Goal: Task Accomplishment & Management: Manage account settings

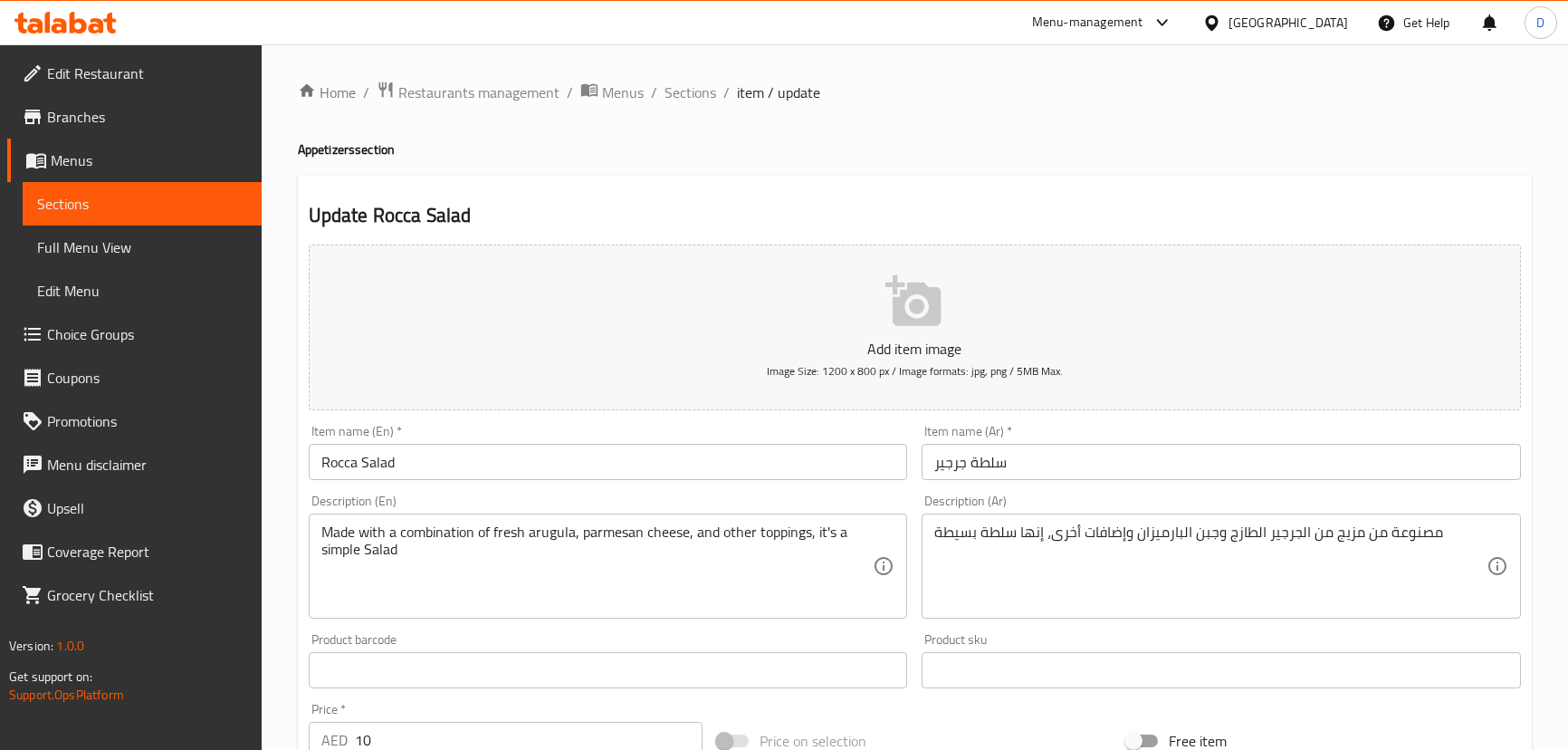
scroll to position [528, 0]
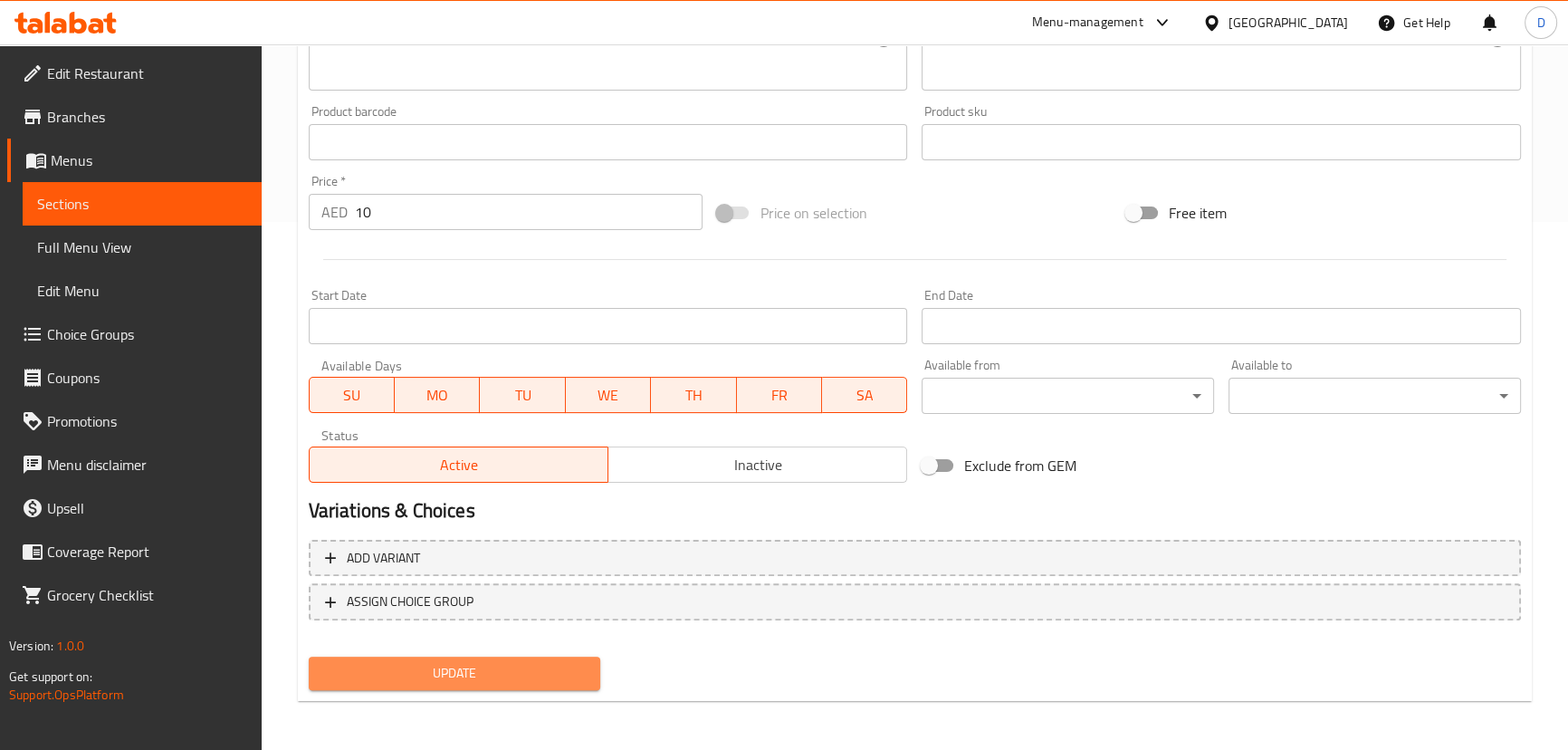
click at [428, 675] on span "Update" at bounding box center [454, 674] width 263 height 23
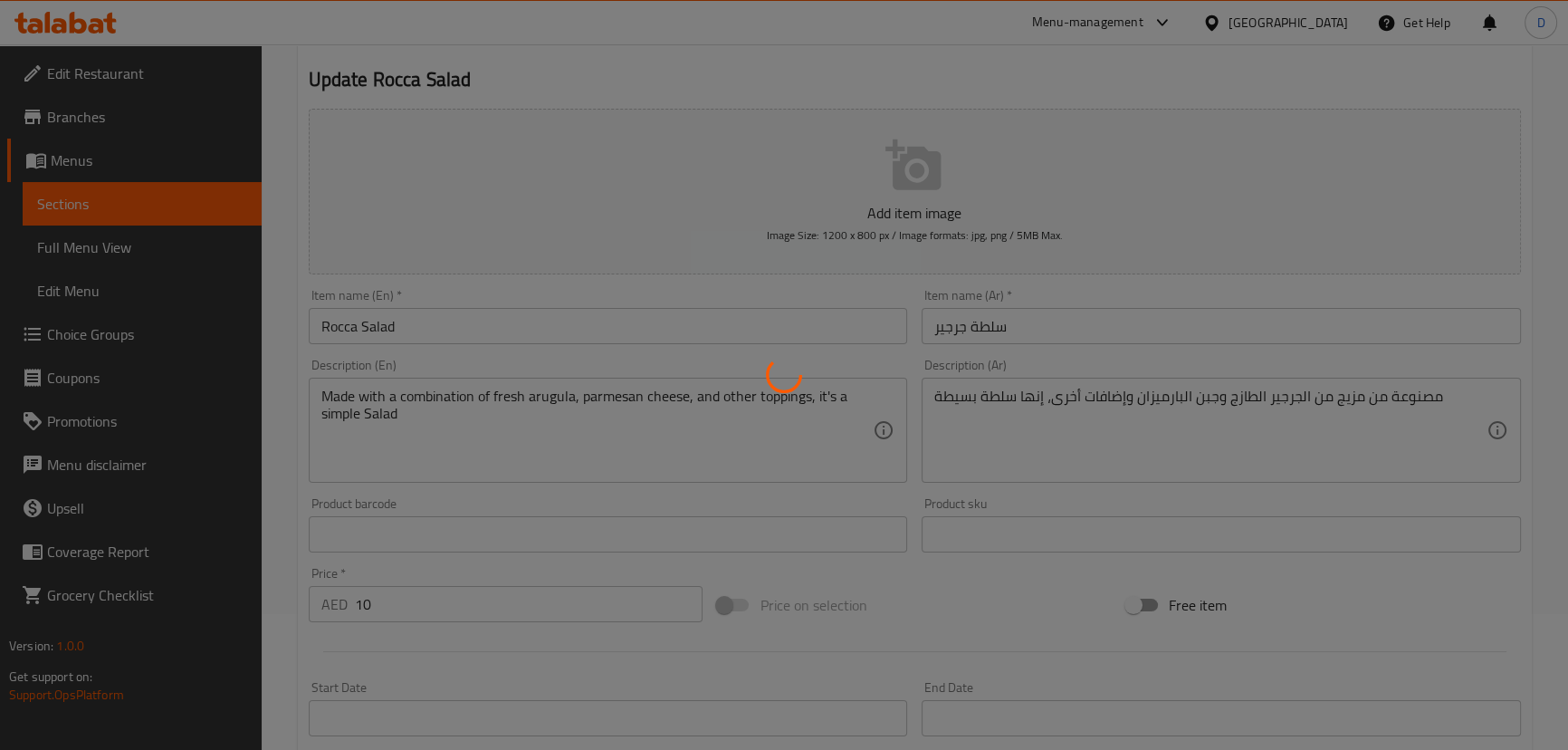
scroll to position [117, 0]
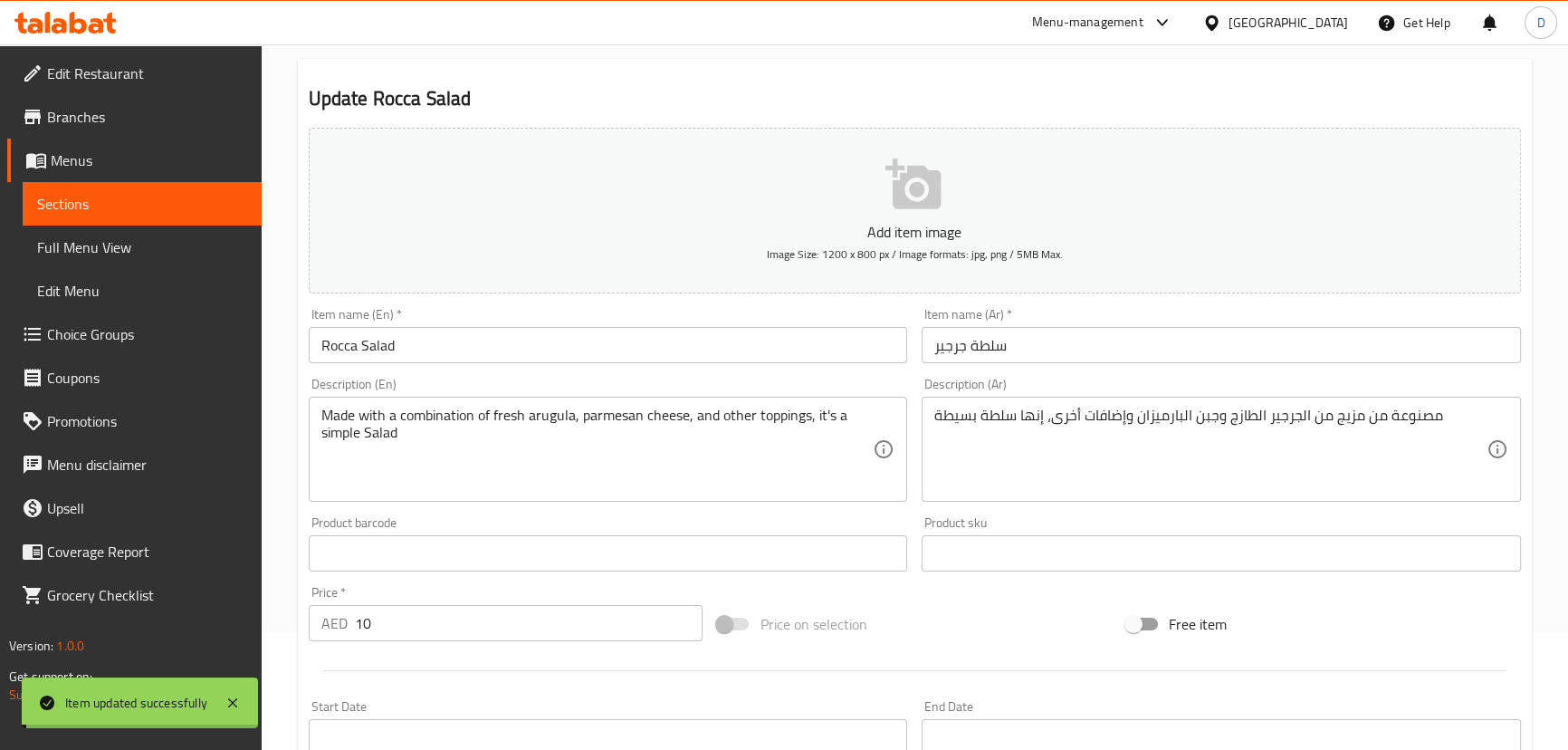
click at [220, 203] on span "Sections" at bounding box center [142, 204] width 210 height 22
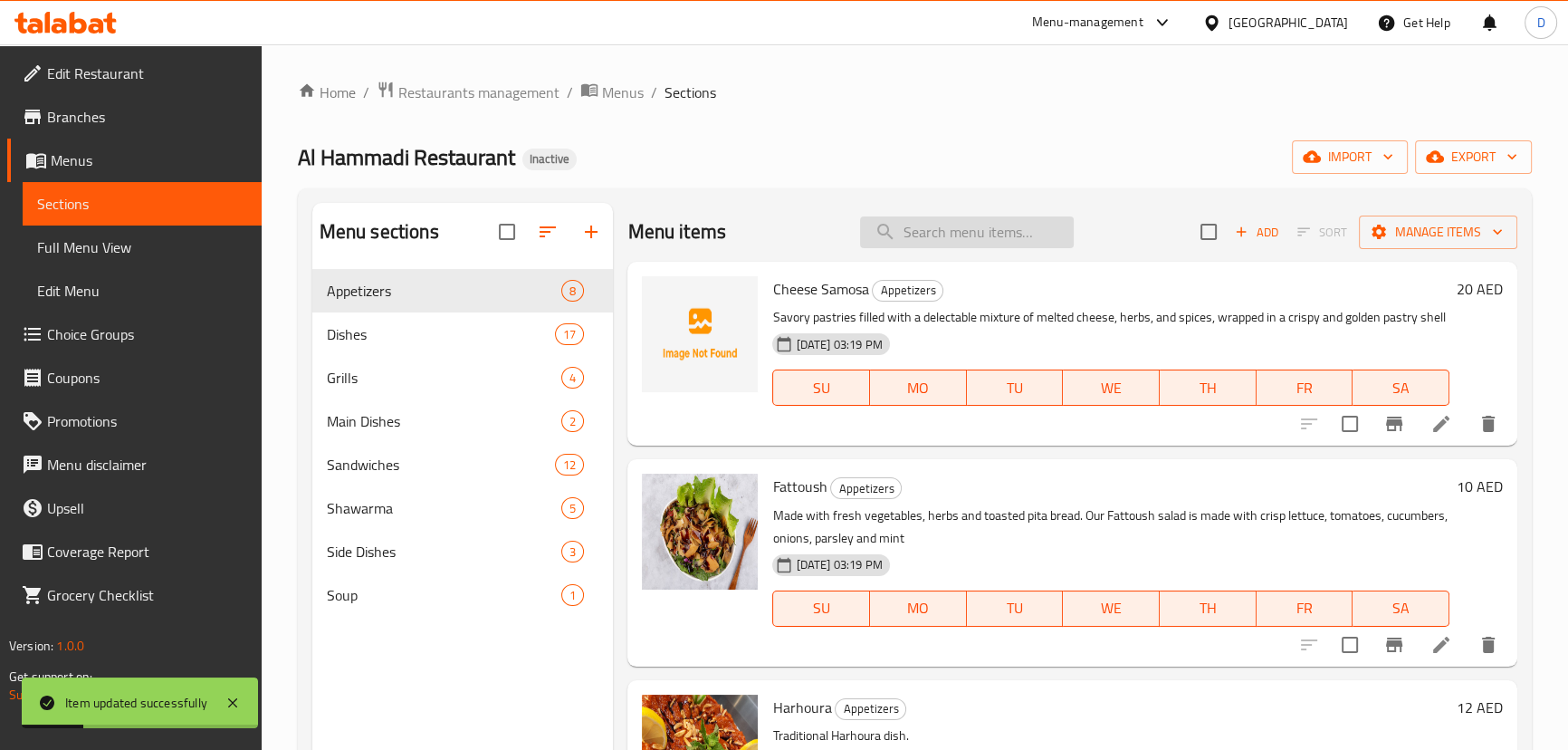
click at [1023, 237] on input "search" at bounding box center [967, 232] width 213 height 31
paste input "Chicken Liver"
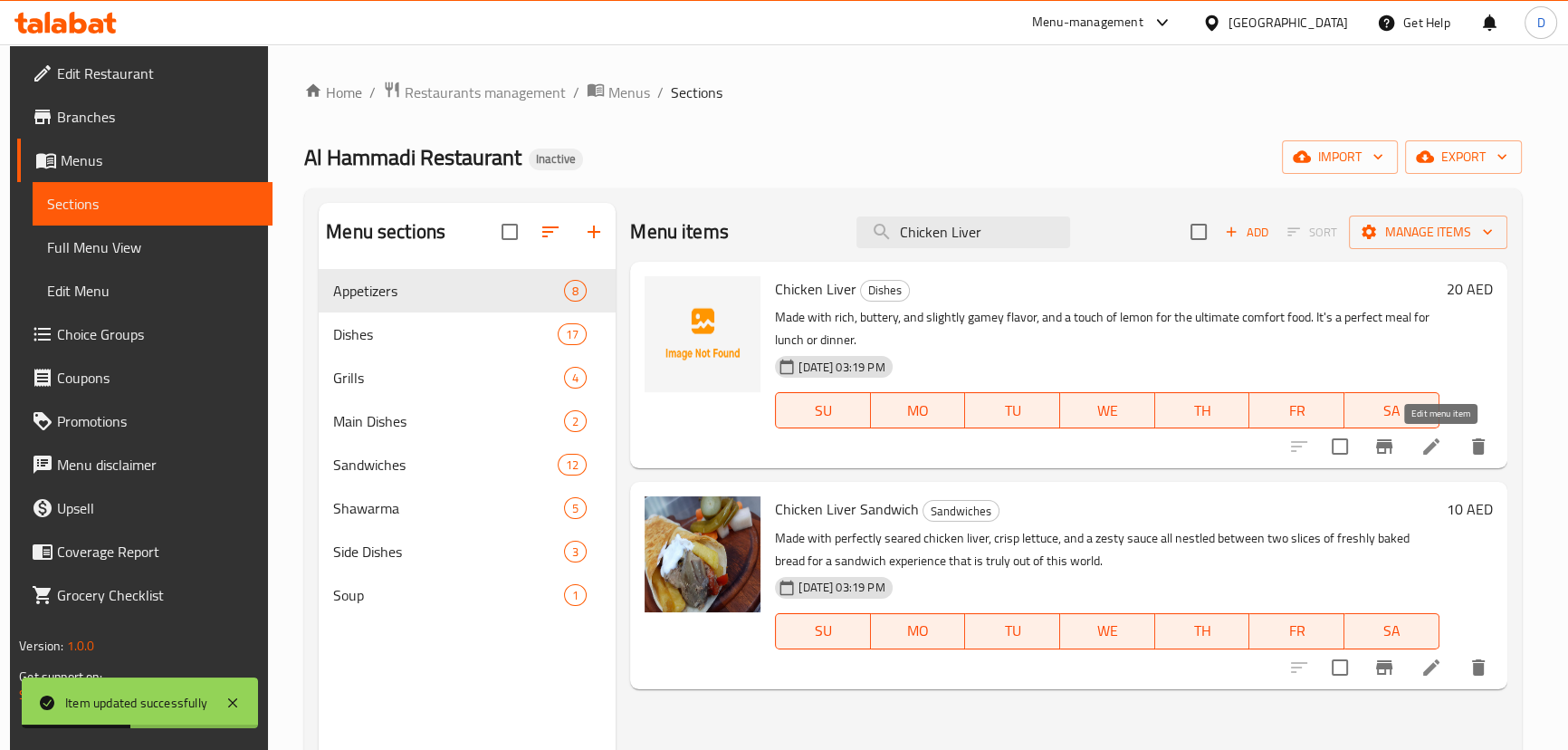
type input "Chicken Liver"
click at [1438, 453] on icon at bounding box center [1431, 446] width 22 height 22
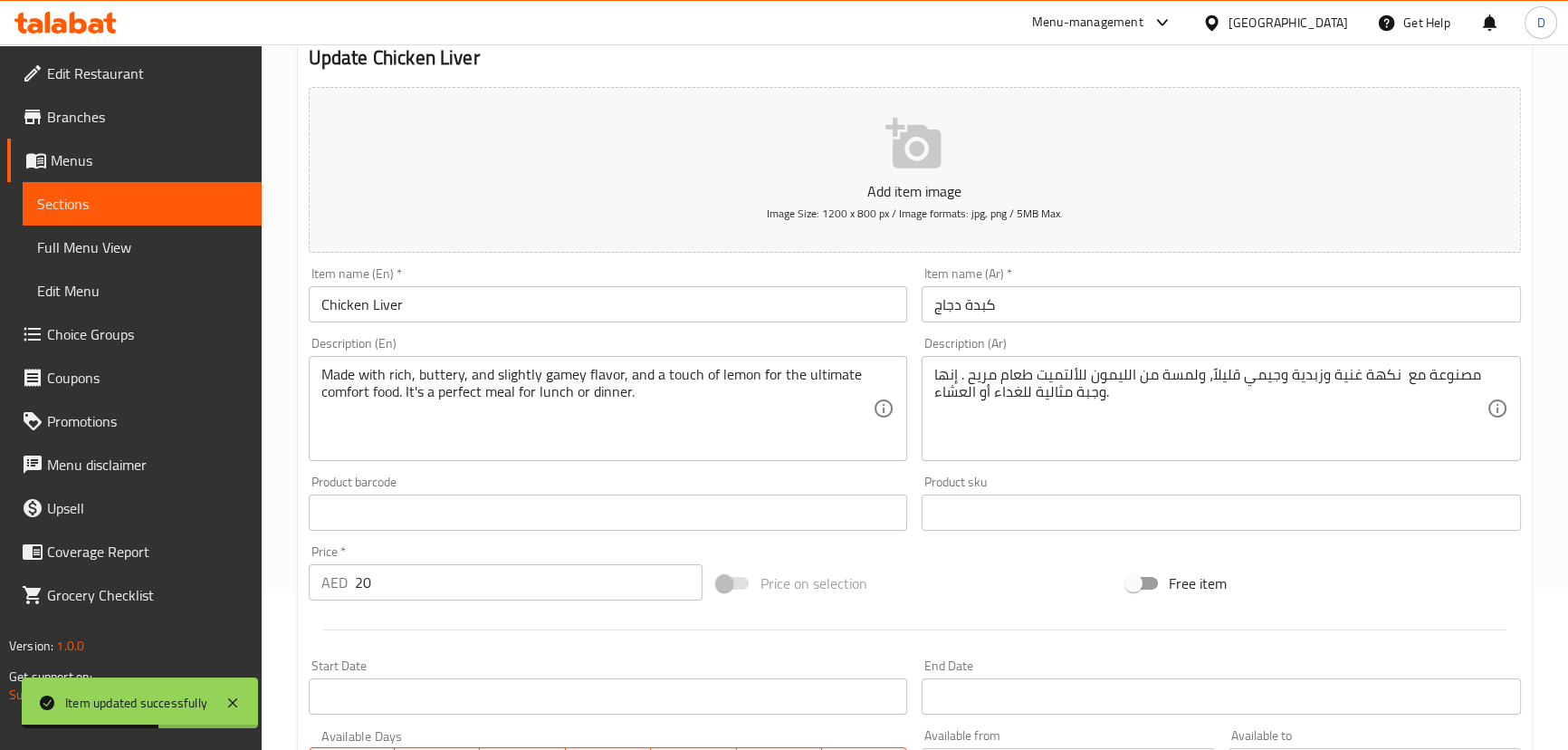
scroll to position [164, 0]
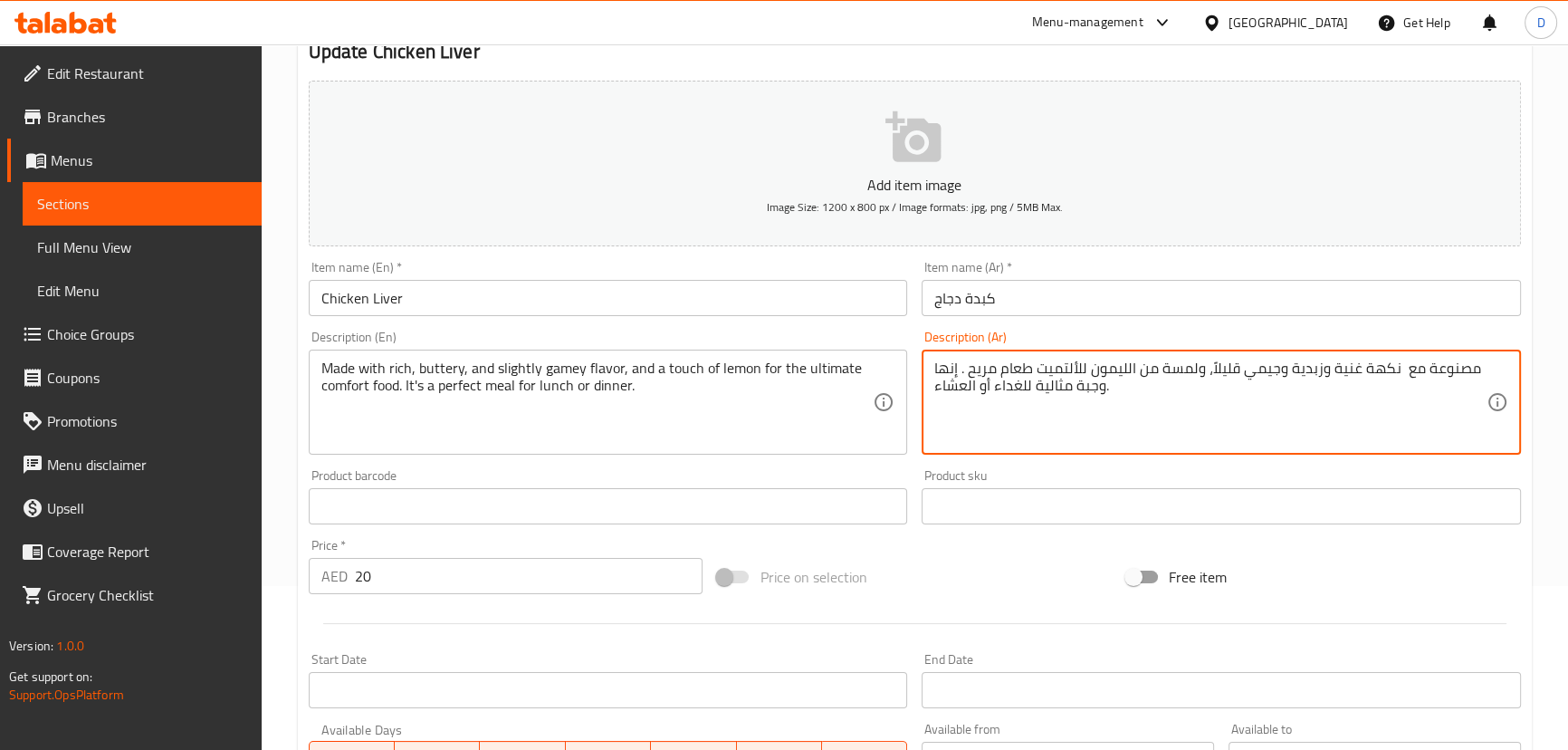
drag, startPoint x: 968, startPoint y: 362, endPoint x: 1119, endPoint y: 404, distance: 156.7
type textarea "مصنوعة مع نكهة غنية وزبدية وجيمي قليلاً، ولمسة من الليمون للألتميت طعام مريح"
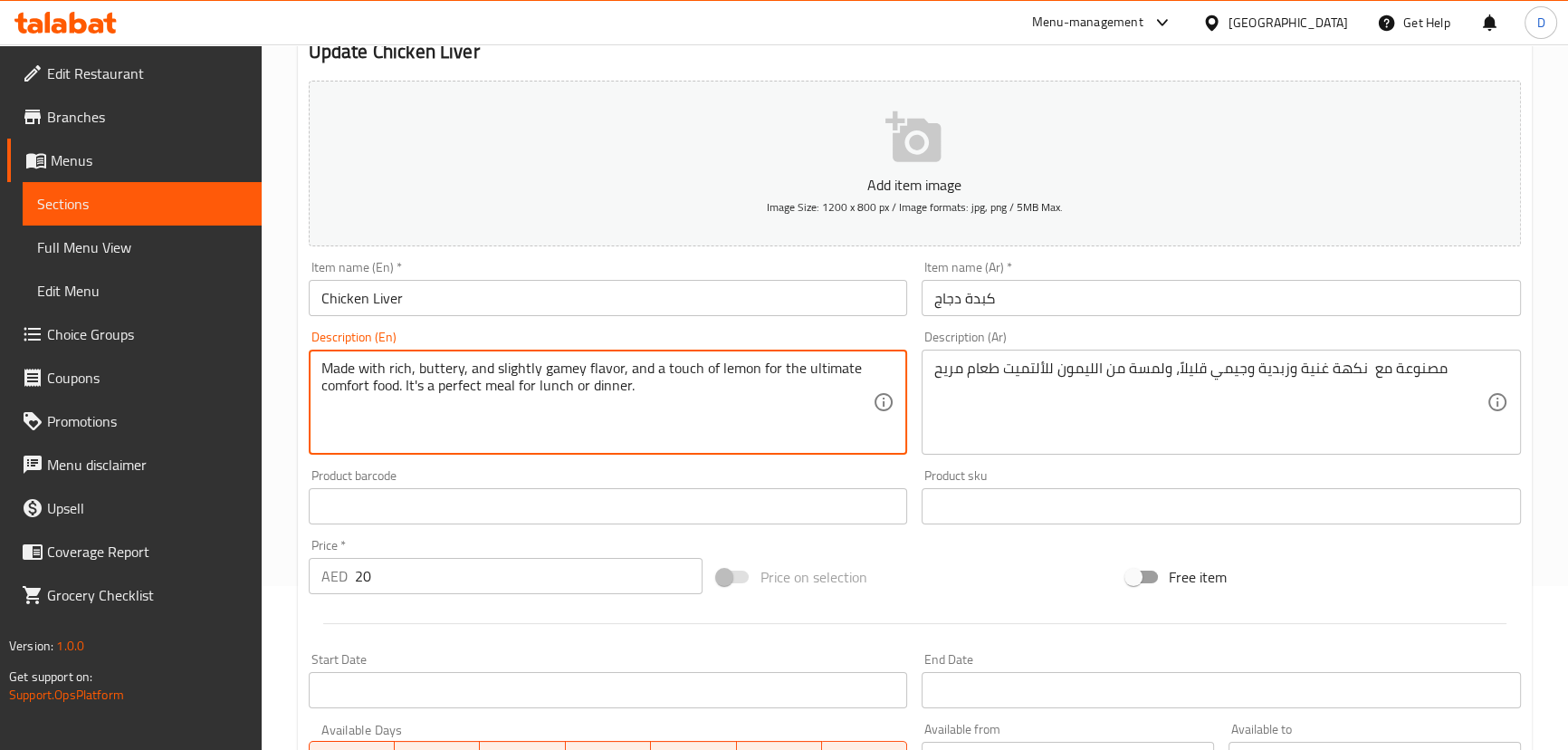
drag, startPoint x: 403, startPoint y: 381, endPoint x: 791, endPoint y: 389, distance: 388.1
type textarea "Made with rich, buttery, and slightly gamey flavor, and a touch of lemon for th…"
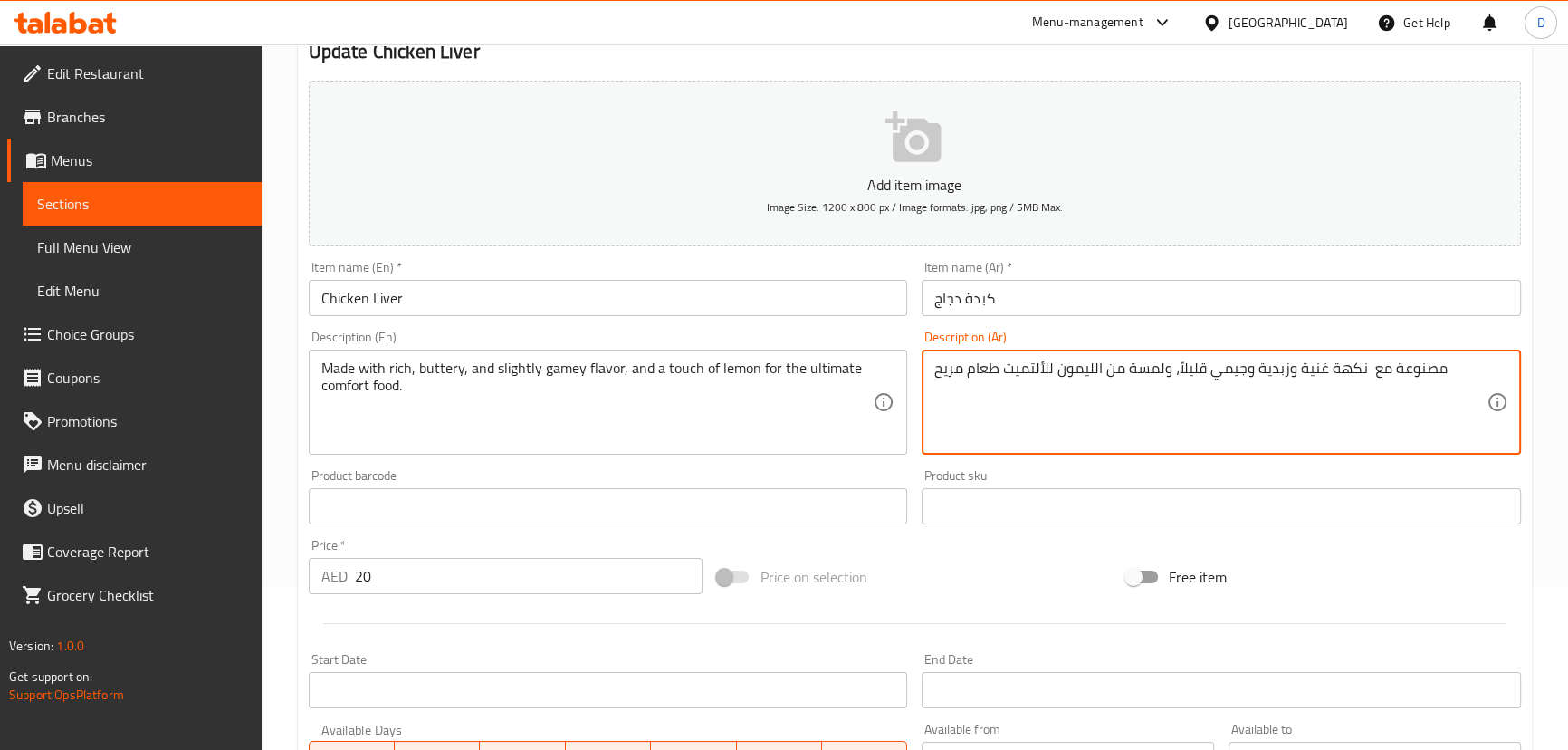
drag, startPoint x: 1043, startPoint y: 369, endPoint x: 1004, endPoint y: 366, distance: 39.1
click at [994, 363] on textarea "مصنوعة مع نكهة غنية وزبدية وجيمي قليلاً، ولمسة من الليمون ل طعام مريح" at bounding box center [1210, 403] width 552 height 87
click at [960, 363] on textarea "مصنوعة مع نكهة غنية وزبدية وجيمي قليلاً، ولمسة من الليمون لطعام مريح" at bounding box center [1210, 403] width 552 height 87
paste textarea "ألتميت"
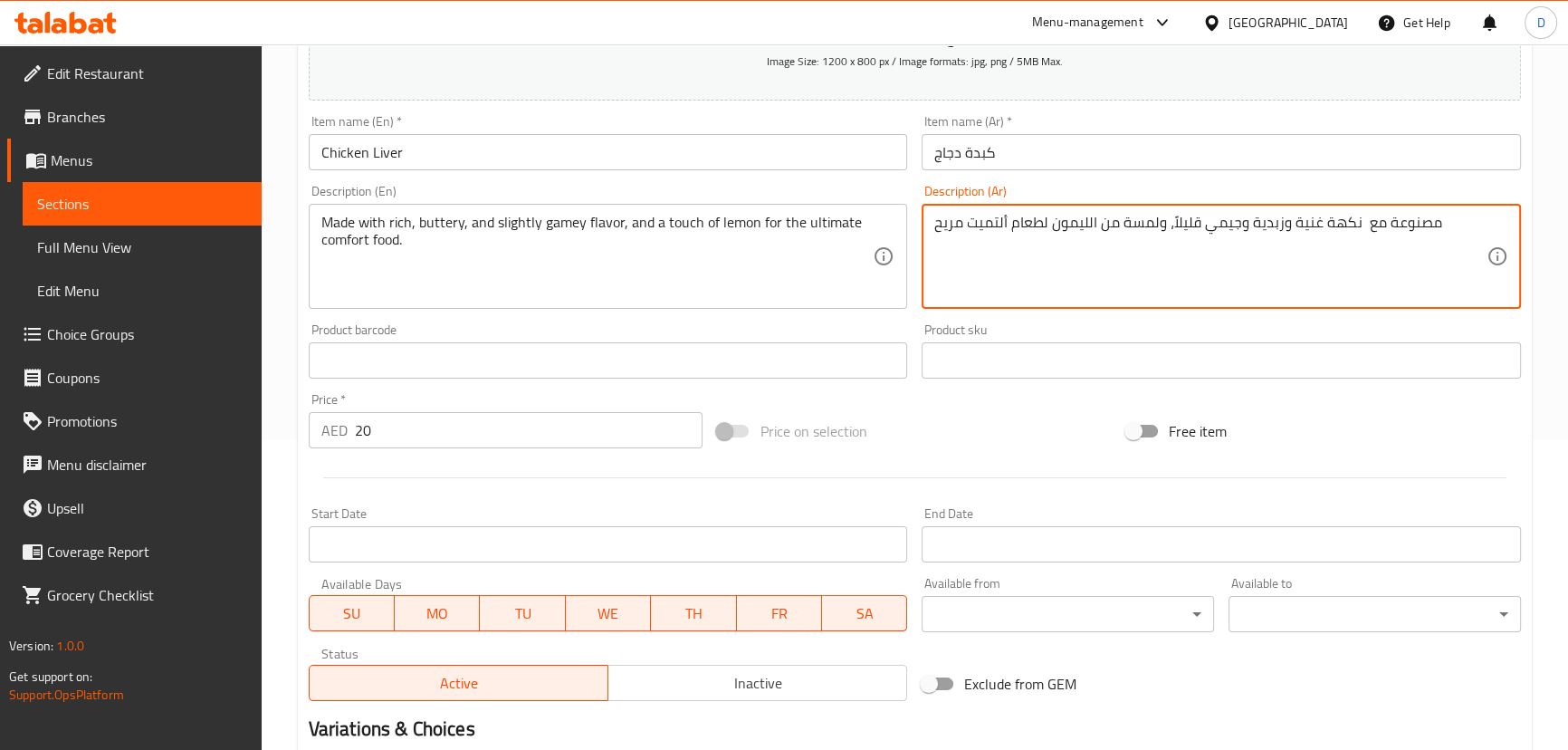
scroll to position [528, 0]
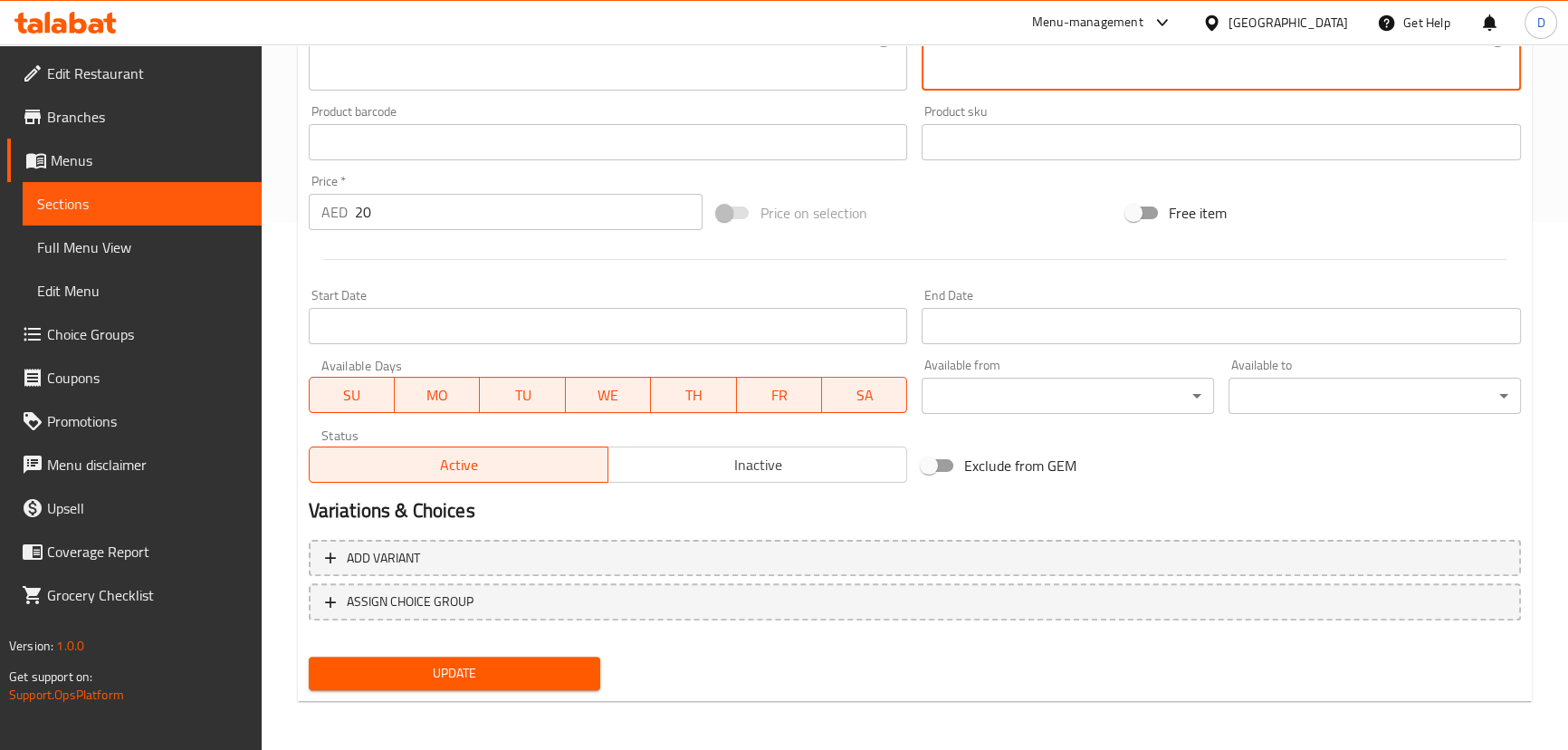
type textarea "مصنوعة مع نكهة غنية وزبدية وجيمي قليلاً، ولمسة من الليمون لطعام ألتميت مريح"
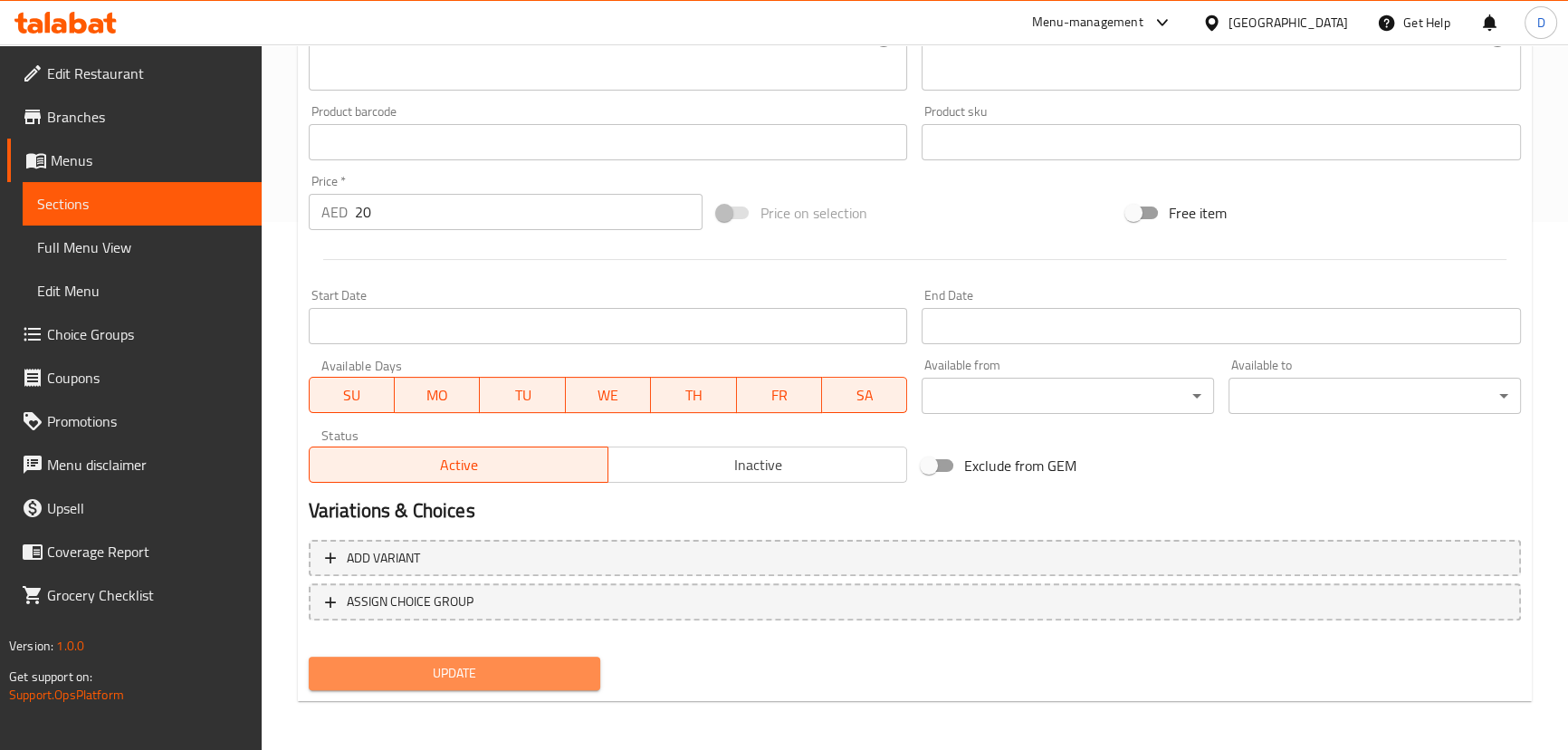
drag, startPoint x: 549, startPoint y: 677, endPoint x: 612, endPoint y: 464, distance: 222.1
click at [553, 676] on span "Update" at bounding box center [454, 674] width 263 height 23
click at [502, 676] on span "Update" at bounding box center [454, 674] width 263 height 23
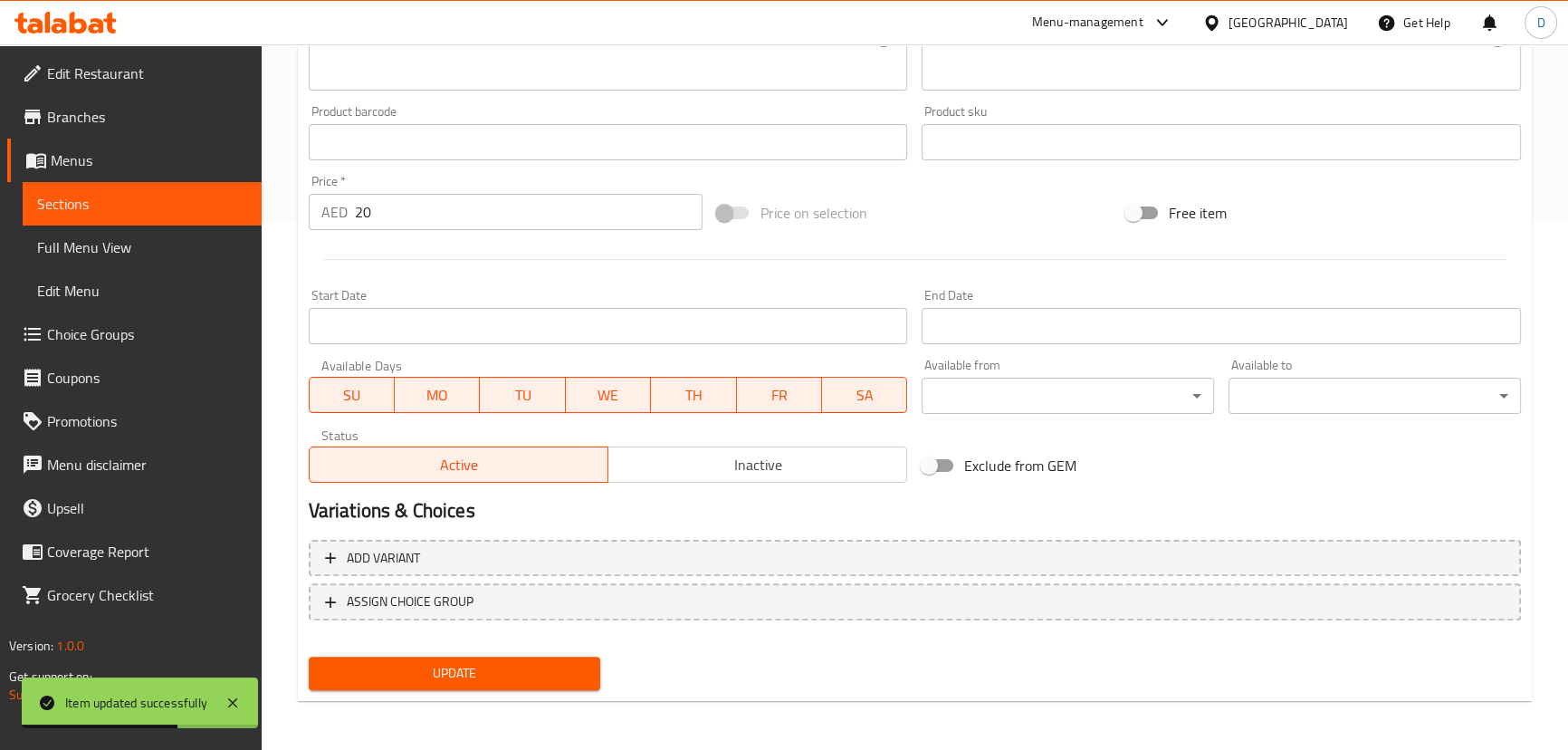
click at [215, 185] on link "Sections" at bounding box center [143, 203] width 239 height 43
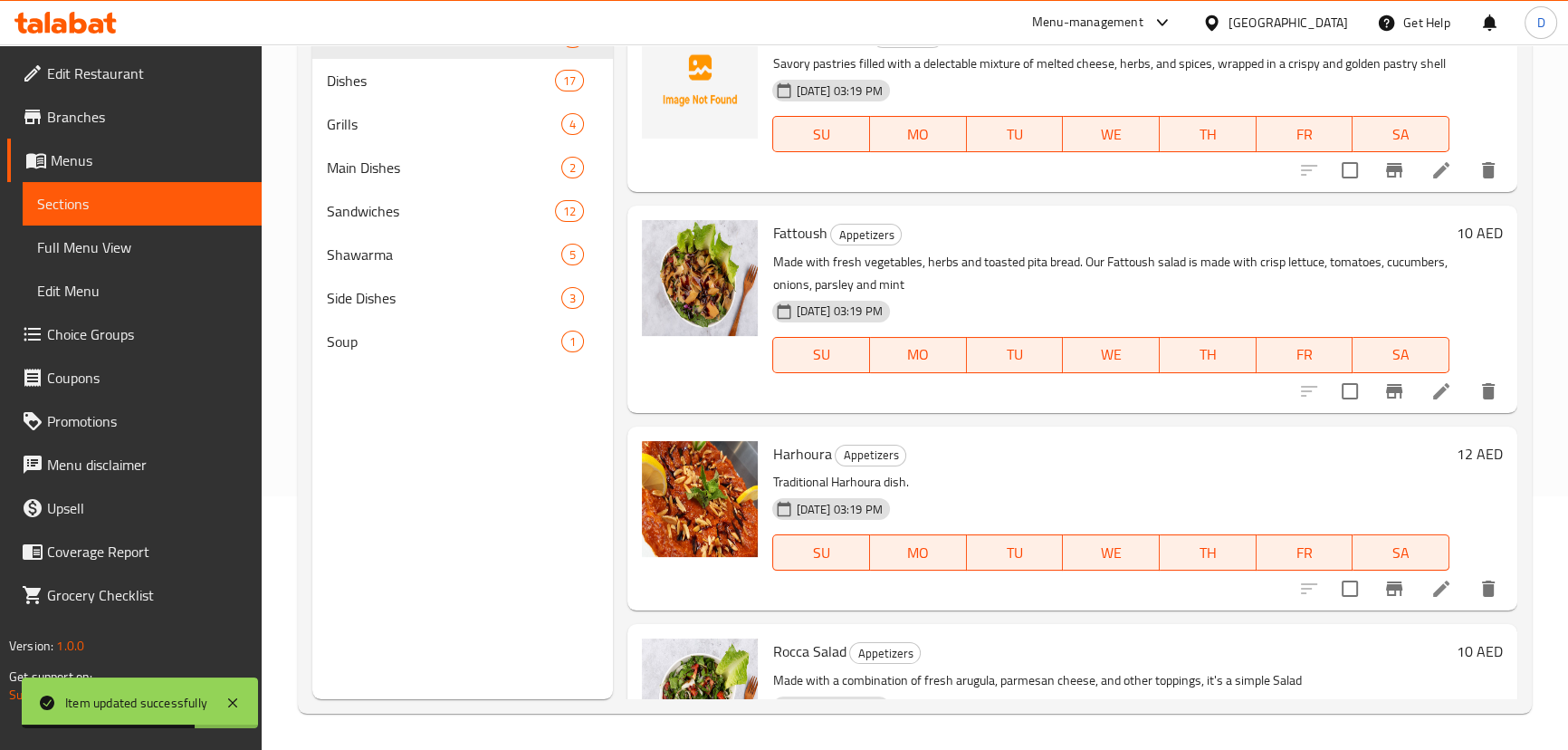
scroll to position [89, 0]
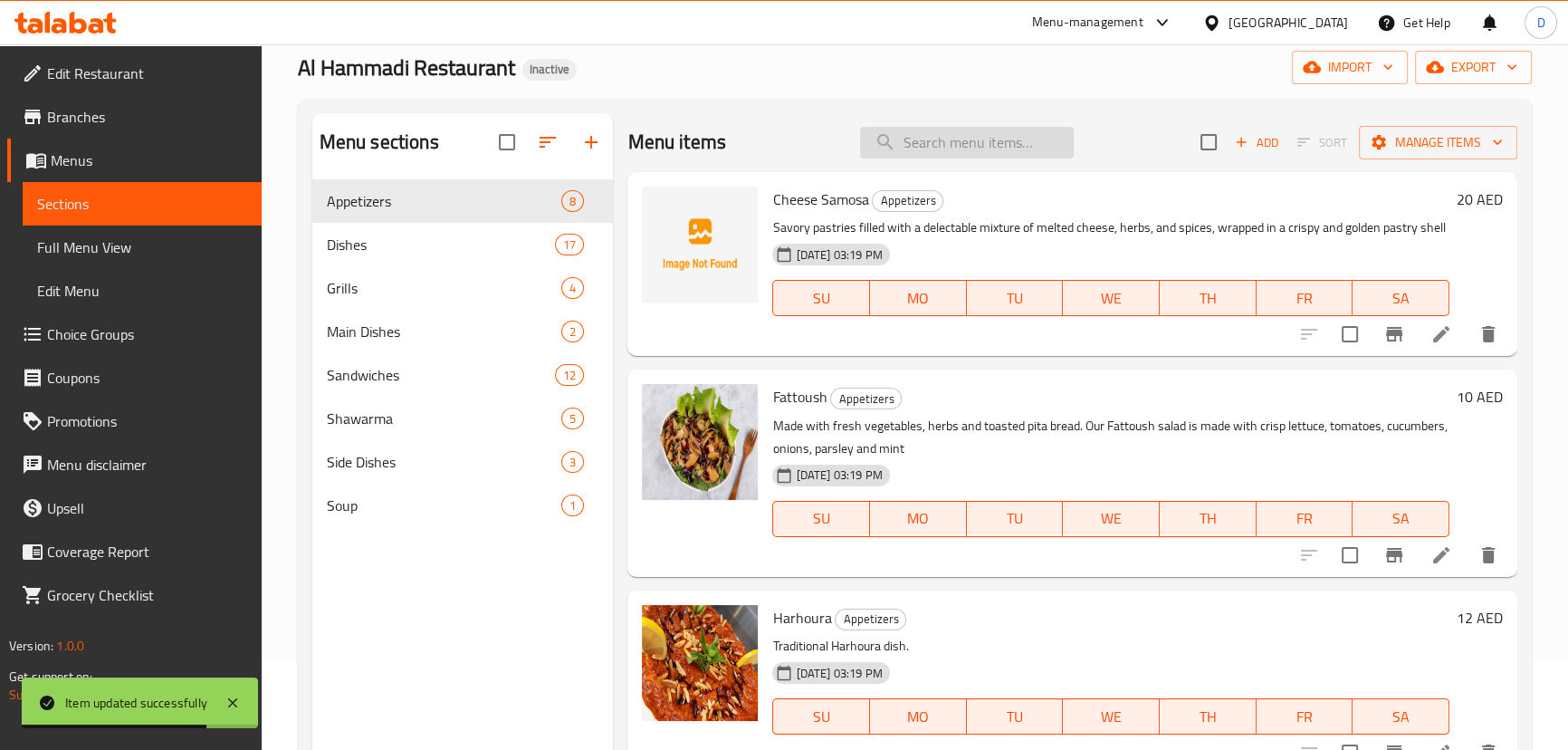
click at [975, 143] on input "search" at bounding box center [967, 143] width 213 height 31
paste input "A delightful blend of ground meat, cracked wheat, and aromatic spices, deep-fri…"
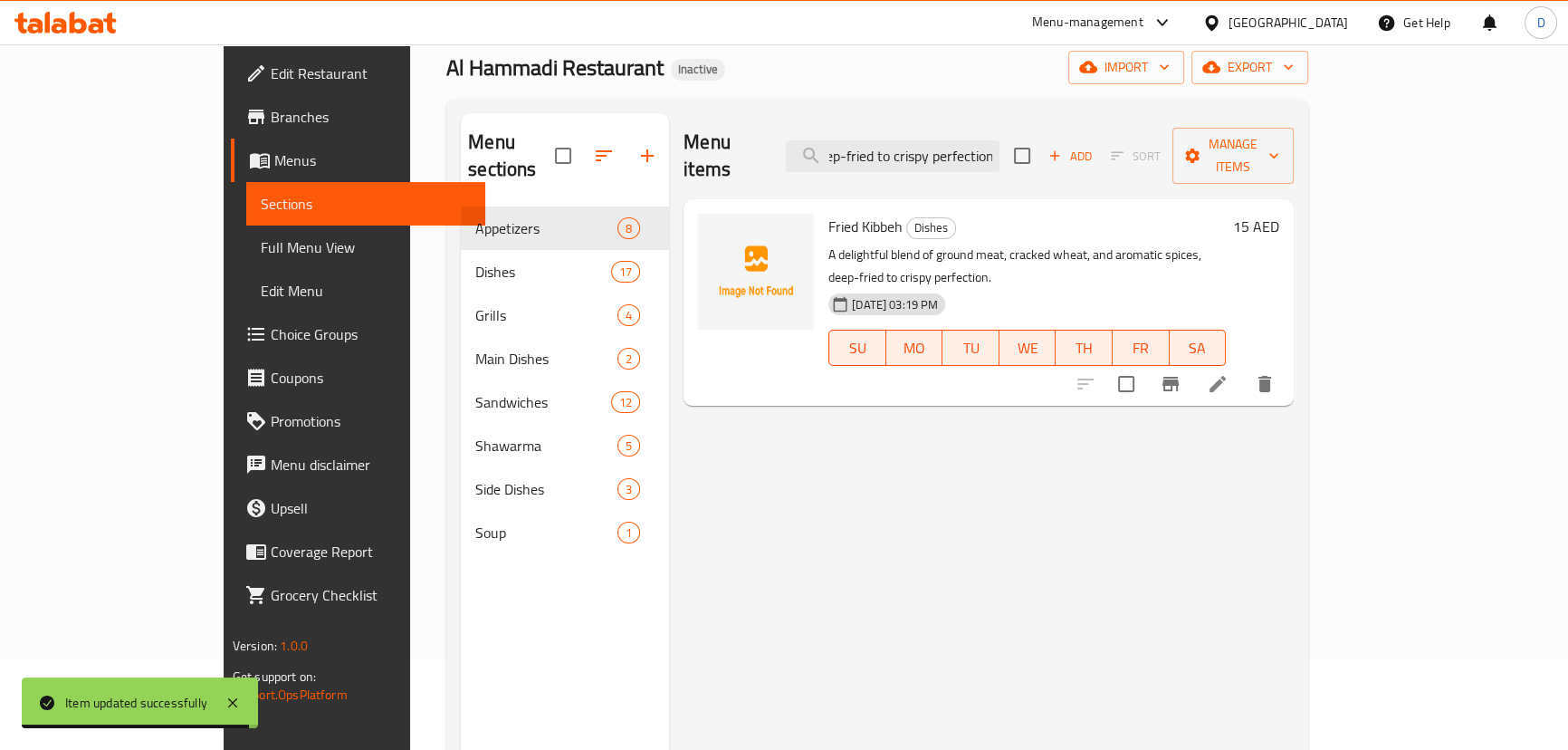
type input "A delightful blend of ground meat, cracked wheat, and aromatic spices, deep-fri…"
click at [1243, 368] on li at bounding box center [1217, 384] width 51 height 32
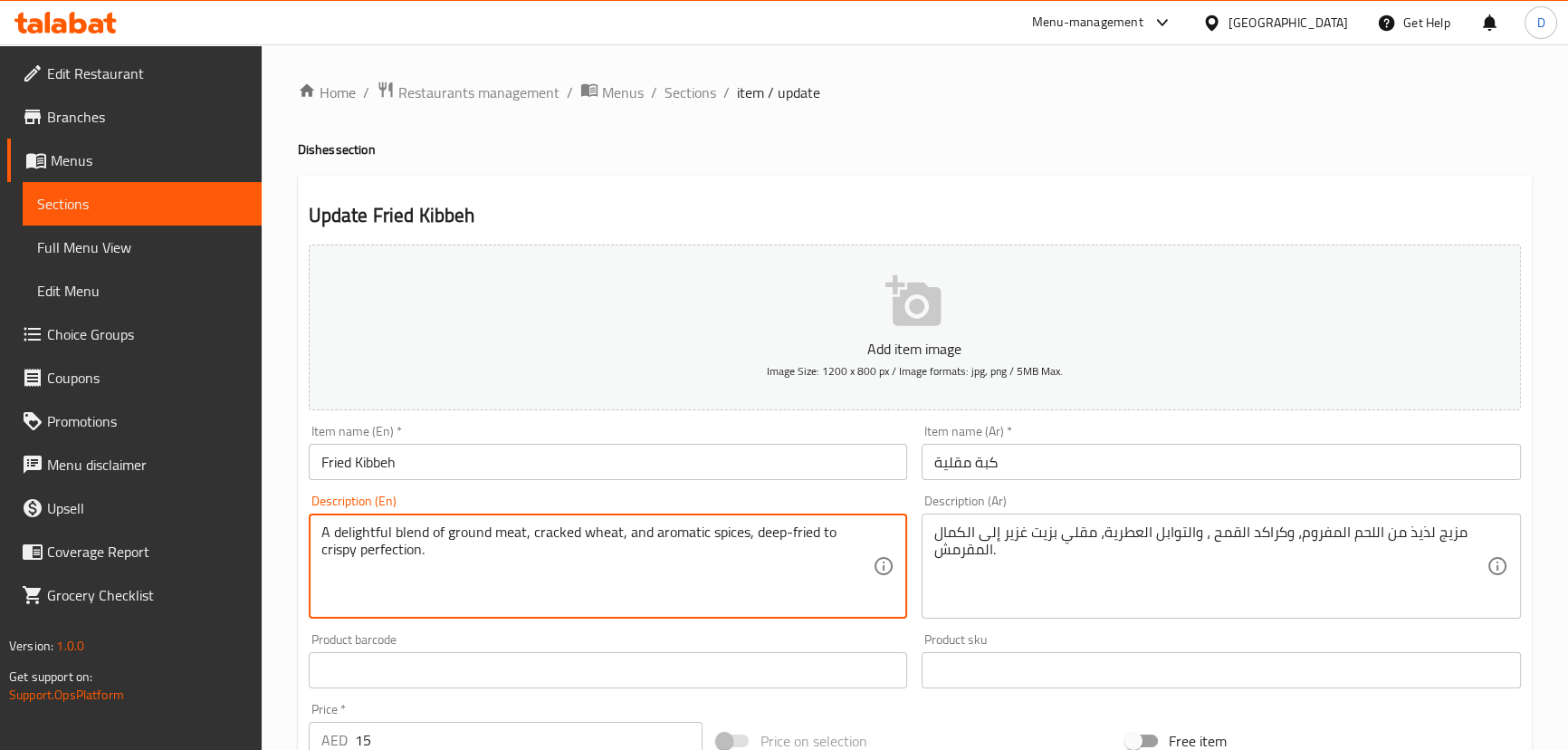
drag, startPoint x: 395, startPoint y: 532, endPoint x: 290, endPoint y: 498, distance: 110.4
type textarea "blend of ground meat, cracked wheat, and aromatic spices, deep-fried to crispy …"
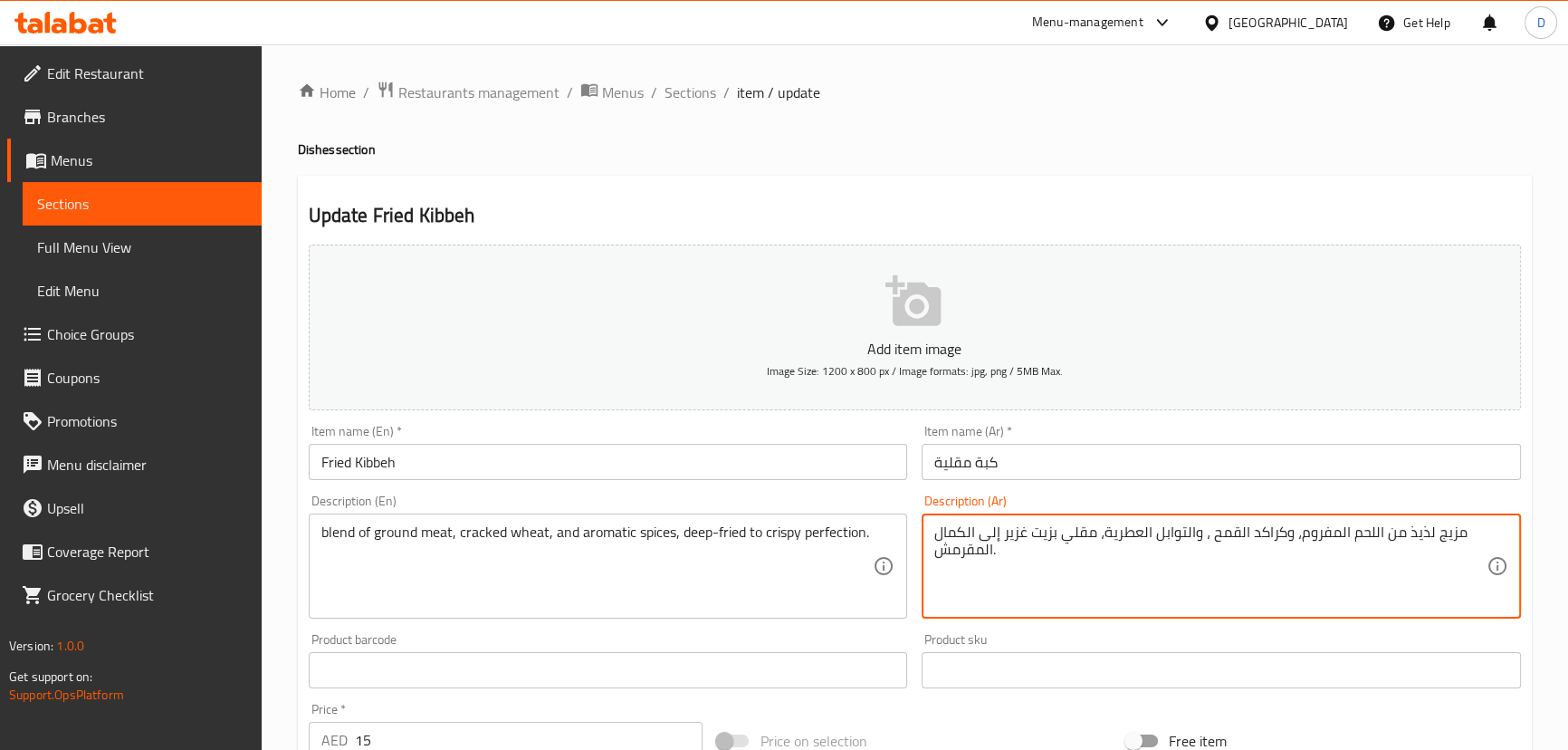
click at [1407, 525] on textarea "مزيج لذيذ من اللحم المفروم، وكراكد القمح ، والتوابل العطرية، مقلي بزيت غزير إلى…" at bounding box center [1210, 567] width 552 height 87
click at [1413, 528] on textarea "مزيج لذيذ من اللحم المفروم، وكراكد القمح ، والتوابل العطرية، مقلي بزيت غزير إلى…" at bounding box center [1210, 567] width 552 height 87
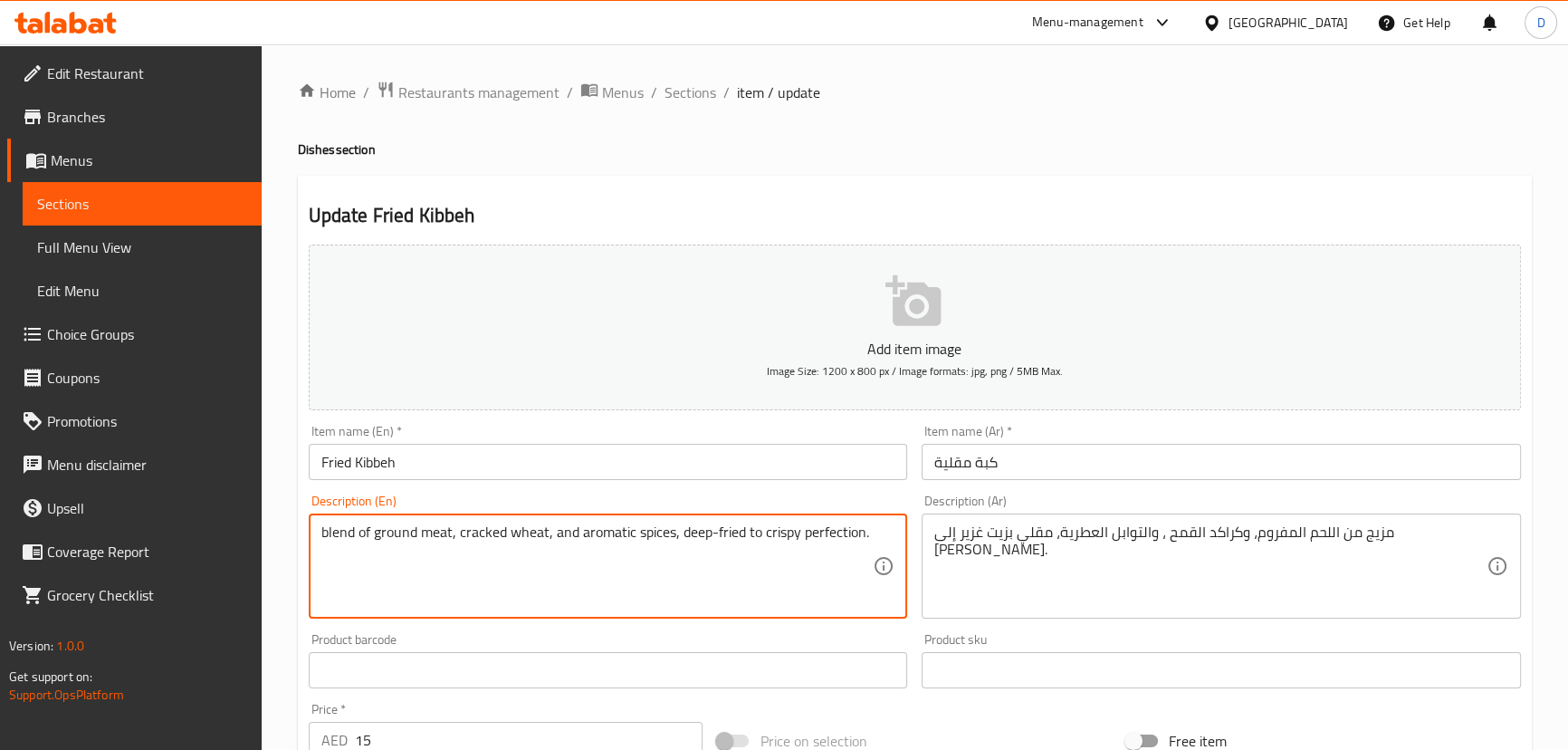
click at [482, 532] on textarea "blend of ground meat, cracked wheat, and aromatic spices, deep-fried to crispy …" at bounding box center [597, 567] width 552 height 87
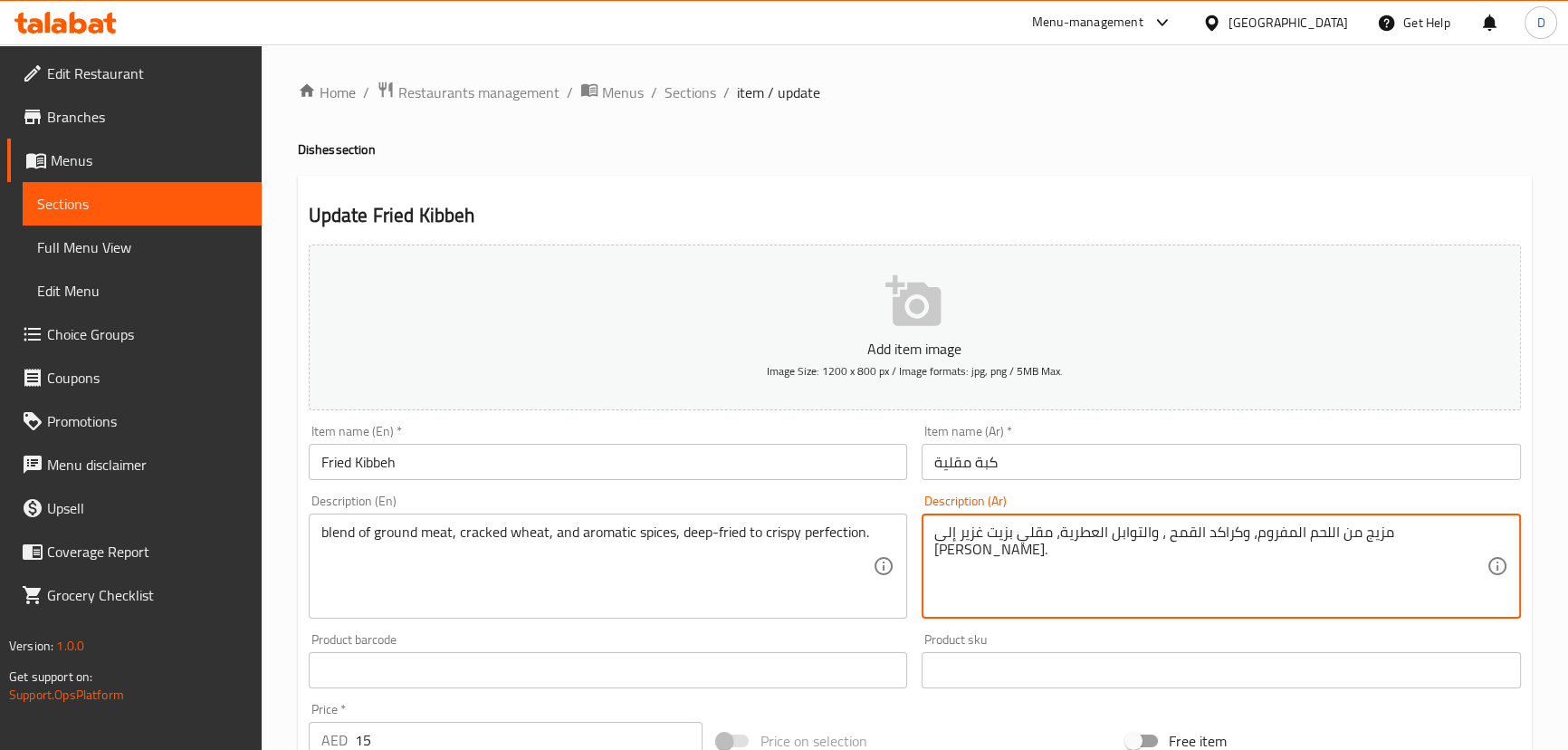
drag, startPoint x: 1285, startPoint y: 531, endPoint x: 1245, endPoint y: 532, distance: 40.0
click at [1267, 533] on textarea "مزيج من اللحم المفروم، والقمح ، والتوابل العطرية، مقلي بزيت غزير إلى [PERSON_NA…" at bounding box center [1210, 567] width 552 height 87
paste textarea "مكسور"
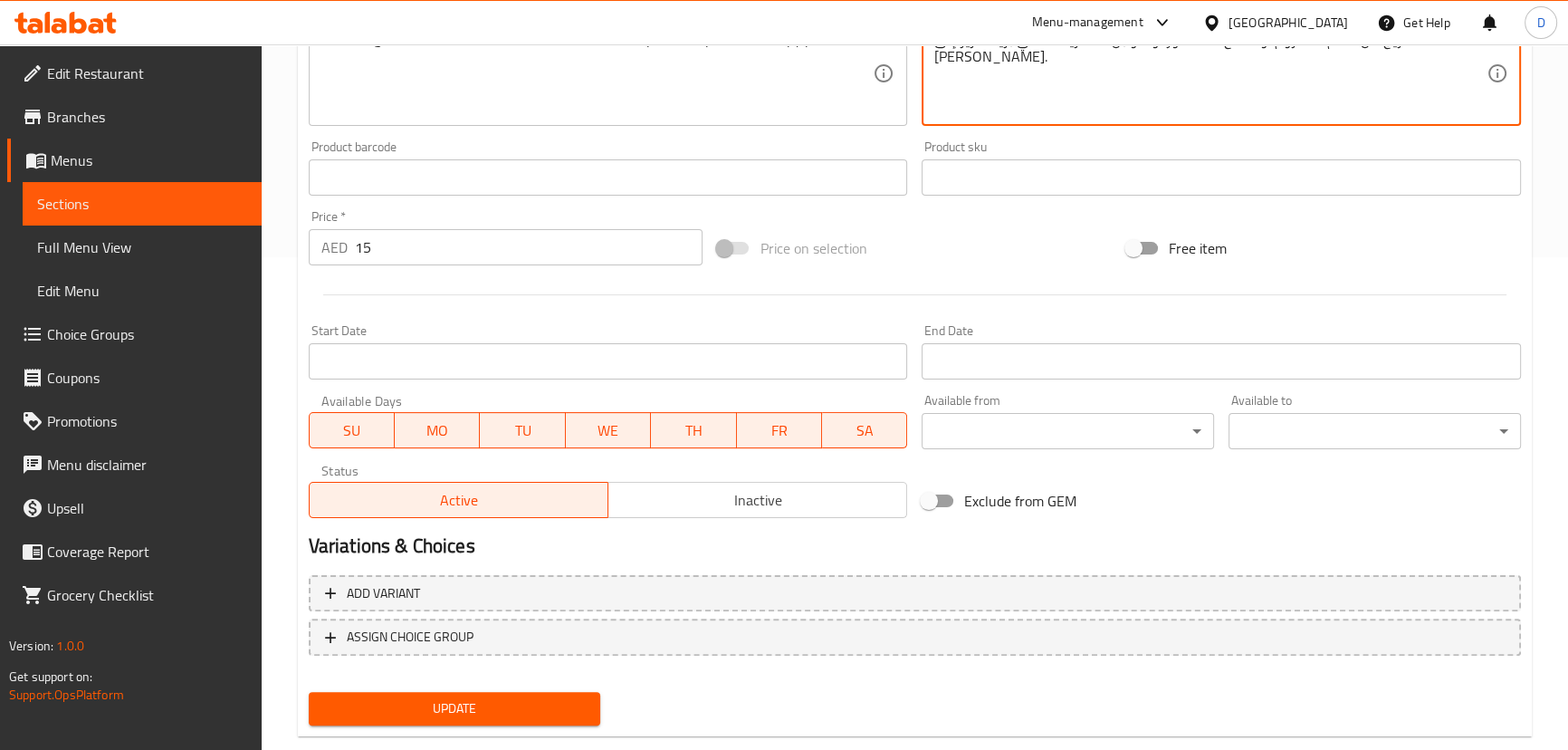
scroll to position [528, 0]
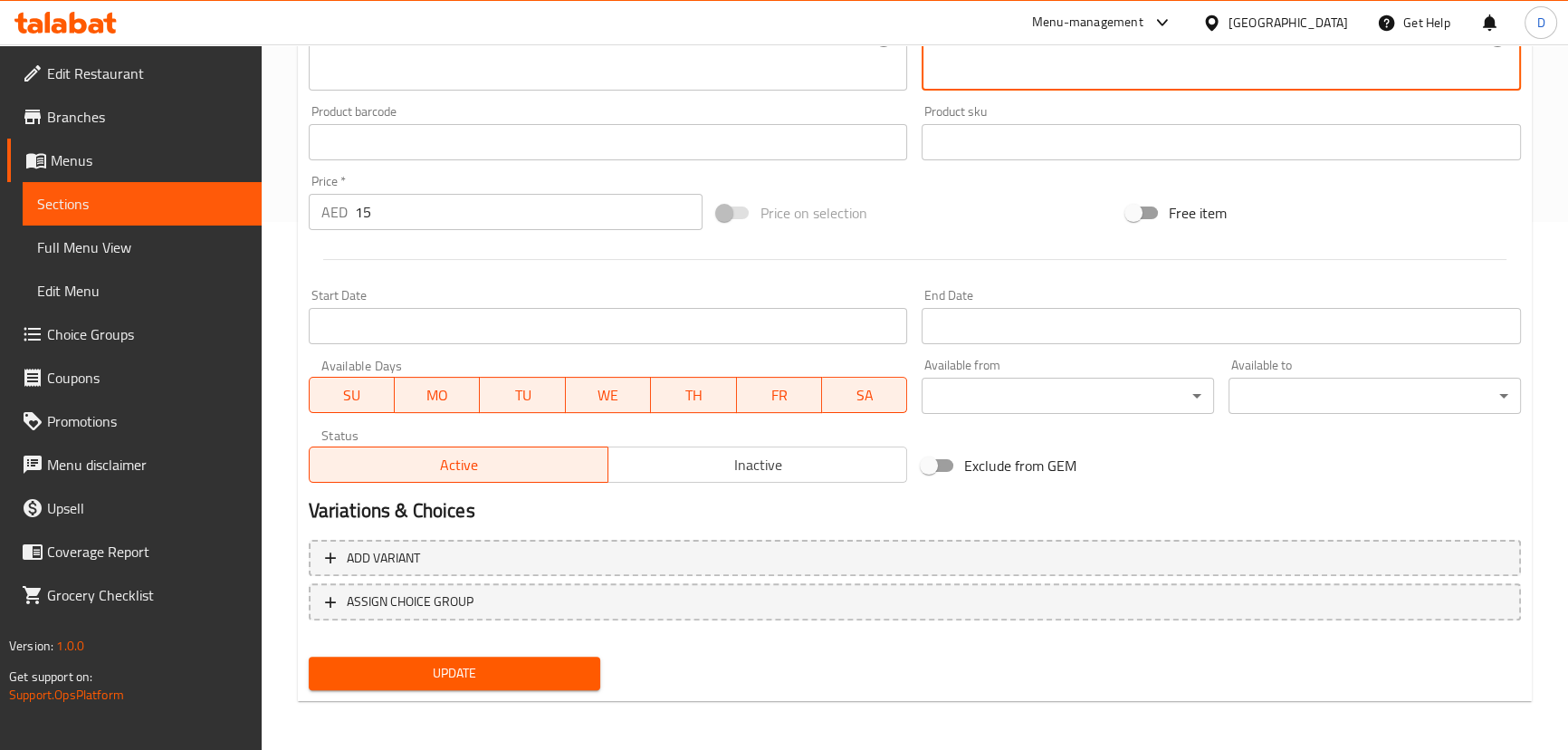
type textarea "مزيج من اللحم المفروم، والقمح المكسور، والتوابل العطرية، مقلي بزيت غزير إلى [PE…"
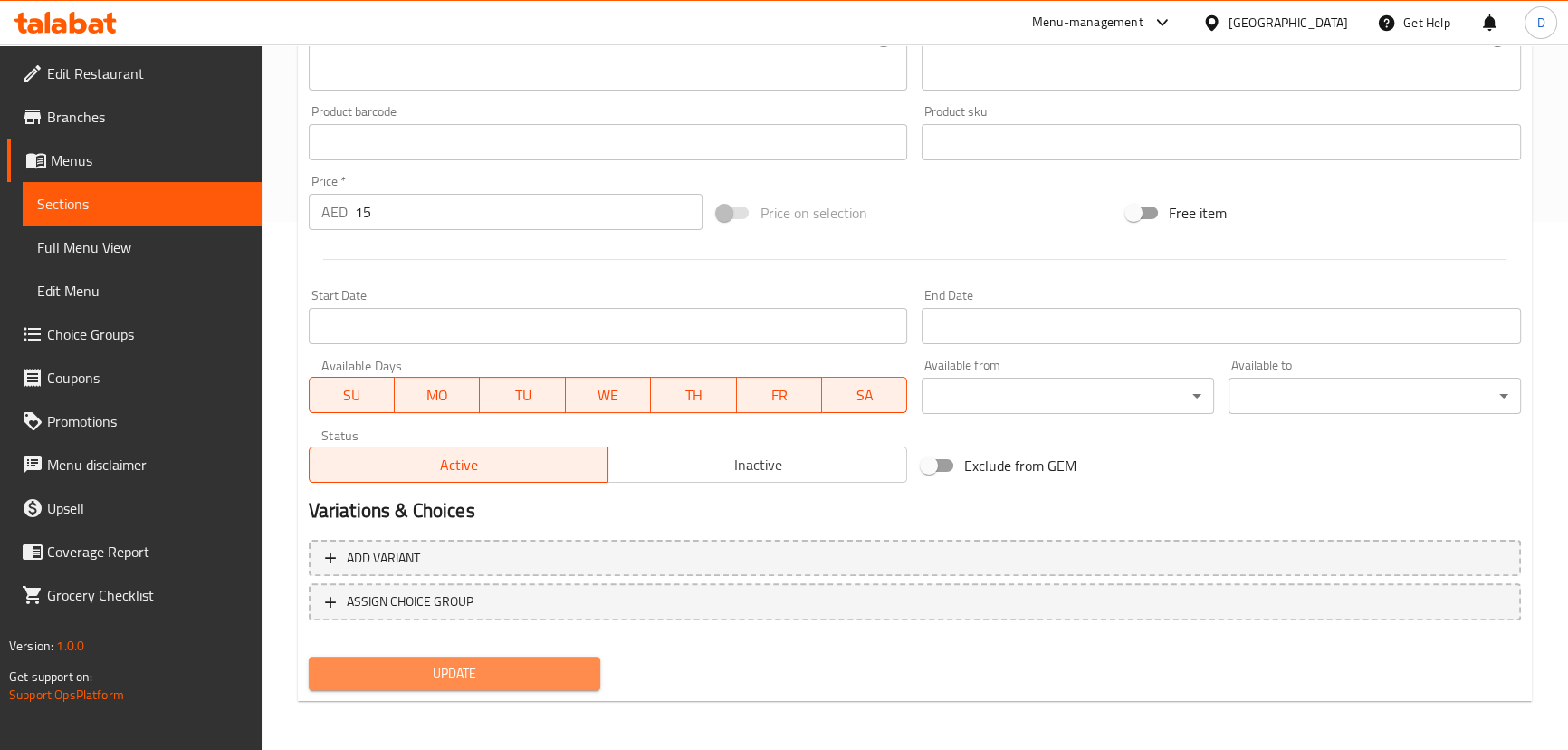
click at [561, 677] on span "Update" at bounding box center [454, 674] width 263 height 23
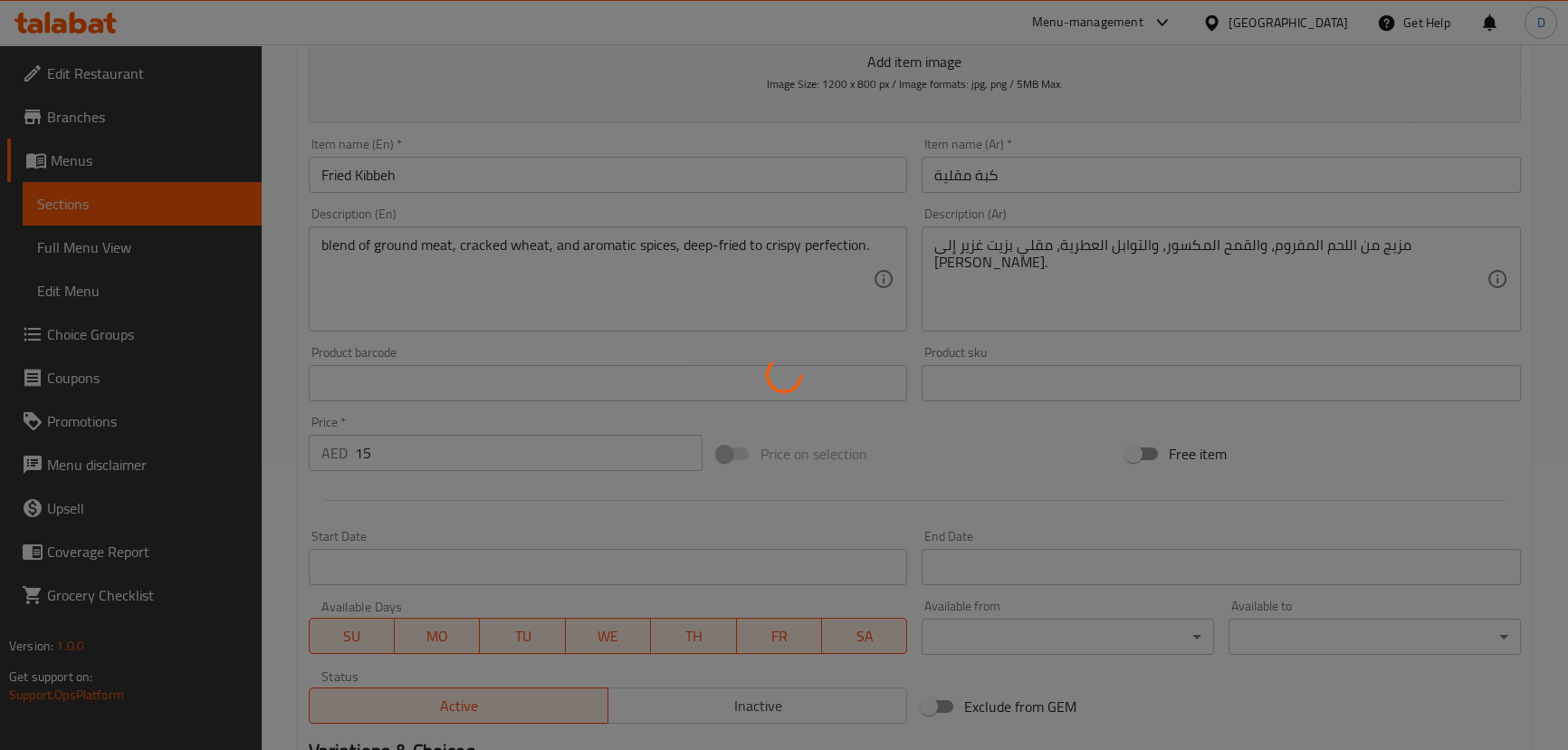
scroll to position [34, 0]
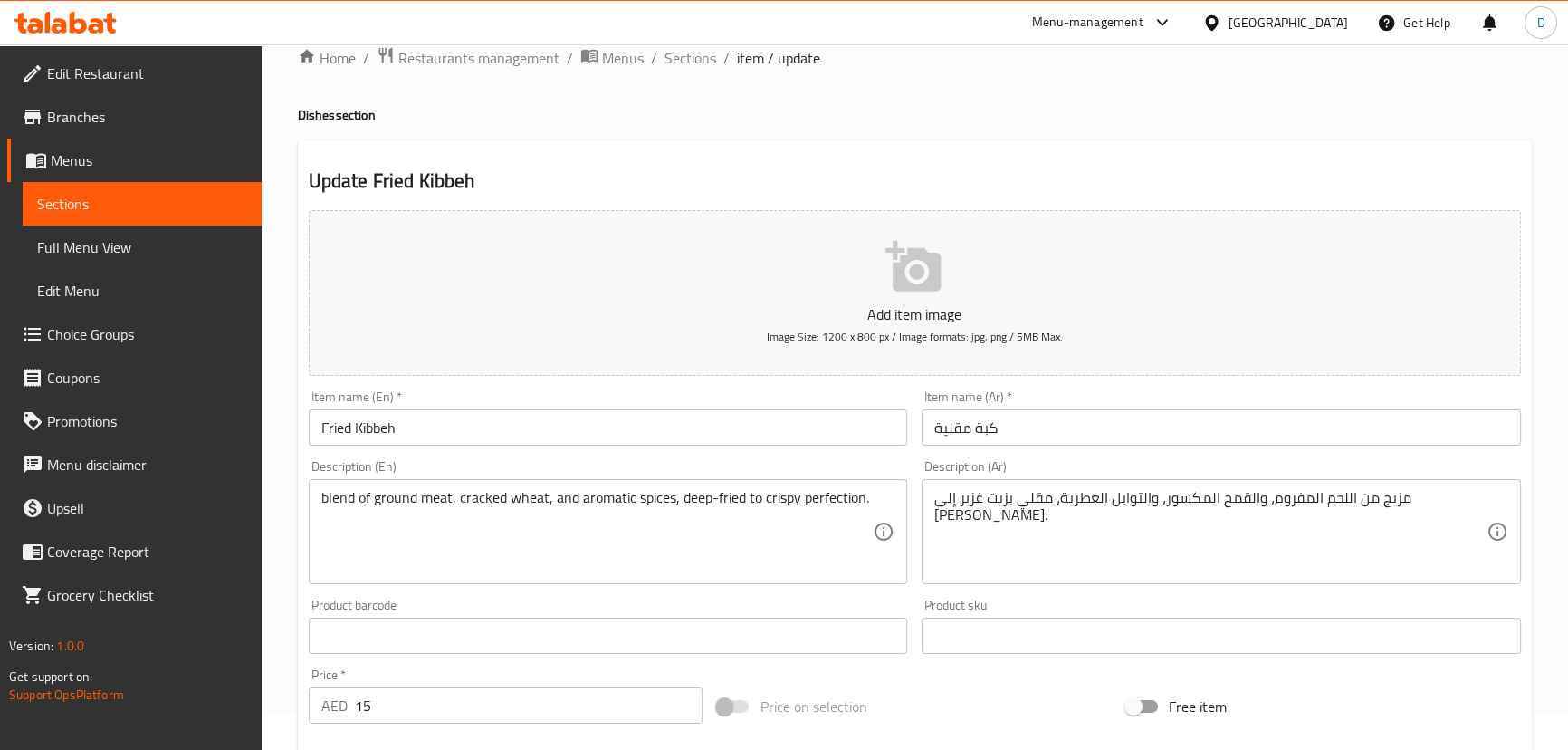
click at [214, 177] on link "Menus" at bounding box center [134, 160] width 255 height 43
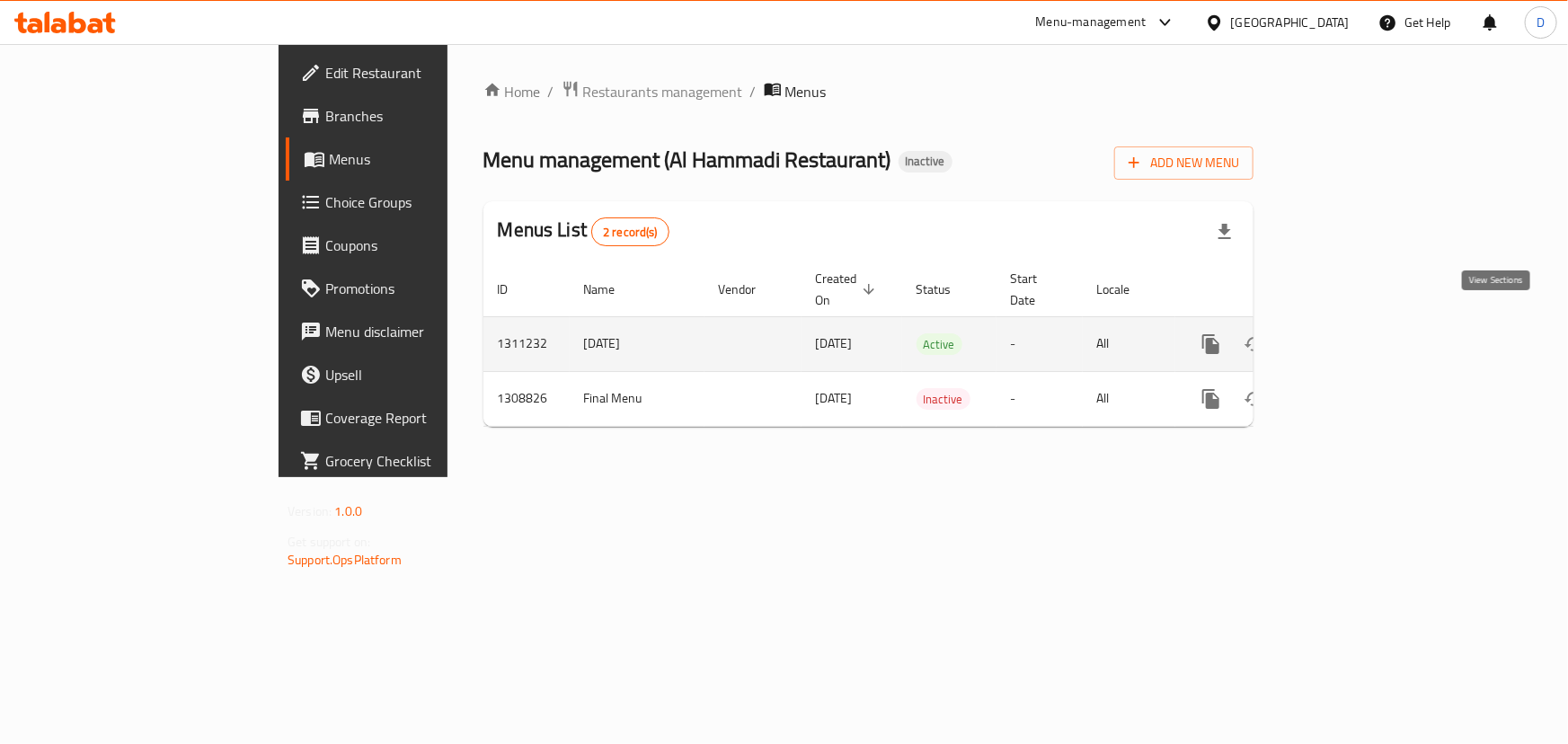
click at [1362, 334] on link "enhanced table" at bounding box center [1340, 343] width 43 height 43
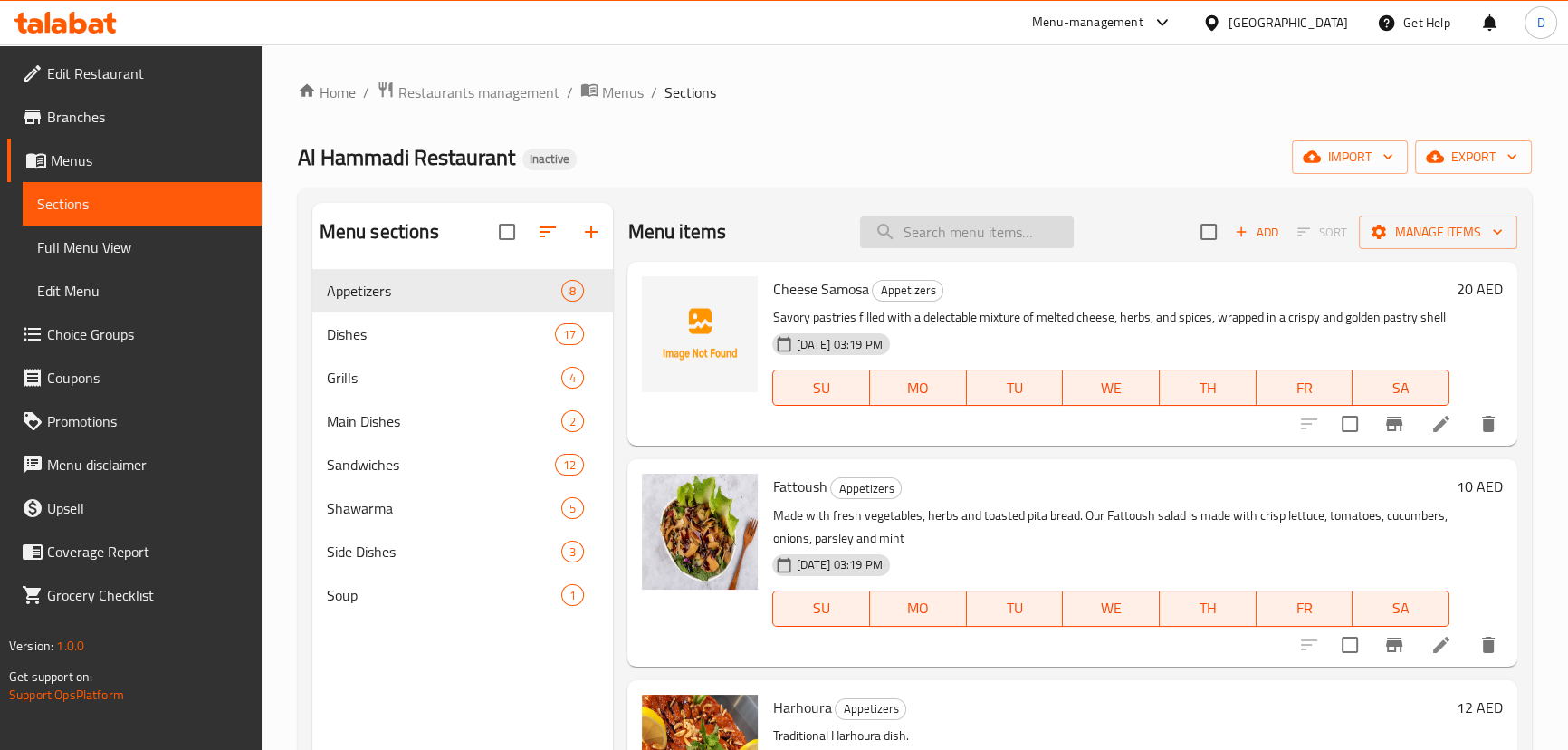
click at [951, 234] on input "search" at bounding box center [967, 232] width 213 height 31
paste input "Grilled supreme fish."
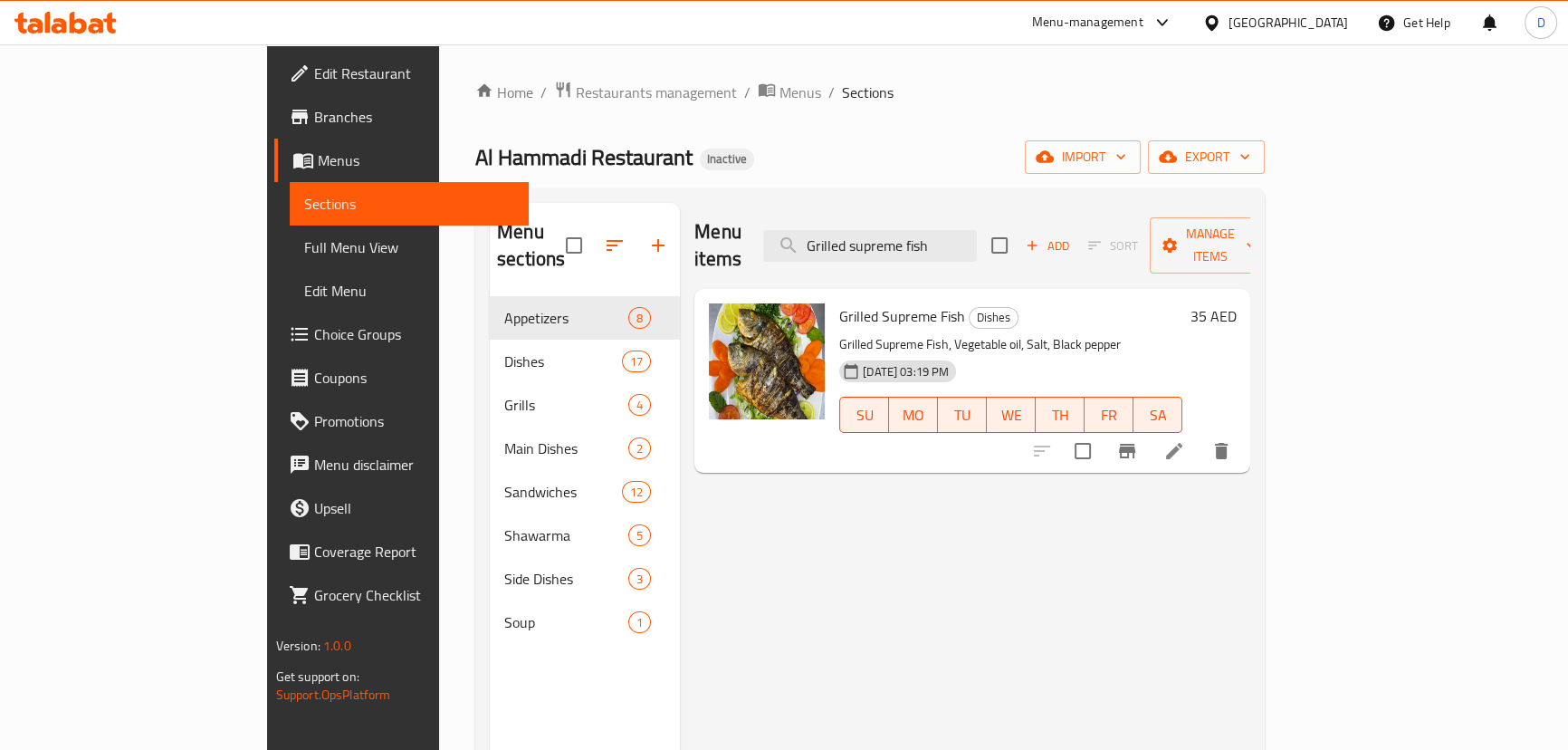
type input "Grilled supreme fish"
click at [1185, 440] on icon at bounding box center [1174, 451] width 22 height 22
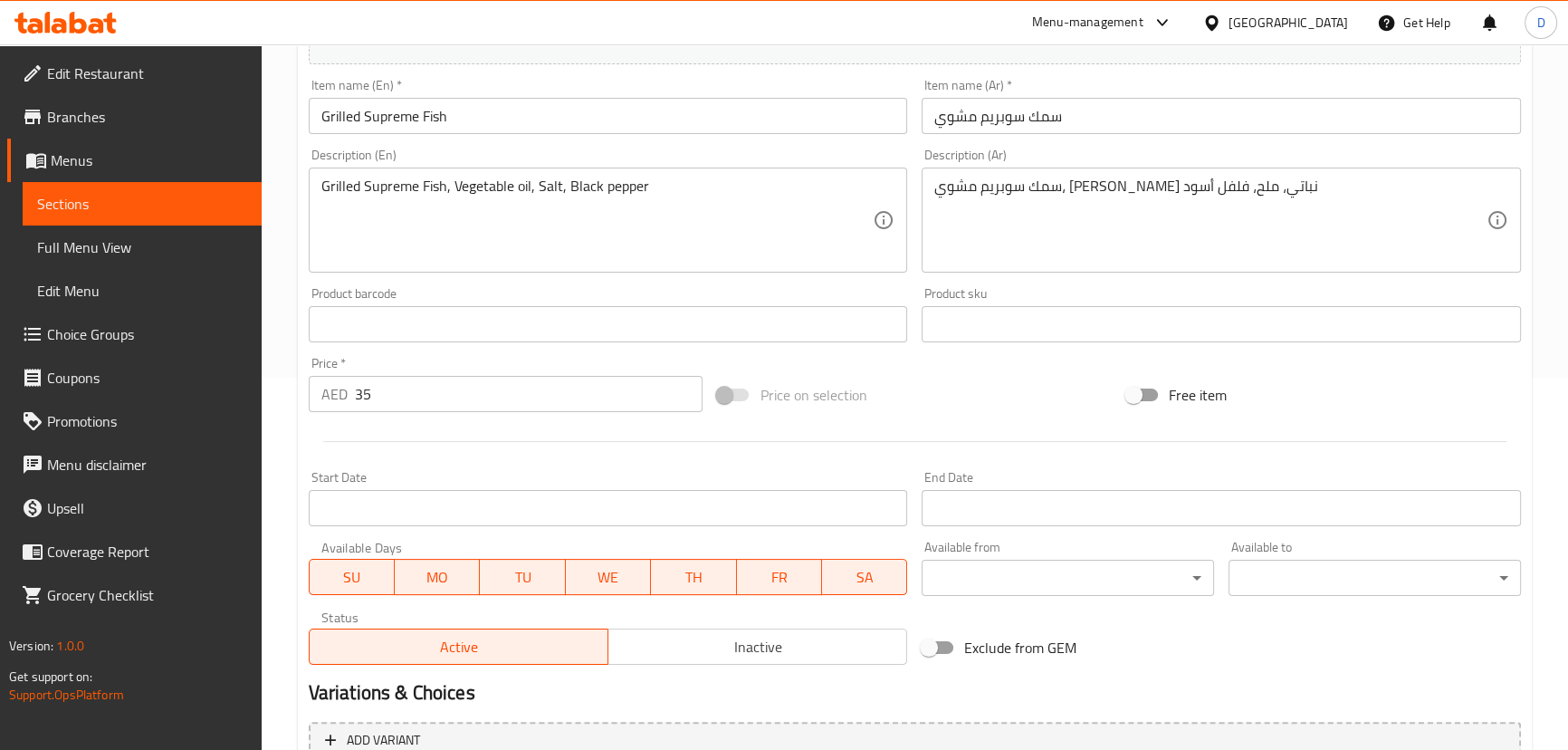
scroll to position [411, 0]
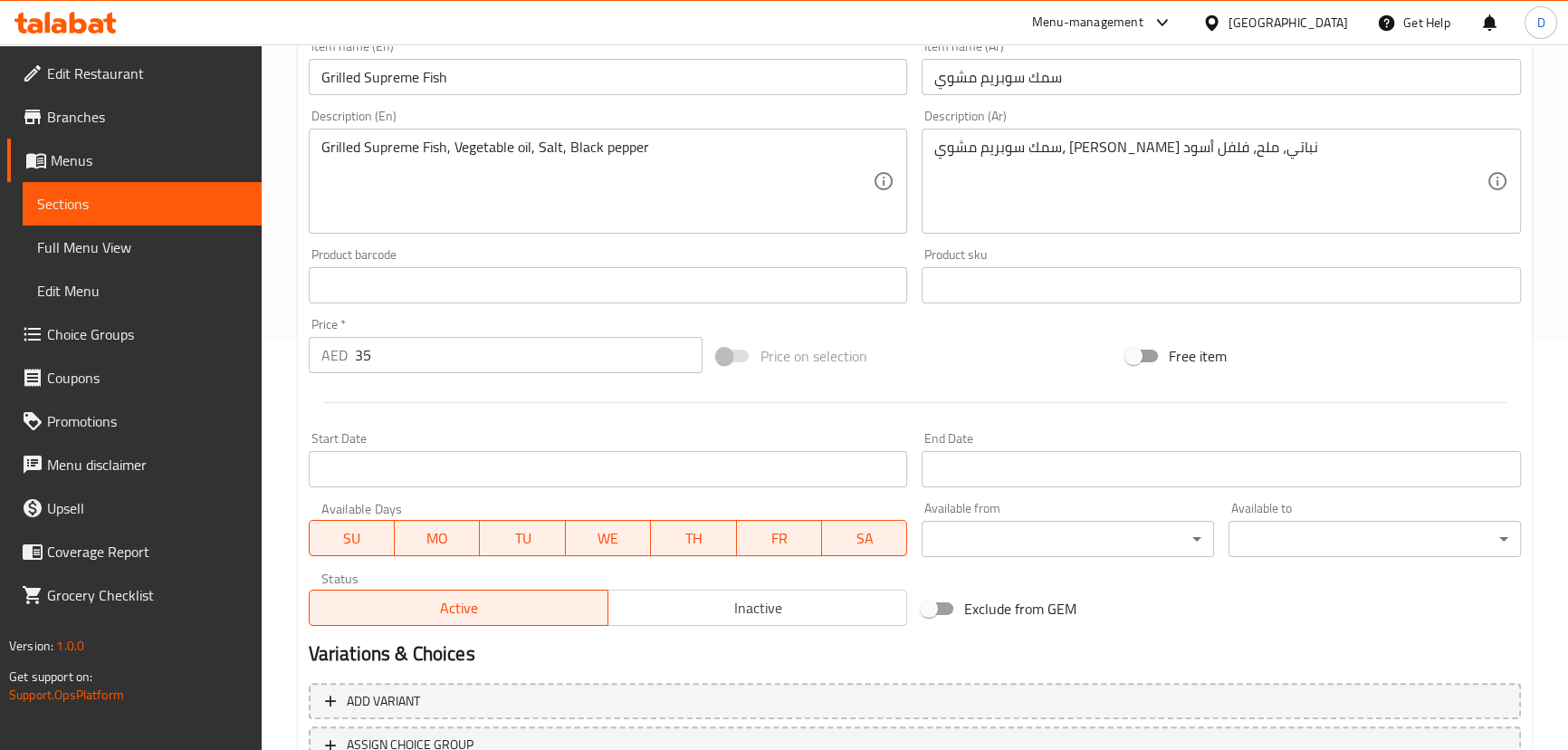
click at [181, 208] on span "Sections" at bounding box center [142, 204] width 210 height 22
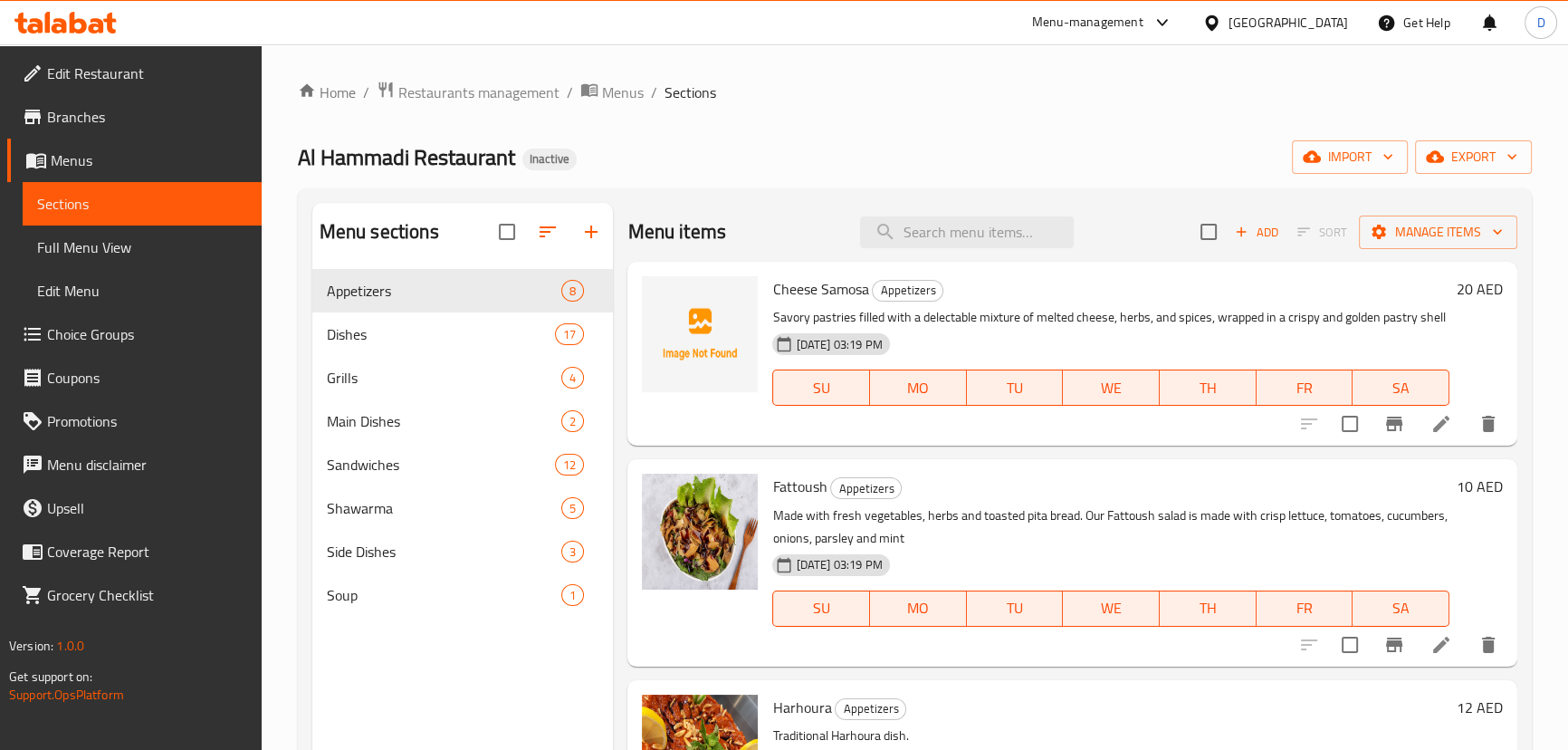
click at [841, 216] on div "Menu items Add Sort Manage items" at bounding box center [1071, 232] width 889 height 59
click at [885, 237] on input "search" at bounding box center [967, 232] width 213 height 31
paste input "Savor our creamy hummus with succulent spiced meat, It's a perfect dip for any …"
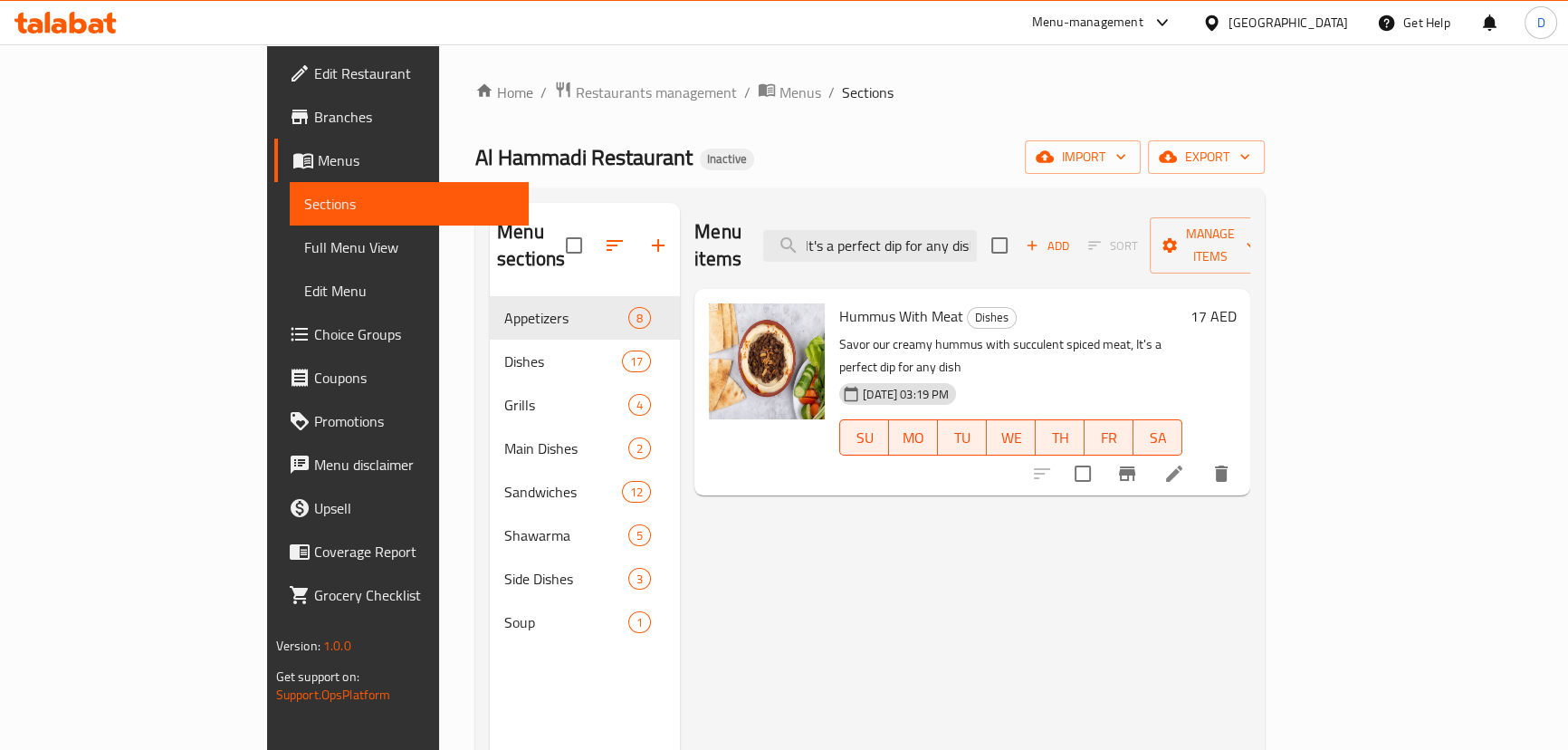
type input "Savor our creamy hummus with succulent spiced meat, It's a perfect dip for any …"
click at [1183, 466] on icon at bounding box center [1174, 474] width 17 height 17
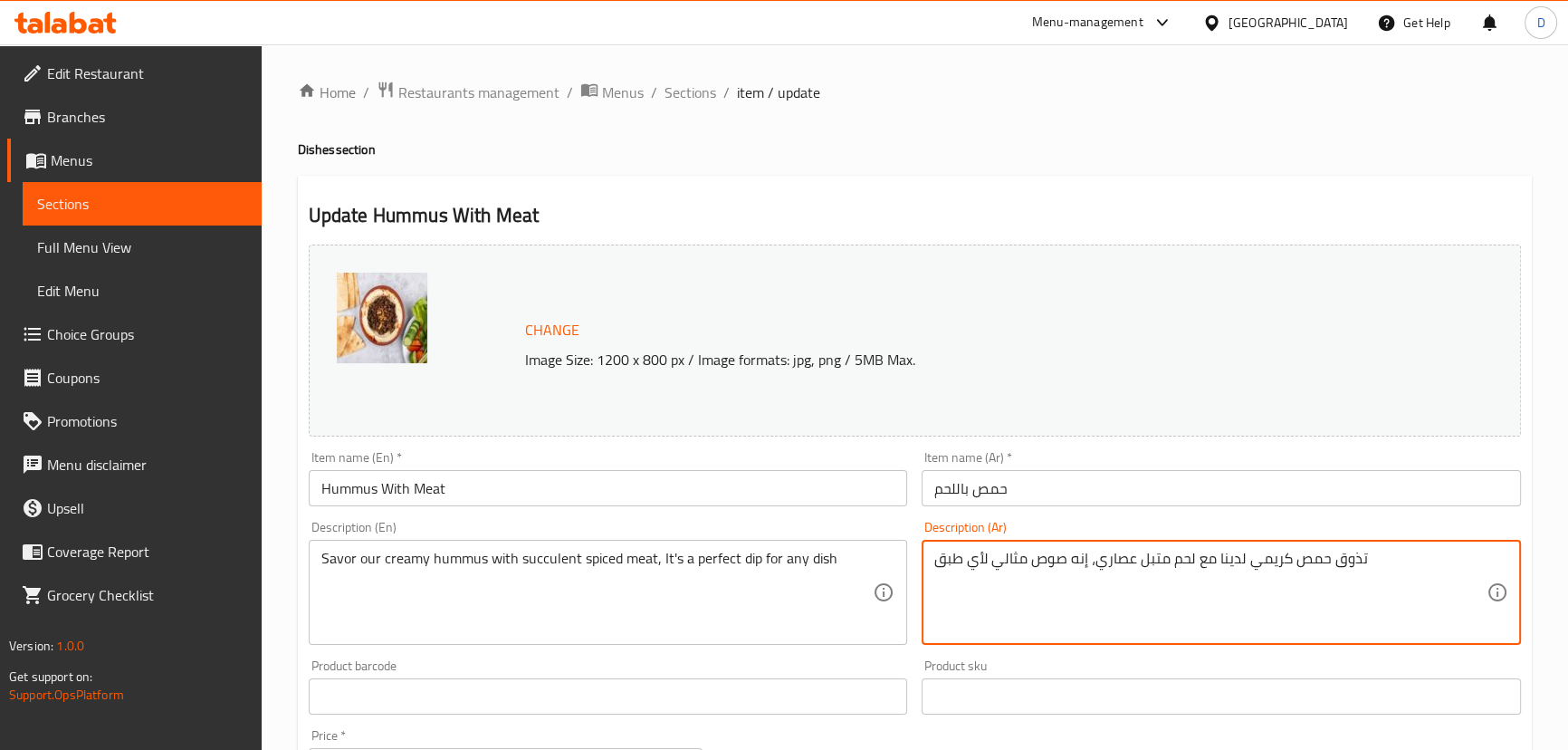
drag, startPoint x: 1327, startPoint y: 560, endPoint x: 1368, endPoint y: 554, distance: 41.4
click at [1092, 563] on textarea "حمص كريمي لدينا مع لحم متبل عصاري، إنه صوص مثالي لأي طبق" at bounding box center [1210, 594] width 552 height 87
drag, startPoint x: 987, startPoint y: 563, endPoint x: 923, endPoint y: 564, distance: 64.0
click at [923, 564] on div "حمص كريمي لدينا مع لحم متبل عصاري، إنه صوص مثالي لأي طبق Description (Ar)" at bounding box center [1221, 593] width 600 height 105
type textarea "حمص كريمي لدينا مع لحم متبل عصاري، إنه صوص مثالي"
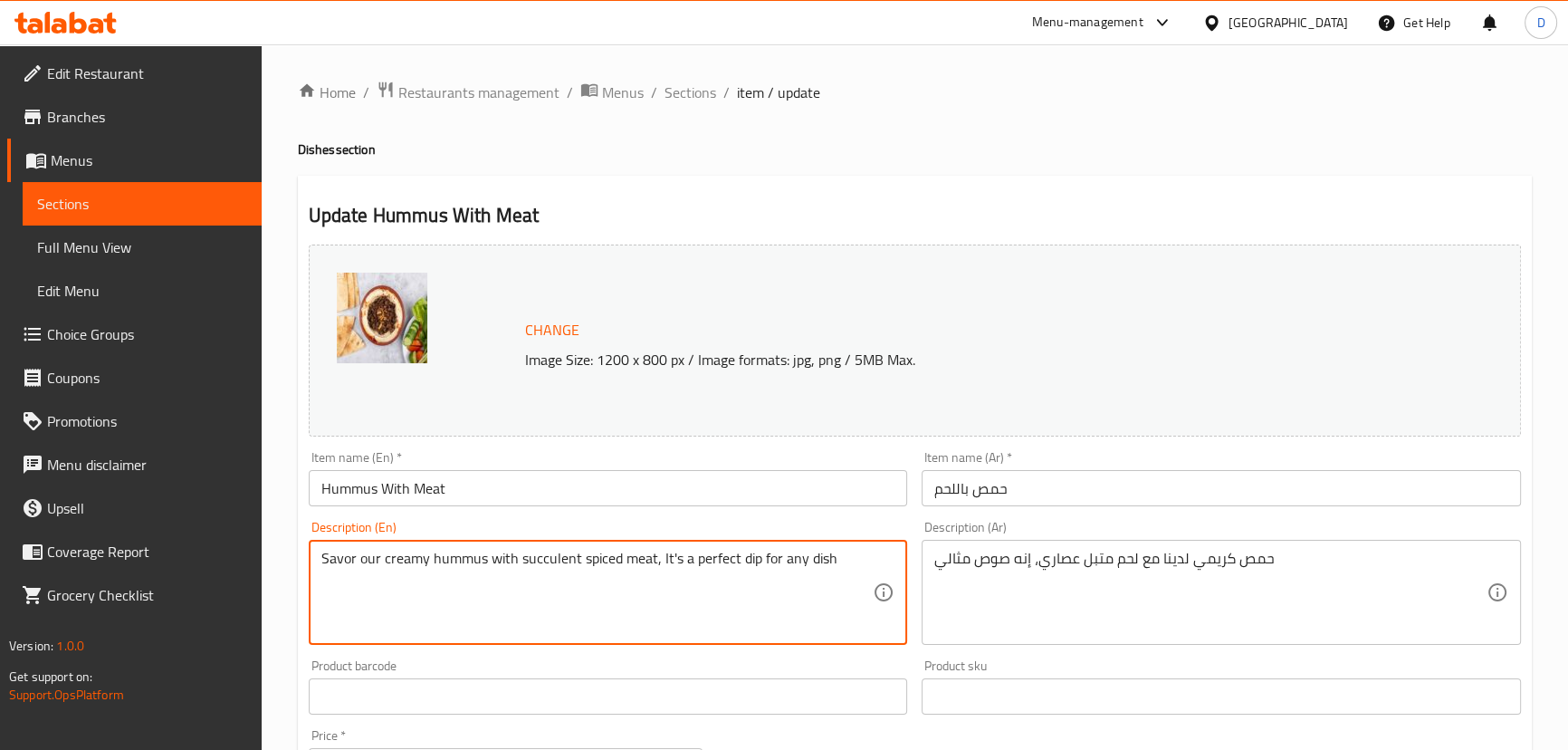
drag, startPoint x: 760, startPoint y: 559, endPoint x: 853, endPoint y: 561, distance: 93.0
drag, startPoint x: 357, startPoint y: 559, endPoint x: 299, endPoint y: 550, distance: 58.7
click at [299, 550] on div "Update Hummus With Meat Change Image Size: 1200 x 800 px / Image formats: jpg, …" at bounding box center [915, 716] width 1234 height 1080
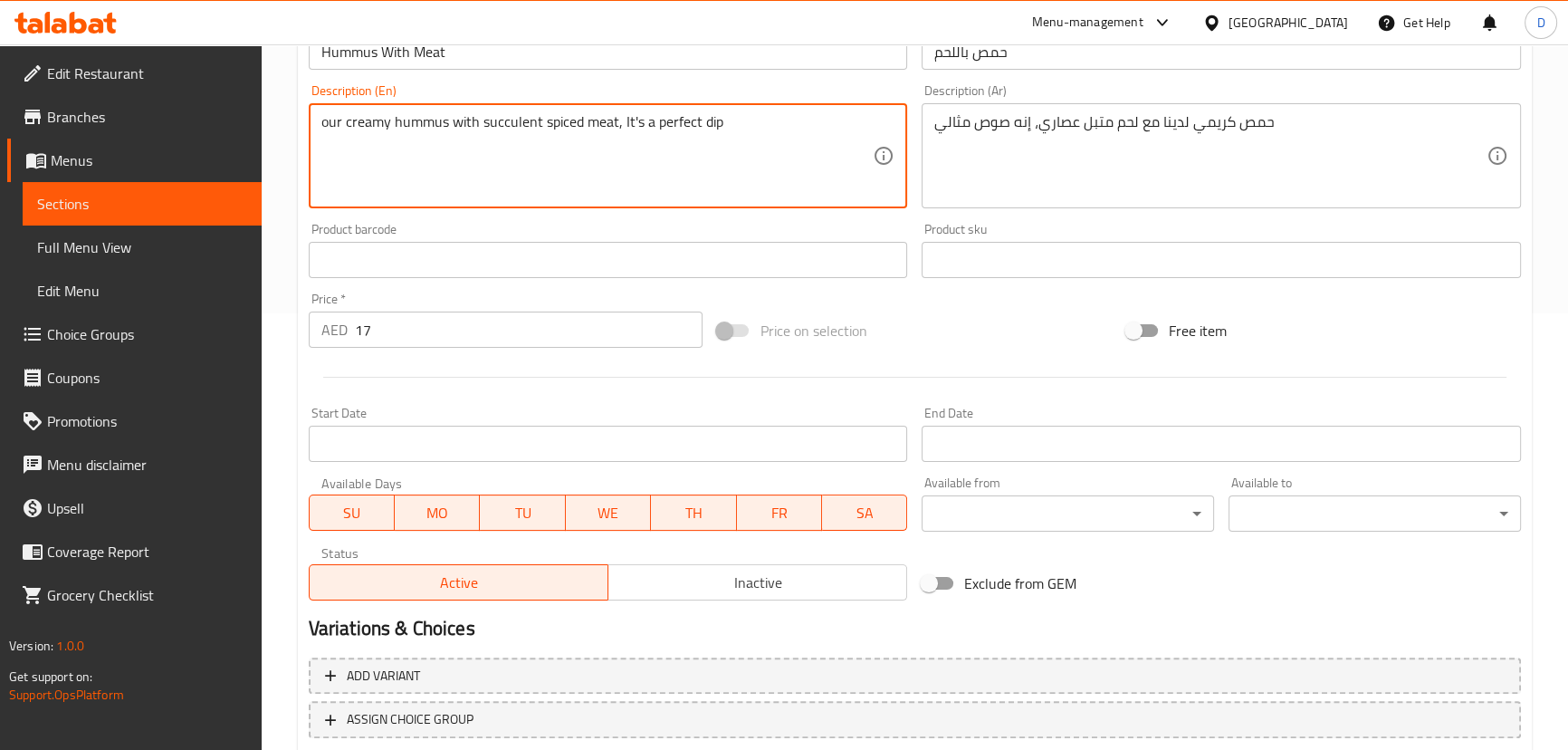
scroll to position [555, 0]
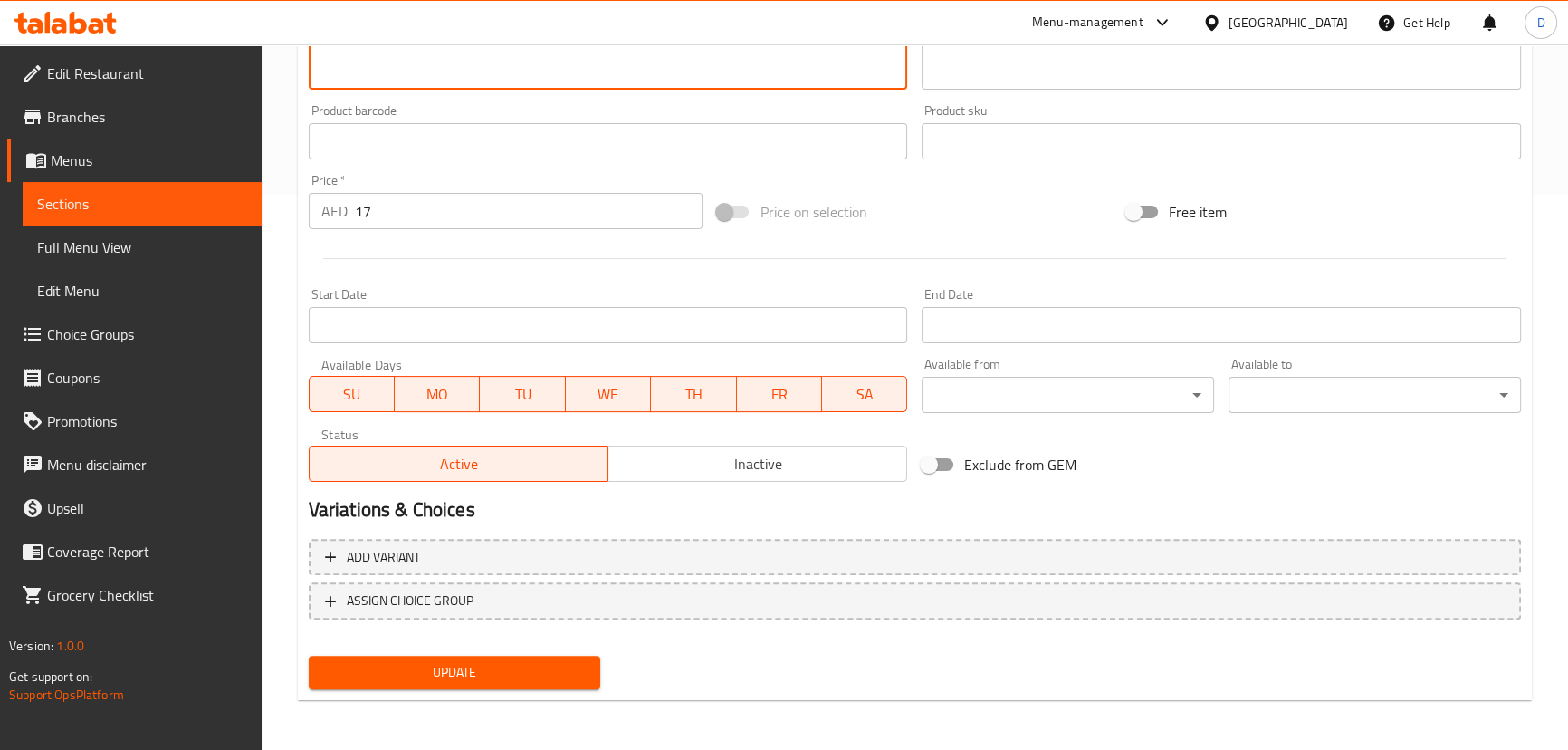
type textarea "our creamy hummus with succulent spiced meat, It's a perfect dip"
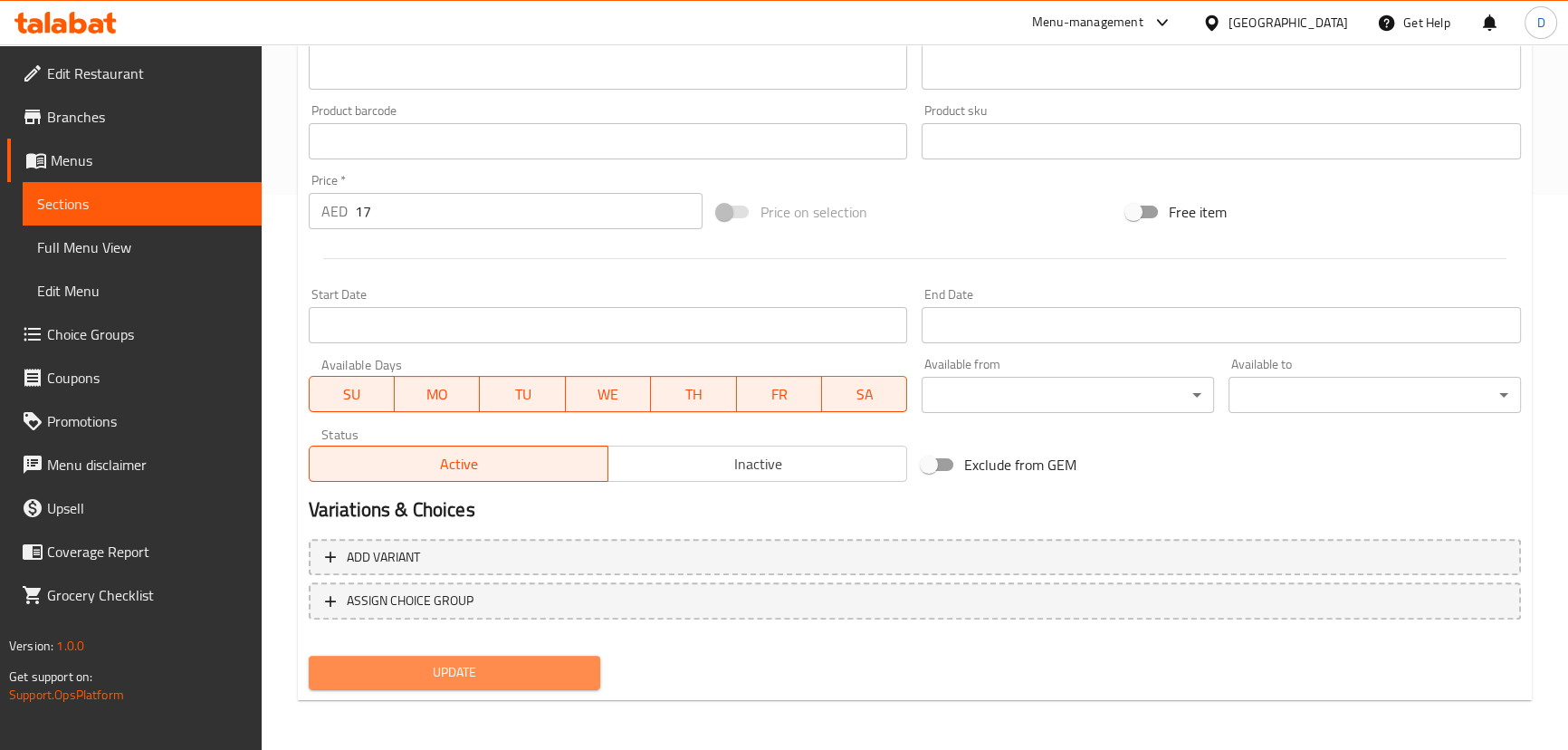
click at [444, 666] on span "Update" at bounding box center [454, 673] width 263 height 23
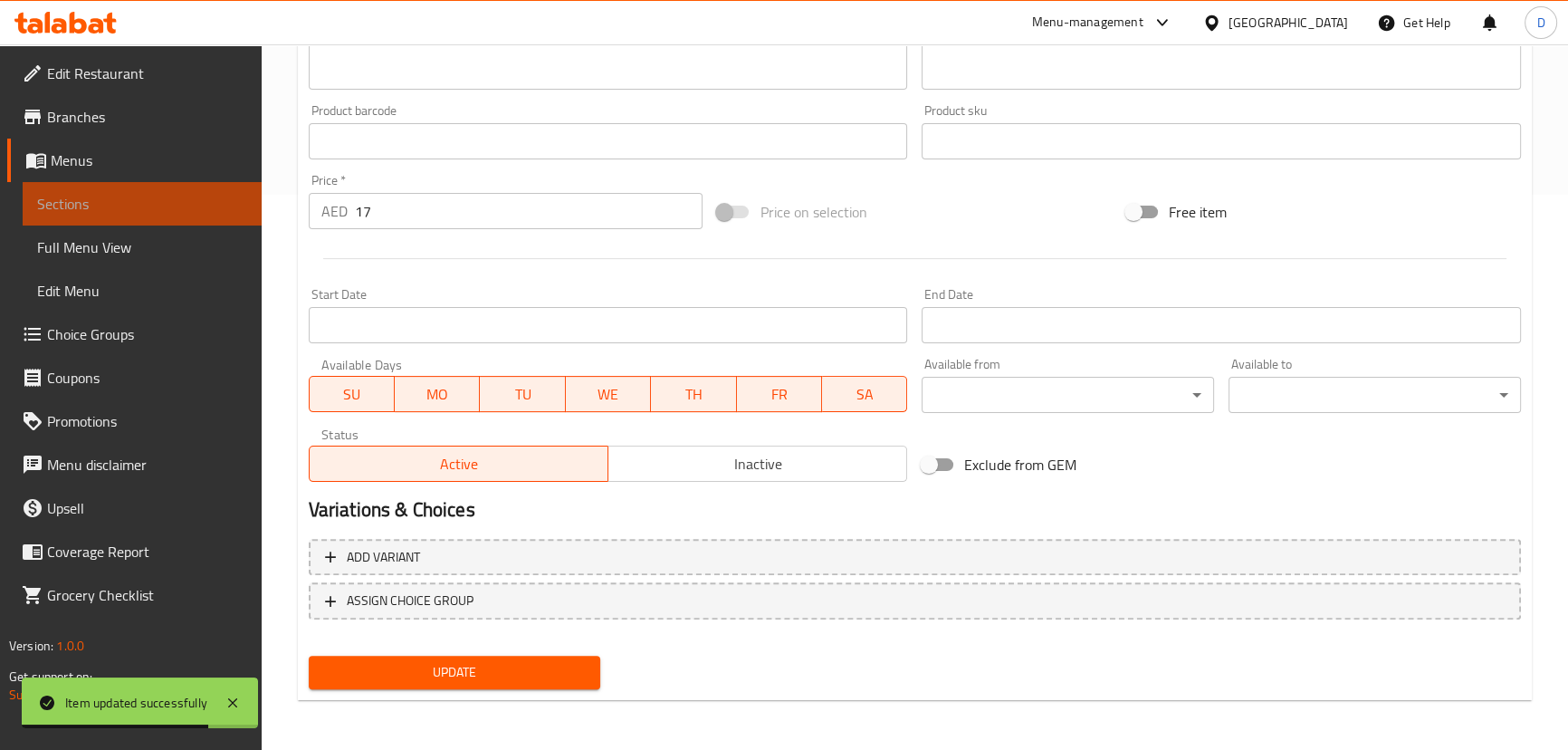
click at [138, 207] on span "Sections" at bounding box center [142, 204] width 210 height 22
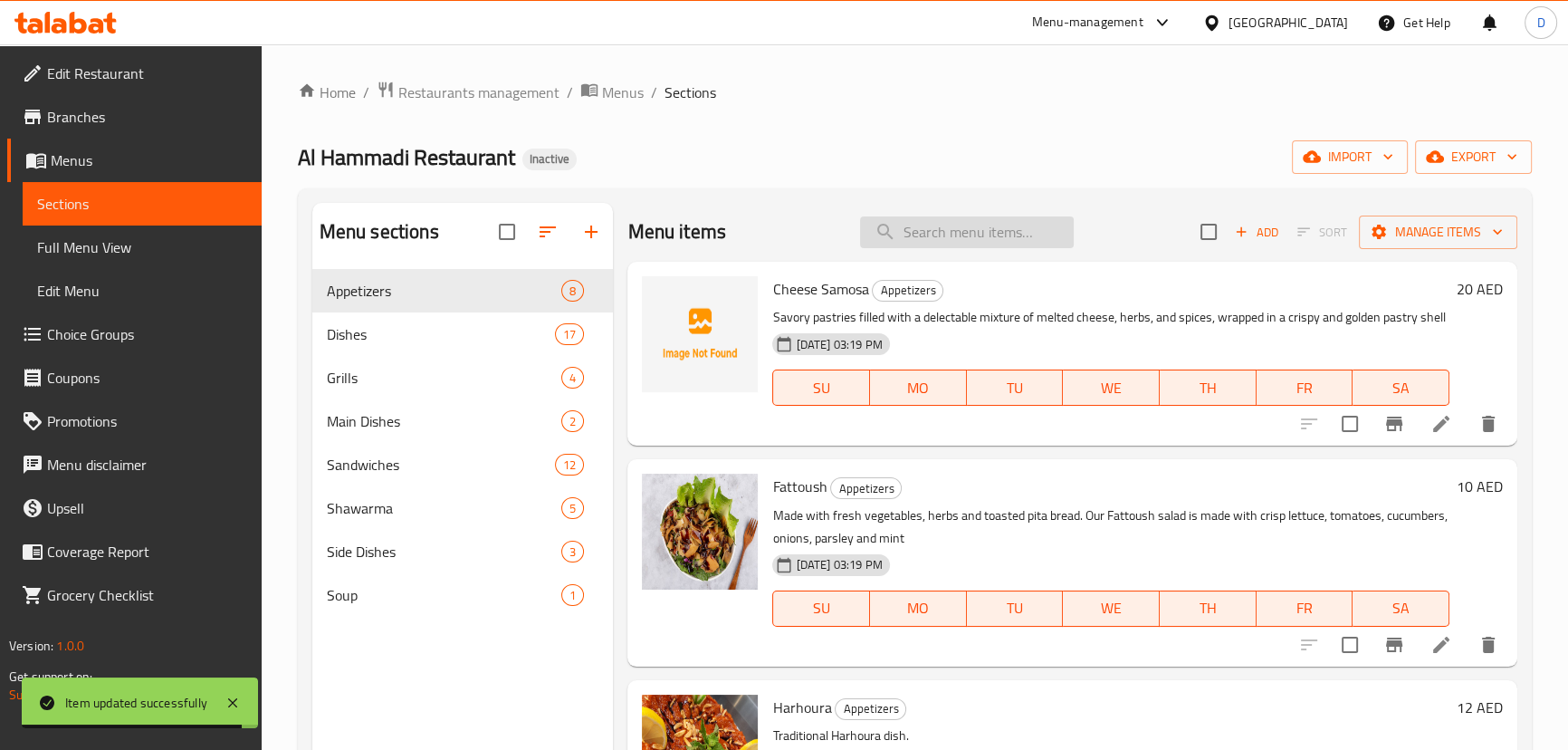
click at [938, 231] on input "search" at bounding box center [967, 232] width 213 height 31
paste input "Charcoal Grilled Chicken"
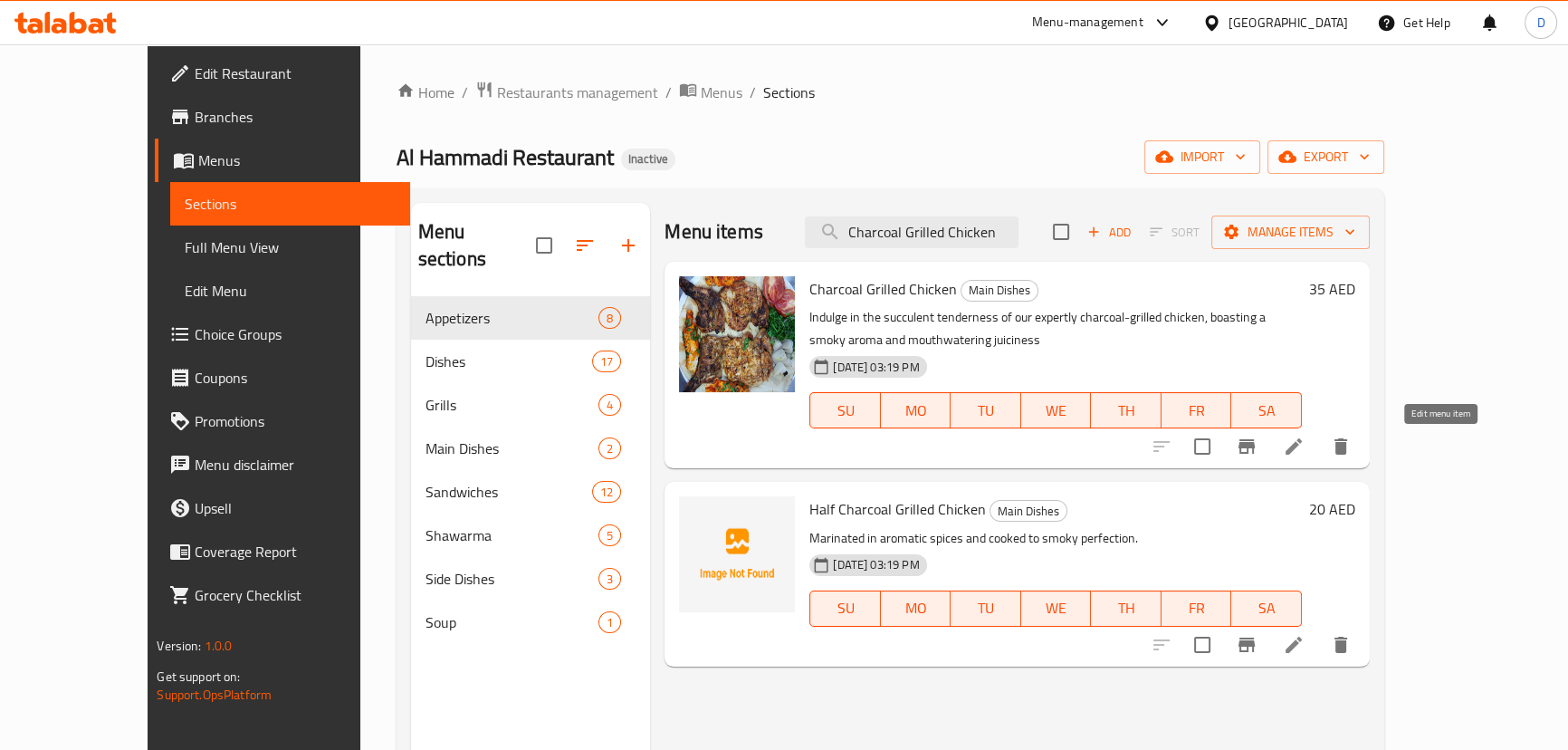
type input "Charcoal Grilled Chicken"
click at [1304, 447] on icon at bounding box center [1294, 446] width 22 height 22
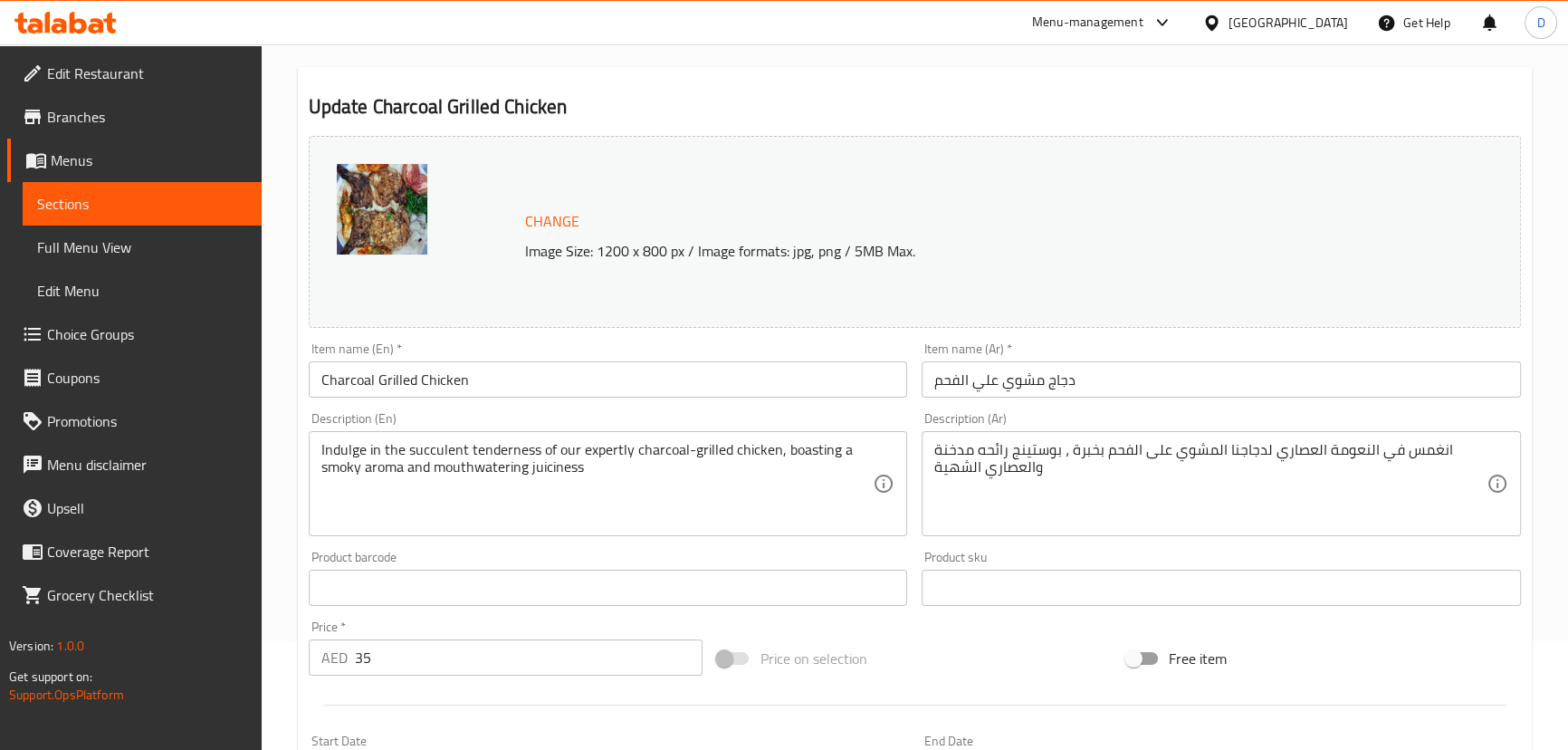
scroll to position [164, 0]
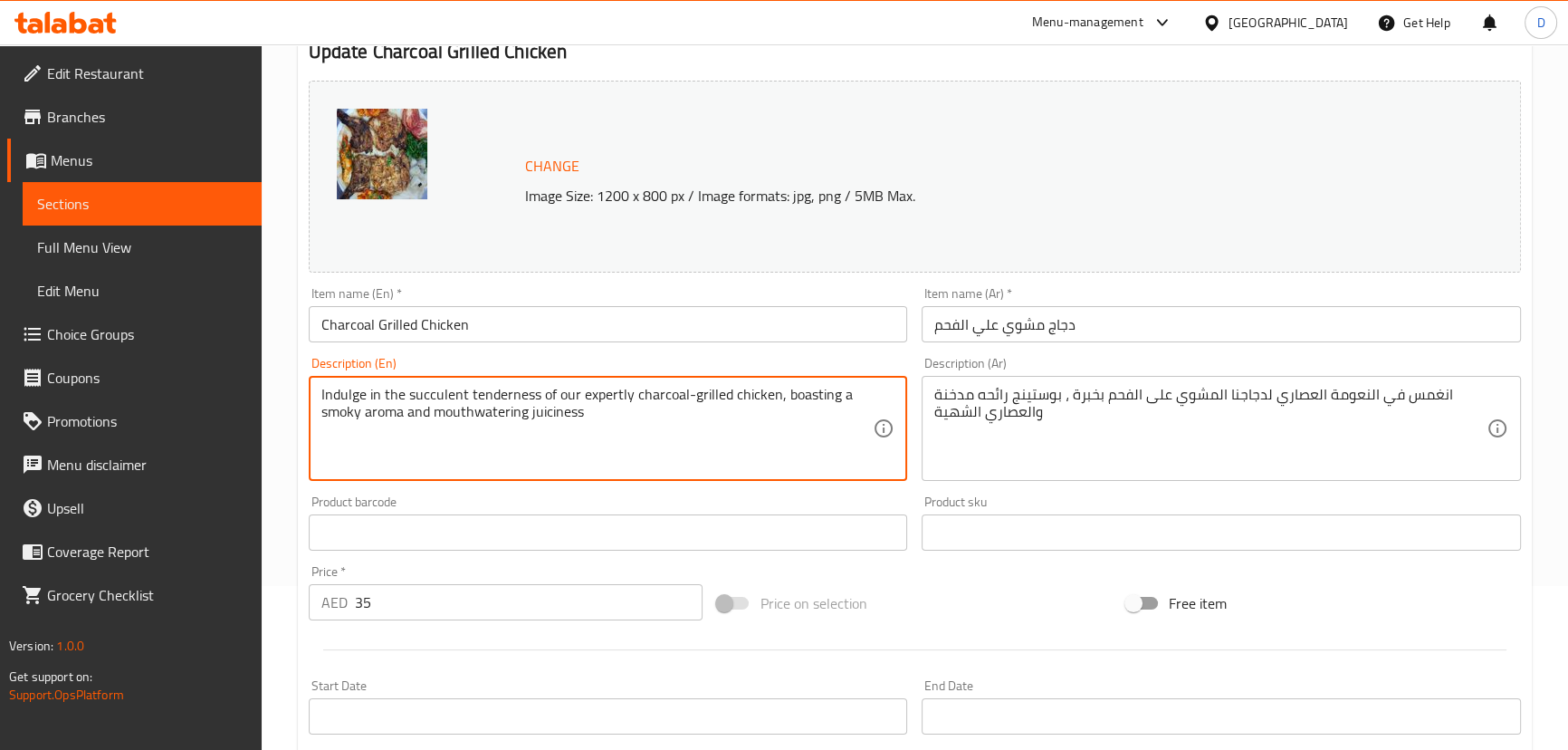
drag, startPoint x: 406, startPoint y: 391, endPoint x: 315, endPoint y: 401, distance: 91.5
click at [391, 419] on textarea "succulent tenderness of our expertly charcoal-grilled chicken, boasting a smoky…" at bounding box center [597, 429] width 552 height 87
type textarea "succulent tenderness of our expertly charcoal-grilled chicken, boasting a smoky…"
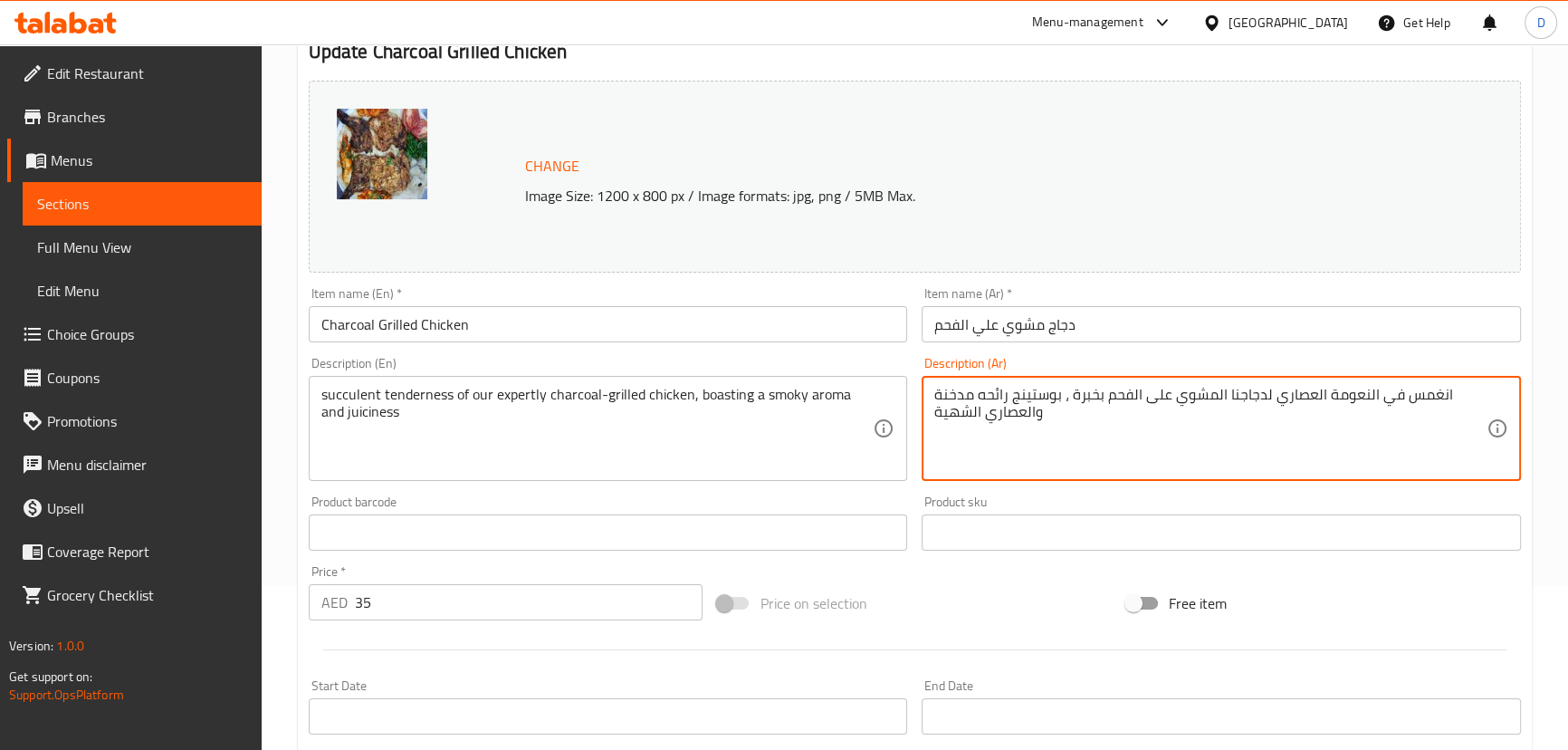
drag, startPoint x: 982, startPoint y: 415, endPoint x: 921, endPoint y: 416, distance: 61.0
click at [1368, 397] on textarea "انغمس في النعومة العصاري لدجاجنا المشوي على الفحم بخبرة ، بوستينج رائحه مدخنة و…" at bounding box center [1210, 429] width 552 height 87
drag, startPoint x: 1373, startPoint y: 395, endPoint x: 1439, endPoint y: 404, distance: 66.6
click at [1439, 404] on textarea "انغمس في النعومة العصاري لدجاجنا المشوي على الفحم بخبرة ، بوستينج رائحه مدخنة و…" at bounding box center [1210, 429] width 552 height 87
click at [1337, 394] on textarea "النعومة العصاري لدجاجنا المشوي على الفحم بخبرة ، بوستينج رائحه مدخنة والعصاري" at bounding box center [1210, 429] width 552 height 87
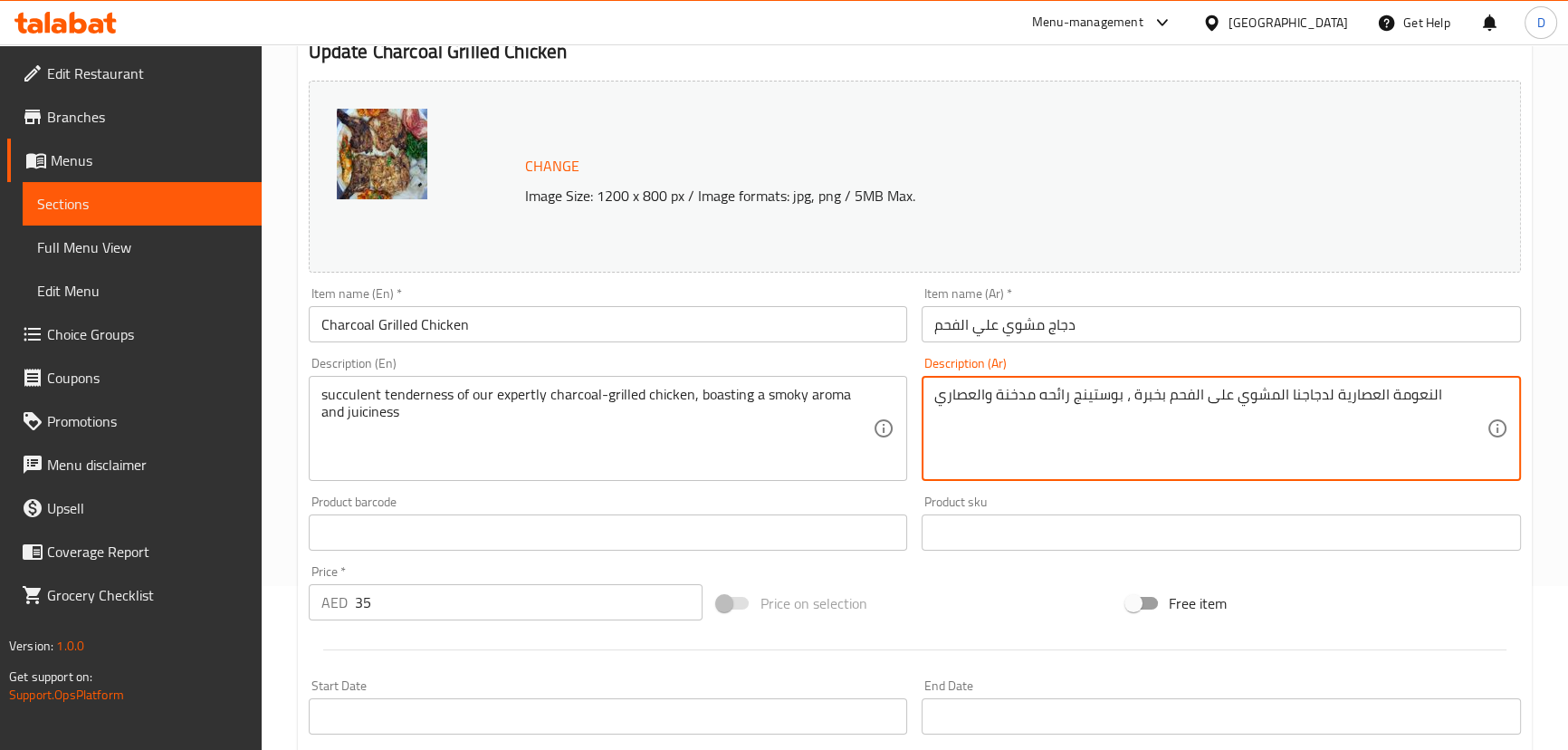
drag, startPoint x: 1428, startPoint y: 395, endPoint x: 1400, endPoint y: 393, distance: 28.1
click at [1400, 393] on textarea "النعومة العصارية لدجاجنا المشوي على الفحم بخبرة ، بوستينج رائحه مدخنة والعصاري" at bounding box center [1210, 429] width 552 height 87
click at [1127, 397] on textarea "الطراوة العصارية لدجاجنا المشوي على الفحم بخبرة ، بوستينج رائحه مدخنة والعصاري" at bounding box center [1210, 429] width 552 height 87
click at [1131, 399] on textarea "الطراوة العصارية لدجاجنا المشوي على الفحم بخبرة ، بوستينج رائحه مدخنة والعصاري" at bounding box center [1210, 429] width 552 height 87
drag, startPoint x: 1131, startPoint y: 399, endPoint x: 1164, endPoint y: 397, distance: 33.1
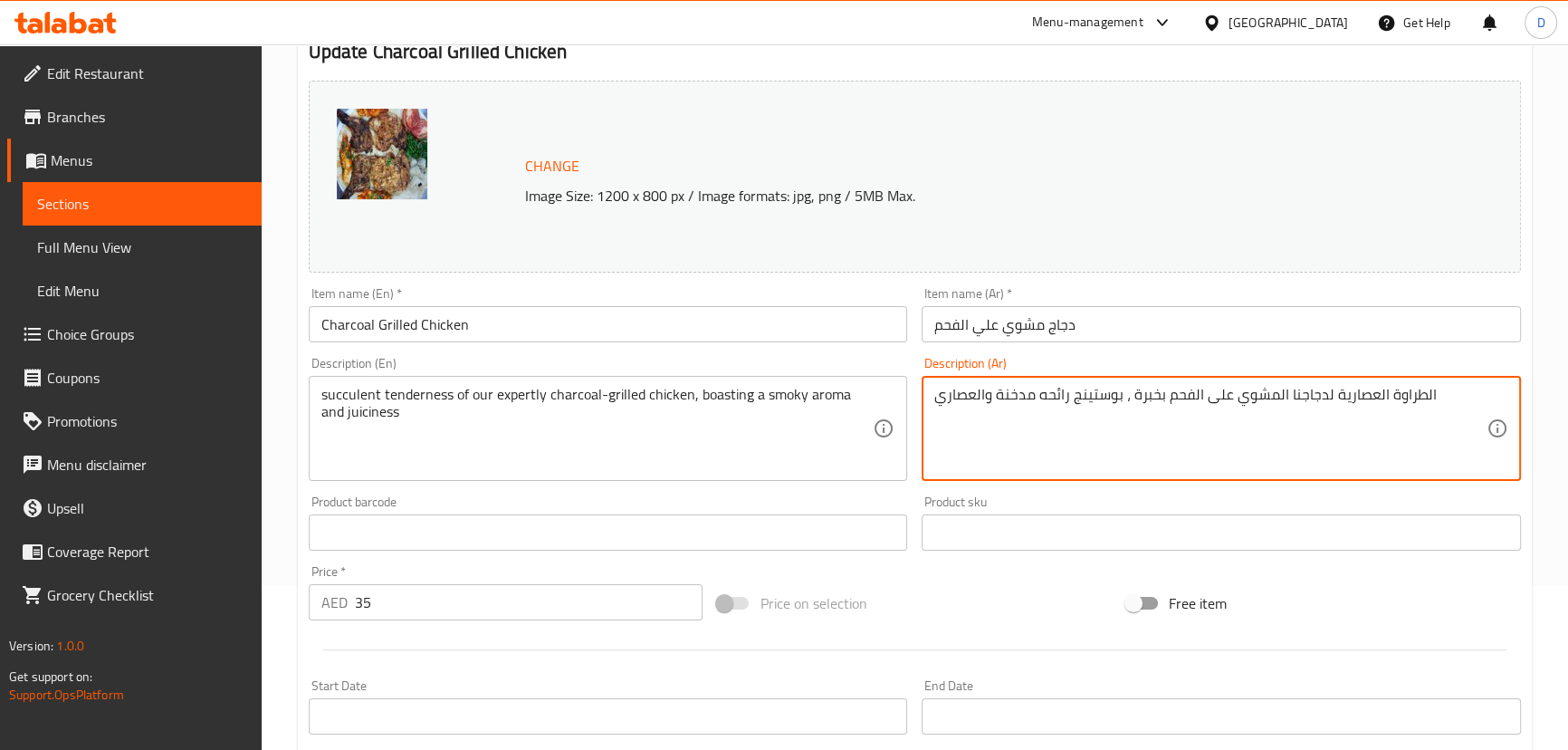
click at [1164, 397] on textarea "الطراوة العصارية لدجاجنا المشوي على الفحم بخبرة ، بوستينج رائحه مدخنة والعصاري" at bounding box center [1210, 429] width 552 height 87
type textarea "الطراوة العصارية لدجاجنا المشوي على الفحم، بوستينج رائحه مدخنة والعصاري"
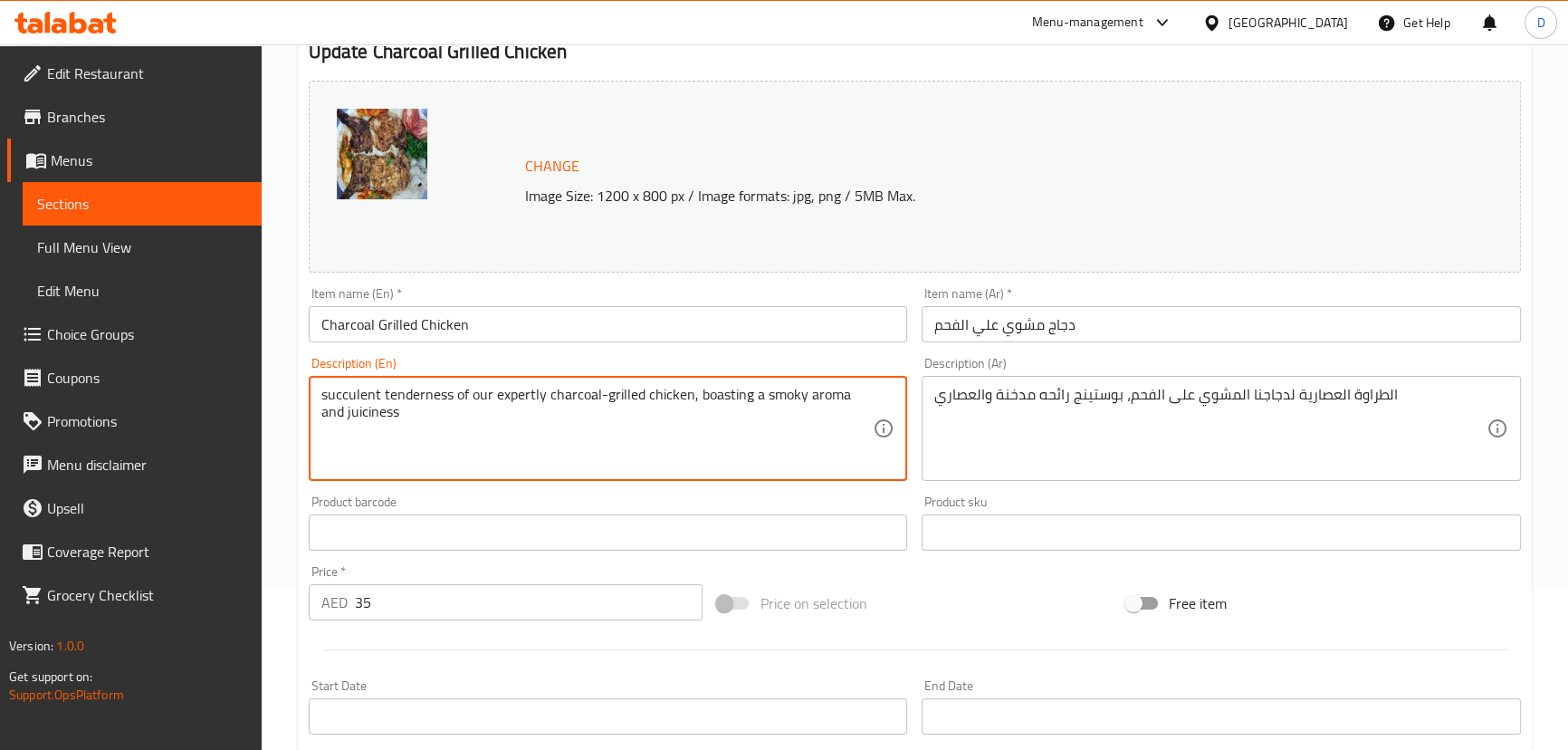
click at [503, 401] on textarea "succulent tenderness of our expertly charcoal-grilled chicken, boasting a smoky…" at bounding box center [597, 429] width 552 height 87
click at [661, 387] on textarea "succulent tenderness of our charcoal-grilled chicken, boasting a smoky aroma an…" at bounding box center [597, 429] width 552 height 87
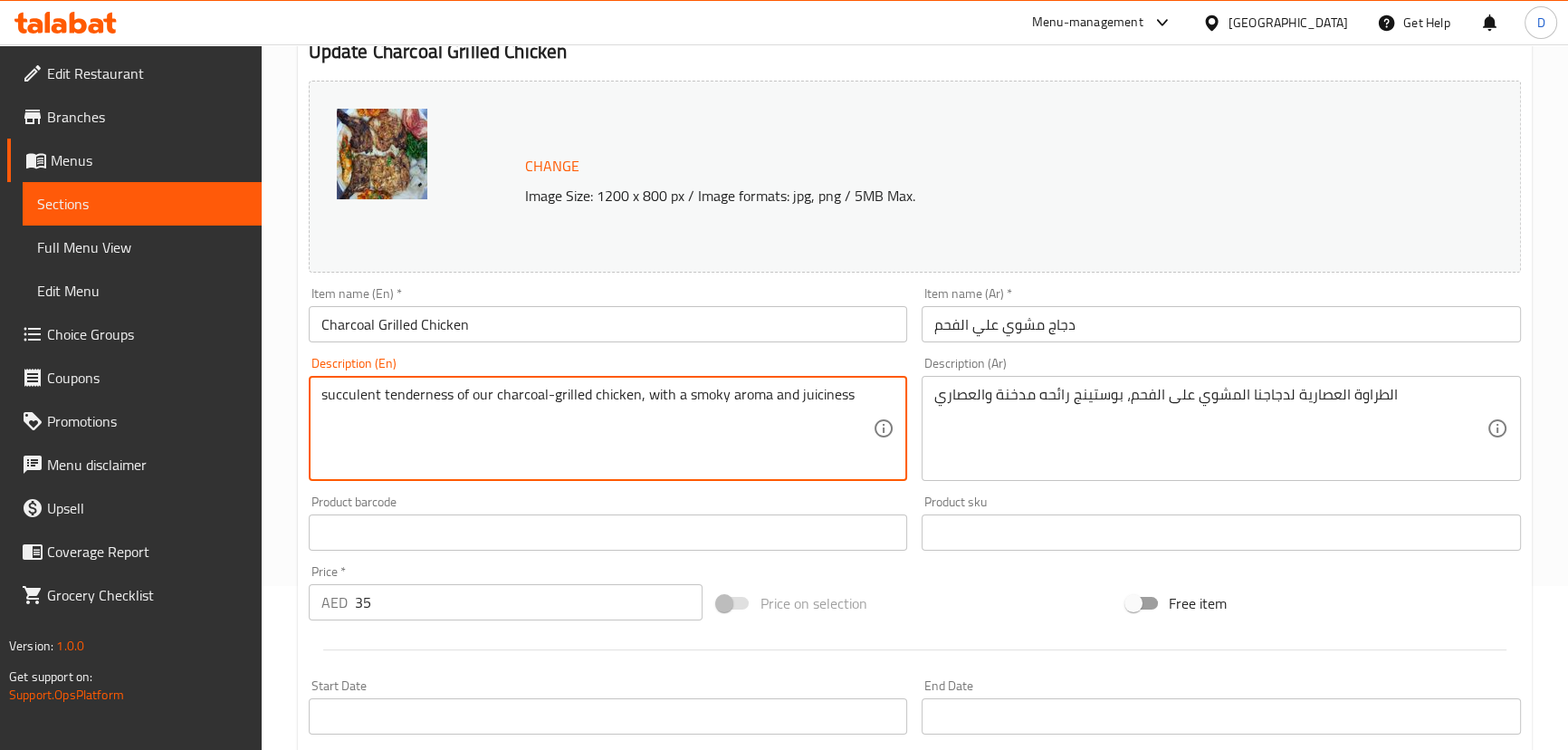
type textarea "succulent tenderness of our charcoal-grilled chicken, with a smoky aroma and ju…"
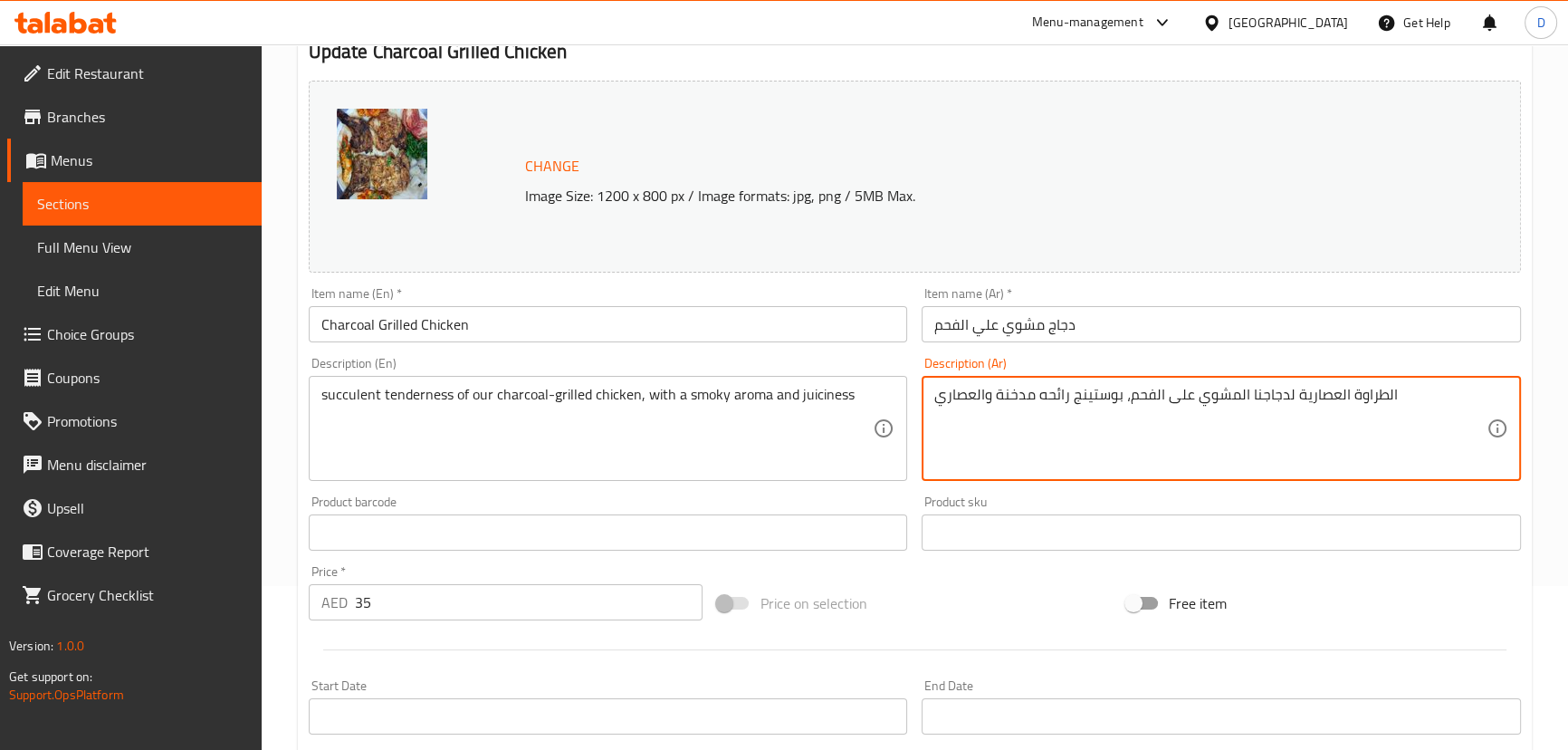
click at [1091, 396] on textarea "الطراوة العصارية لدجاجنا المشوي على الفحم، بوستينج رائحه مدخنة والعصاري" at bounding box center [1210, 429] width 552 height 87
click at [987, 394] on textarea "الطراوة العصارية لدجاجنا المشوي على الفحم، مع رائحه مدخنة والعصاري" at bounding box center [1210, 429] width 552 height 87
click at [942, 403] on textarea "الطراوة العصارية لدجاجنا المشوي على الفحم، مع رائحه مدخنة وعصاري" at bounding box center [1210, 429] width 552 height 87
click at [952, 394] on textarea "الطراوة العصارية لدجاجنا المشوي على الفحم، مع رائحه مدخنة وعصاري" at bounding box center [1210, 429] width 552 height 87
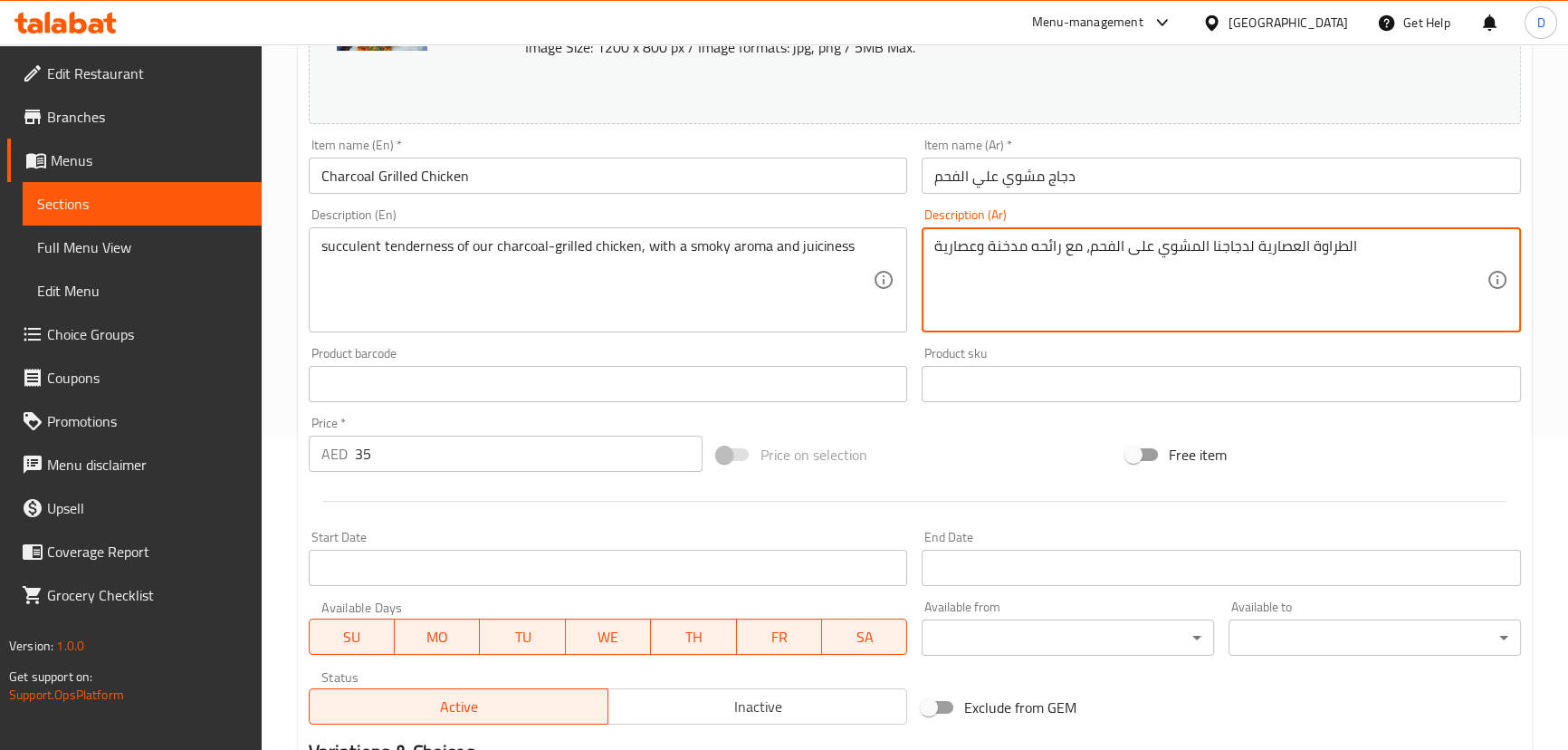
scroll to position [555, 0]
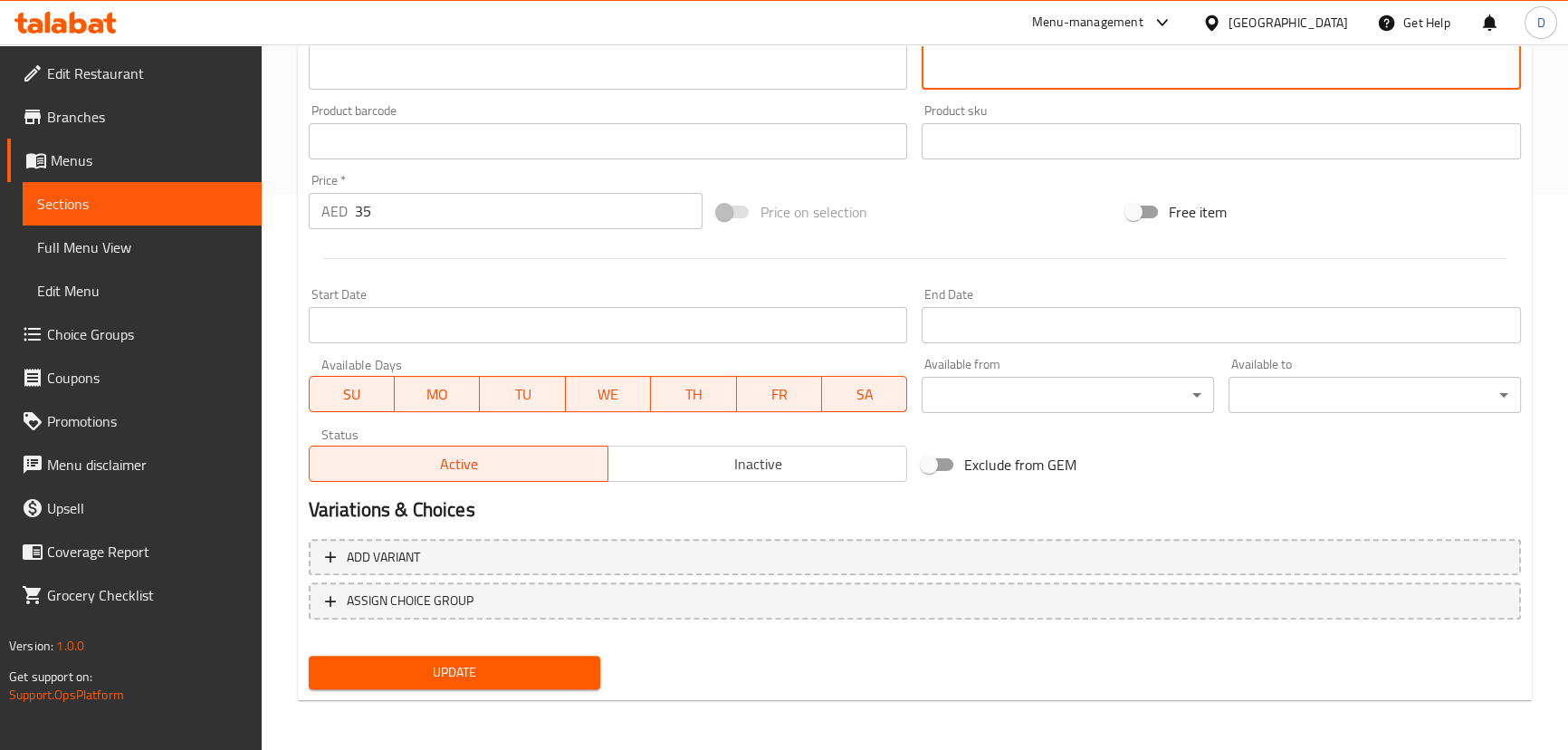
type textarea "الطراوة العصارية لدجاجنا المشوي على الفحم، مع رائحه مدخنة وعصارية"
click at [534, 669] on span "Update" at bounding box center [454, 673] width 263 height 23
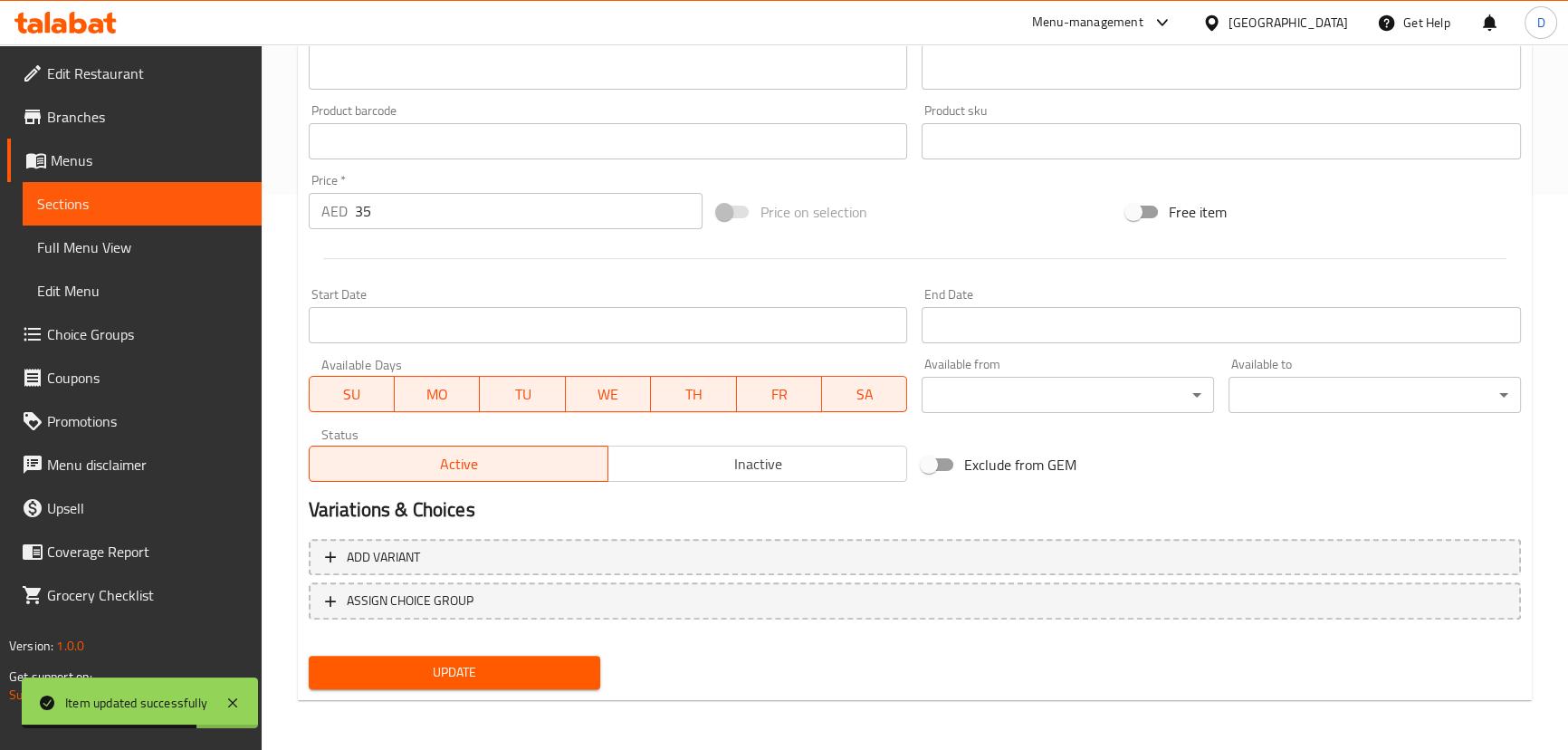
click at [216, 210] on span "Sections" at bounding box center [142, 204] width 210 height 22
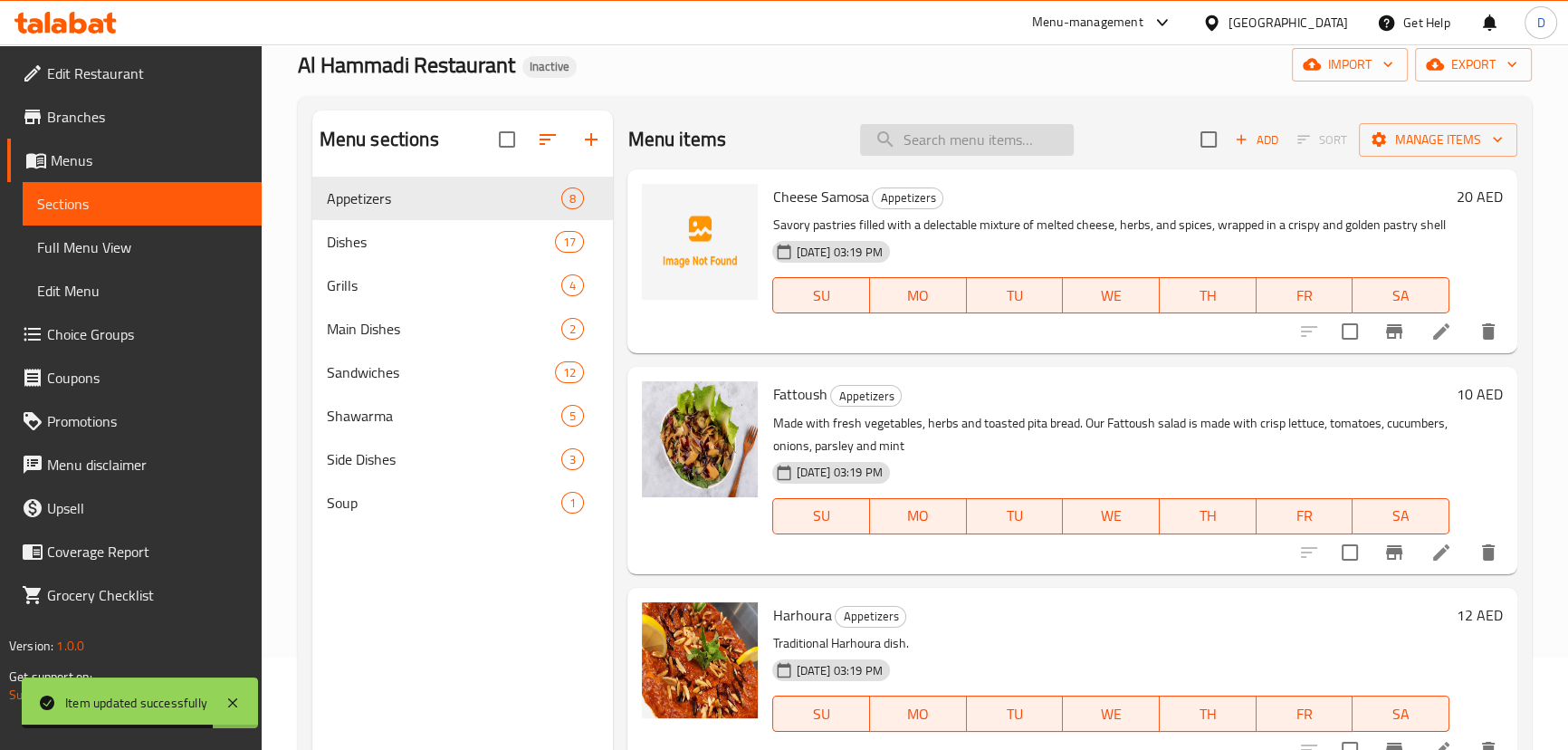
scroll to position [89, 0]
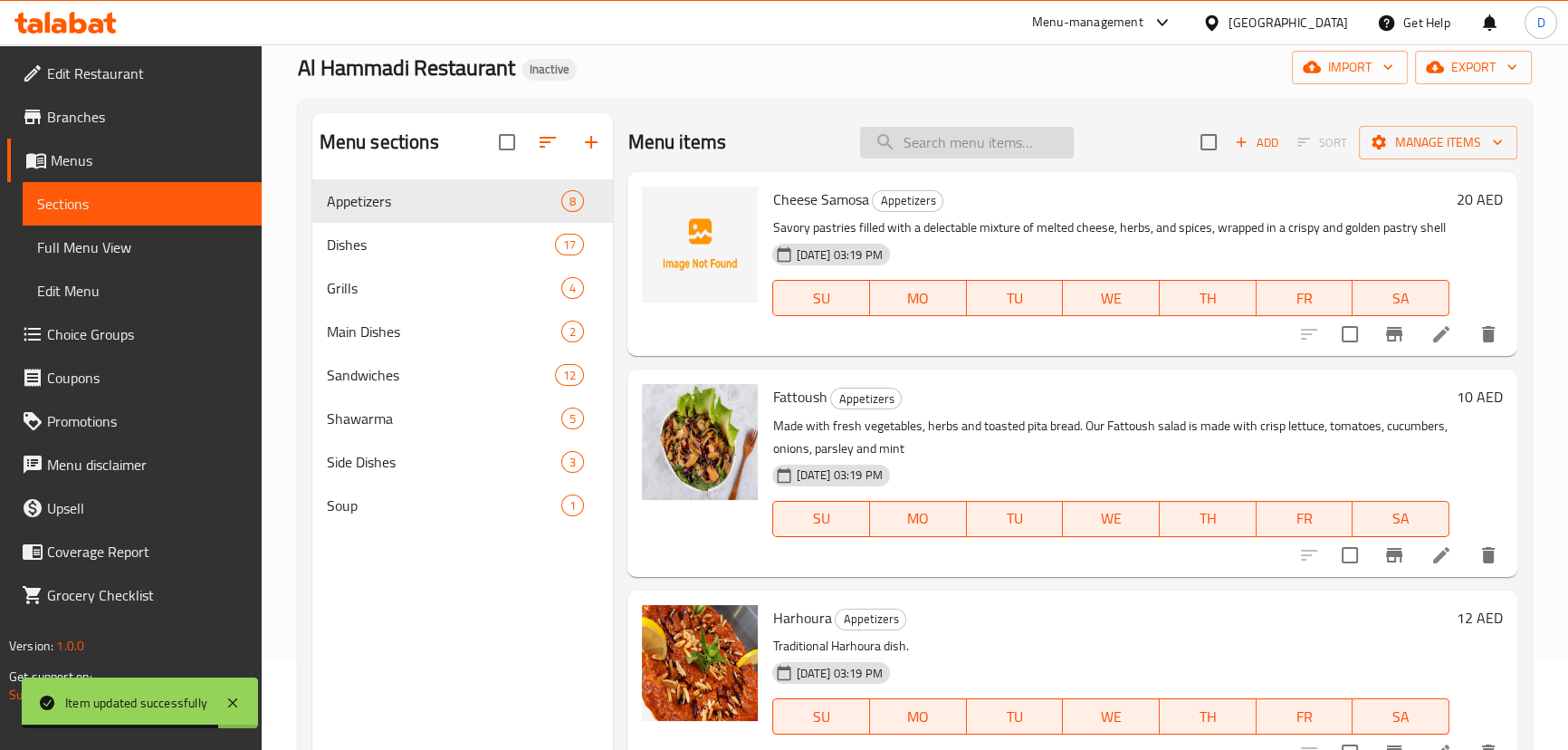
click at [1007, 141] on input "search" at bounding box center [967, 143] width 213 height 31
paste input "for a sandwich experience that is truly out of this world."
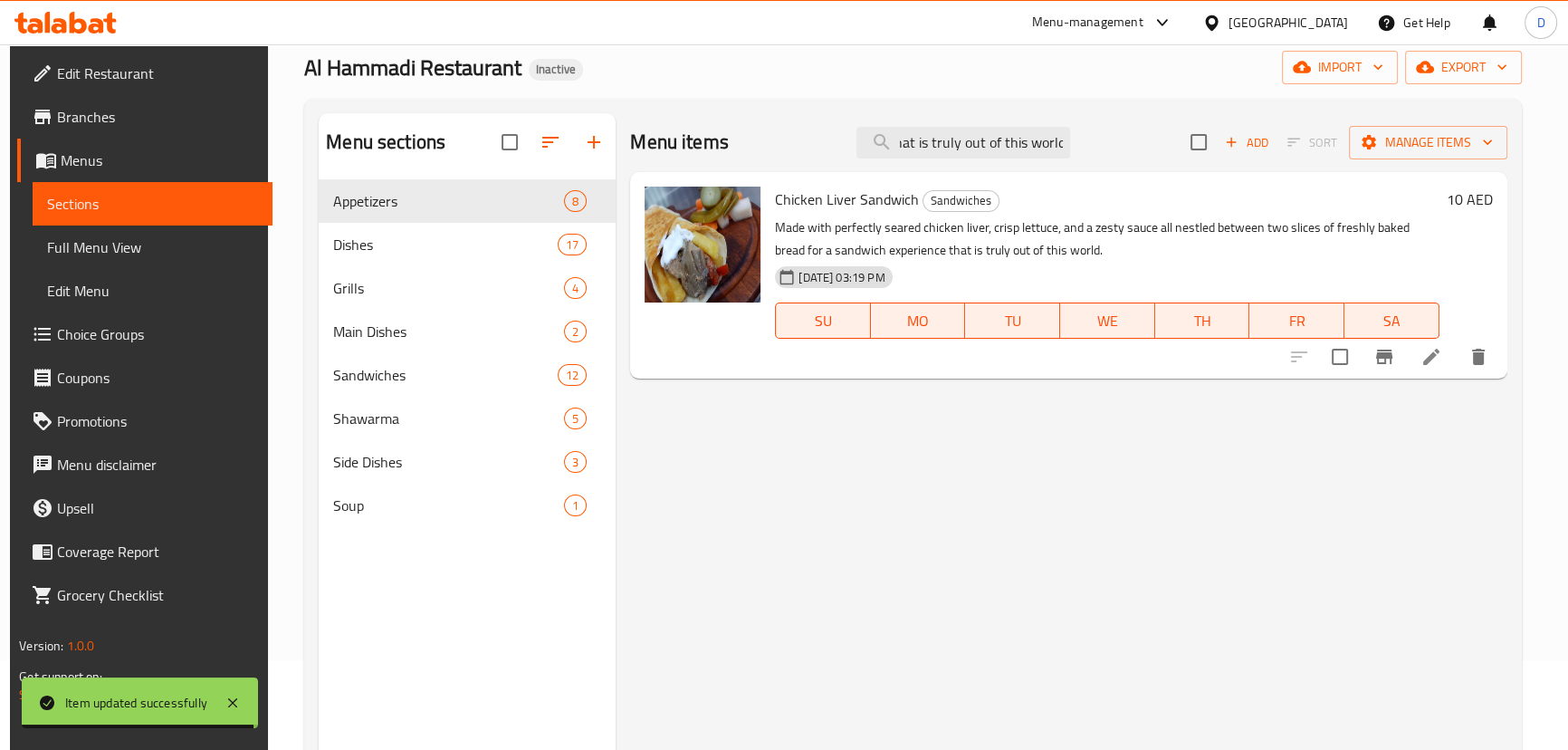
type input "for a sandwich experience that is truly out of this world."
click at [1452, 365] on li at bounding box center [1431, 356] width 51 height 32
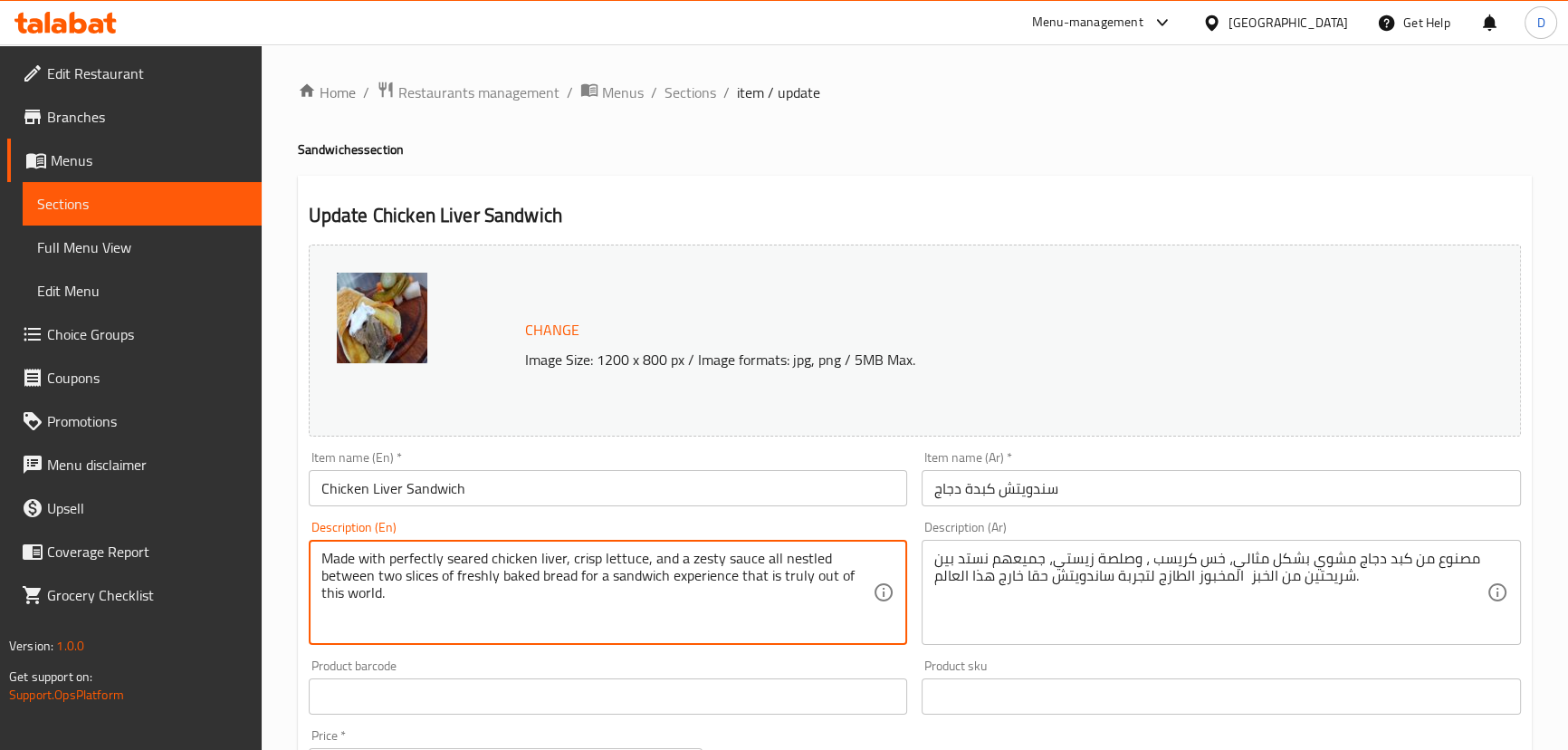
drag, startPoint x: 578, startPoint y: 573, endPoint x: 576, endPoint y: 607, distance: 34.1
type textarea "Made with perfectly seared chicken liver, crisp lettuce, and a zesty sauce all …"
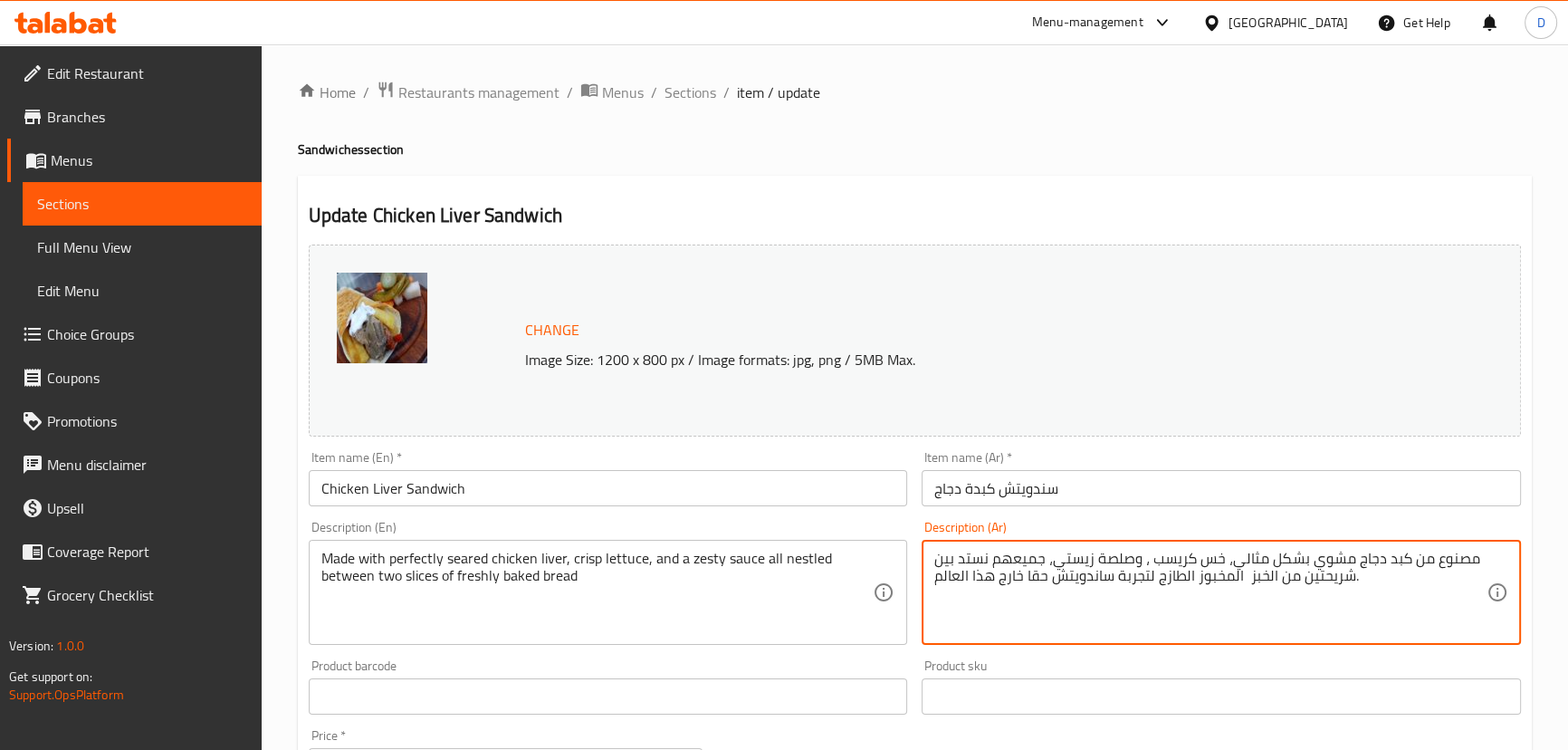
drag, startPoint x: 1156, startPoint y: 573, endPoint x: 910, endPoint y: 586, distance: 246.3
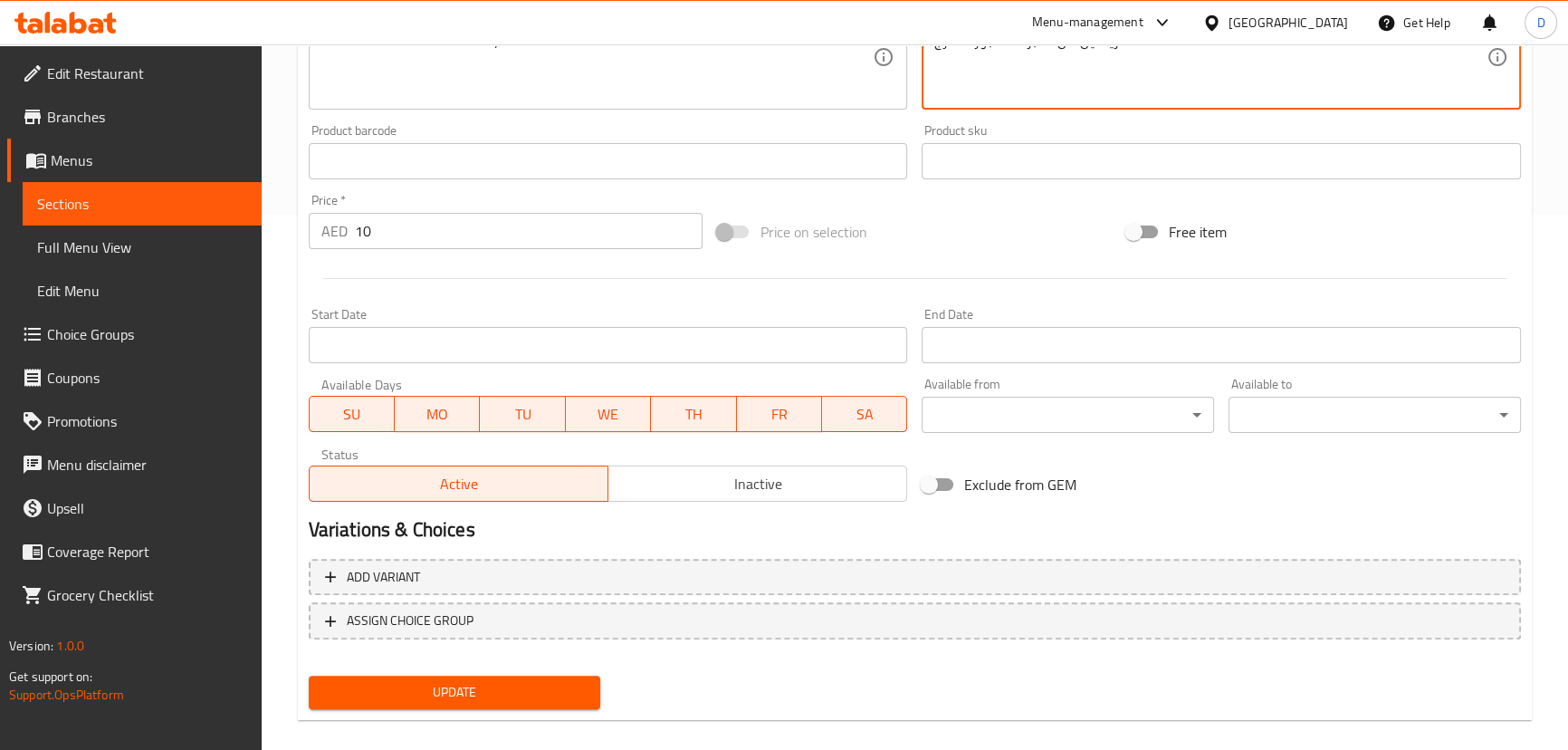
scroll to position [555, 0]
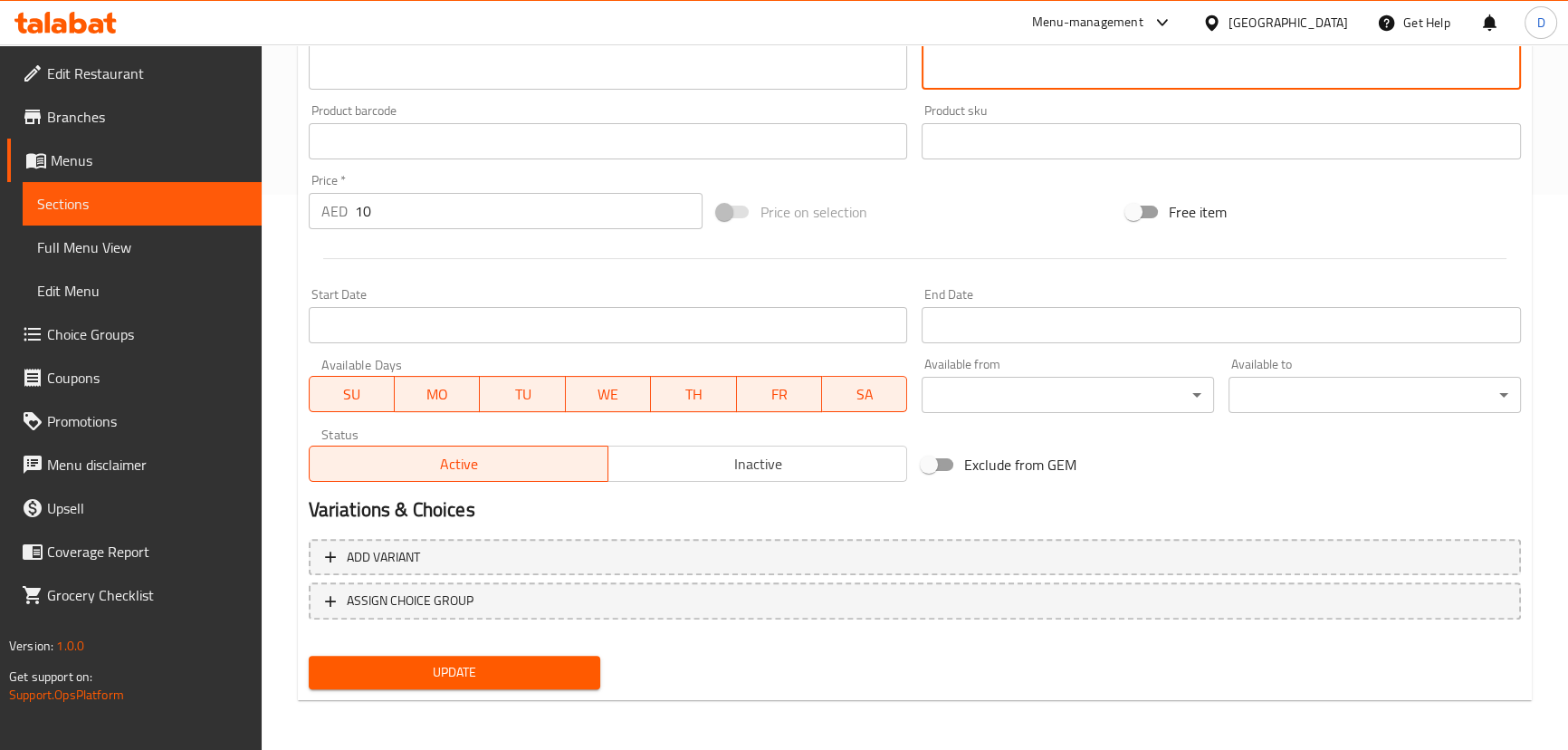
type textarea "مصنوع من كبد دجاج مشوي بشكل مثالي، خس كريسب ، وصلصة زيستي، جميعهم نستد بين شريح…"
drag, startPoint x: 531, startPoint y: 671, endPoint x: 550, endPoint y: 508, distance: 164.1
click at [534, 672] on span "Update" at bounding box center [454, 673] width 263 height 23
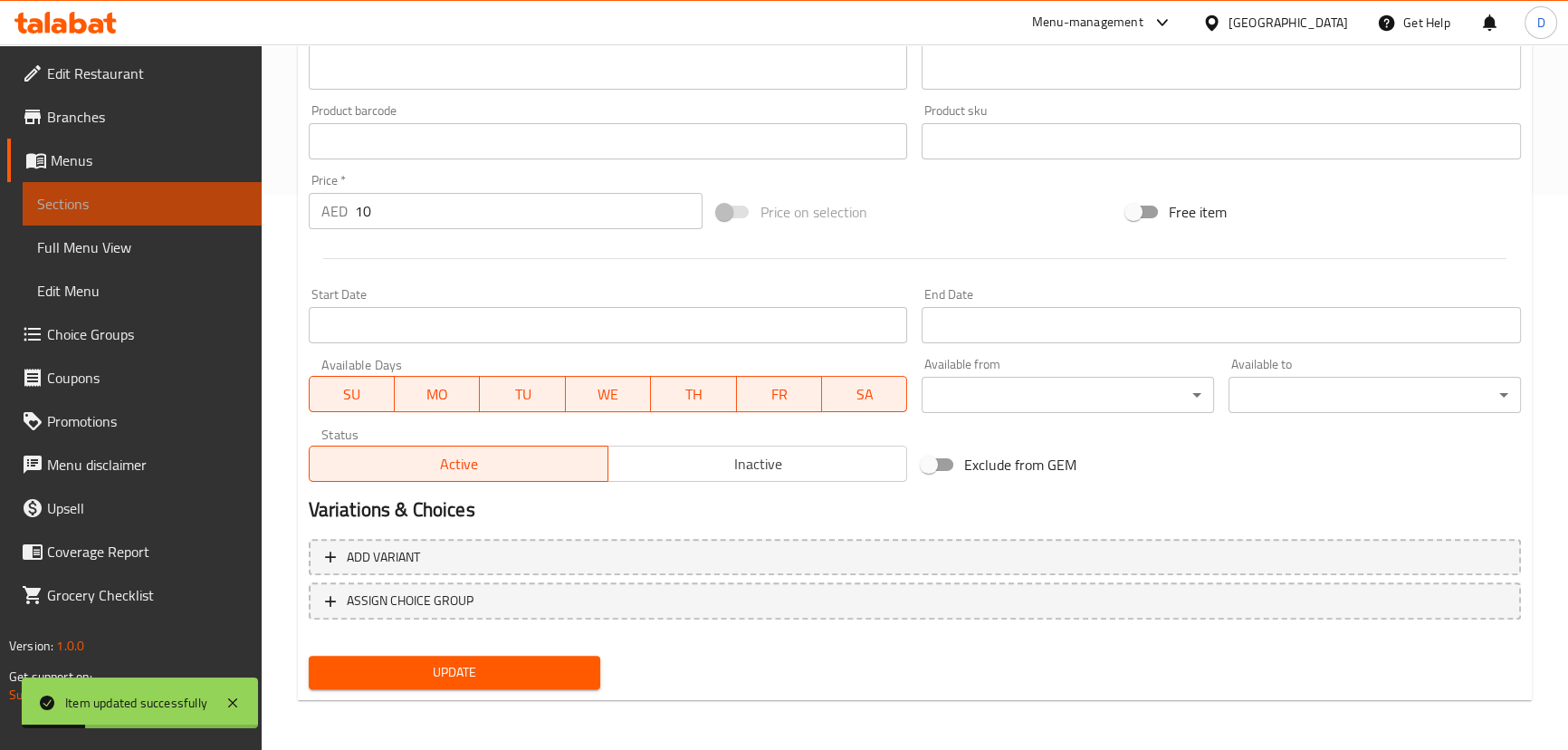
click at [104, 205] on span "Sections" at bounding box center [142, 204] width 210 height 22
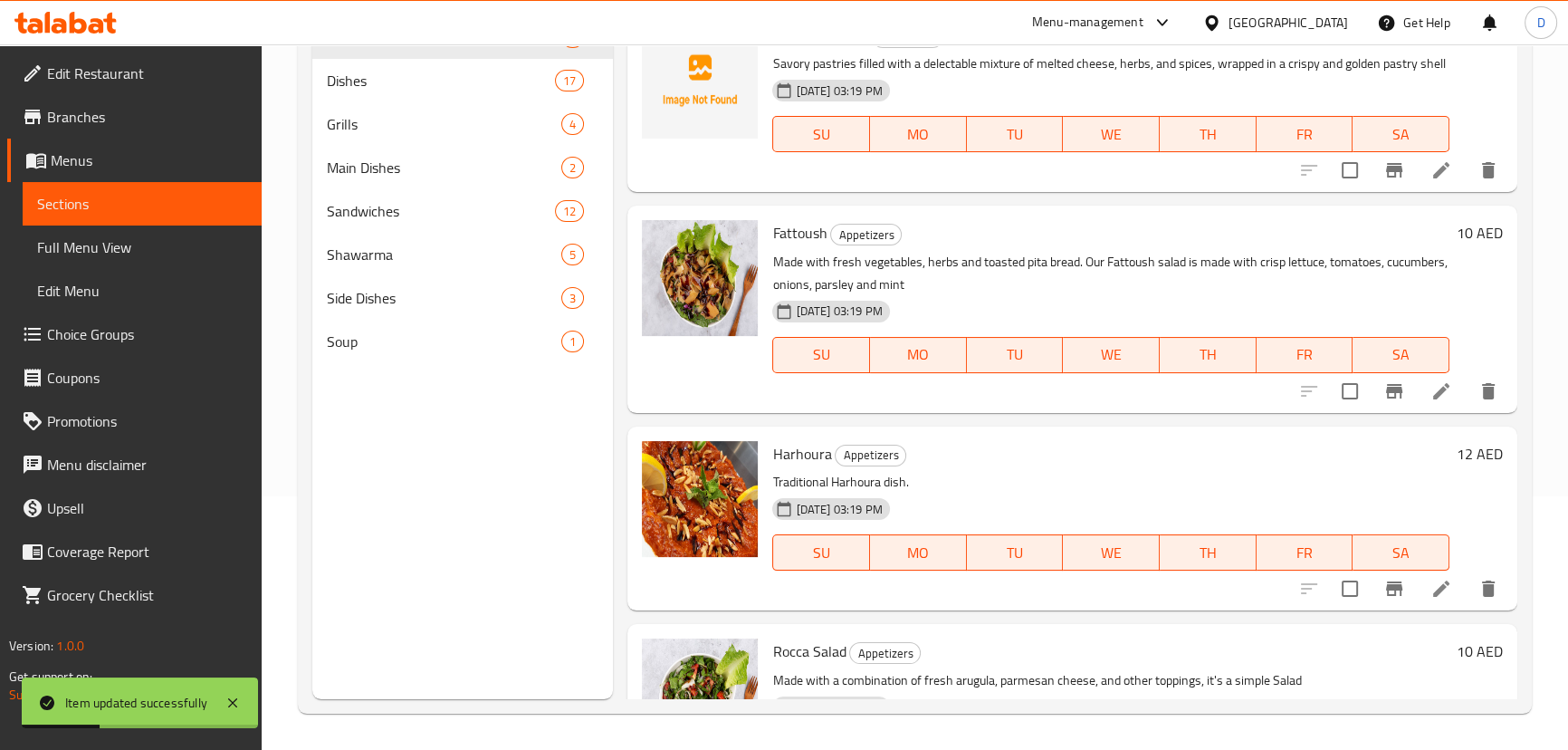
scroll to position [7, 0]
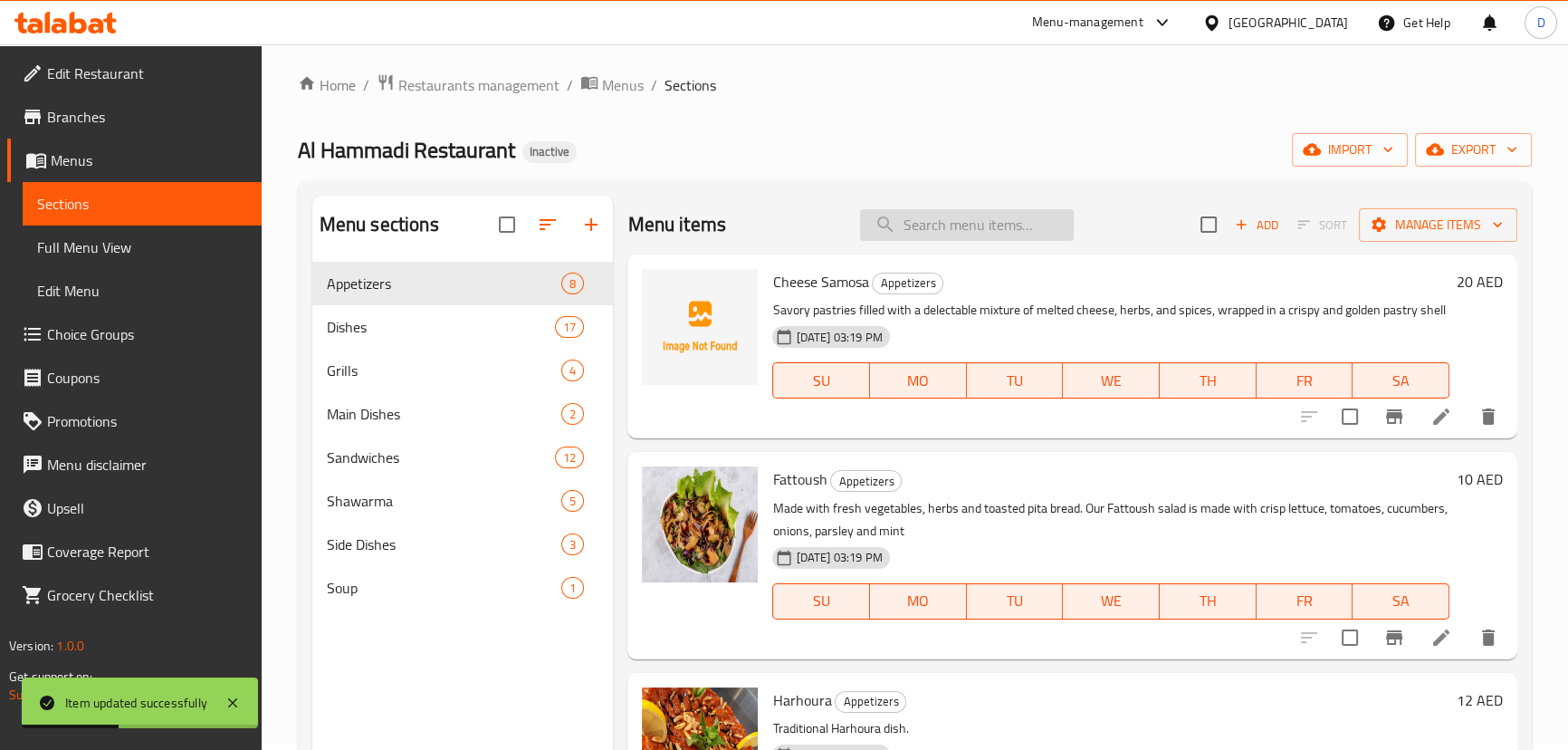
click at [951, 218] on input "search" at bounding box center [967, 225] width 213 height 31
paste input "Experience the crispy symphony of our Crispy Sandwich! Artisanal bread layered …"
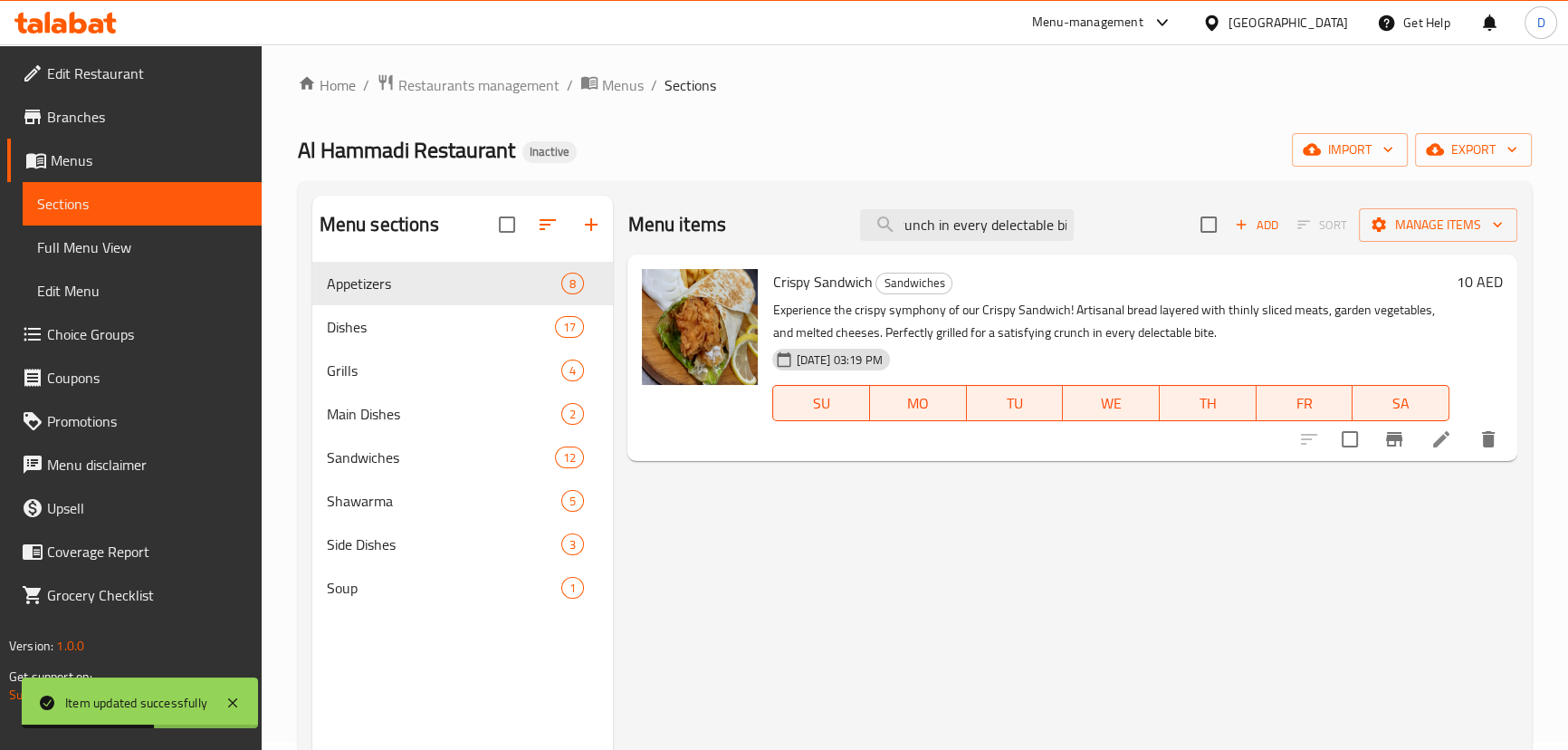
type input "Experience the crispy symphony of our Crispy Sandwich! Artisanal bread layered …"
click at [1453, 438] on li at bounding box center [1441, 439] width 51 height 32
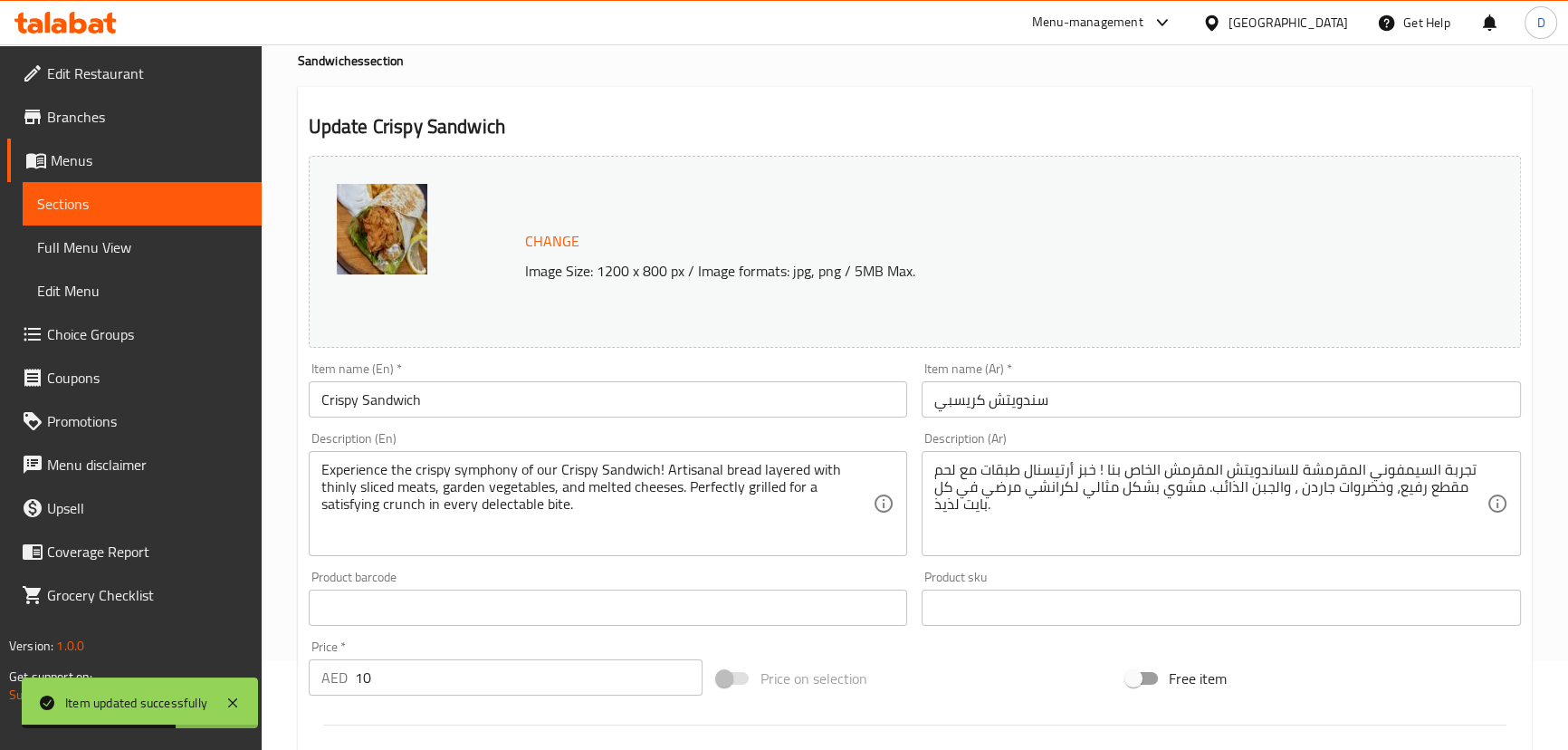
scroll to position [164, 0]
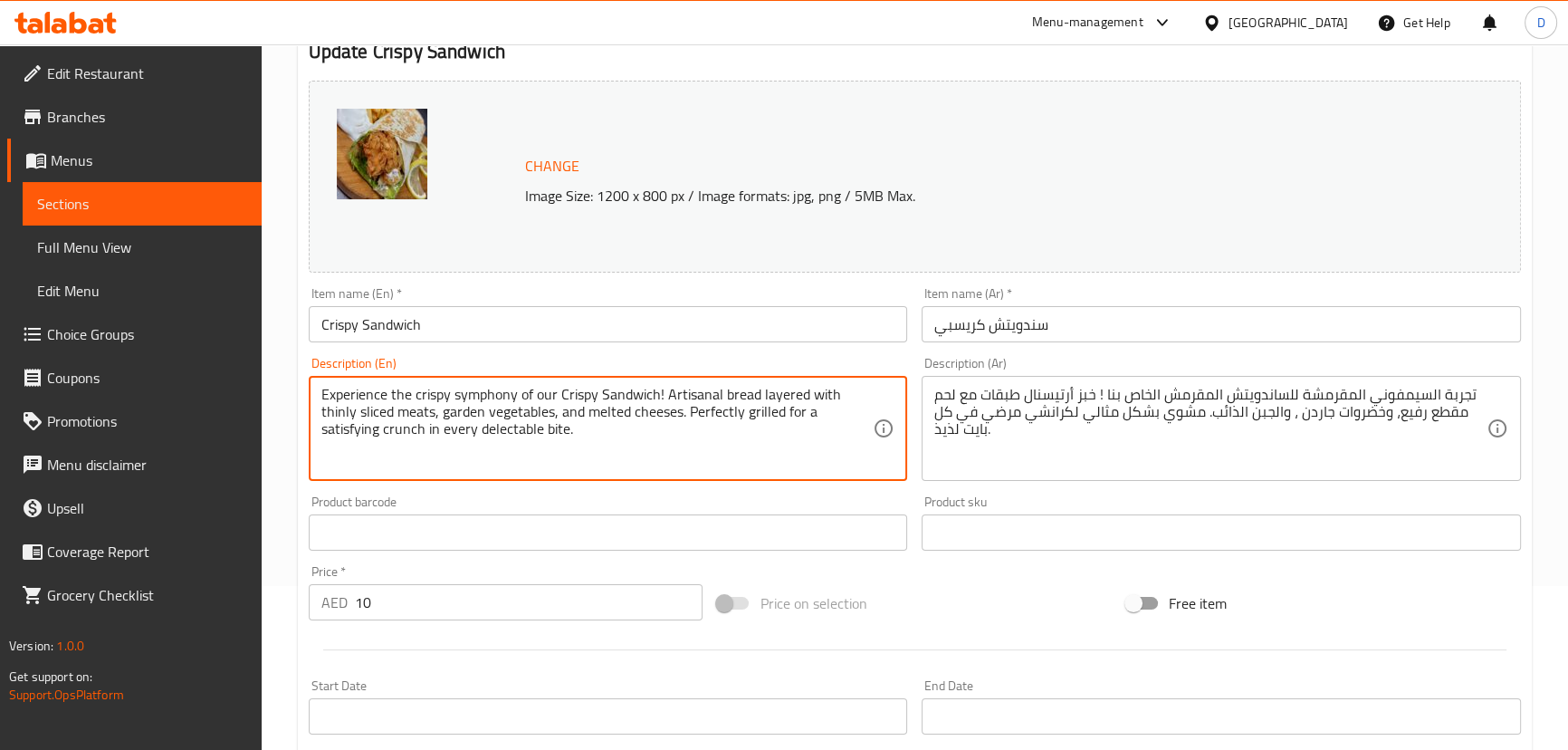
drag, startPoint x: 536, startPoint y: 390, endPoint x: 305, endPoint y: 147, distance: 335.3
type textarea "our Crispy Sandwich! Artisanal bread layered with thinly sliced meats, garden v…"
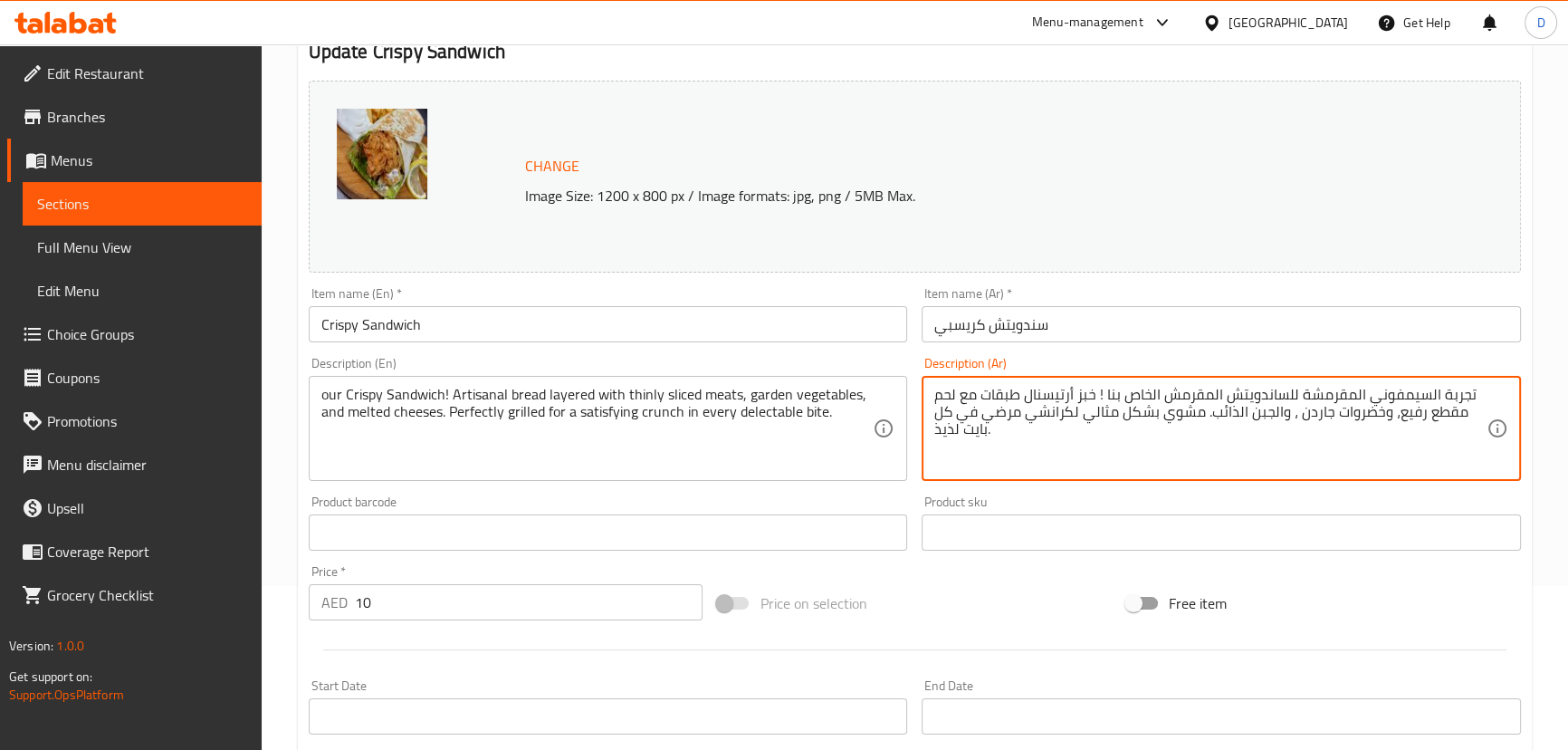
drag, startPoint x: 1294, startPoint y: 392, endPoint x: 1469, endPoint y: 398, distance: 175.1
click at [1275, 394] on textarea "الساندويتش المقرمش الخاص بنا ! خبز أرتيسنال طبقات مع لحم مقطع رفيع، وخضروات جار…" at bounding box center [1210, 429] width 552 height 87
type textarea "الساندويتش المقرمش الخاص بنا، خبز أرتيسنال طبقات مع لحم مقطع رفيع، وخضروات جارد…"
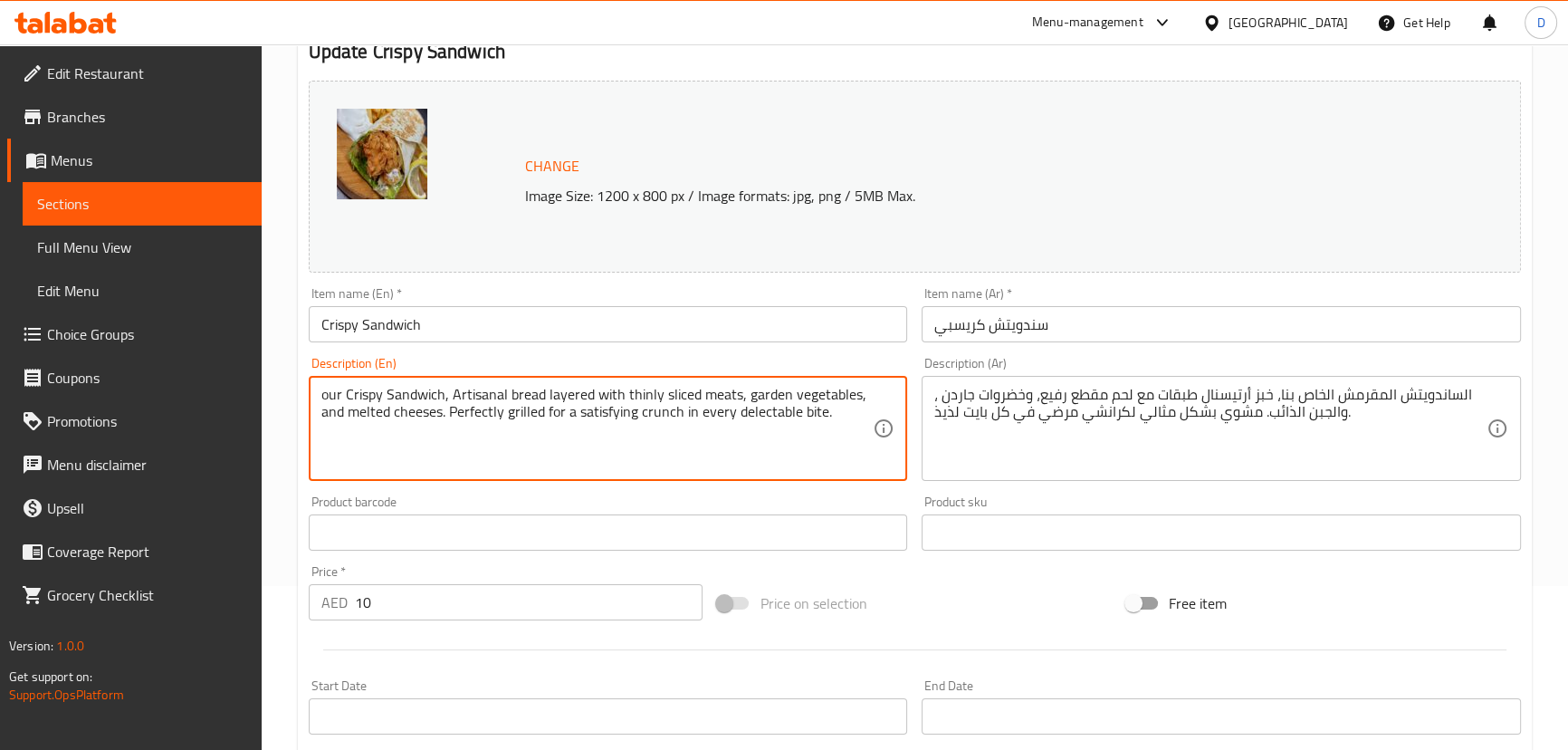
click at [462, 392] on textarea "our Crispy Sandwich, Artisanal bread layered with thinly sliced meats, garden v…" at bounding box center [597, 429] width 552 height 87
type textarea "our Crispy Sandwich, Artisanal bread layered with thinly sliced meats, garden v…"
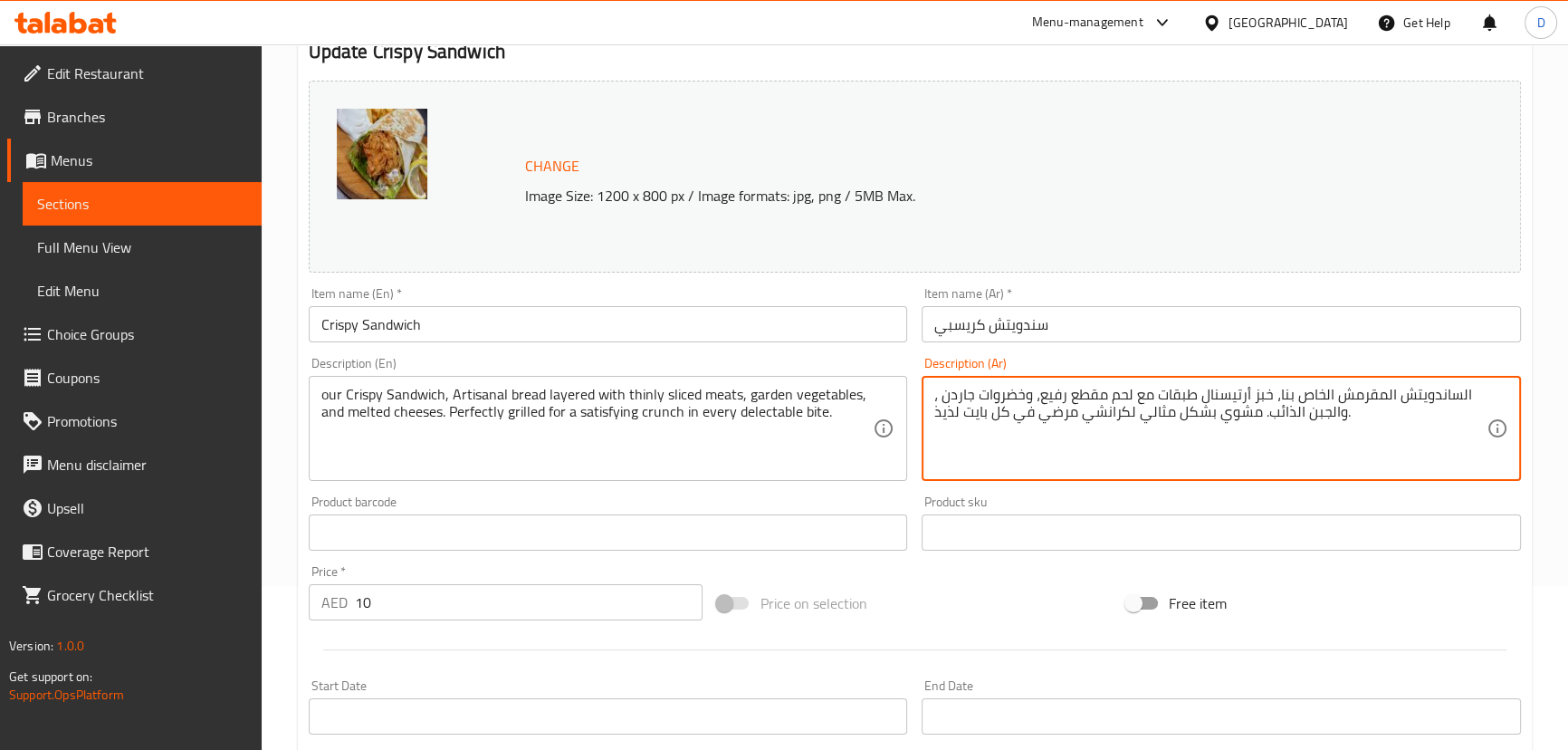
click at [1228, 393] on textarea "الساندويتش المقرمش الخاص بنا، خبز أرتيسنال طبقات مع لحم مقطع رفيع، وخضروات جارد…" at bounding box center [1210, 429] width 552 height 87
paste textarea "رفي"
click at [1226, 393] on textarea "الساندويتش المقرمش الخاص بنا، خبز حرفي طبقات مع لحم مقطع رفيع، وخضروات جاردن ، …" at bounding box center [1210, 429] width 552 height 87
type textarea "الساندويتش المقرمش الخاص بنا، خبز يدوي طبقات مع لحم مقطع رفيع، وخضروات جاردن ، …"
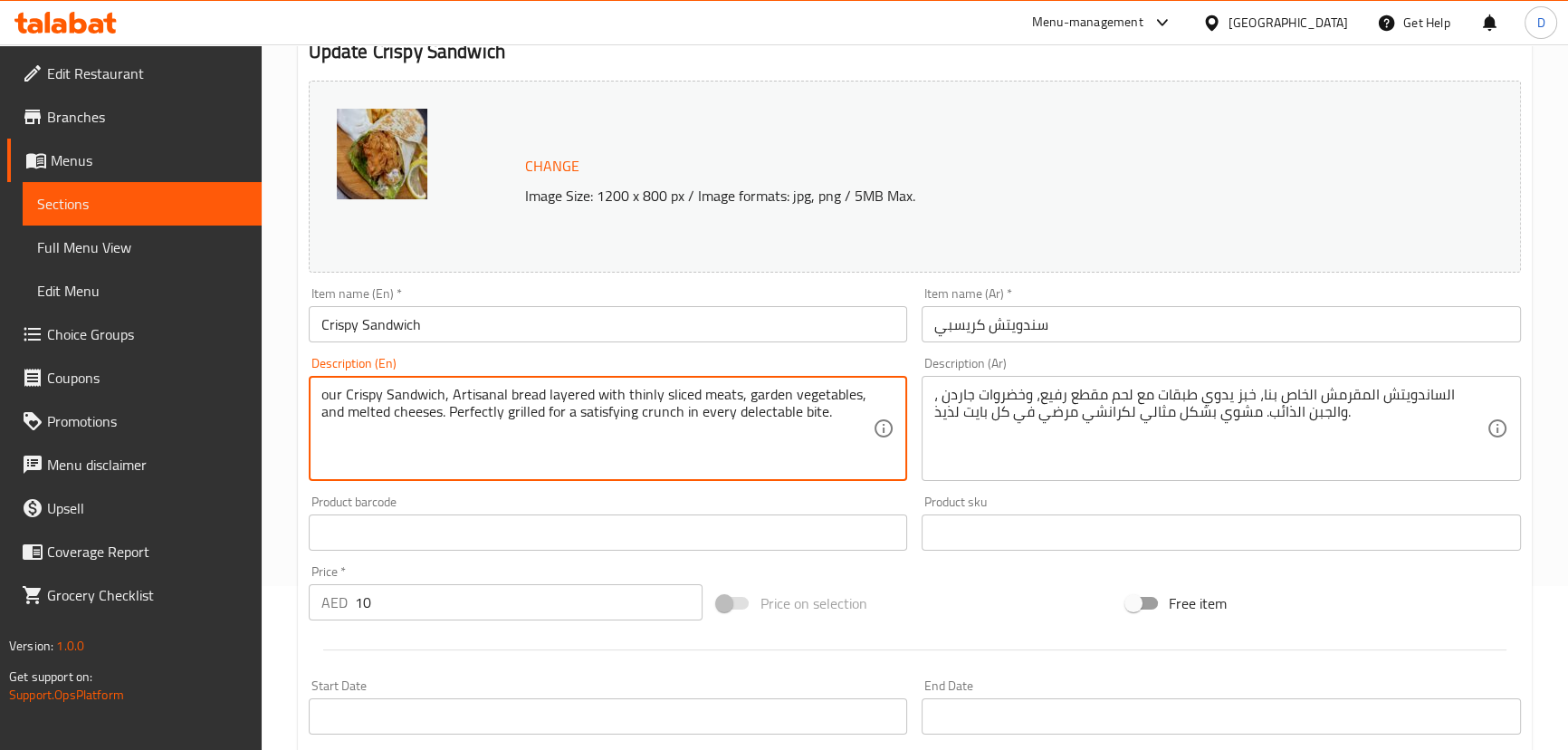
drag, startPoint x: 679, startPoint y: 414, endPoint x: 831, endPoint y: 410, distance: 152.1
type textarea "our Crispy Sandwich, Artisanal bread layered with thinly sliced meats, garden v…"
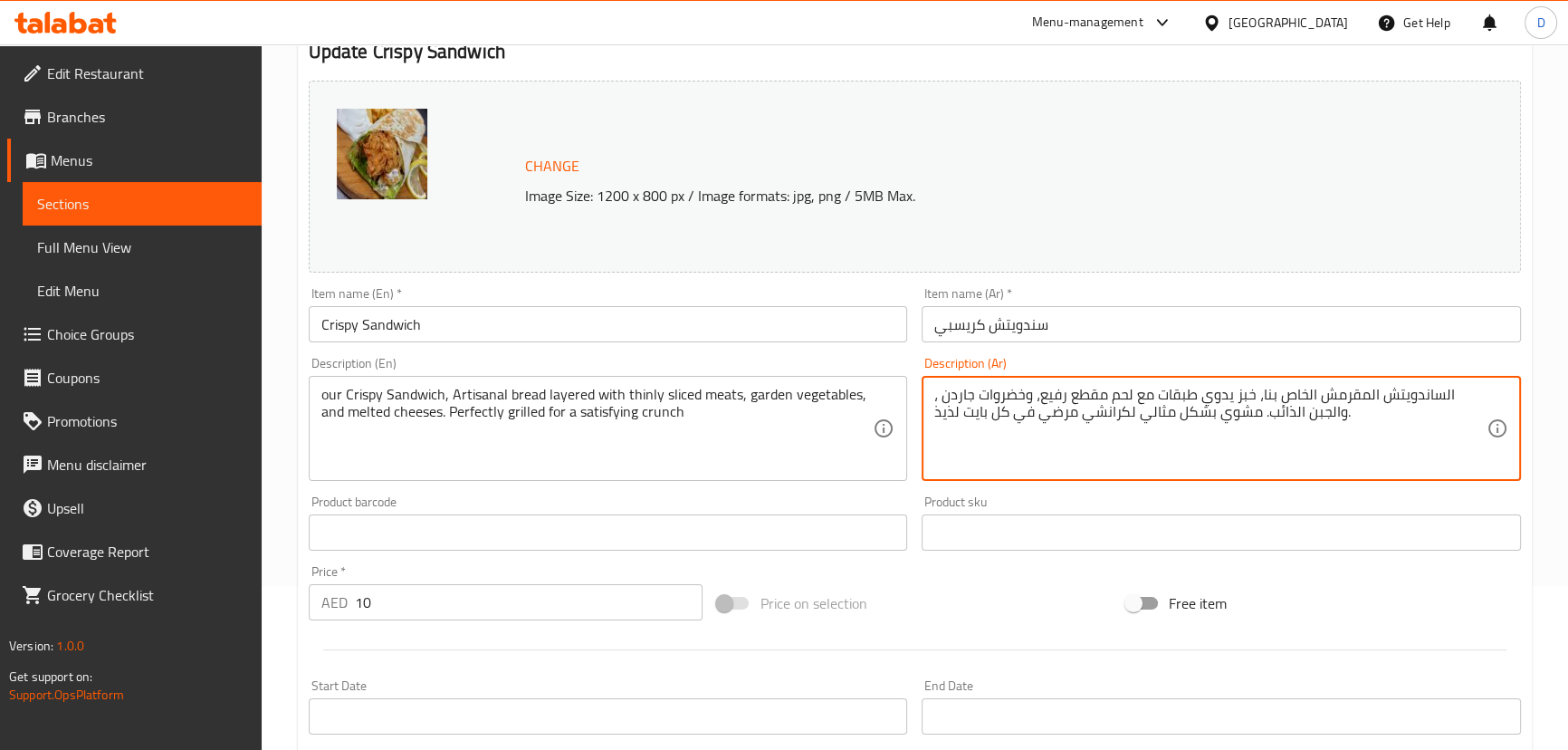
drag, startPoint x: 1035, startPoint y: 420, endPoint x: 929, endPoint y: 425, distance: 106.1
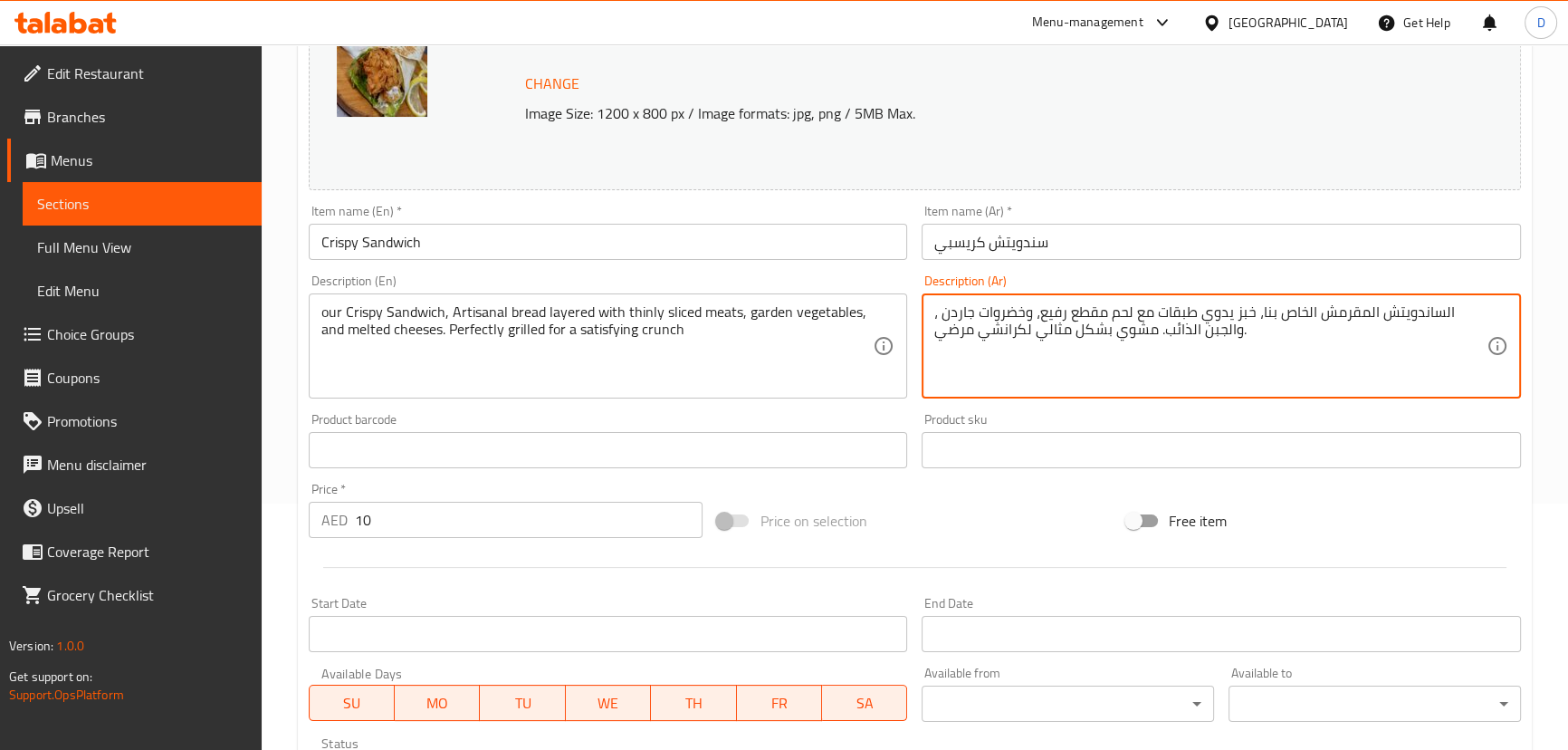
scroll to position [555, 0]
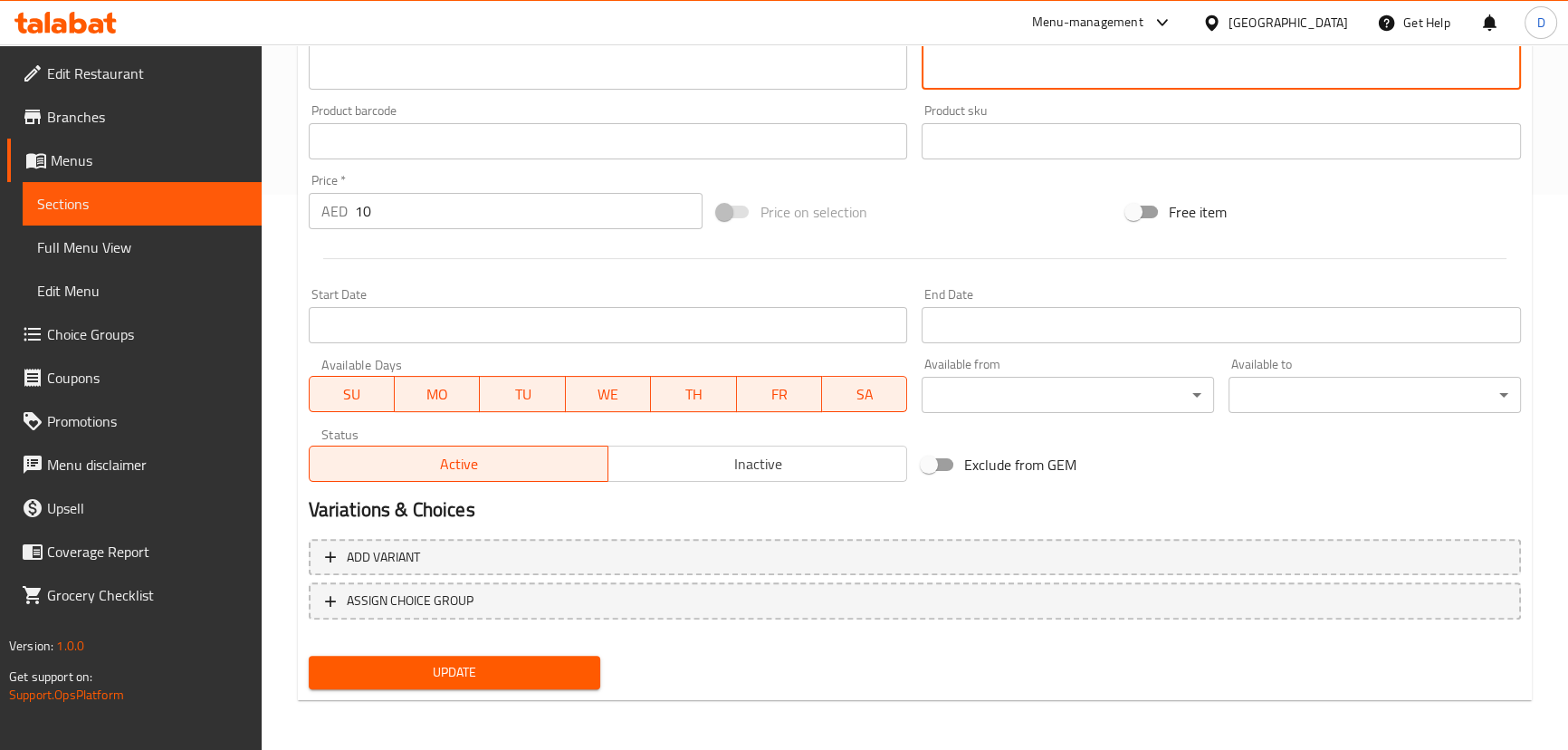
type textarea "الساندويتش المقرمش الخاص بنا، خبز يدوي طبقات مع لحم مقطع رفيع، وخضروات جاردن ، …"
click at [502, 652] on div "Update" at bounding box center [455, 673] width 307 height 48
click at [507, 662] on span "Update" at bounding box center [454, 673] width 263 height 23
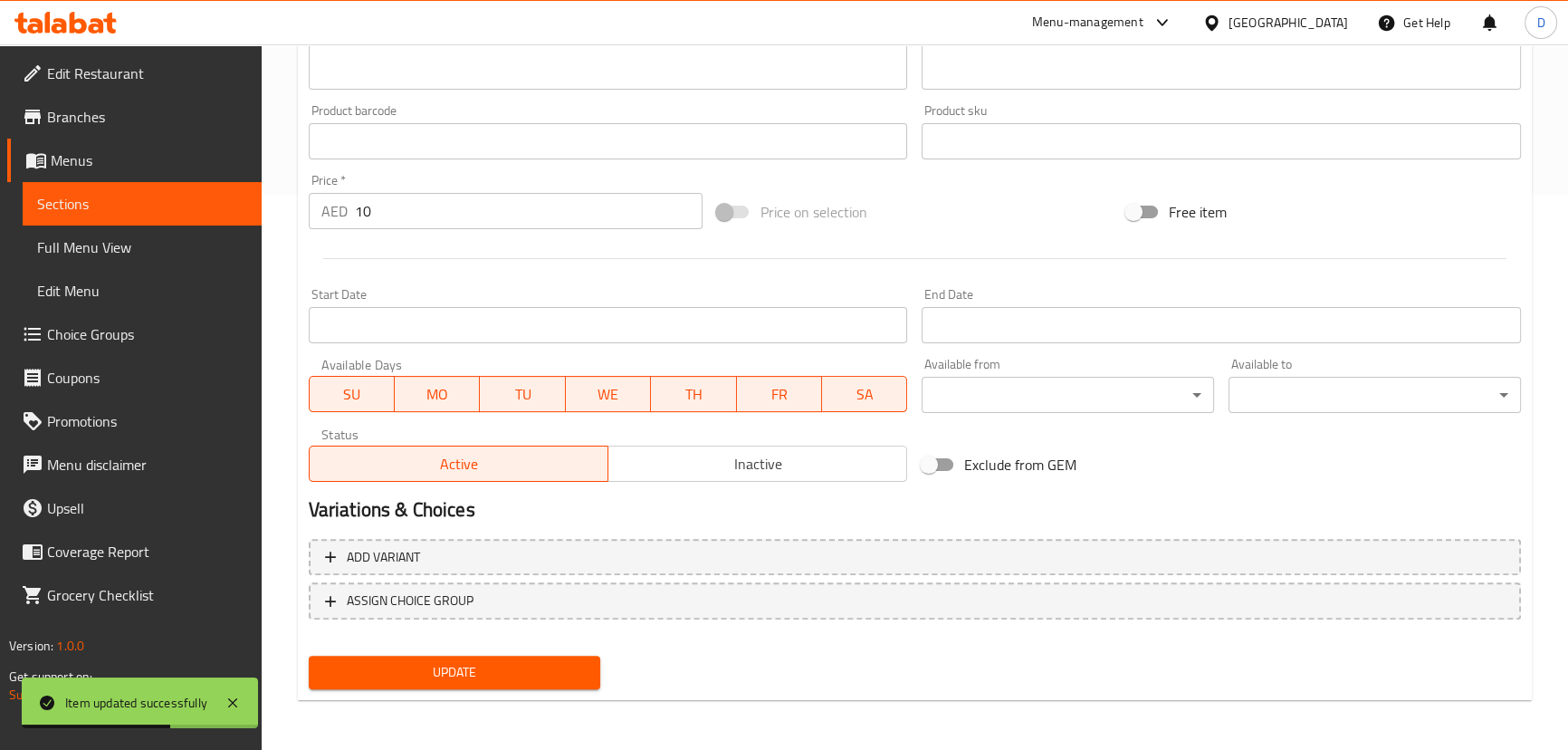
click at [194, 196] on span "Sections" at bounding box center [142, 204] width 210 height 22
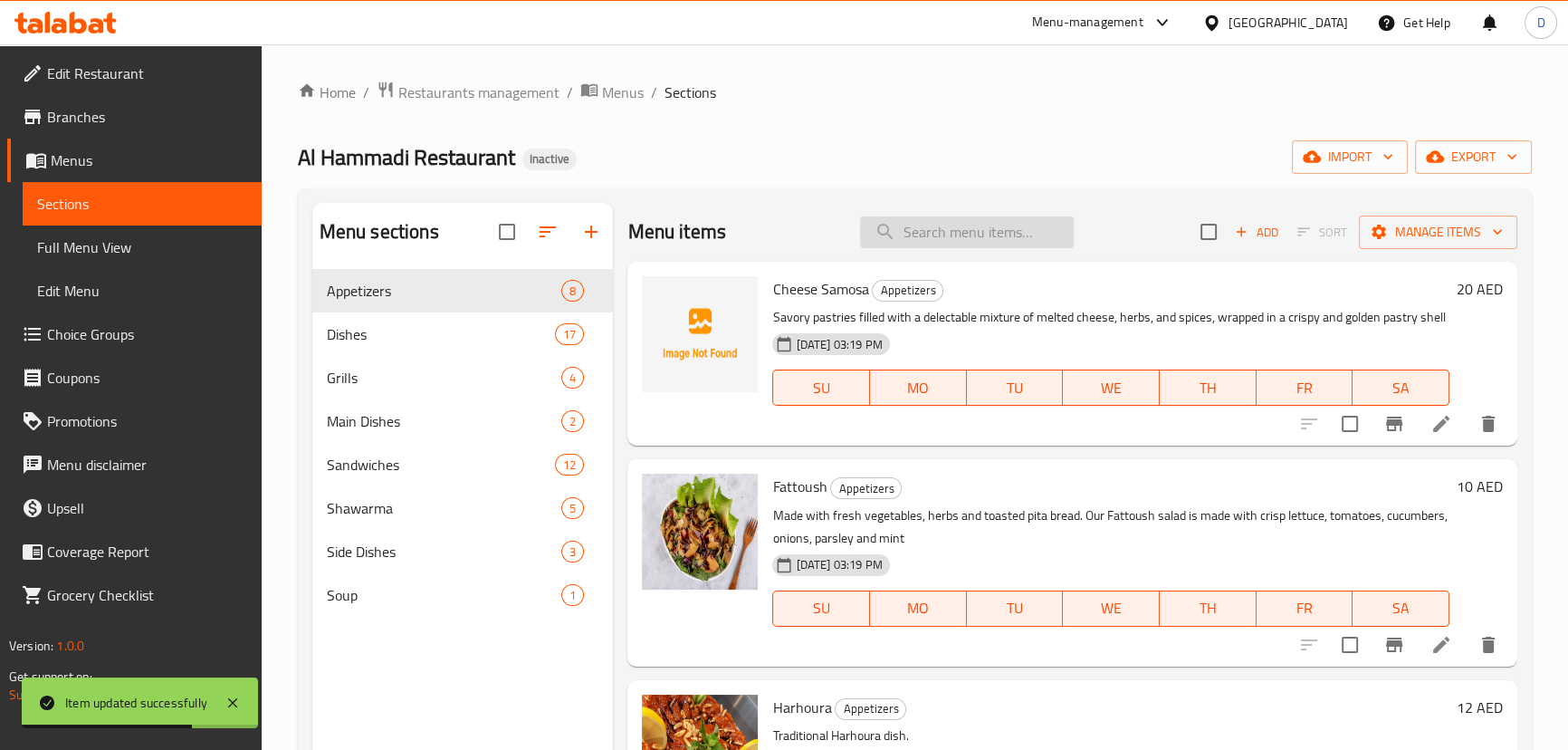
click at [994, 235] on input "search" at bounding box center [967, 232] width 213 height 31
paste input "Made with flavorful foul, fresh veggies and tangy sauce. It's a classic sandwic…"
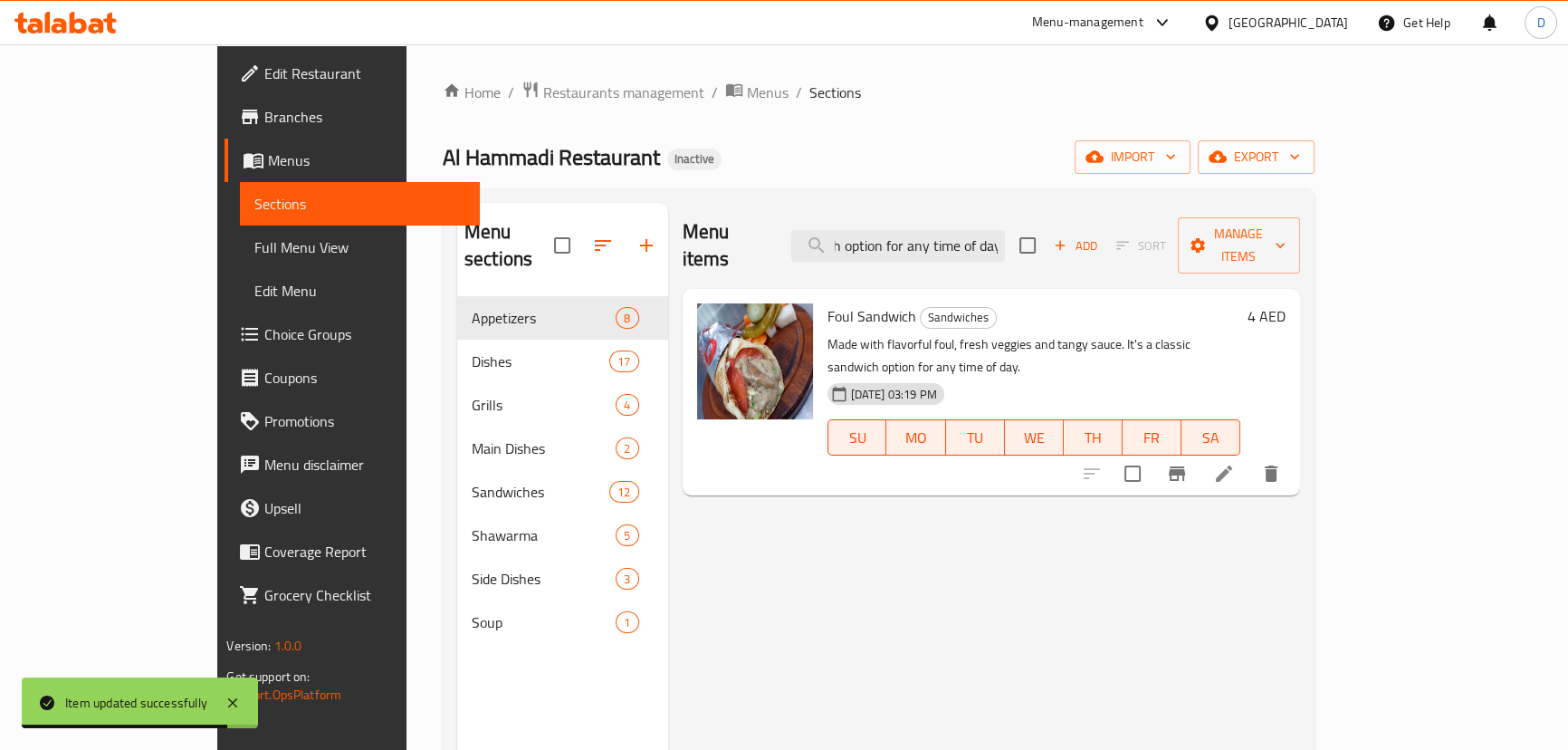
type input "Made with flavorful foul, fresh veggies and tangy sauce. It's a classic sandwic…"
click at [1249, 457] on li at bounding box center [1223, 473] width 51 height 32
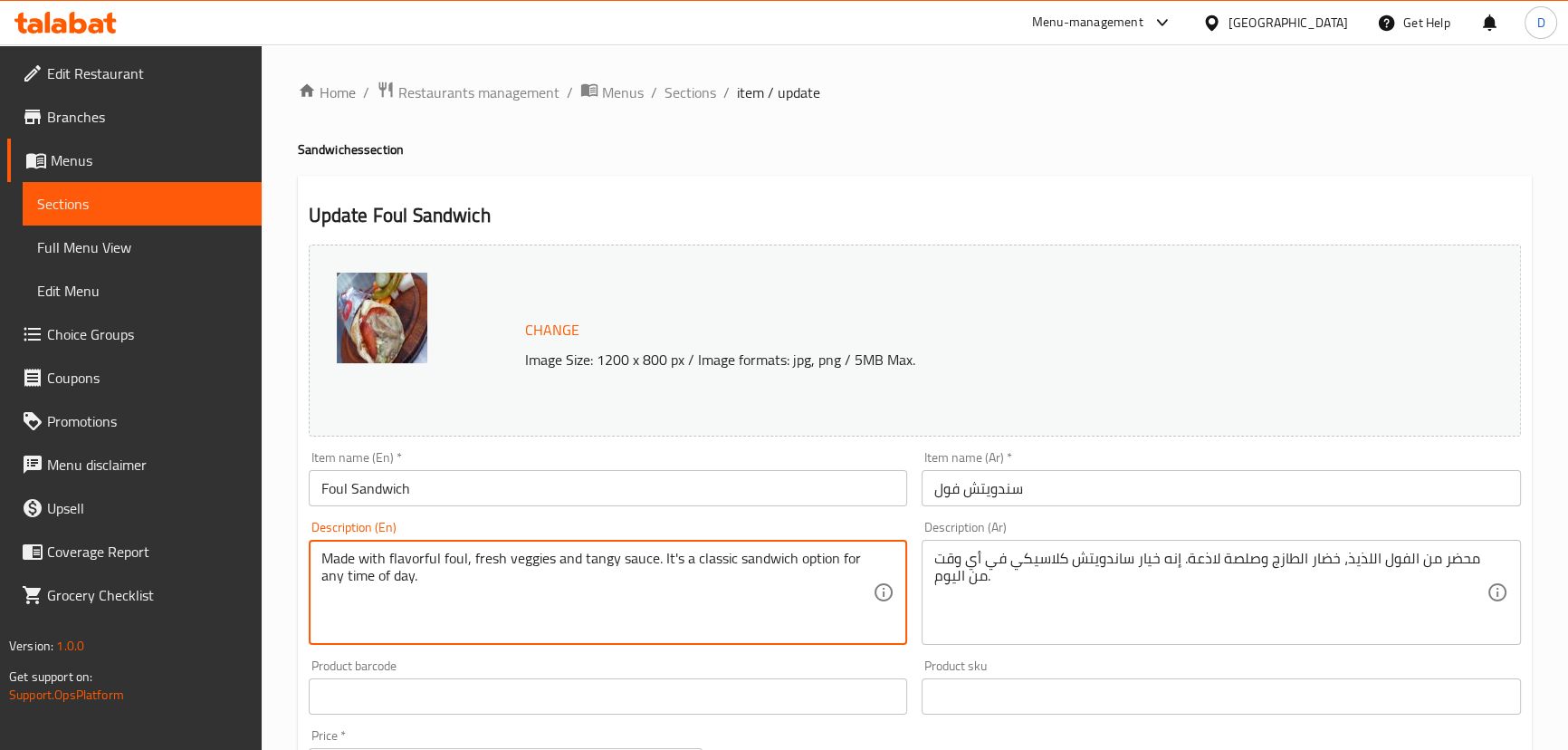
click at [418, 552] on textarea "Made with flavorful foul, fresh veggies and tangy sauce. It's a classic sandwic…" at bounding box center [597, 594] width 552 height 87
type textarea "Made with foul, fresh veggies and tangy sauce. It's a classic sandwich option f…"
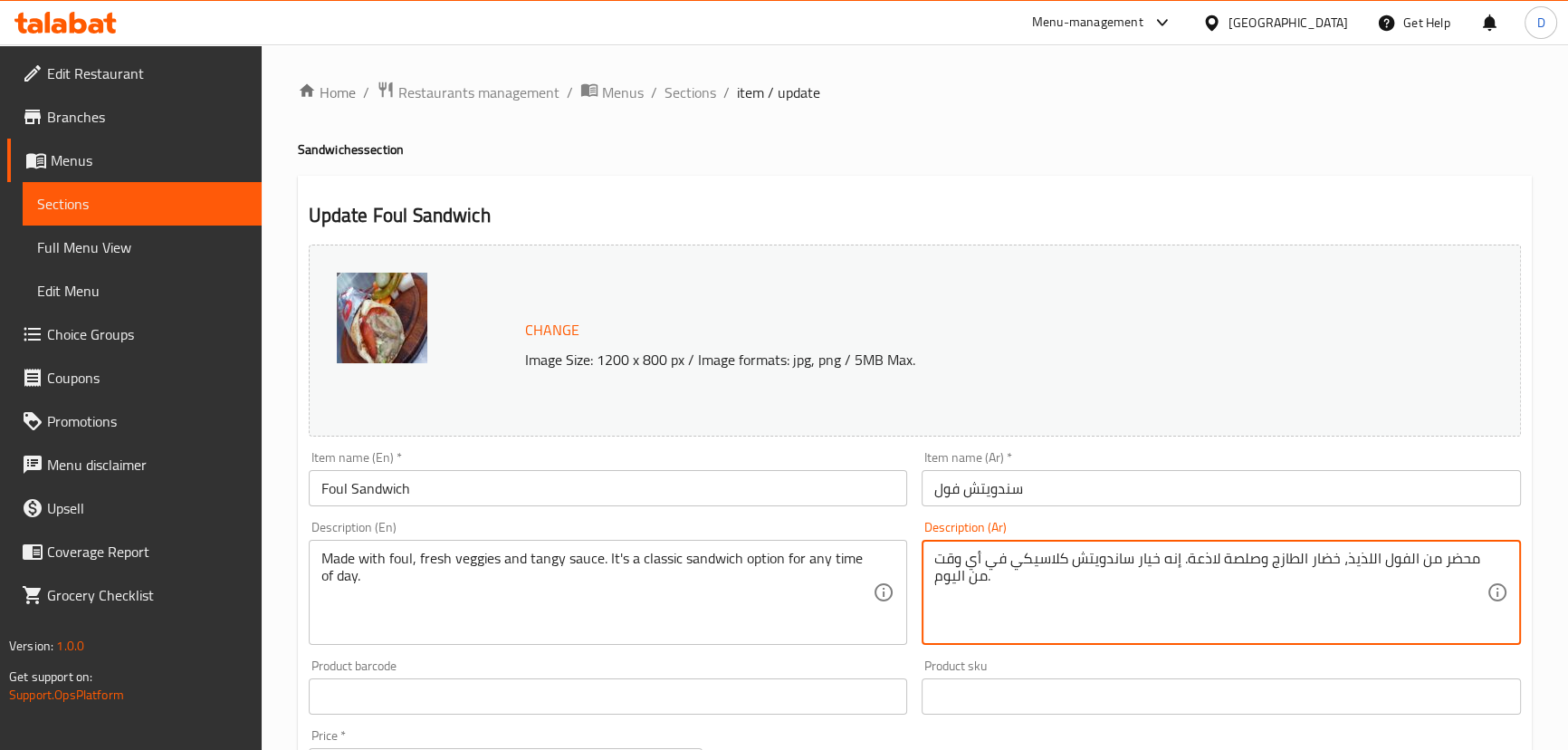
click at [1361, 563] on textarea "محضر من الفول اللذيذ، خضار الطازج وصلصة لاذعة. إنه خيار ساندويتش كلاسيكي في أي …" at bounding box center [1210, 594] width 552 height 87
click at [1314, 560] on textarea "محضر من الفول، خضار الطازج وصلصة لاذعة. إنه خيار ساندويتش كلاسيكي في أي وقت من …" at bounding box center [1210, 594] width 552 height 87
drag, startPoint x: 1215, startPoint y: 558, endPoint x: 1241, endPoint y: 565, distance: 26.9
click at [1241, 565] on textarea "محضر من الفول، خضار طازج وصلصة لاذعة. إنه خيار ساندويتش كلاسيكي في أي وقت من [D…" at bounding box center [1210, 594] width 552 height 87
type textarea "محضر من الفول، خضار طازج وصلصة منعشة. إنه خيار ساندويتش كلاسيكي في أي وقت من [D…"
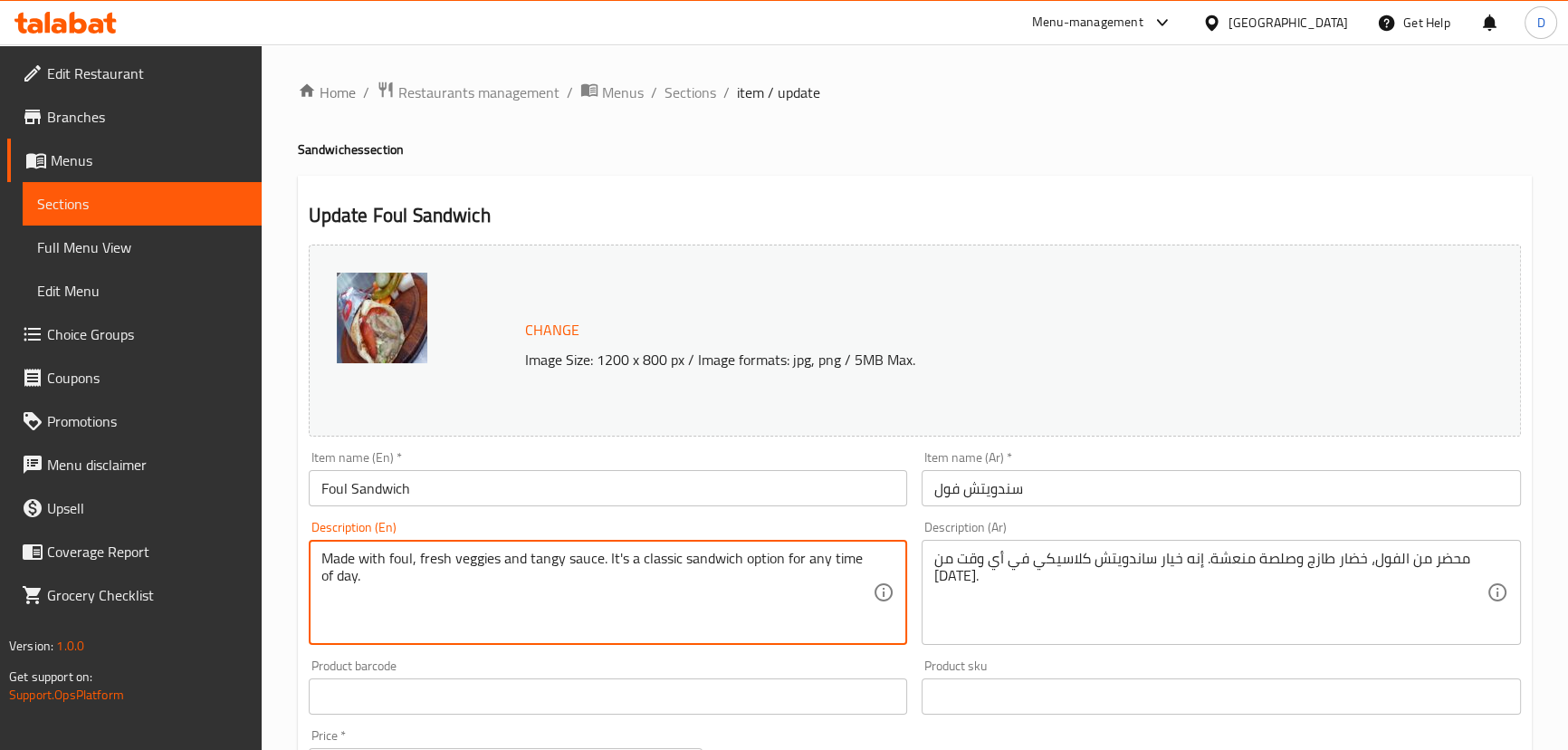
click at [782, 556] on textarea "Made with foul, fresh veggies and tangy sauce. It's a classic sandwich option f…" at bounding box center [597, 594] width 552 height 87
drag, startPoint x: 740, startPoint y: 559, endPoint x: 742, endPoint y: 577, distance: 18.1
click at [742, 577] on textarea "Made with foul, fresh veggies and tangy sauce. It's a classic sandwich option f…" at bounding box center [597, 594] width 552 height 87
type textarea "Made with foul, fresh veggies and tangy sauce. It's a classic sandwich"
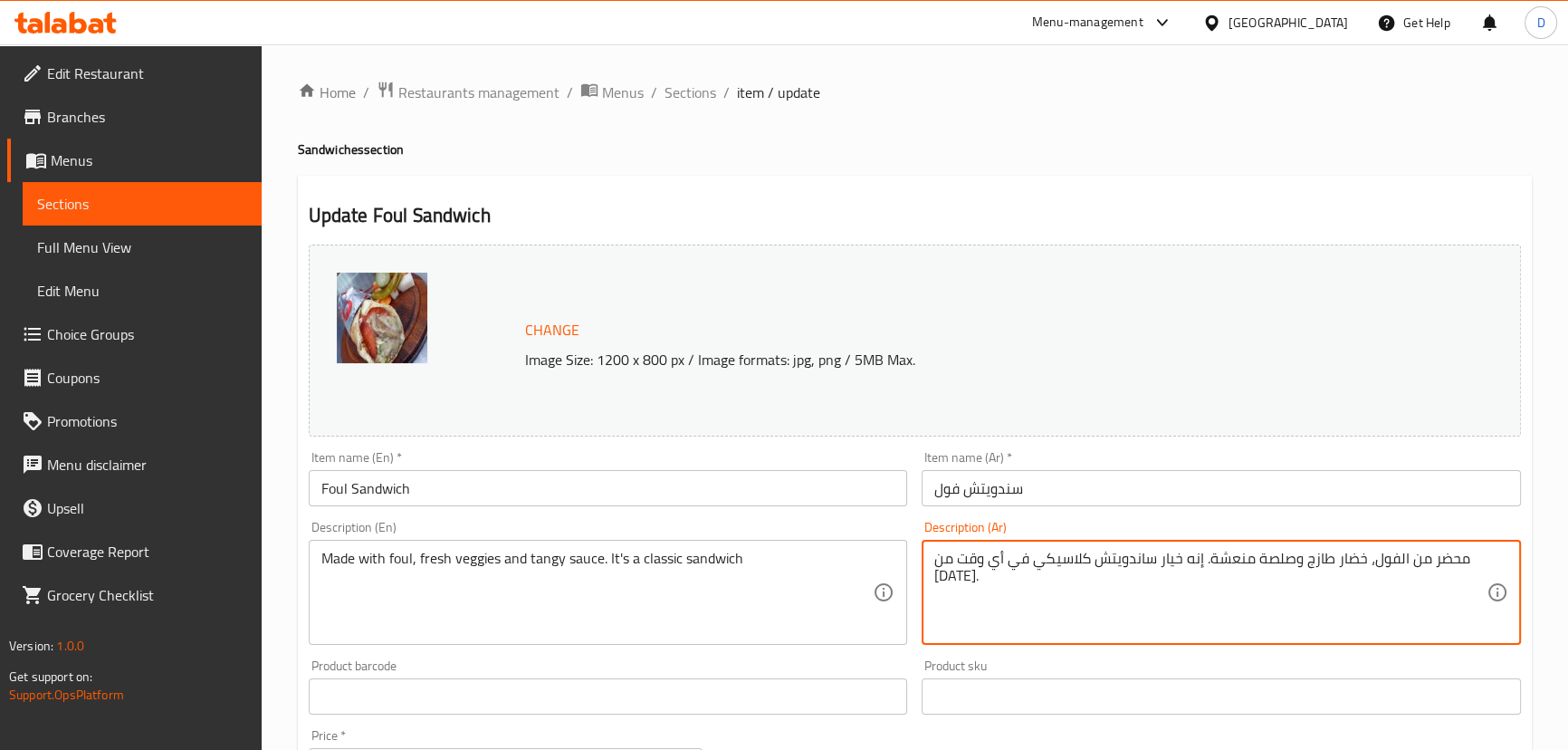
click at [1168, 560] on textarea "محضر من الفول، خضار طازج وصلصة منعشة. إنه خيار ساندويتش كلاسيكي في أي وقت من [D…" at bounding box center [1210, 594] width 552 height 87
drag, startPoint x: 1065, startPoint y: 563, endPoint x: 933, endPoint y: 551, distance: 132.5
click at [933, 551] on div "محضر من الفول، خضار طازج وصلصة منعشة. إنه [PERSON_NAME] في أي وقت من [DATE]. De…" at bounding box center [1221, 593] width 600 height 105
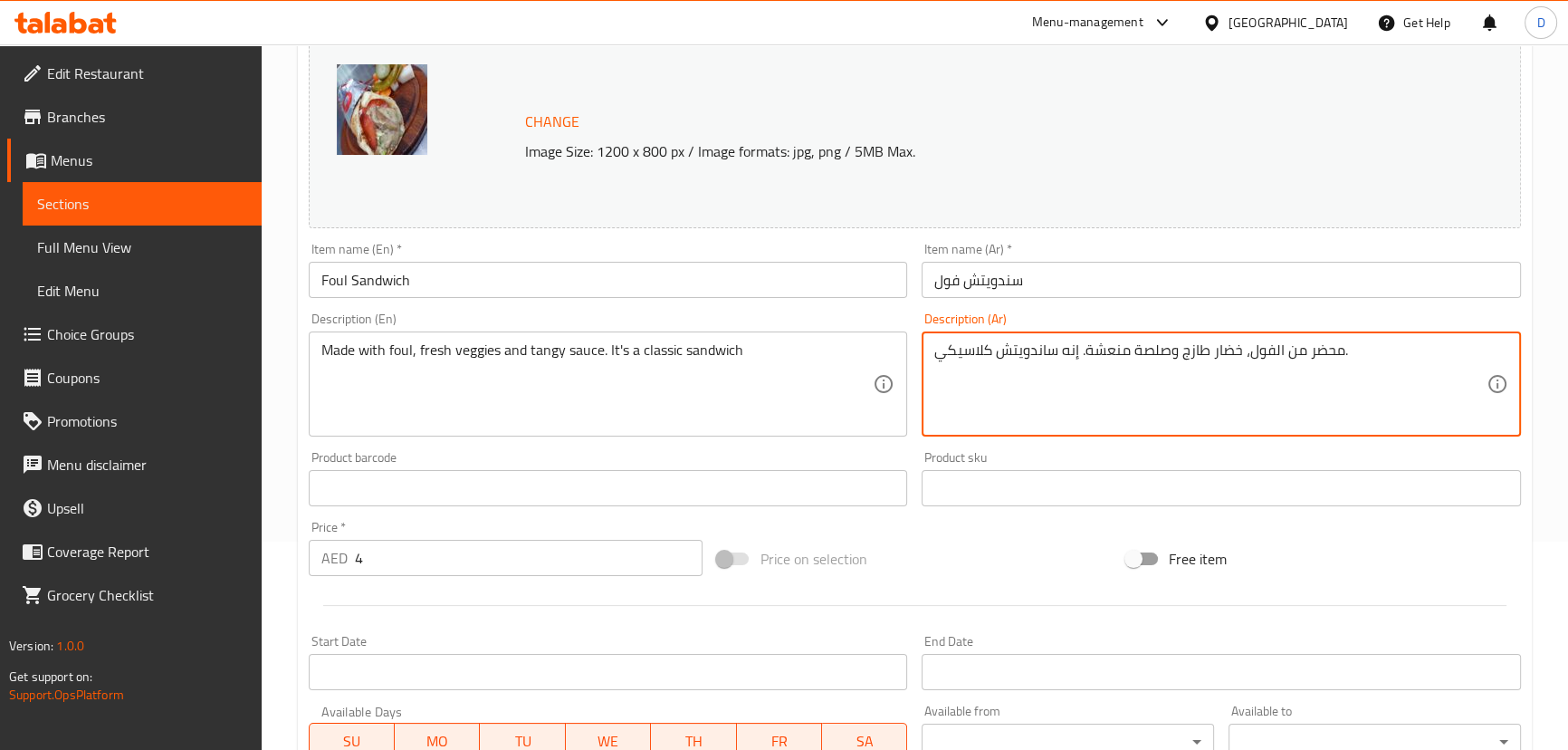
scroll to position [493, 0]
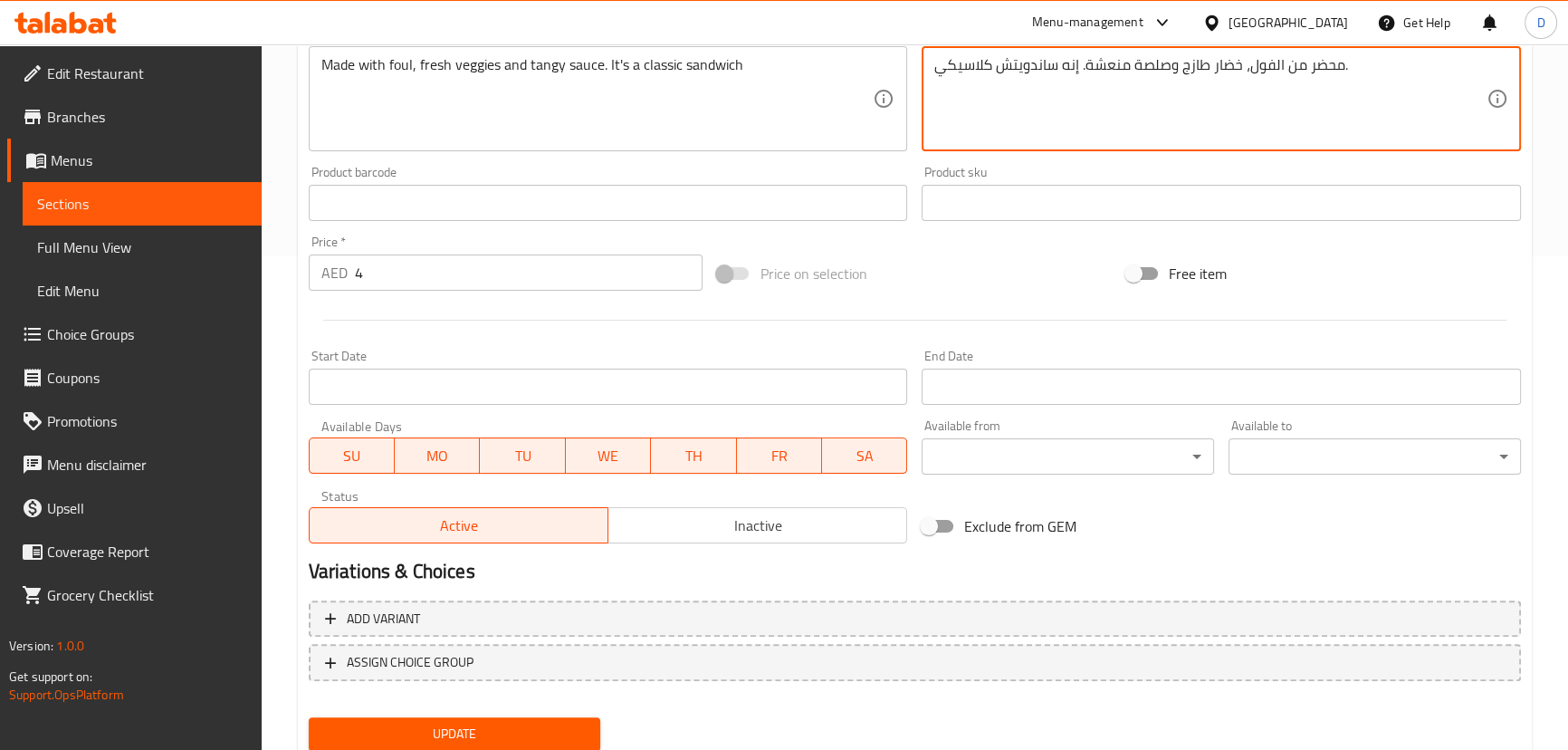
type textarea "محضر من الفول، خضار طازج وصلصة منعشة. إنه ساندويتش كلاسيكي."
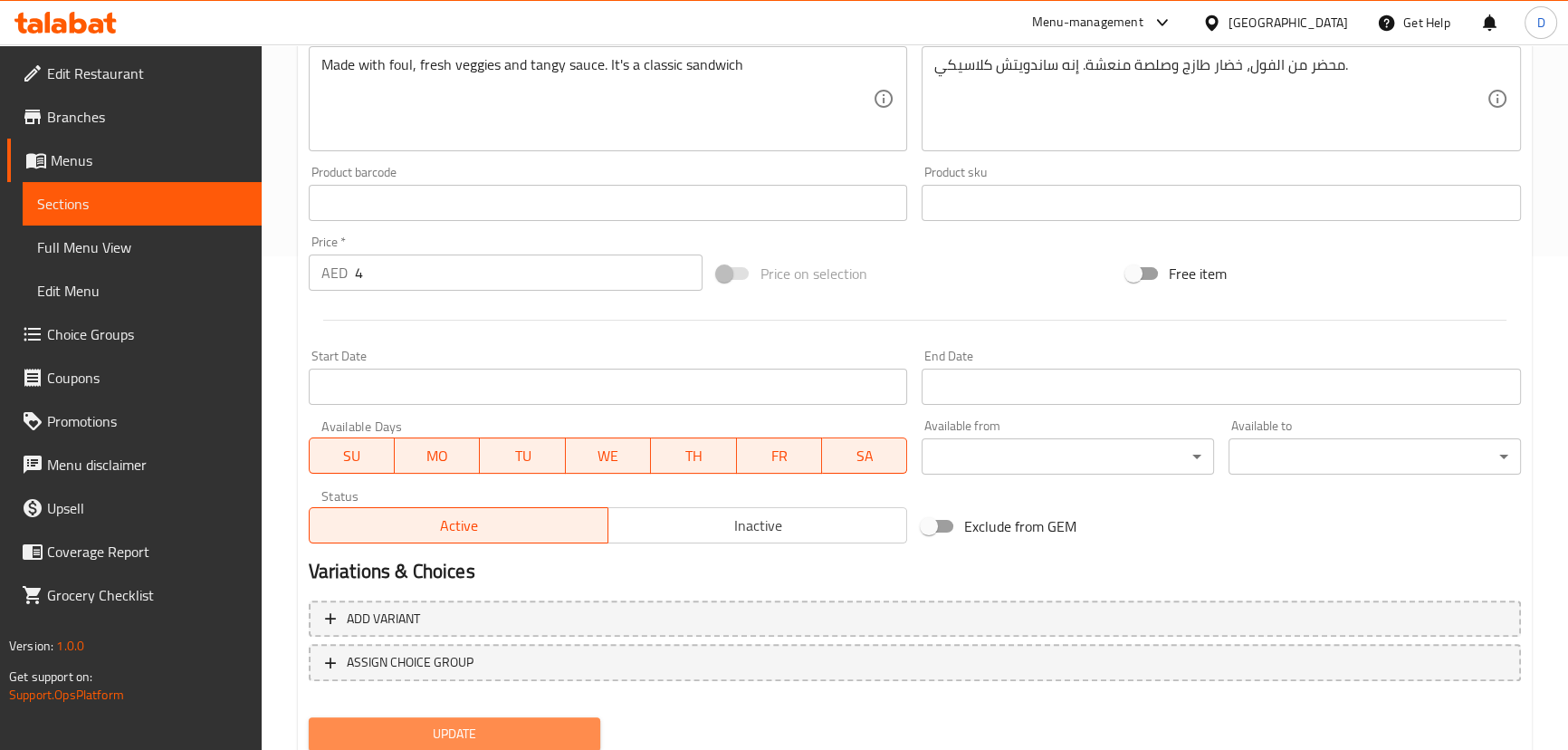
click at [549, 721] on button "Update" at bounding box center [455, 734] width 292 height 33
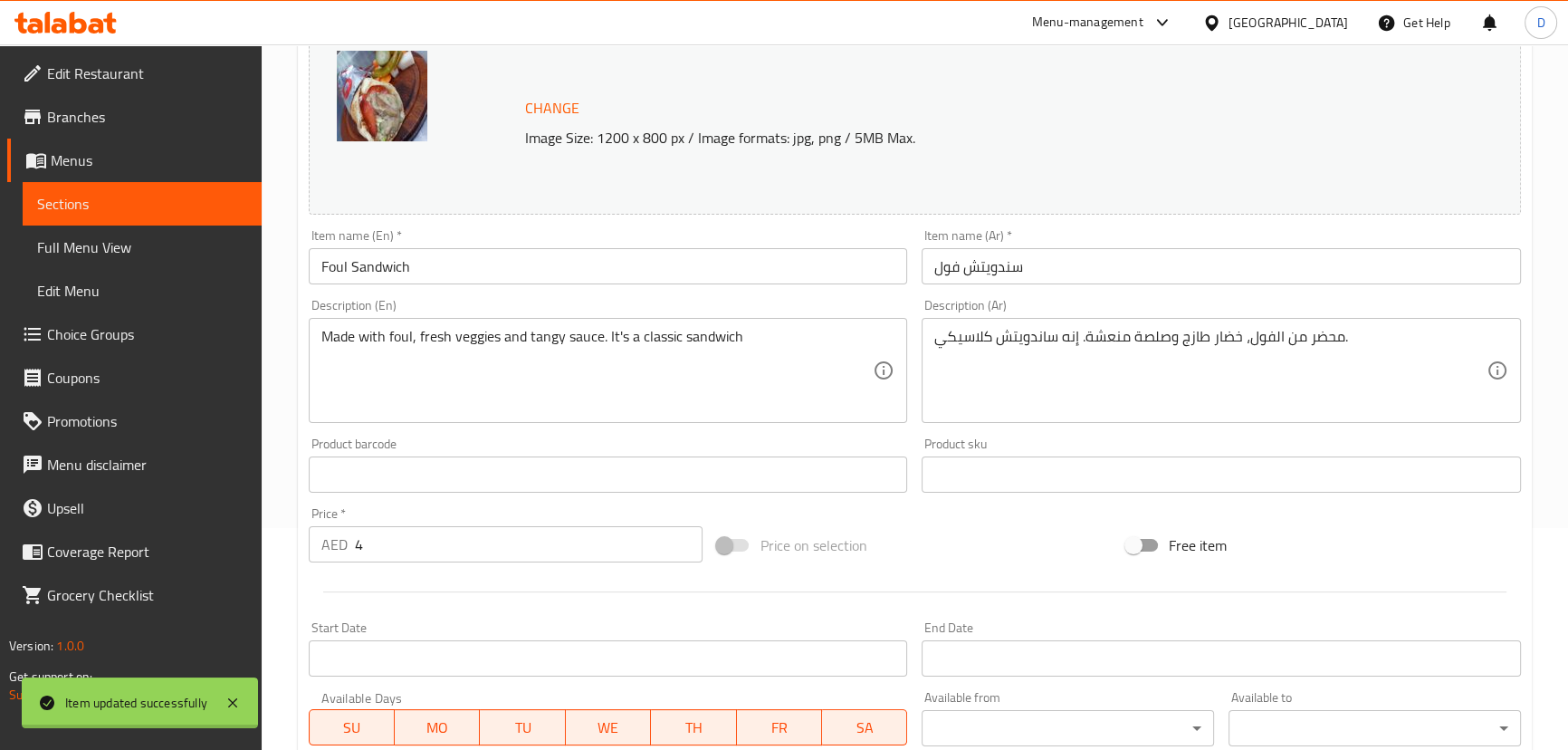
scroll to position [164, 0]
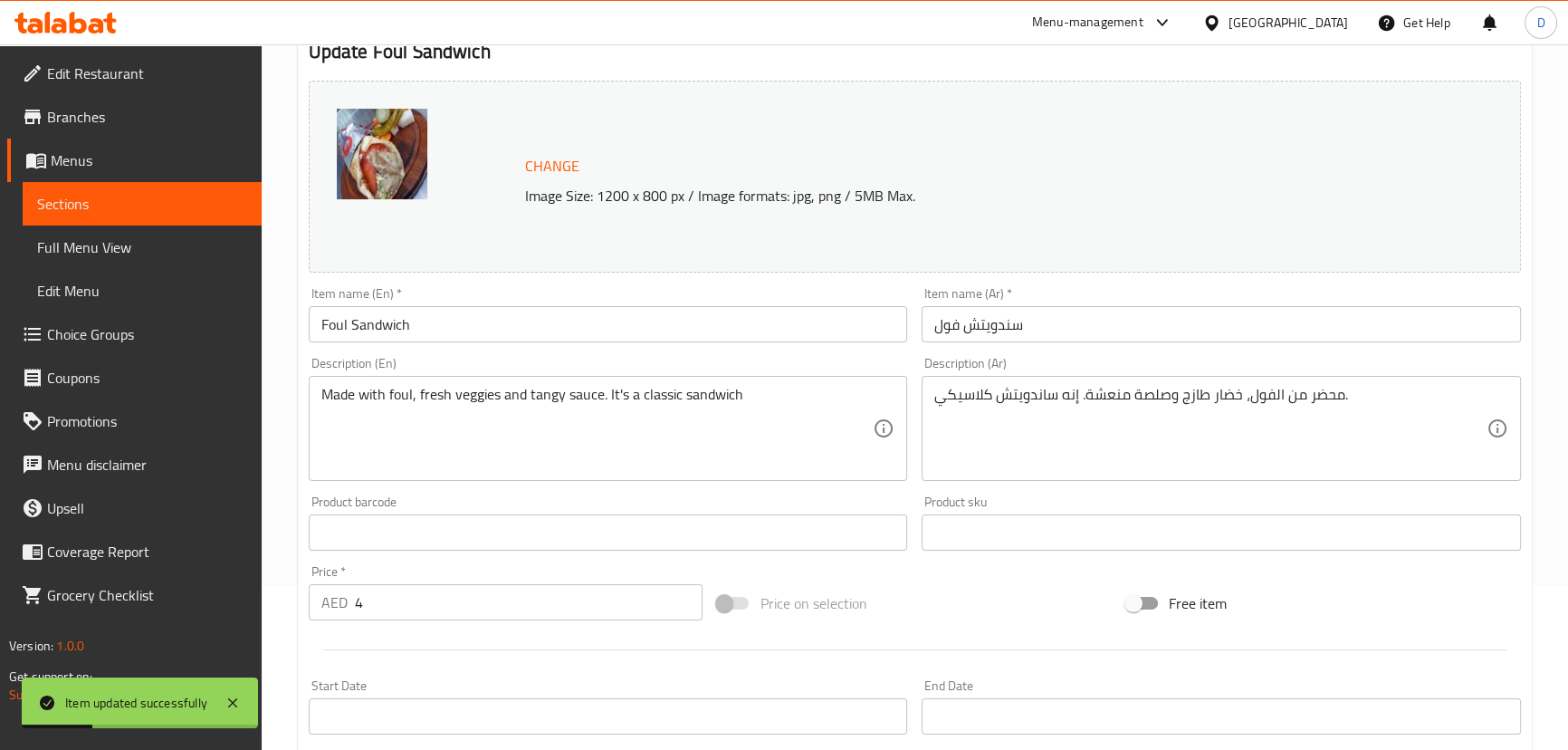
drag, startPoint x: 161, startPoint y: 206, endPoint x: 438, endPoint y: 3, distance: 343.4
click at [163, 203] on span "Sections" at bounding box center [142, 204] width 210 height 22
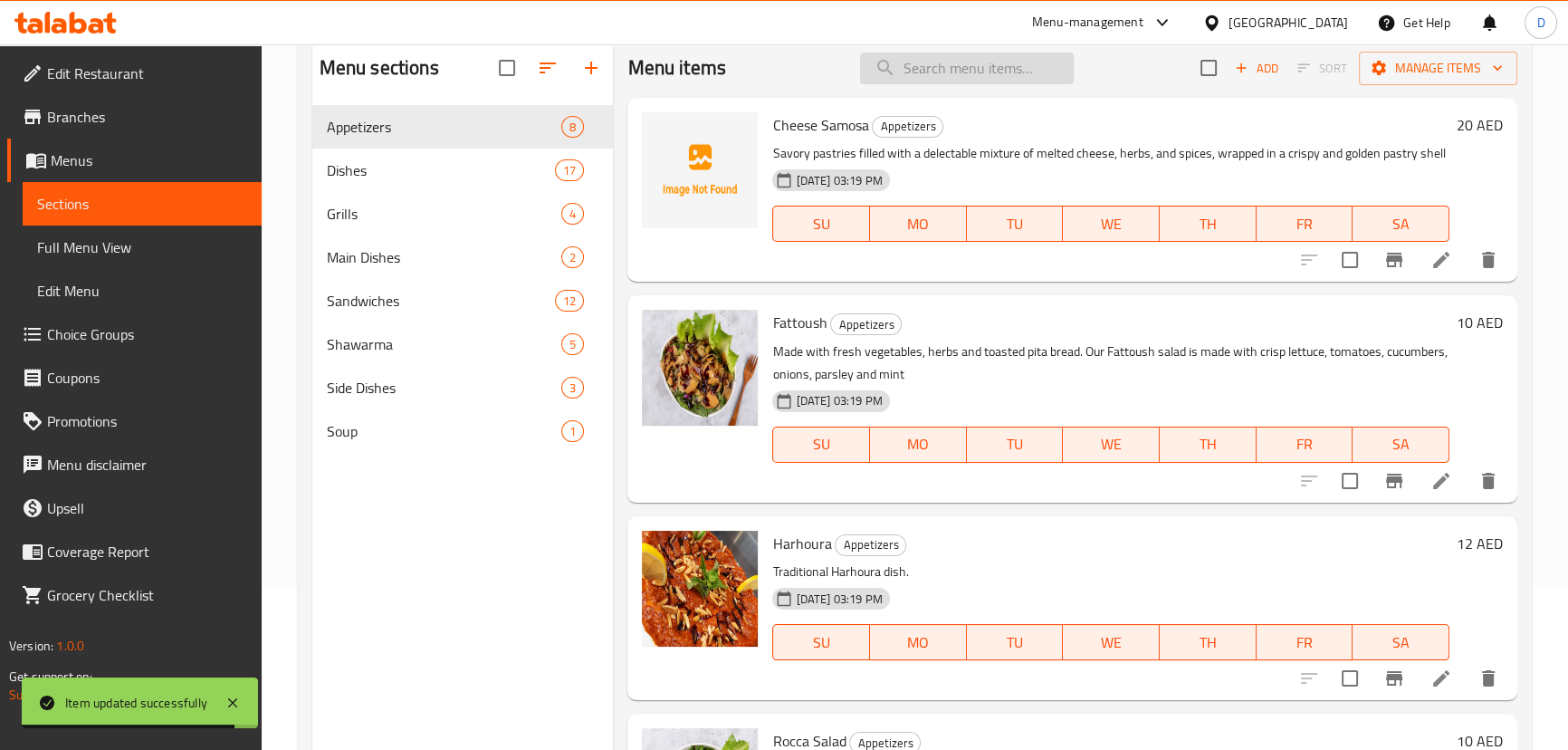
click at [885, 83] on input "search" at bounding box center [967, 68] width 213 height 31
paste input "Middle Eastern delight combining creamy hummus and savory meat in a delectable …"
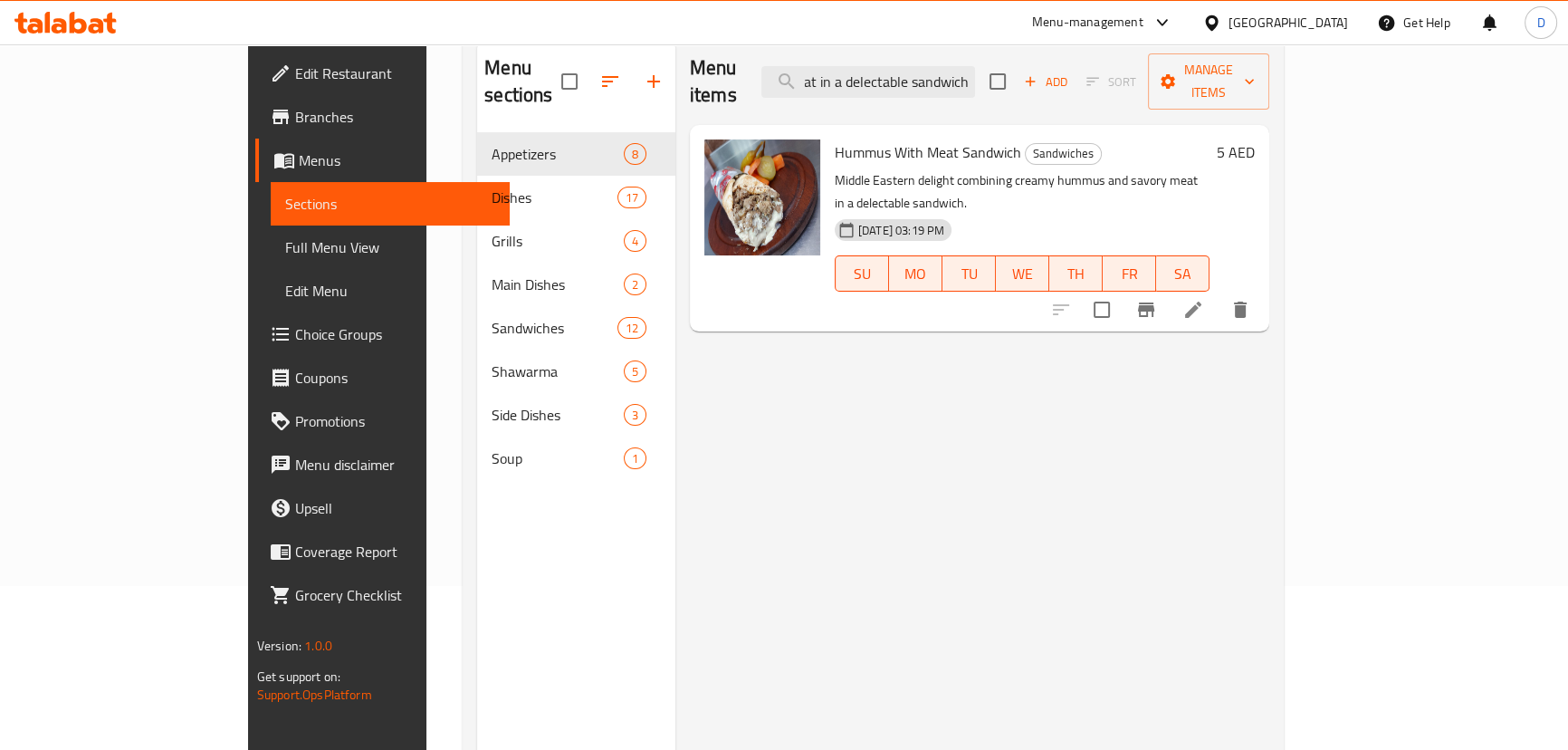
type input "Middle Eastern delight combining creamy hummus and savory meat in a delectable …"
click at [1262, 288] on div at bounding box center [1150, 309] width 223 height 43
click at [1201, 302] on icon at bounding box center [1194, 310] width 17 height 17
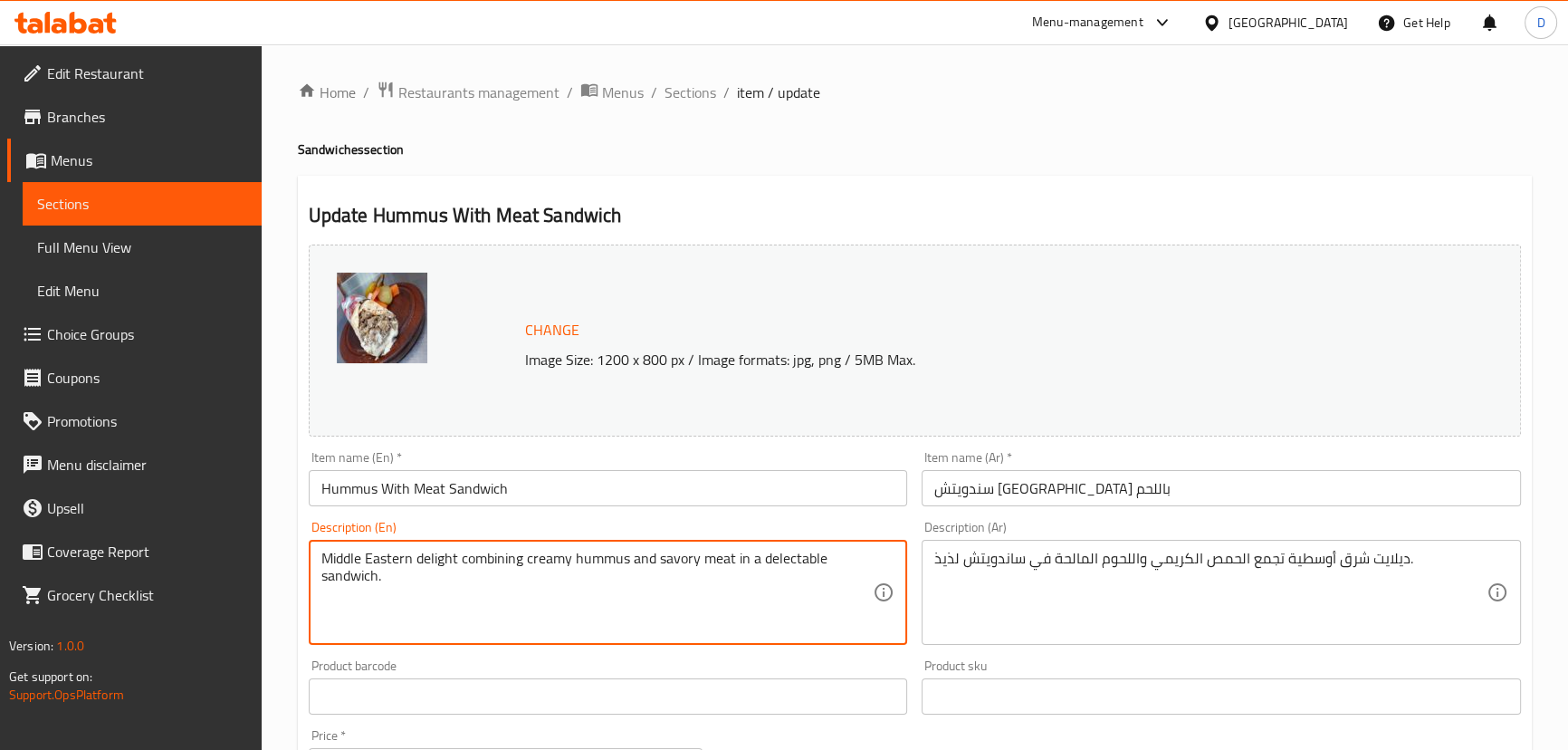
click at [439, 557] on textarea "Middle Eastern delight combining creamy hummus and savory meat in a delectable …" at bounding box center [597, 594] width 552 height 87
click at [761, 551] on textarea "Middle Eastern, combining creamy hummus and savory meat in a delectable sandwic…" at bounding box center [597, 594] width 552 height 87
type textarea "Middle Eastern, combining creamy hummus and savory meat in a sandwich."
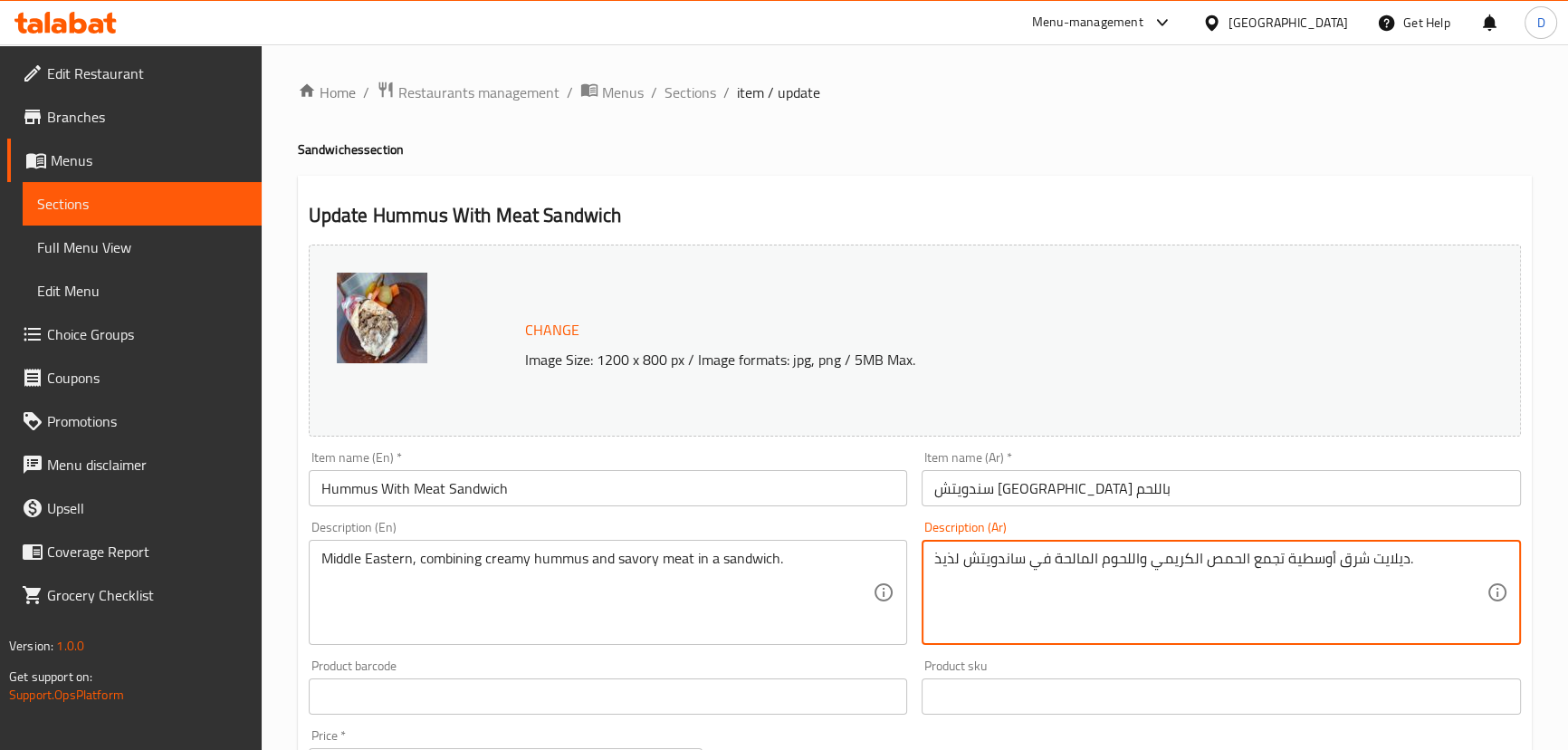
drag, startPoint x: 957, startPoint y: 556, endPoint x: 933, endPoint y: 555, distance: 24.0
click at [1343, 550] on textarea "ديلايت شرق أوسطية تجمع الحمص الكريمي واللحوم المالحة في [GEOGRAPHIC_DATA] ." at bounding box center [1210, 594] width 552 height 87
click at [1339, 557] on textarea "ديلايت شرق أوسطية تجمع الحمص الكريمي واللحوم المالحة في [GEOGRAPHIC_DATA] ." at bounding box center [1210, 594] width 552 height 87
drag, startPoint x: 1339, startPoint y: 557, endPoint x: 1378, endPoint y: 557, distance: 39.0
click at [1378, 557] on textarea "ديلايت شرق أوسطية تجمع الحمص الكريمي واللحوم المالحة في [GEOGRAPHIC_DATA] ." at bounding box center [1210, 594] width 552 height 87
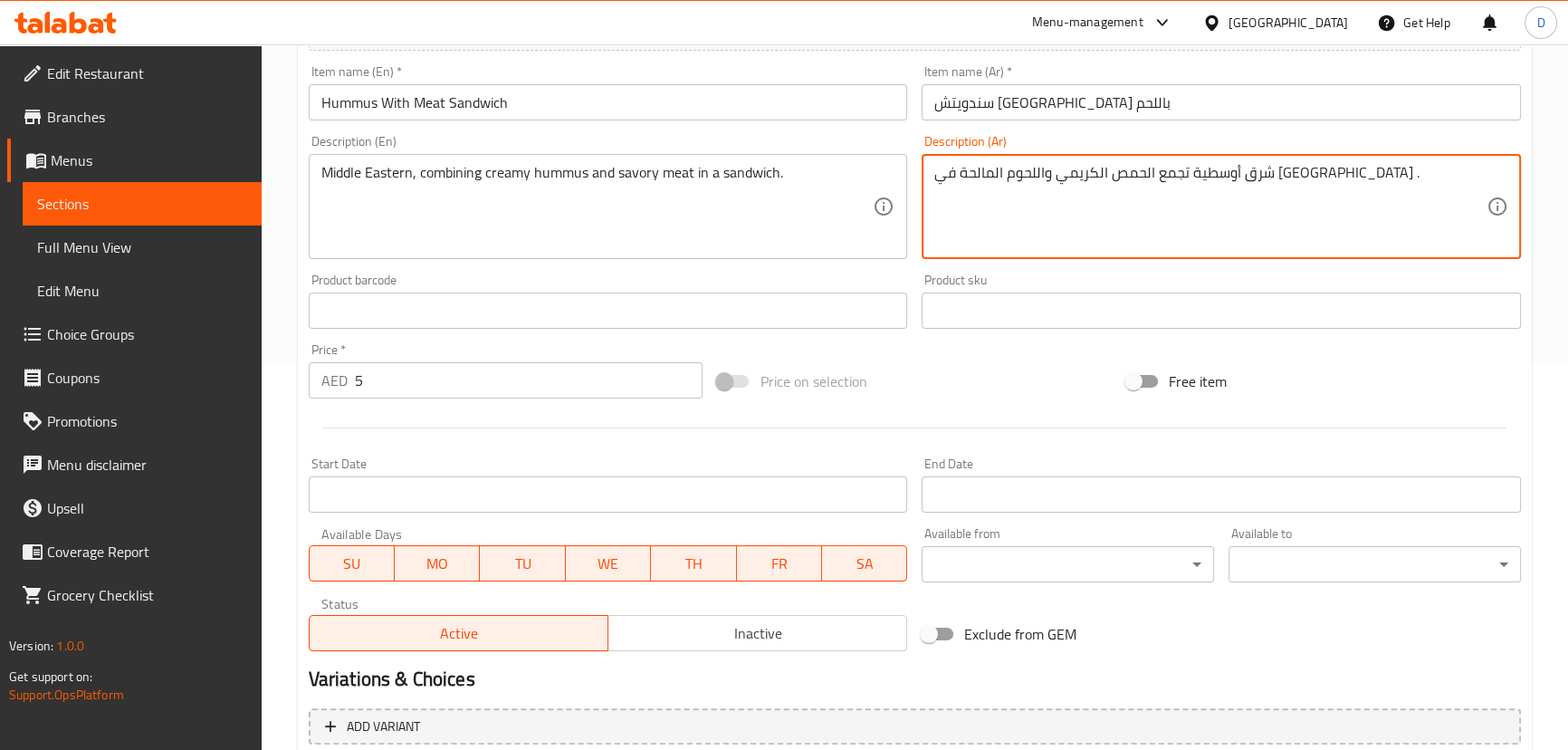
scroll to position [493, 0]
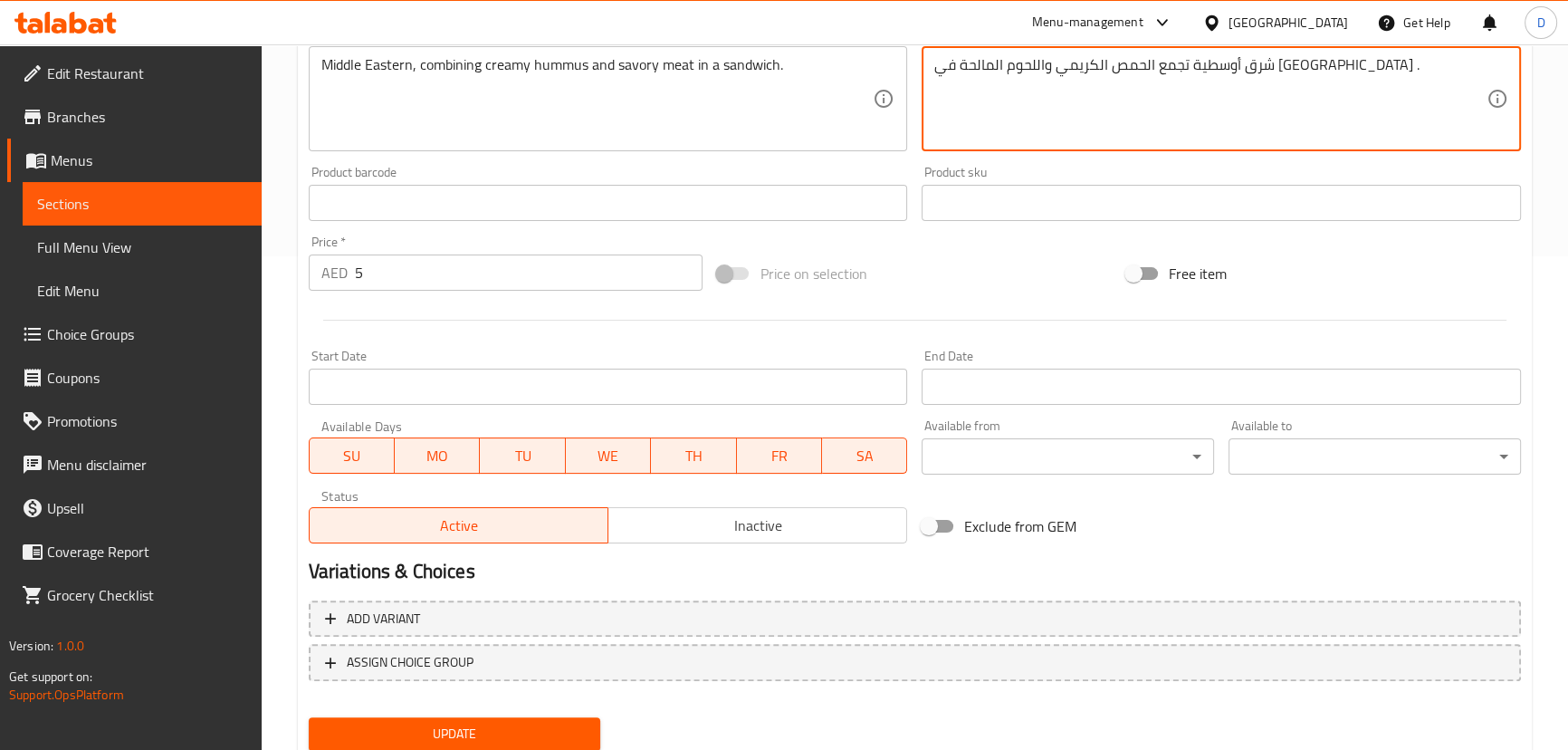
type textarea "شرق أوسطية تجمع الحمص الكريمي واللحوم المالحة في [GEOGRAPHIC_DATA] ."
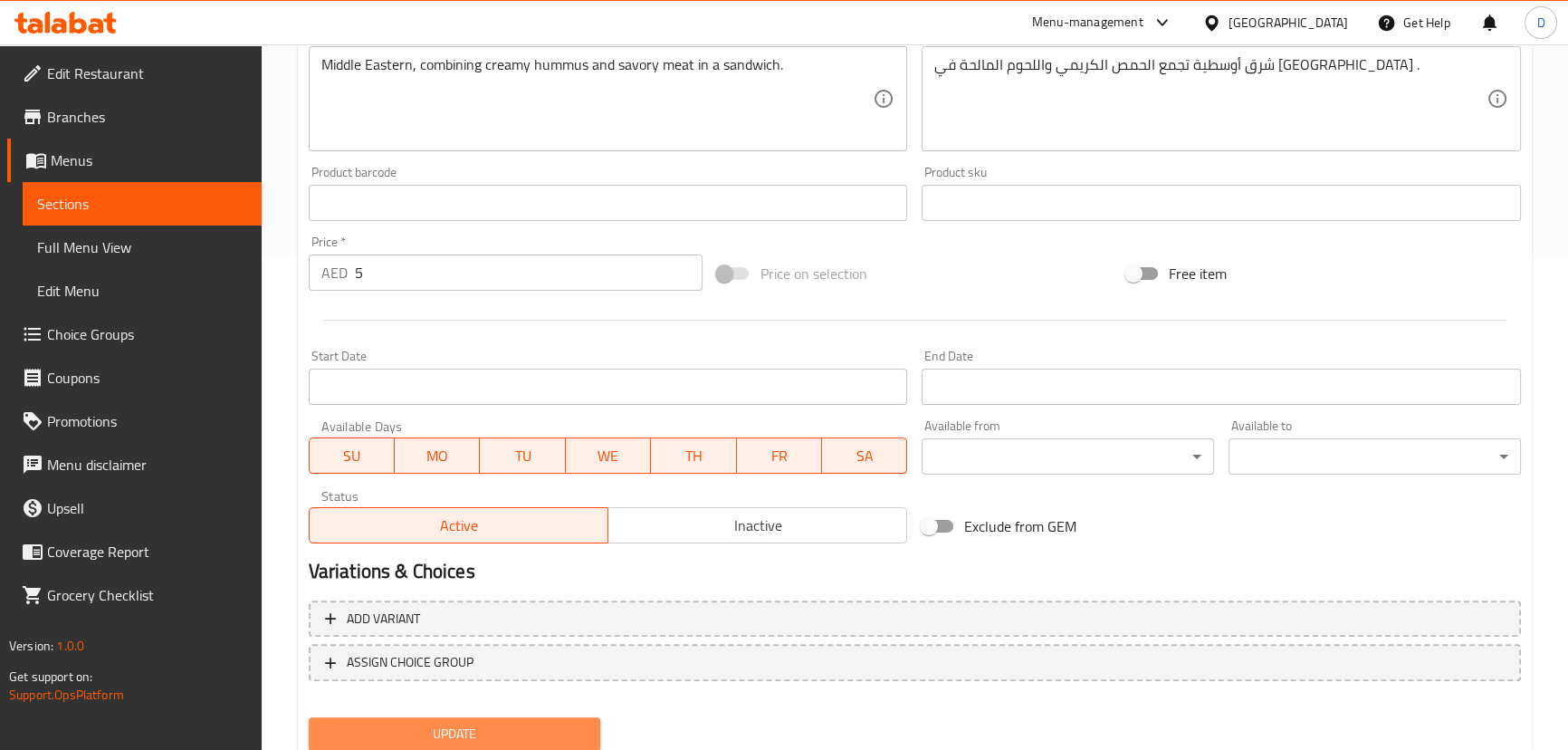
click at [555, 723] on span "Update" at bounding box center [454, 734] width 263 height 23
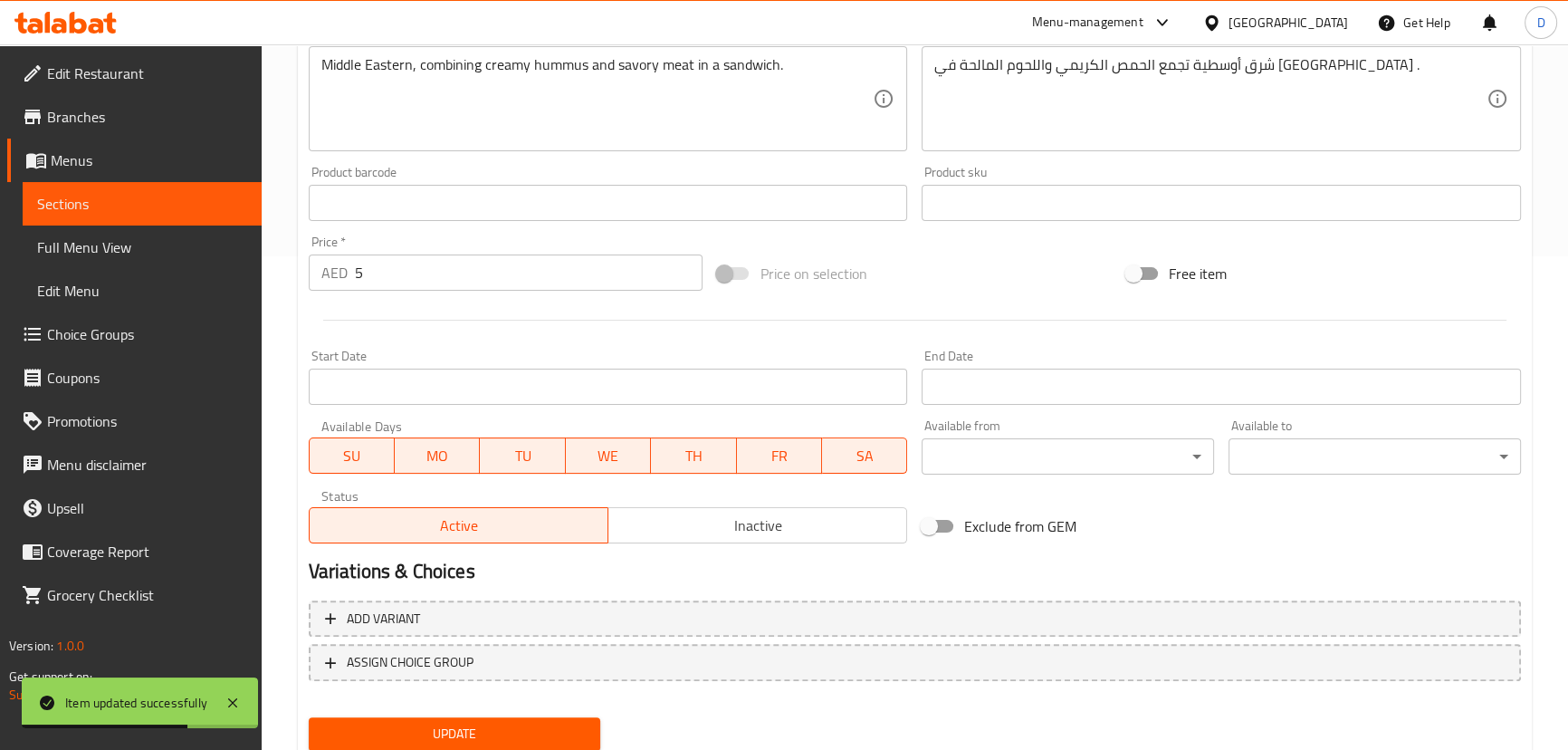
click at [188, 200] on span "Sections" at bounding box center [142, 204] width 210 height 22
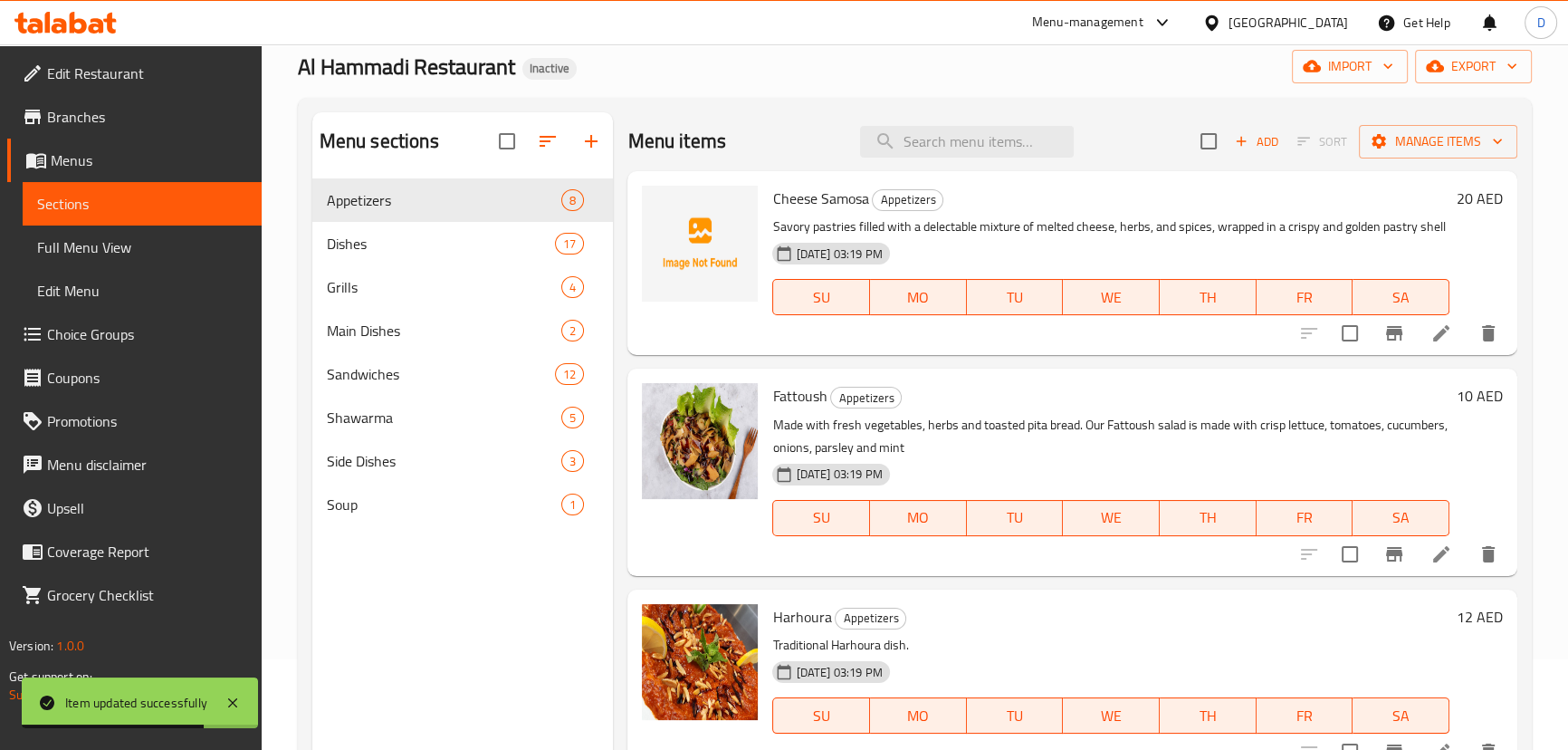
scroll to position [89, 0]
click at [1011, 154] on input "search" at bounding box center [967, 143] width 213 height 31
paste input "A sandwich filled with tender and flavorful meat nashif, served on bread."
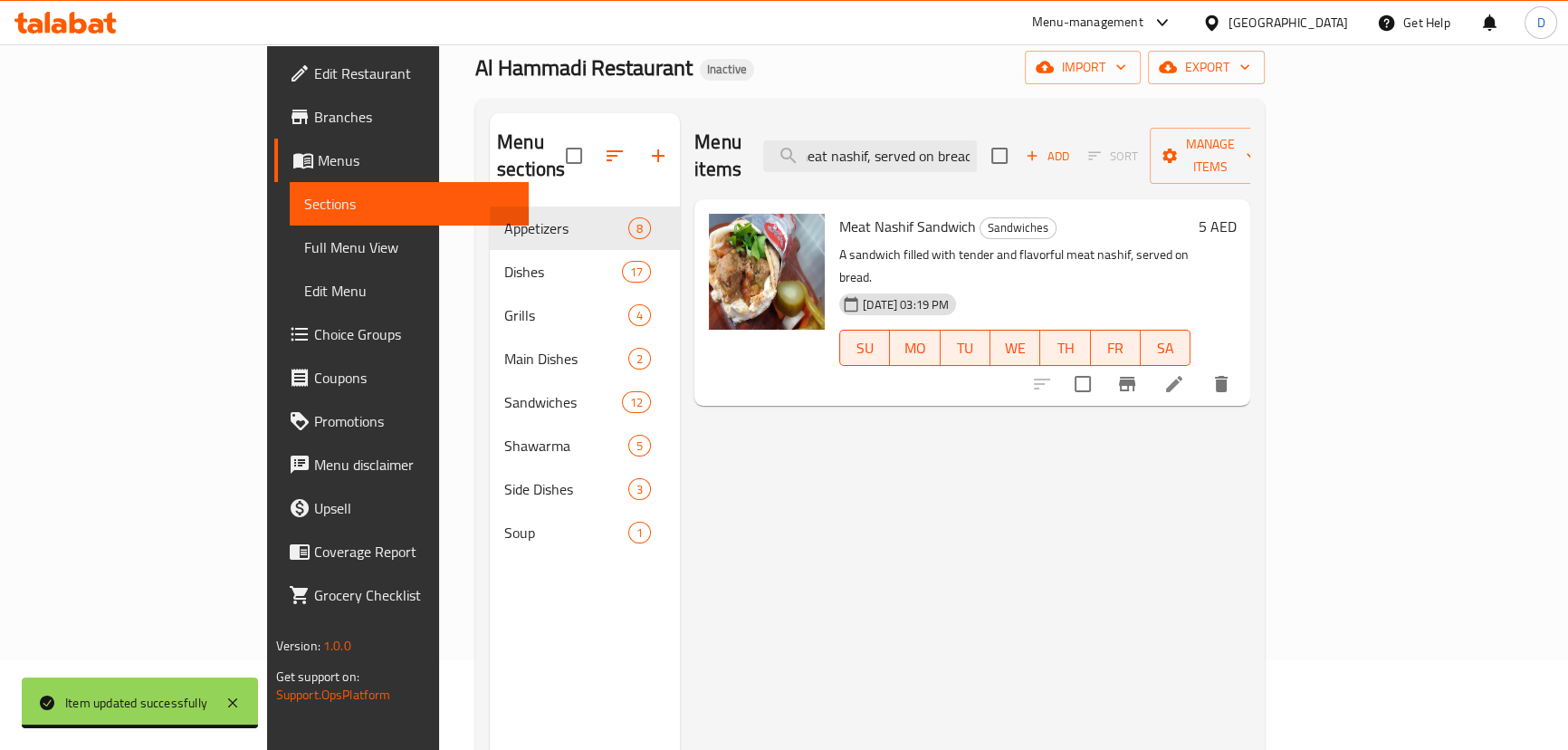
type input "A sandwich filled with tender and flavorful meat nashif, served on bread."
click at [1243, 363] on div at bounding box center [1131, 384] width 223 height 43
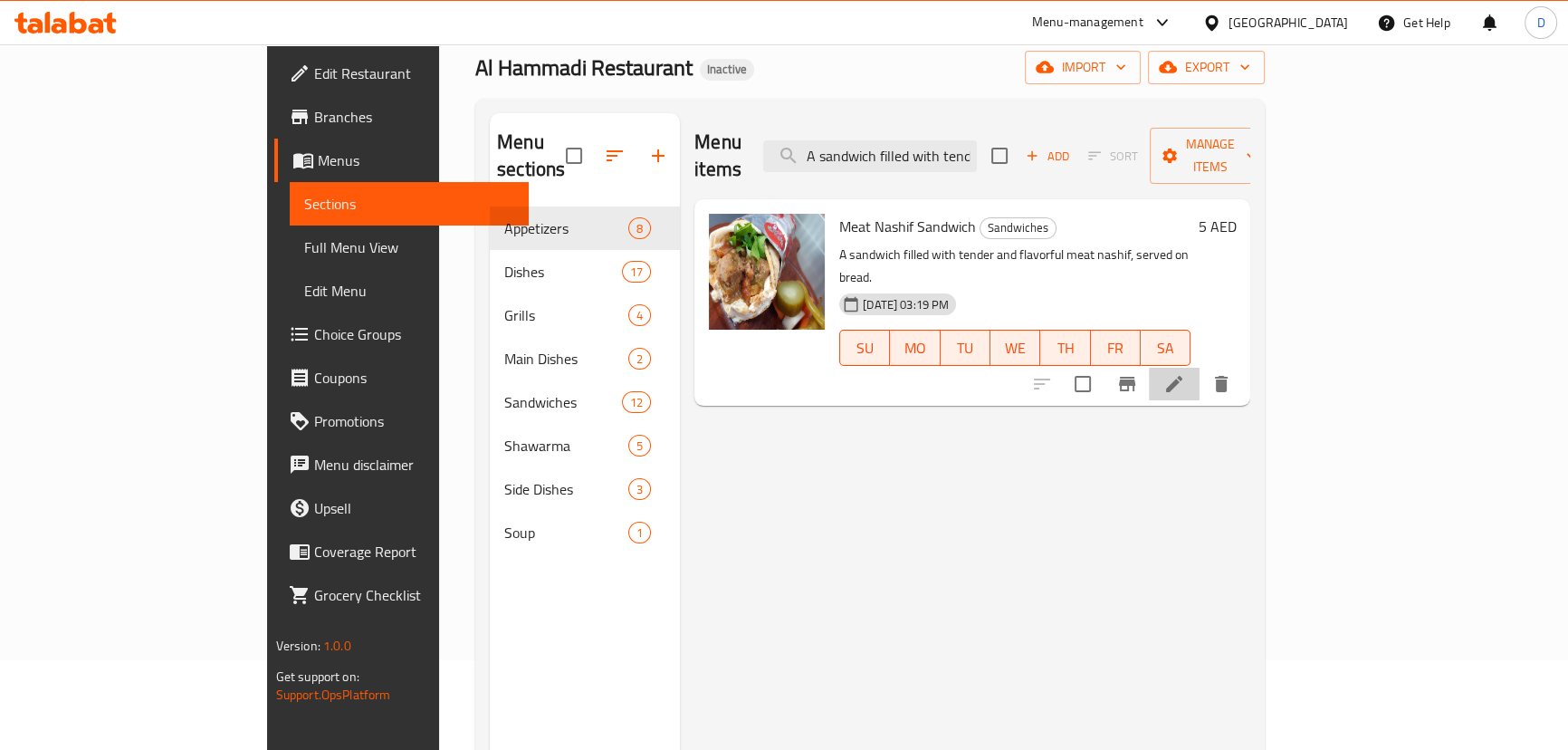
click at [1199, 368] on li at bounding box center [1173, 384] width 51 height 32
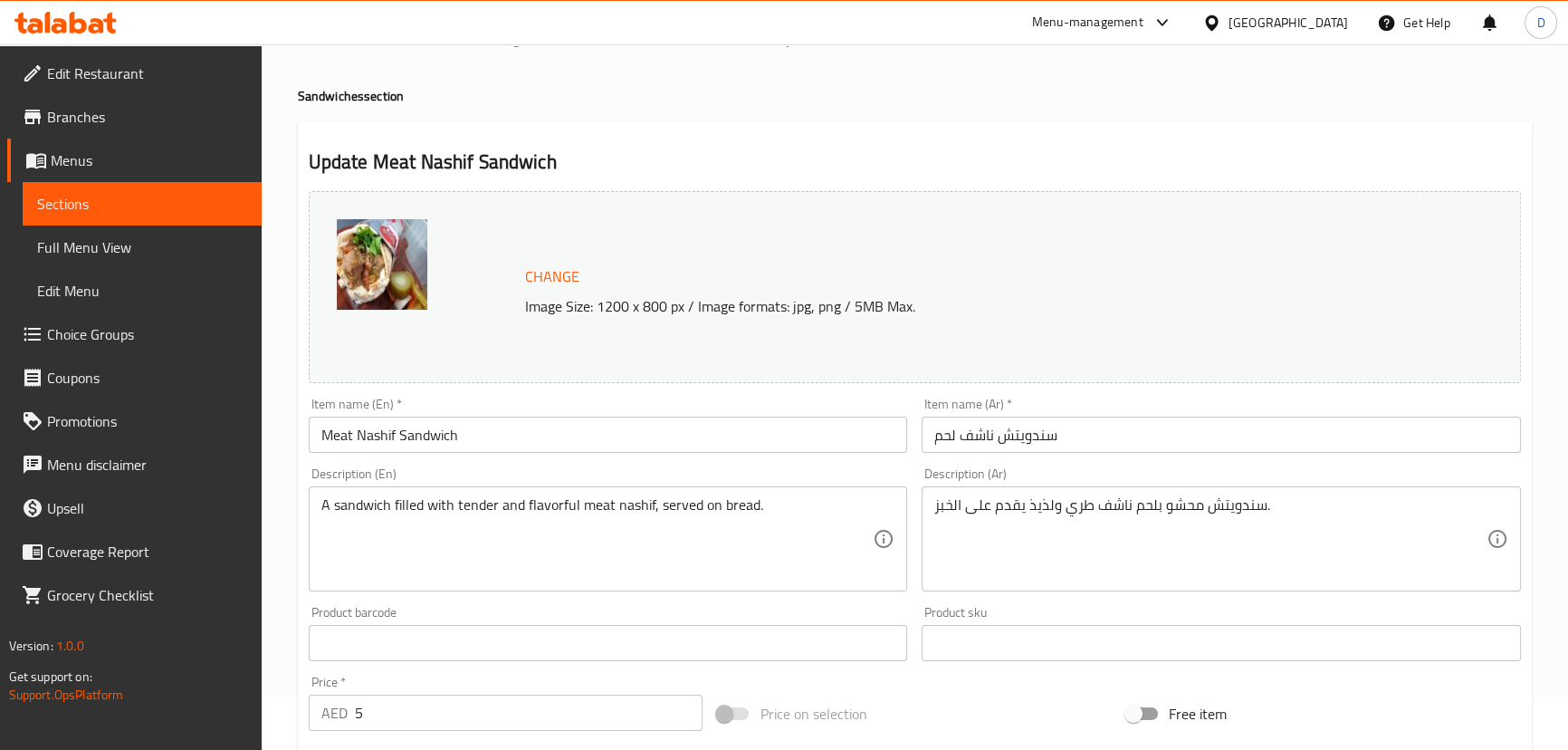
scroll to position [82, 0]
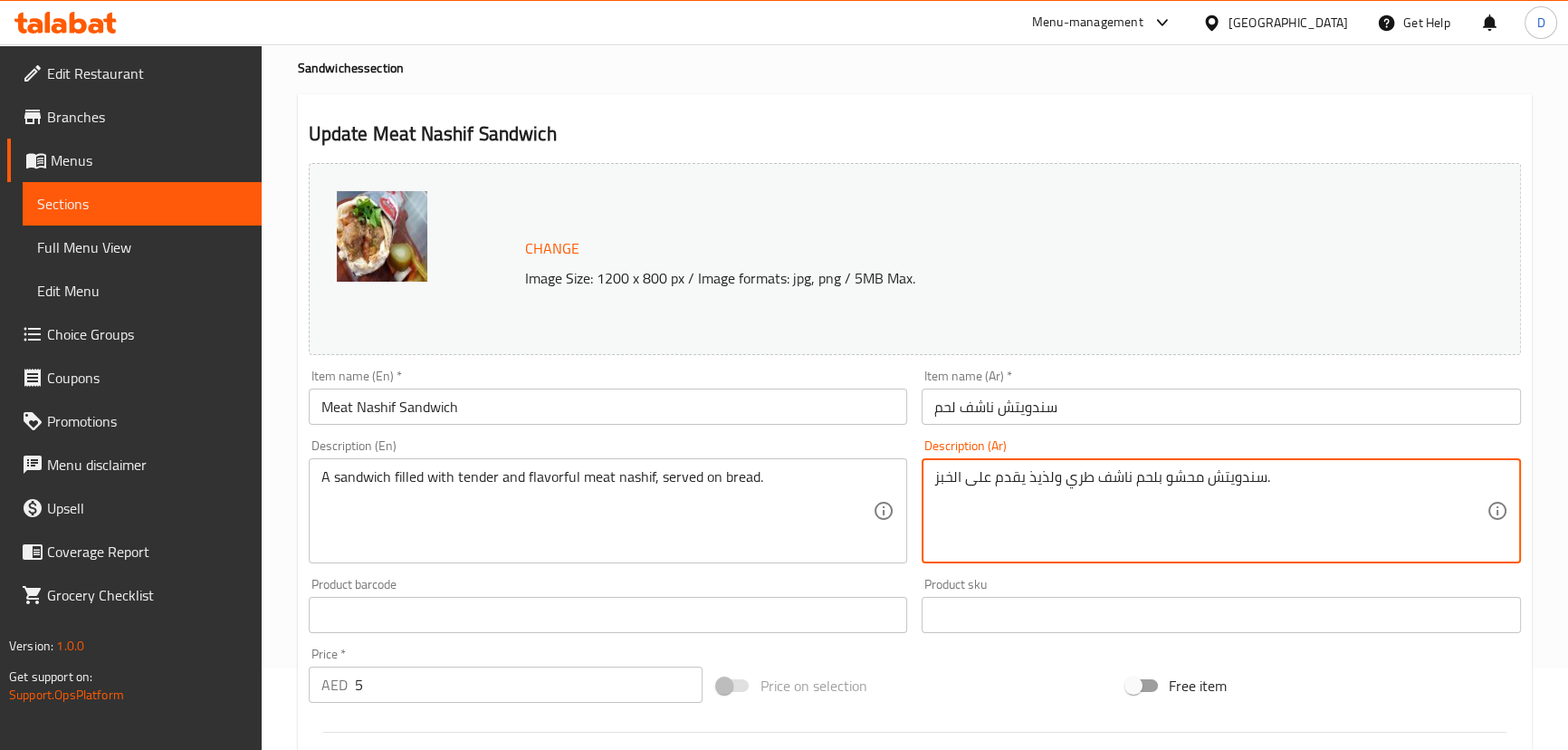
drag, startPoint x: 1090, startPoint y: 479, endPoint x: 1030, endPoint y: 472, distance: 60.4
type textarea "سندويتش محشو بلحم ناشف تندر يقدم على الخبز."
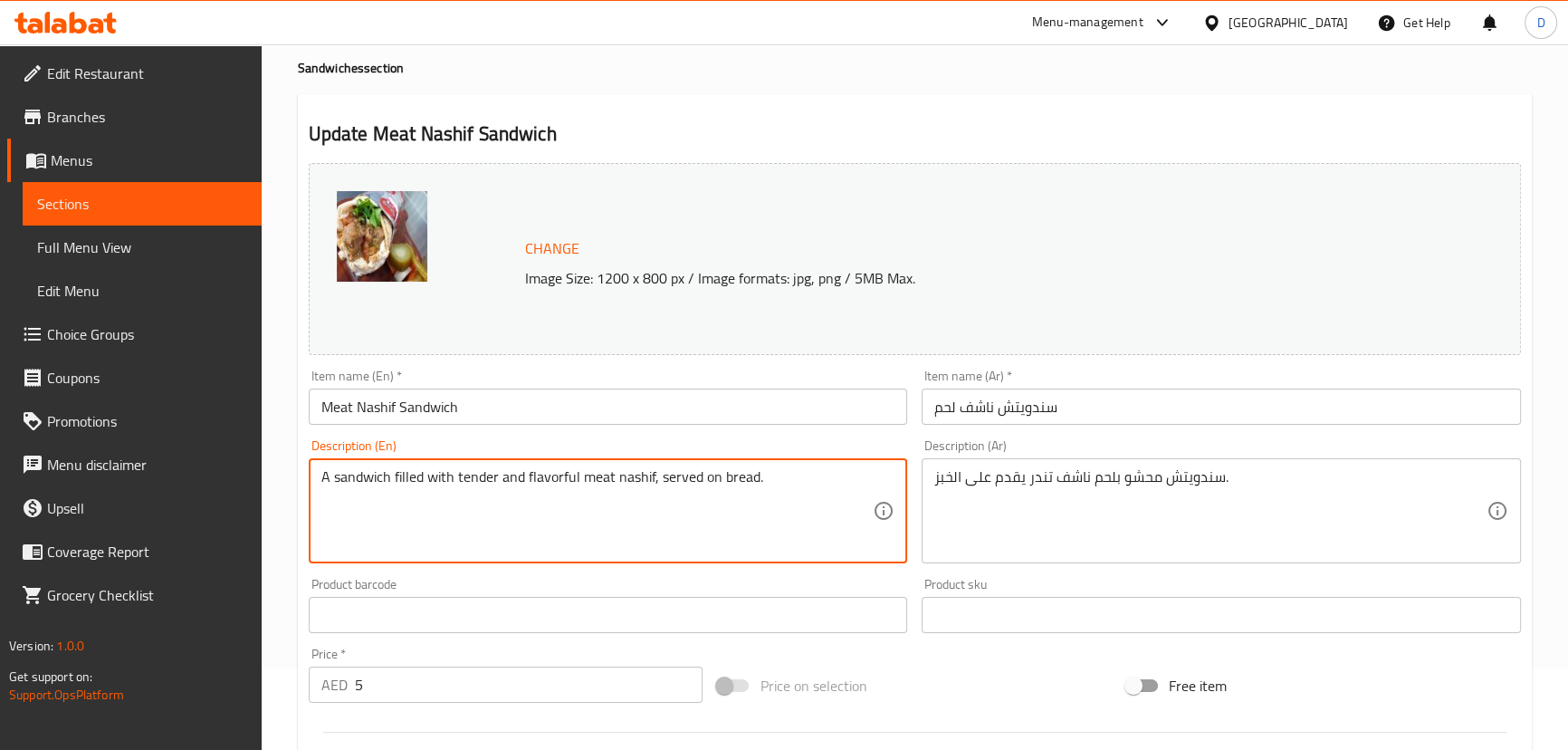
drag, startPoint x: 502, startPoint y: 474, endPoint x: 576, endPoint y: 478, distance: 74.1
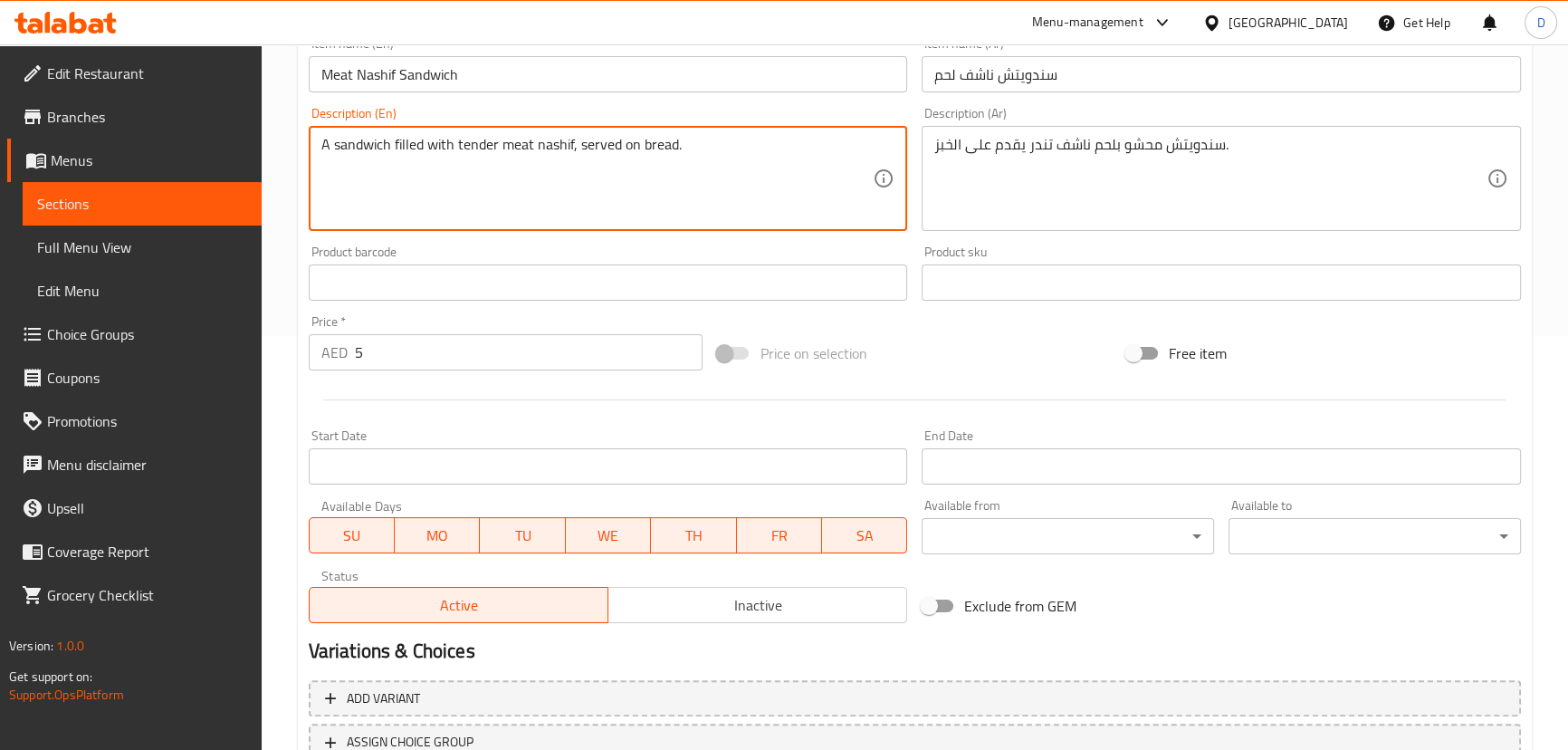
scroll to position [555, 0]
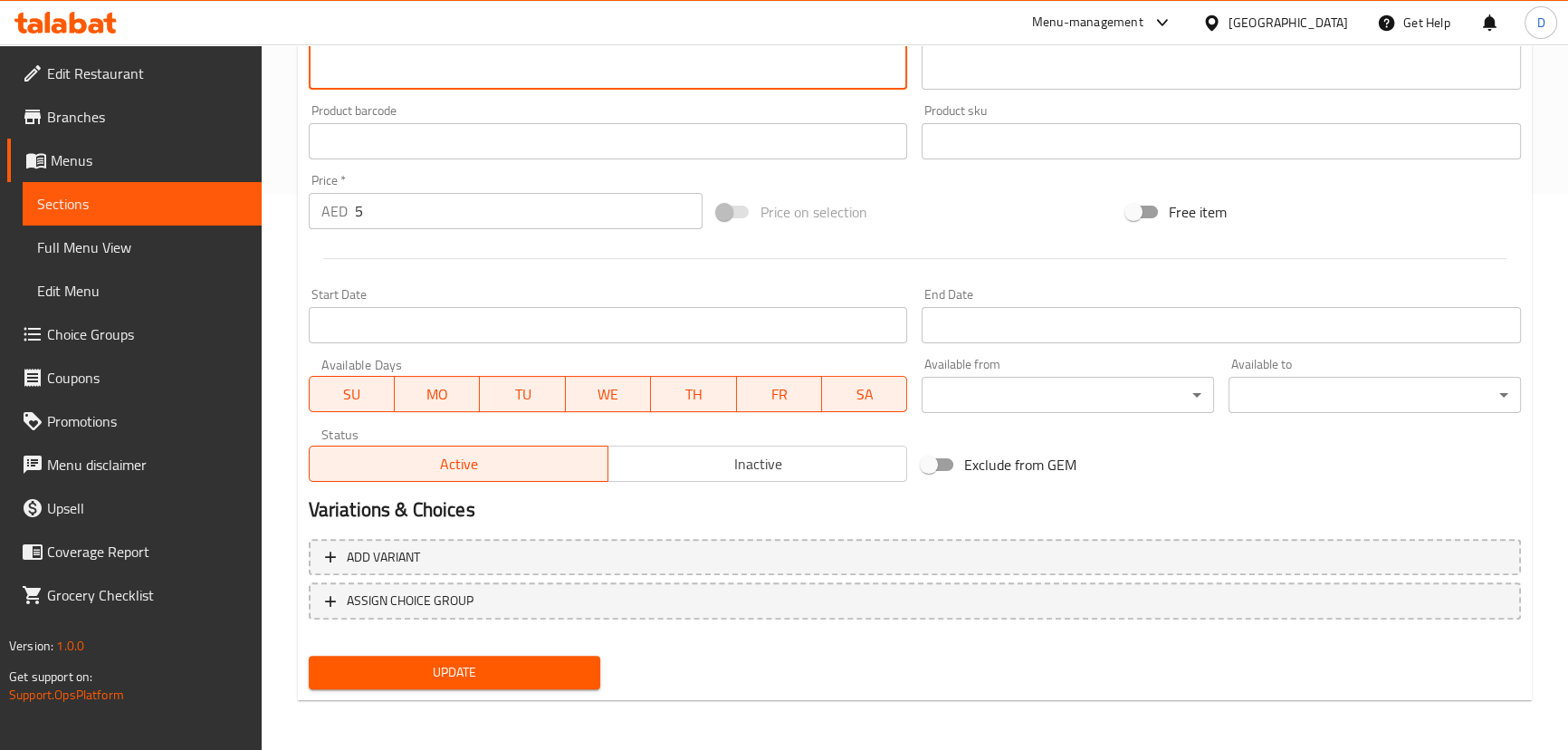
type textarea "A sandwich filled with tender meat nashif, served on bread."
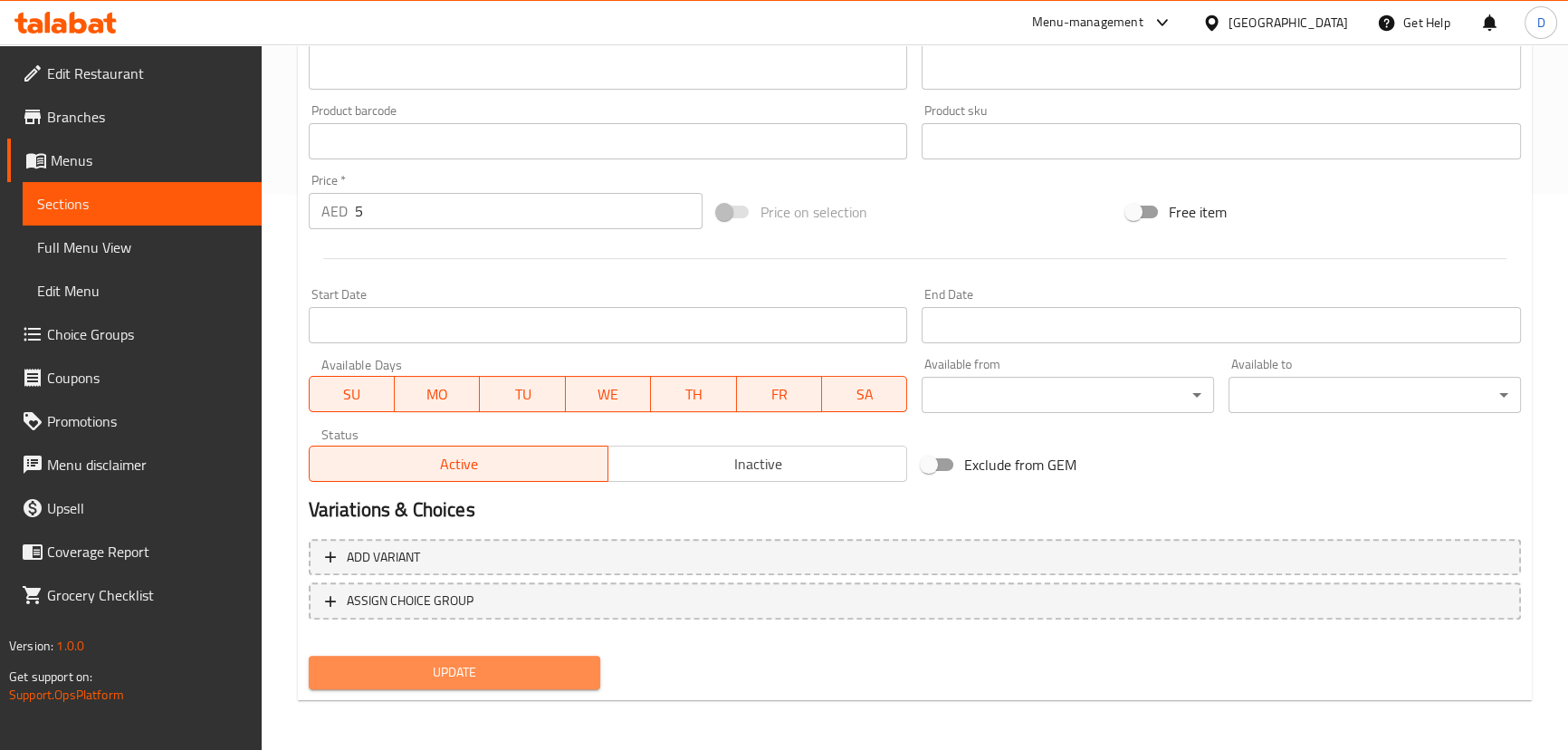
click at [595, 686] on button "Update" at bounding box center [455, 673] width 292 height 33
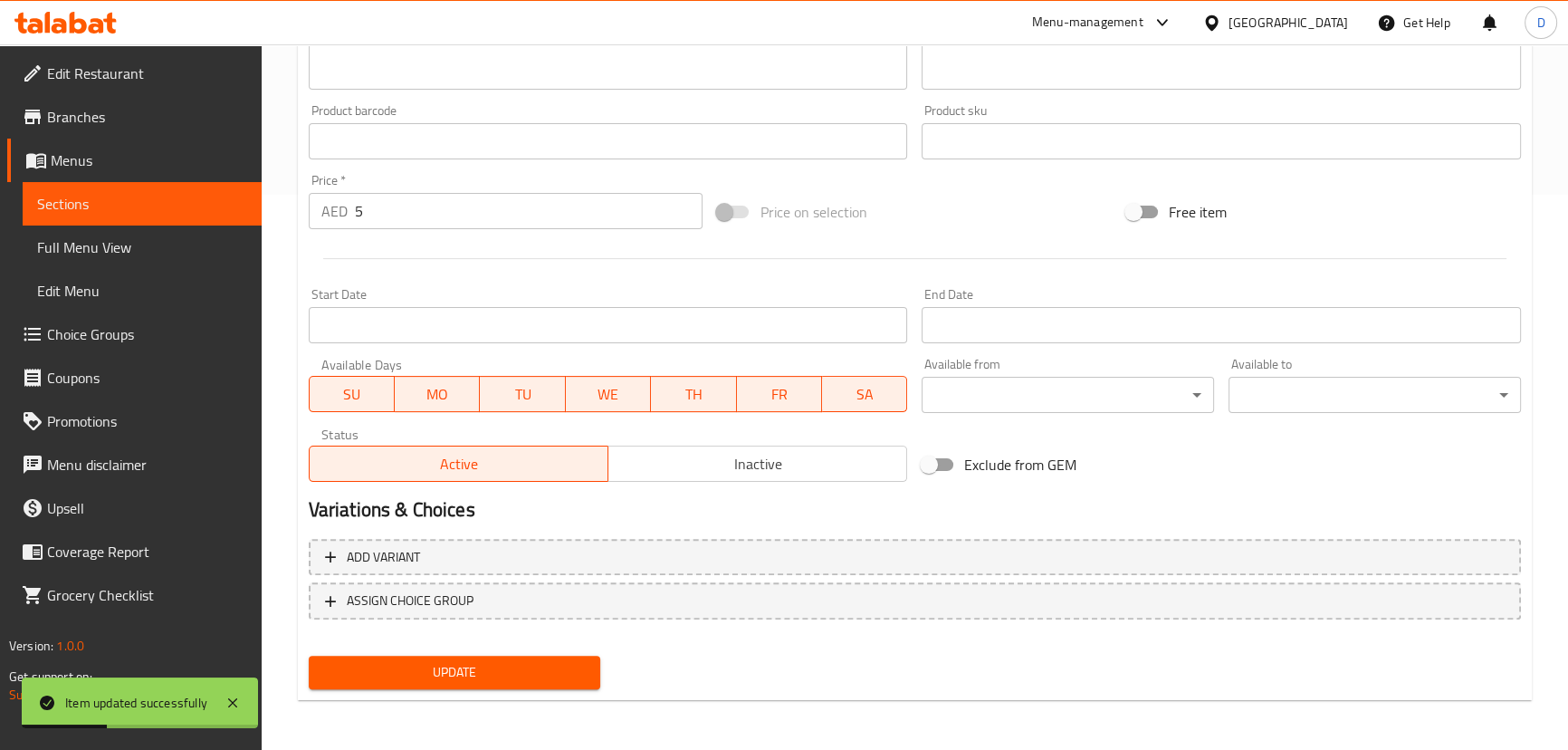
click at [242, 211] on span "Sections" at bounding box center [142, 204] width 210 height 22
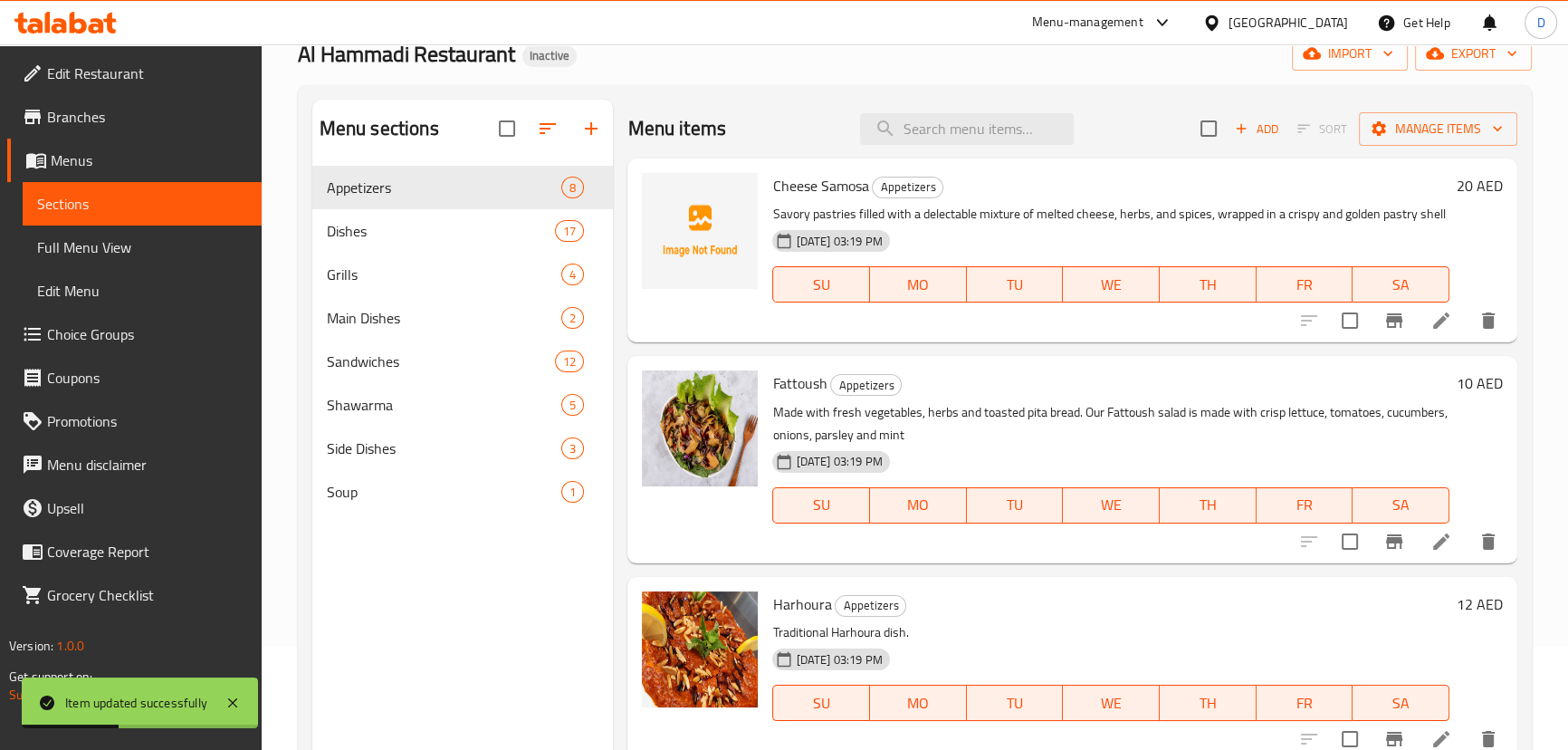
scroll to position [89, 0]
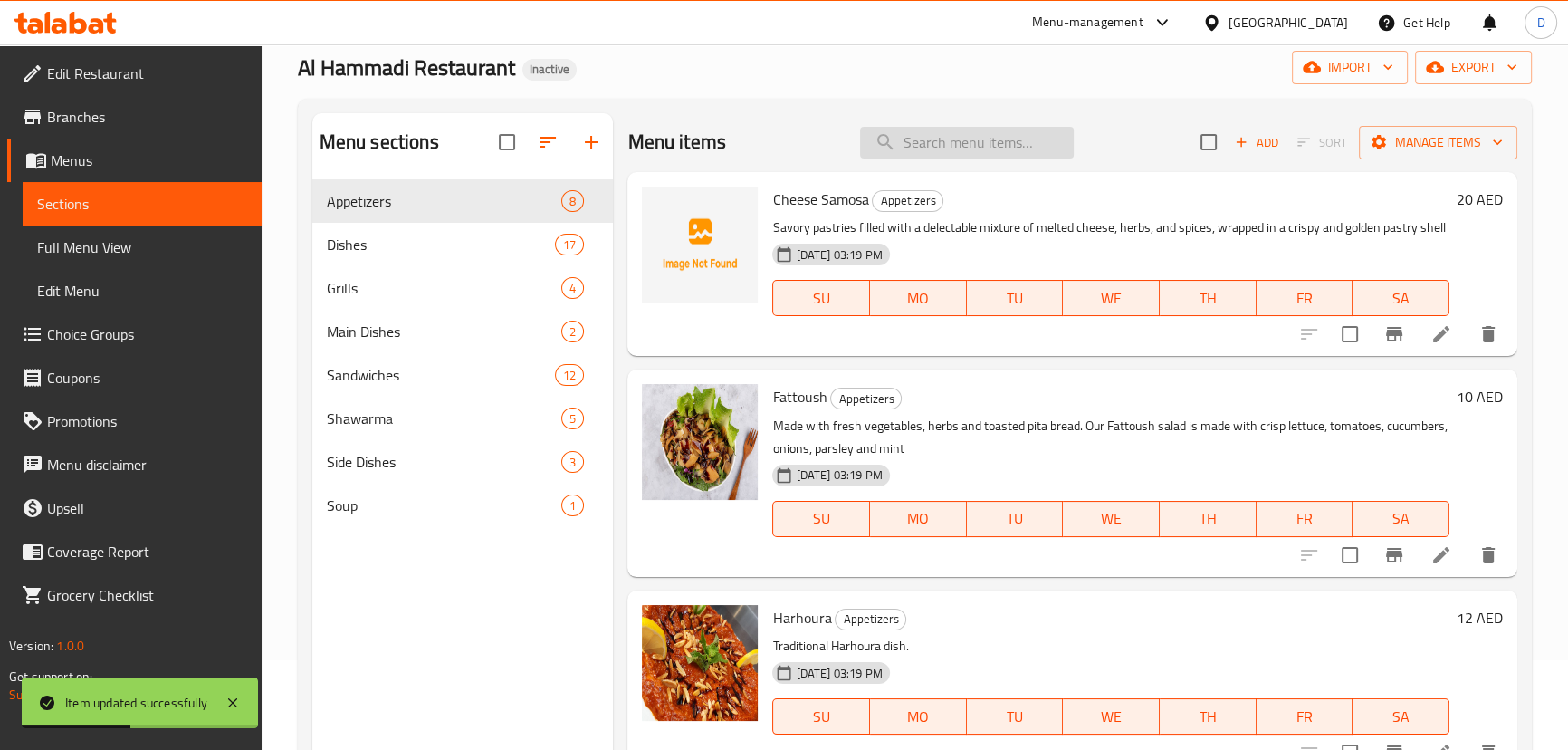
click at [958, 153] on input "search" at bounding box center [967, 143] width 213 height 31
paste input "Mix Vegetables Sandwich"
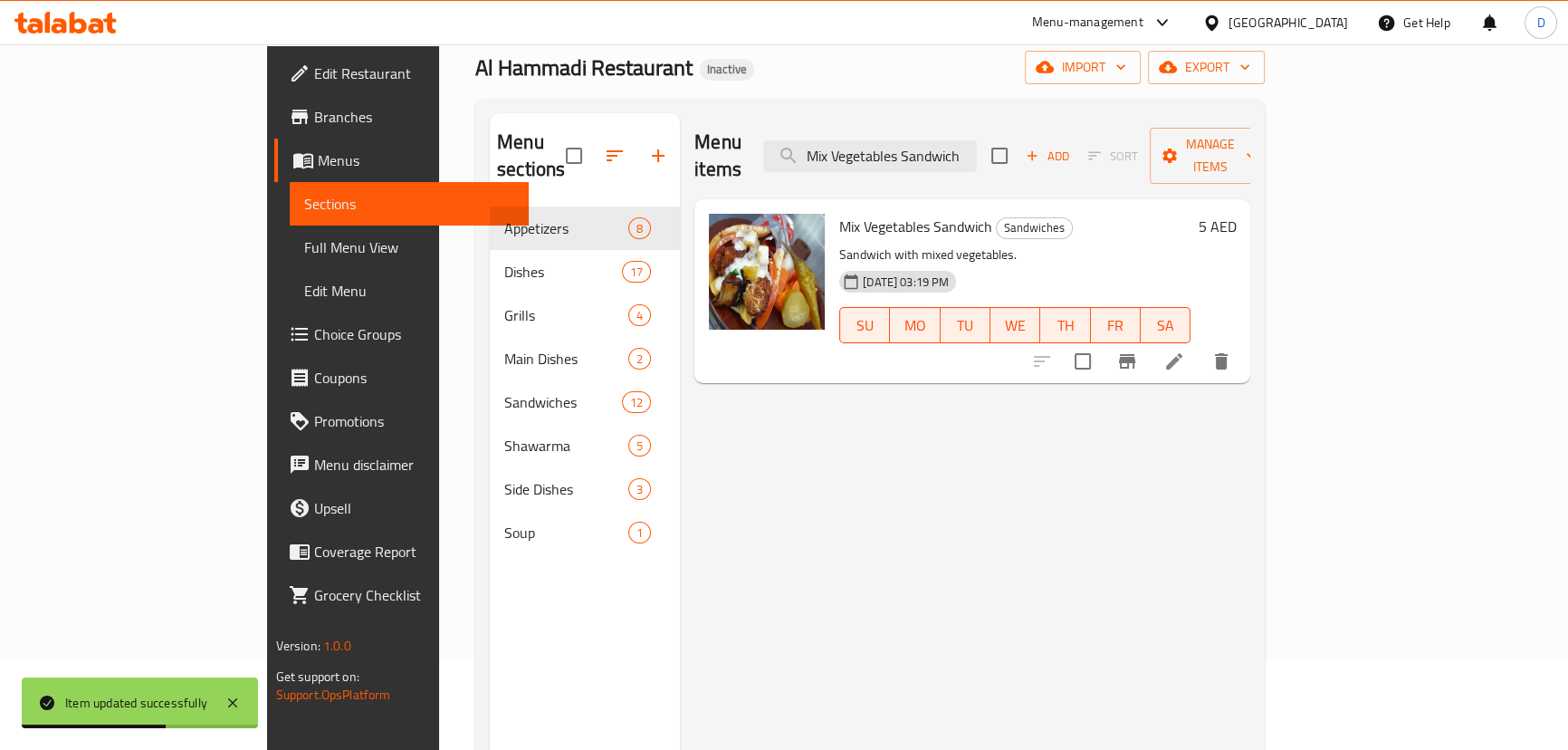
type input "Mix Vegetables Sandwich"
click at [1183, 353] on icon at bounding box center [1174, 362] width 17 height 17
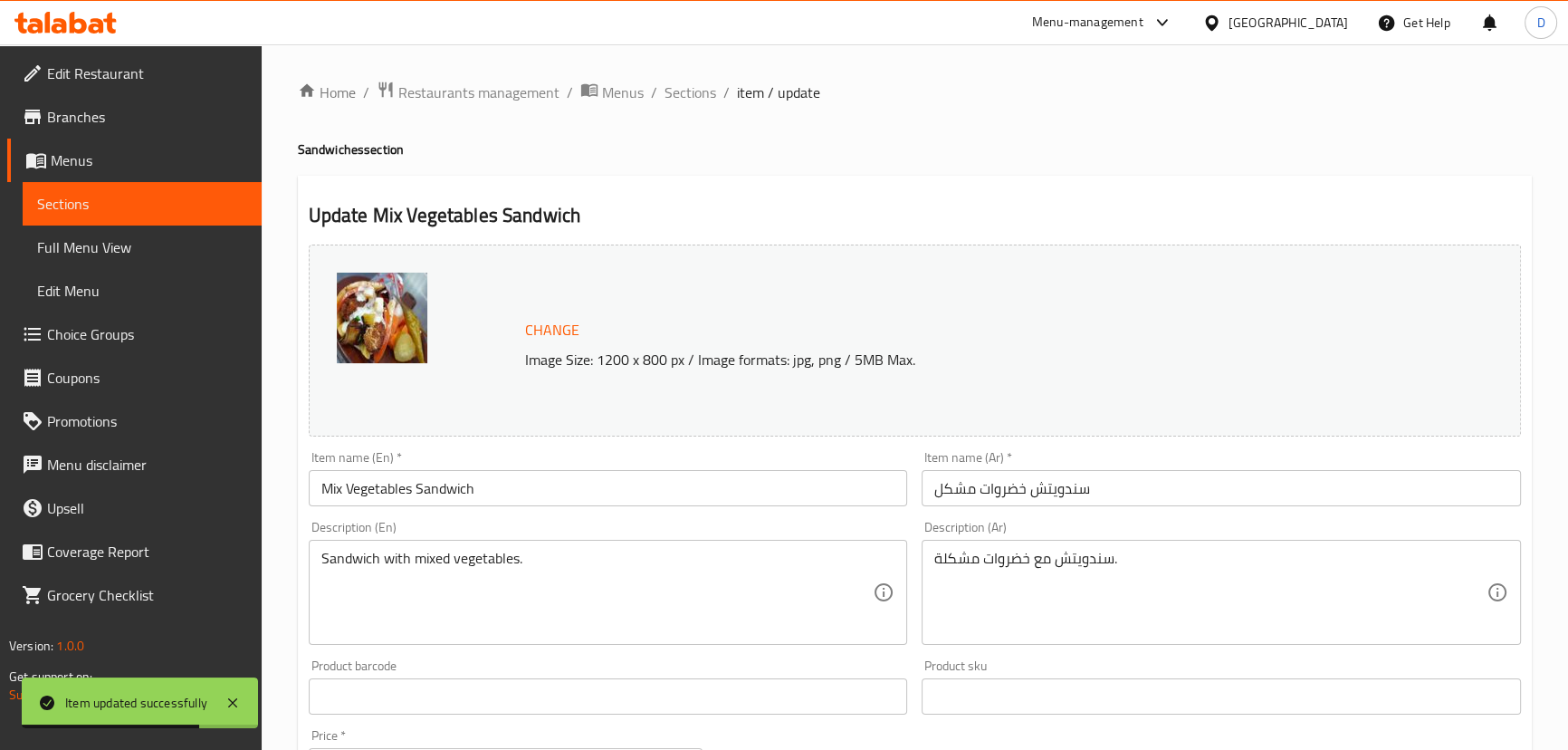
click at [483, 549] on div "Sandwich with mixed vegetables. Description (En)" at bounding box center [609, 593] width 600 height 105
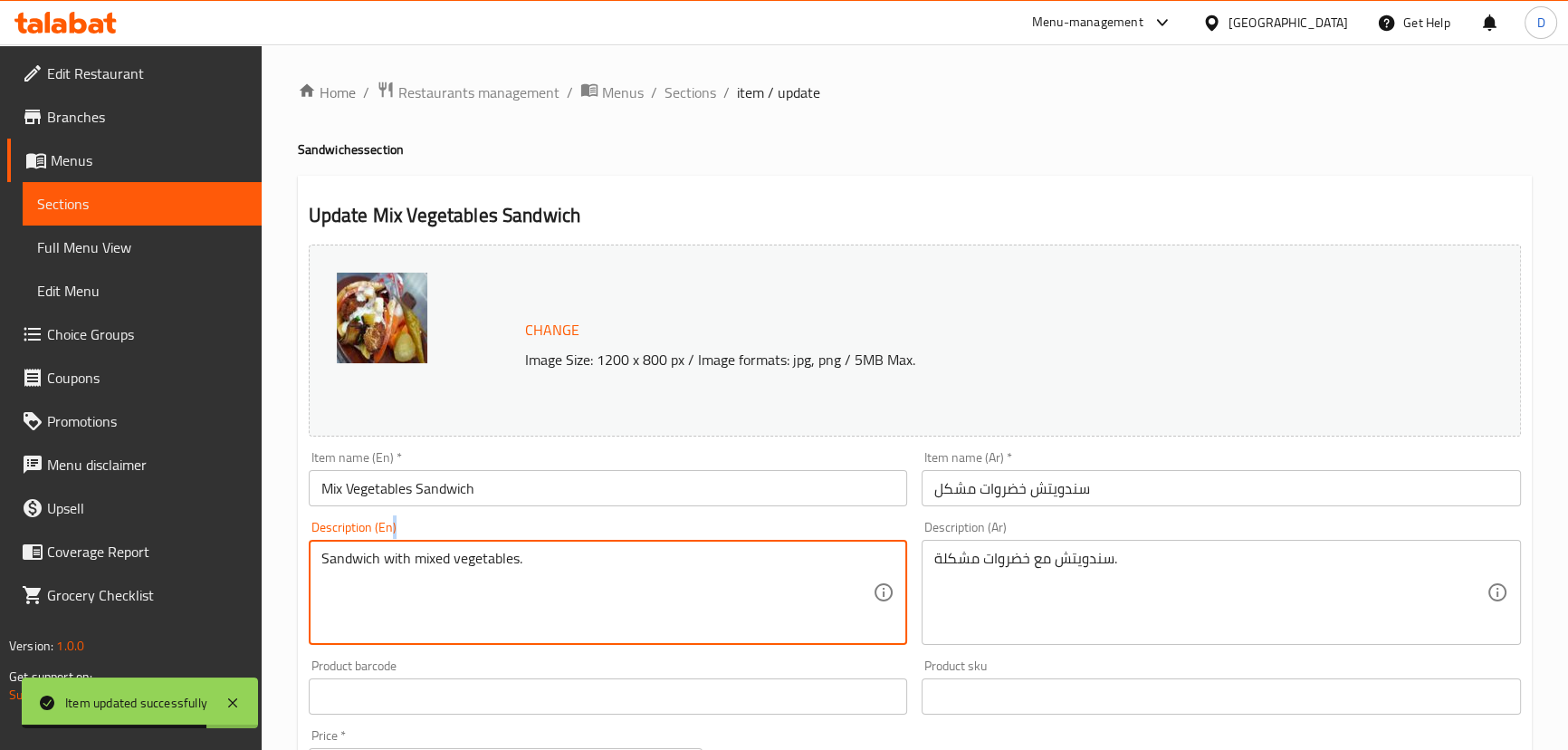
click at [483, 549] on div "Sandwich with mixed vegetables. Description (En)" at bounding box center [609, 593] width 600 height 105
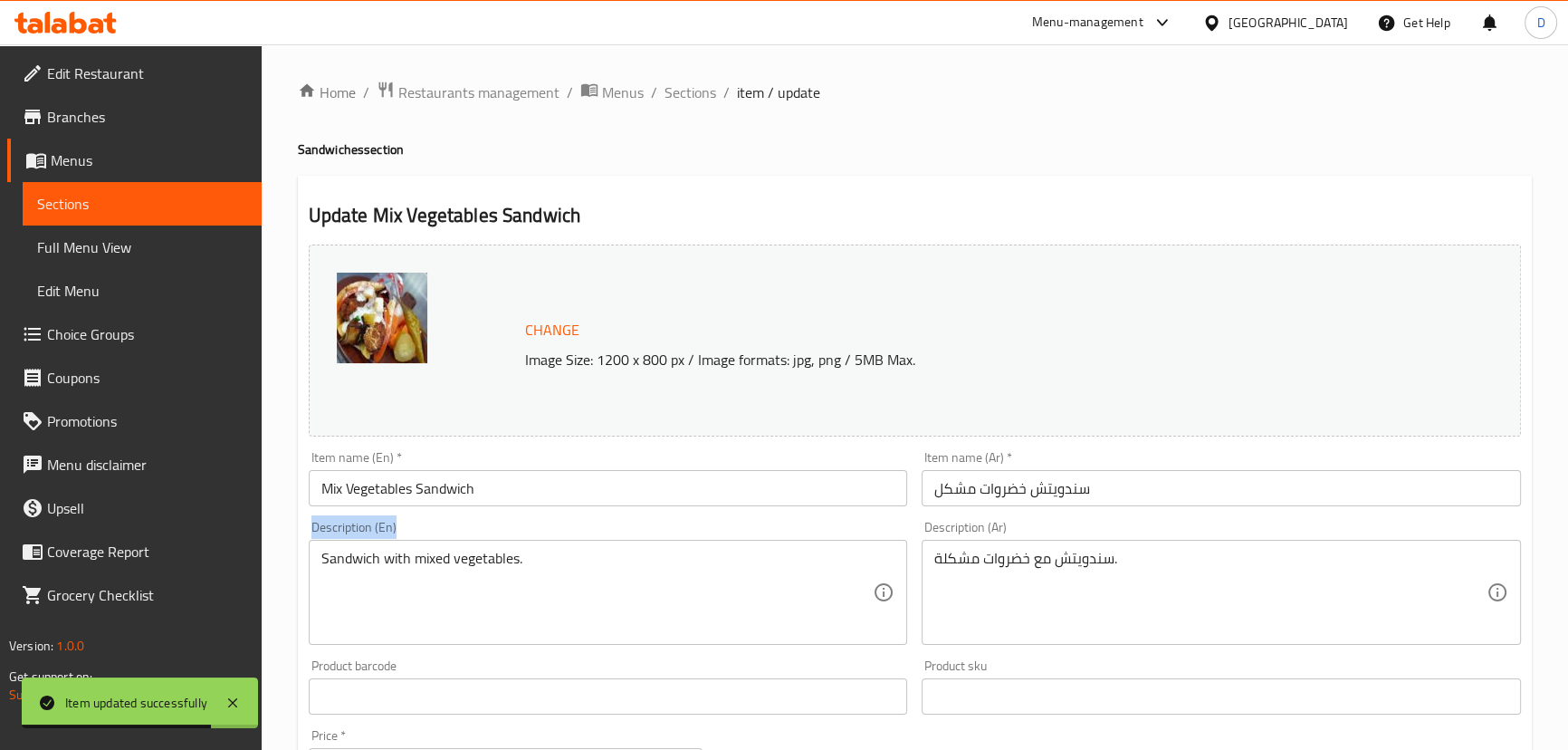
click at [483, 549] on div "Sandwich with mixed vegetables. Description (En)" at bounding box center [609, 593] width 600 height 105
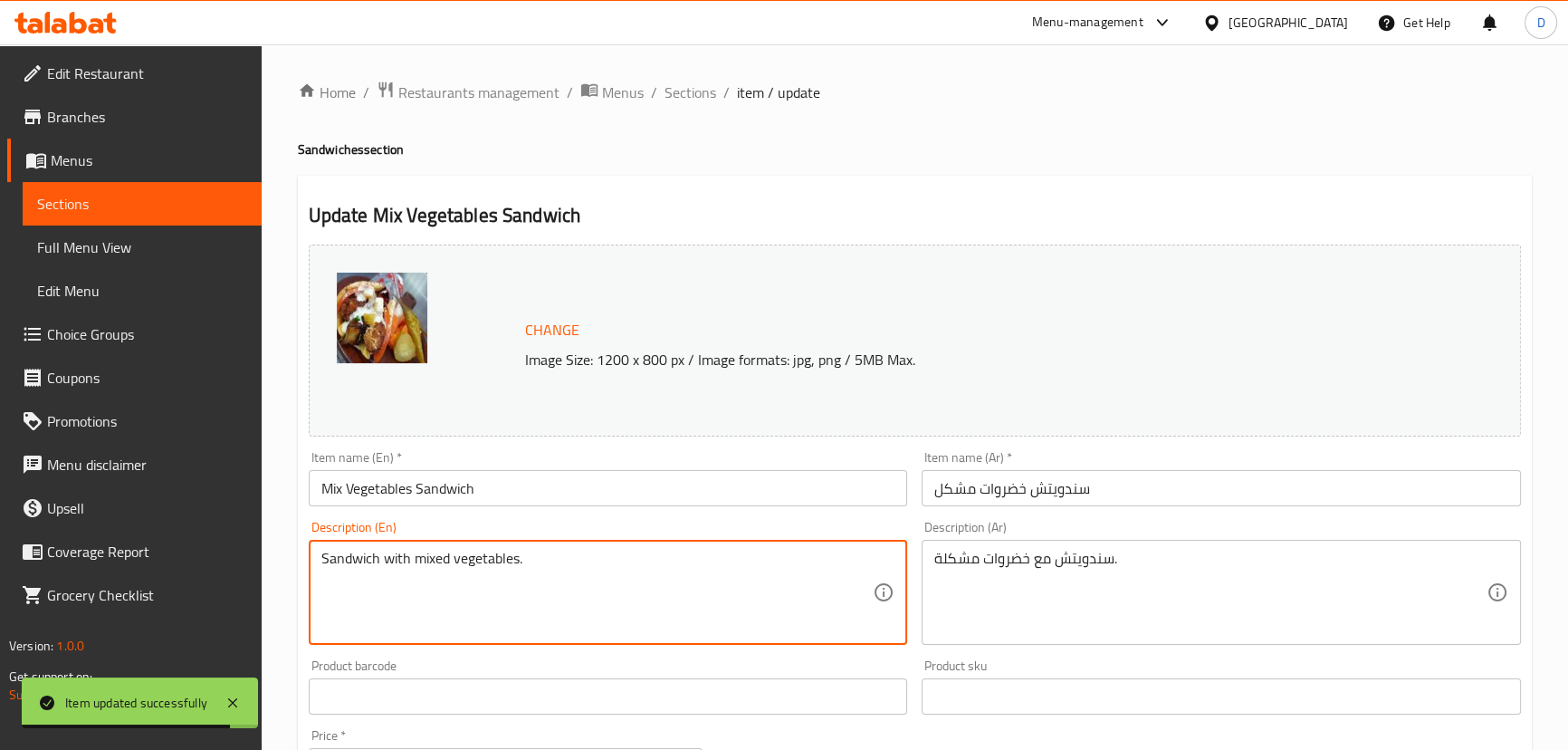
click at [483, 551] on textarea "Sandwich with mixed vegetables." at bounding box center [597, 594] width 552 height 87
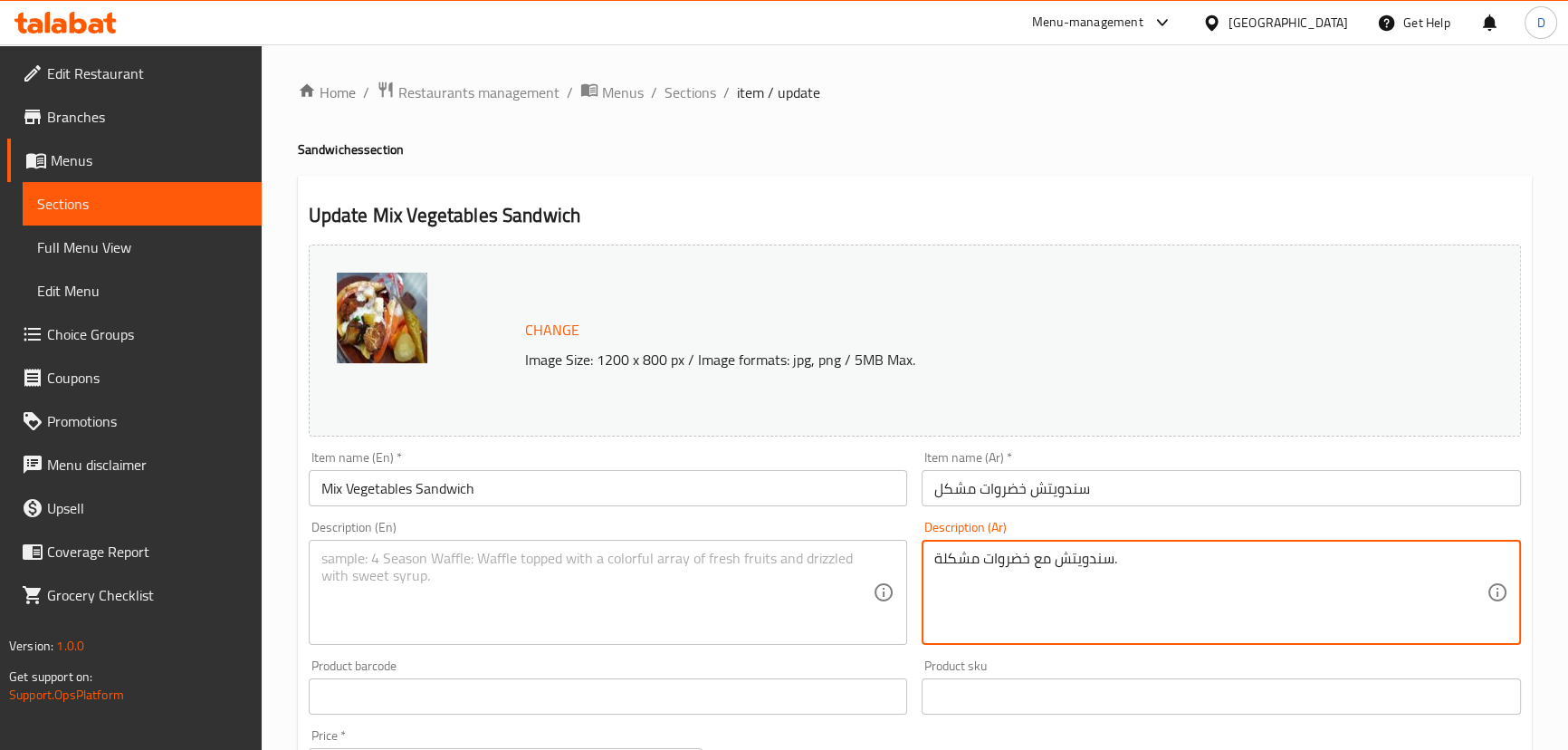
click at [1036, 566] on textarea "سندويتش مع خضروات مشكلة." at bounding box center [1210, 594] width 552 height 87
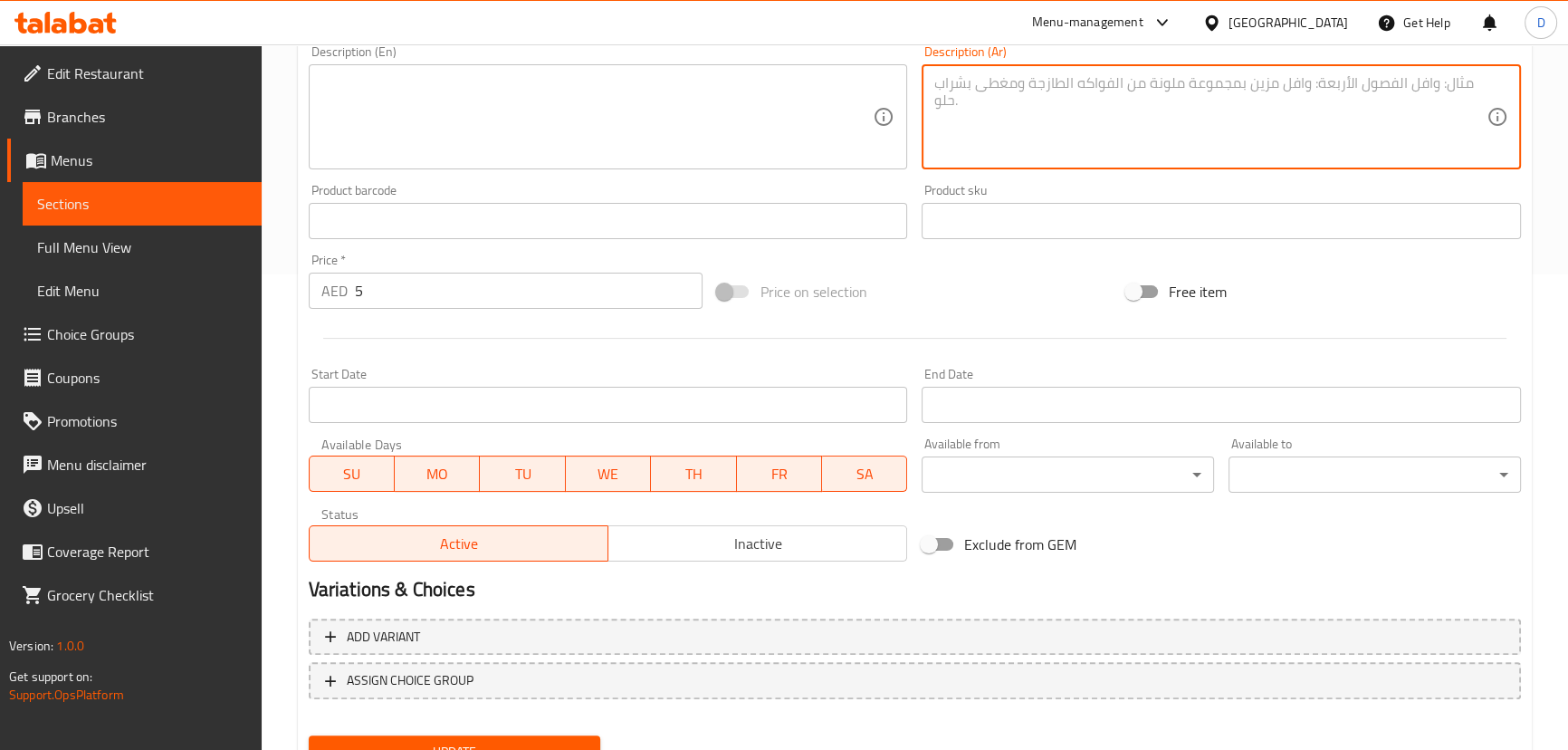
scroll to position [493, 0]
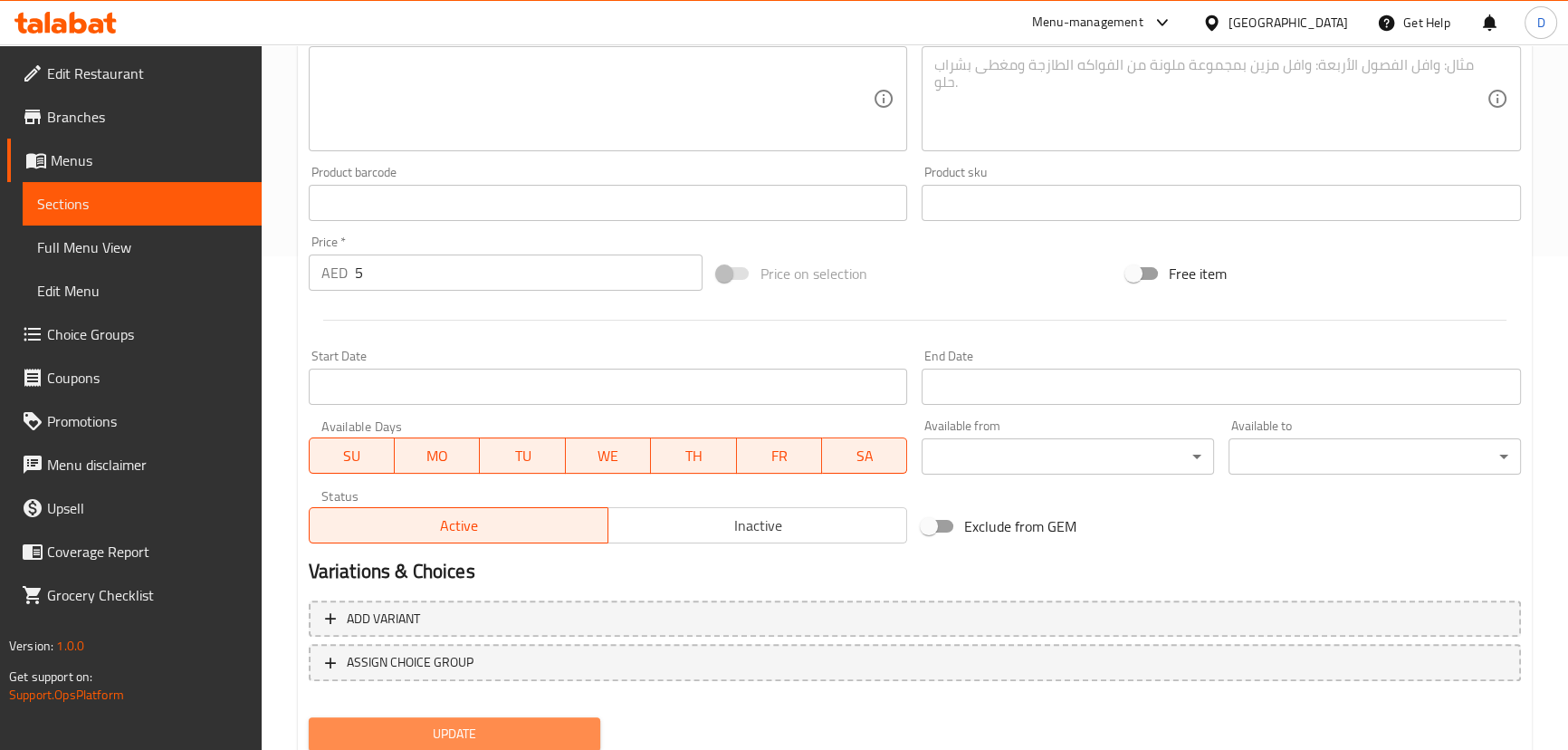
click at [452, 734] on span "Update" at bounding box center [454, 734] width 263 height 23
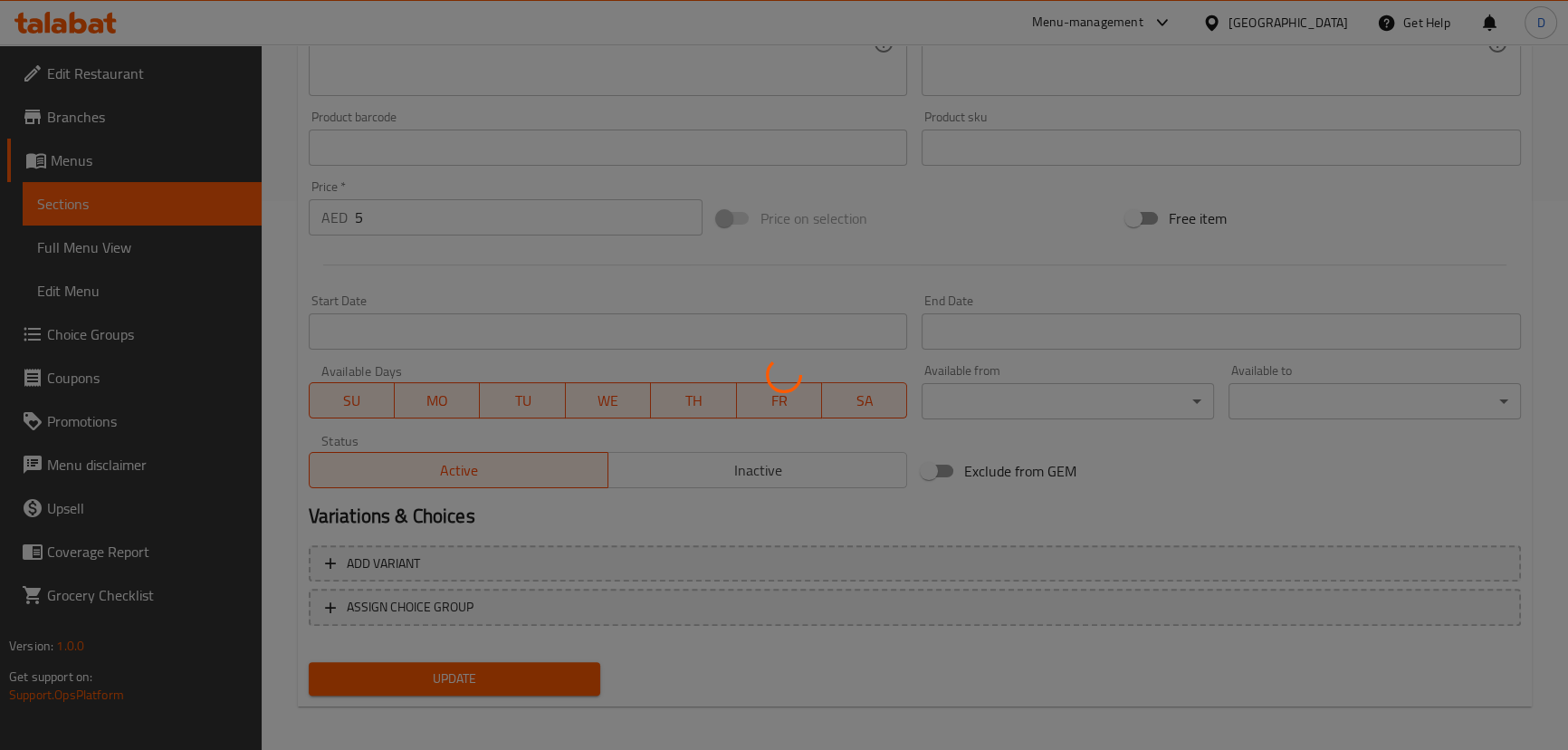
scroll to position [555, 0]
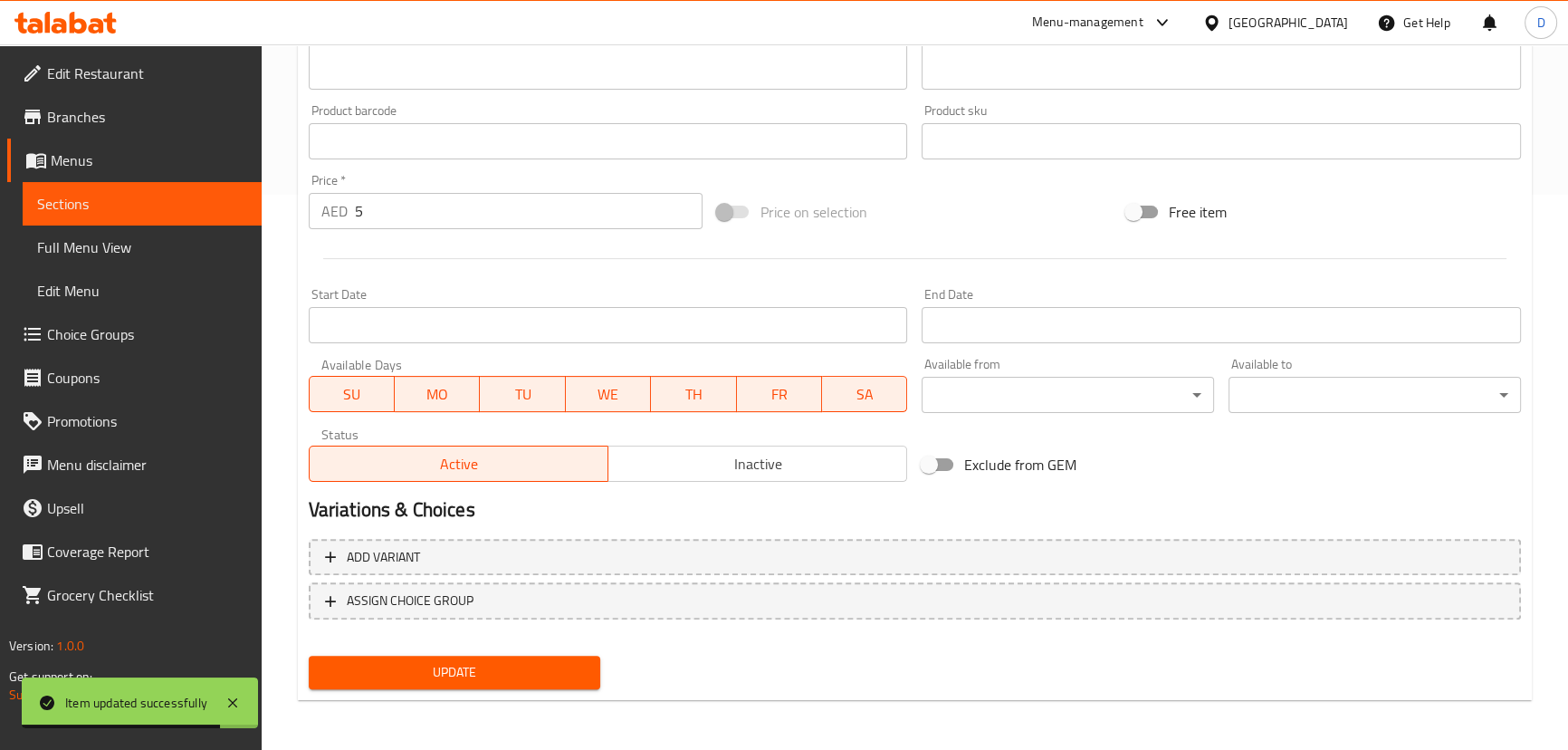
click at [202, 211] on span "Sections" at bounding box center [142, 204] width 210 height 22
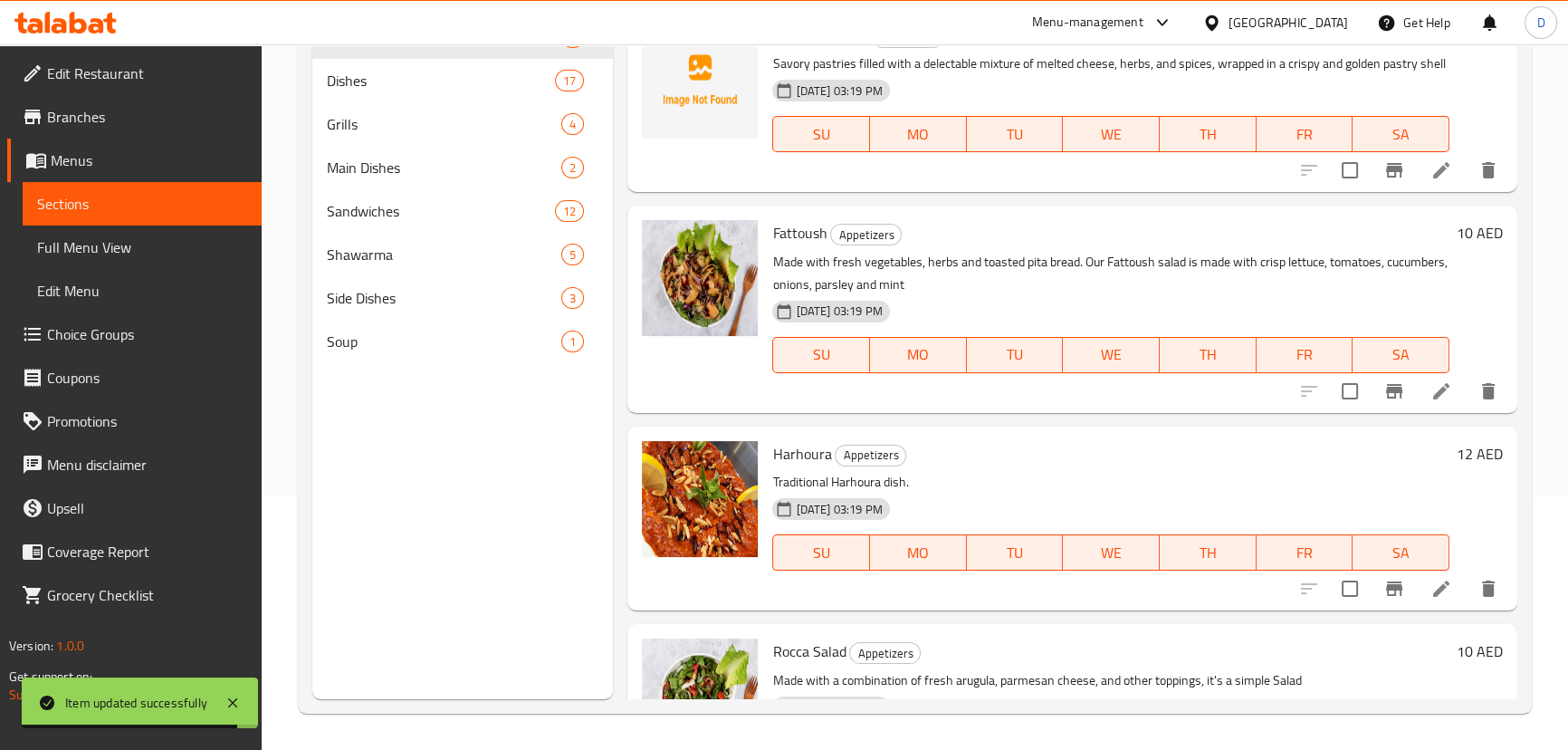
scroll to position [7, 0]
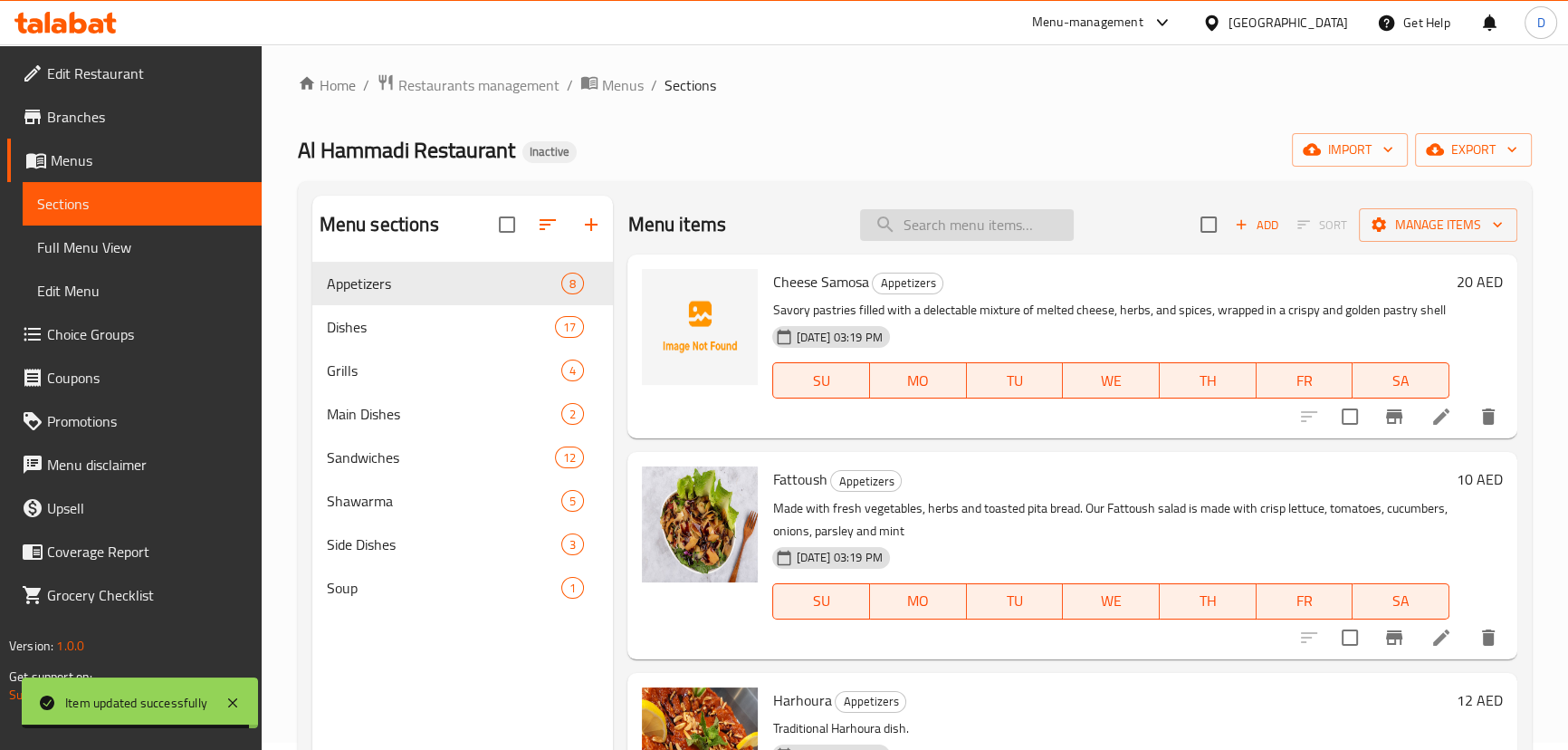
click at [944, 224] on input "search" at bounding box center [967, 225] width 213 height 31
paste input "Savor the mouthwatering delight of our Tikka Sandwich—succulent marinated tikka…"
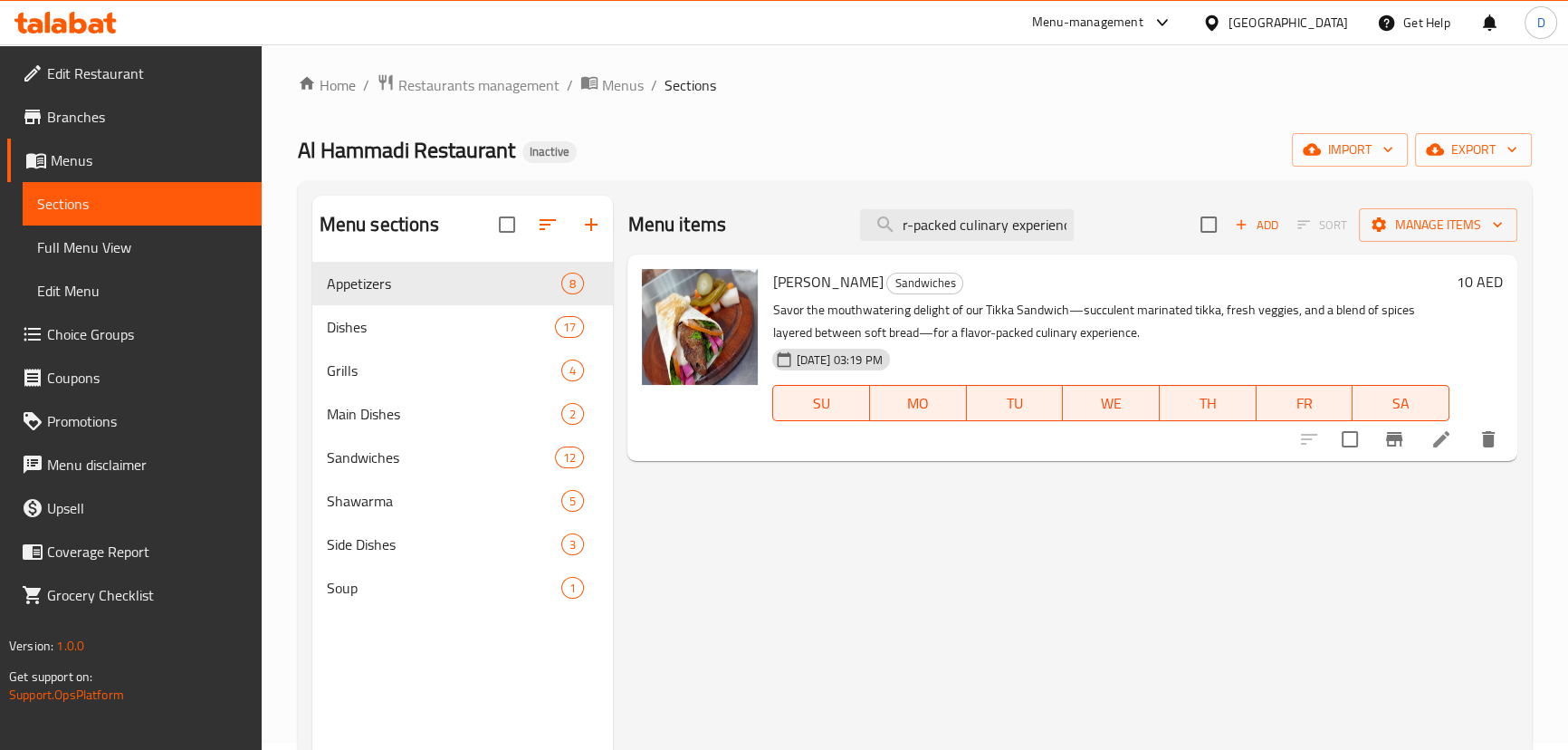
type input "Savor the mouthwatering delight of our Tikka Sandwich—succulent marinated tikka…"
click at [1440, 433] on icon at bounding box center [1441, 440] width 22 height 22
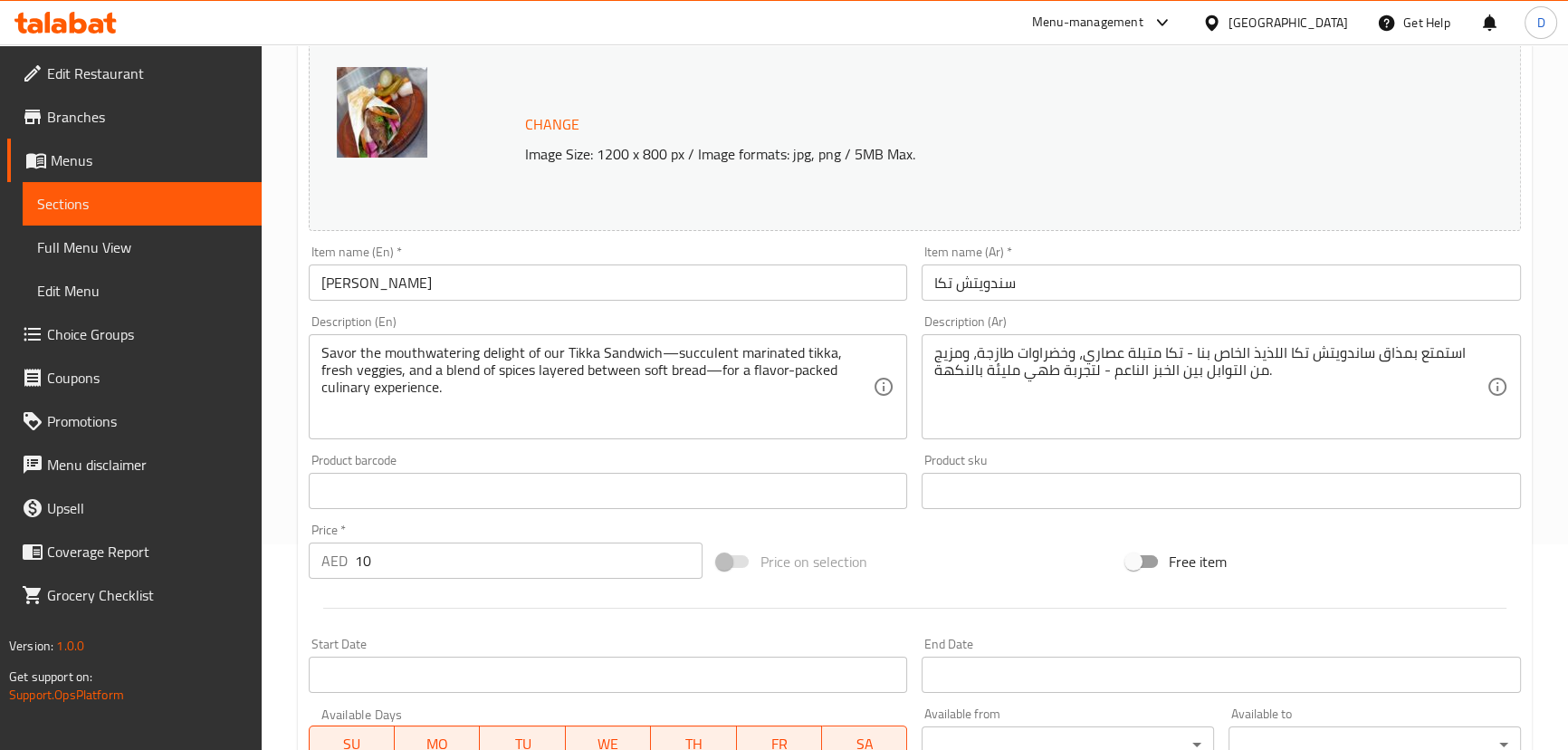
scroll to position [247, 0]
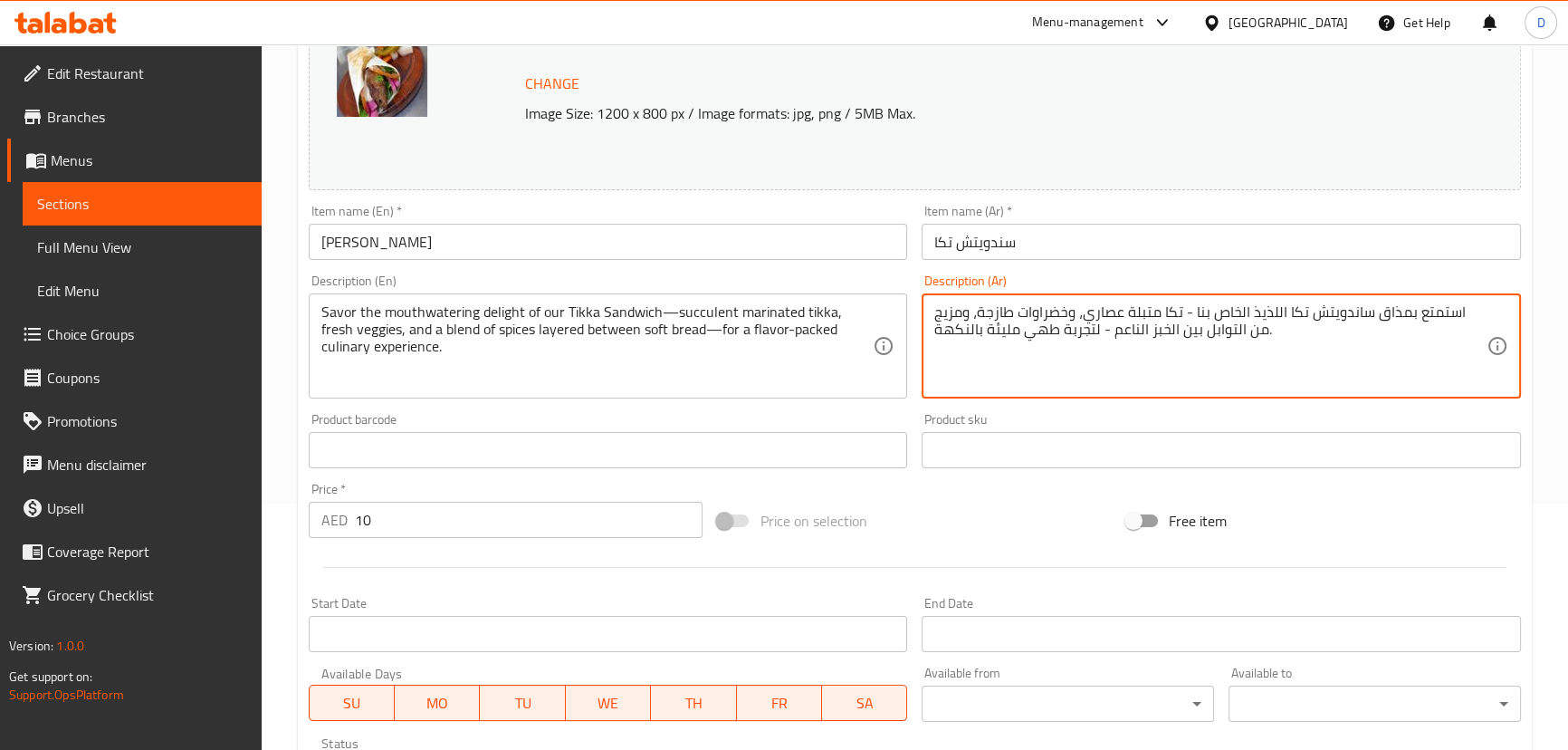
drag, startPoint x: 1391, startPoint y: 315, endPoint x: 1443, endPoint y: 313, distance: 52.0
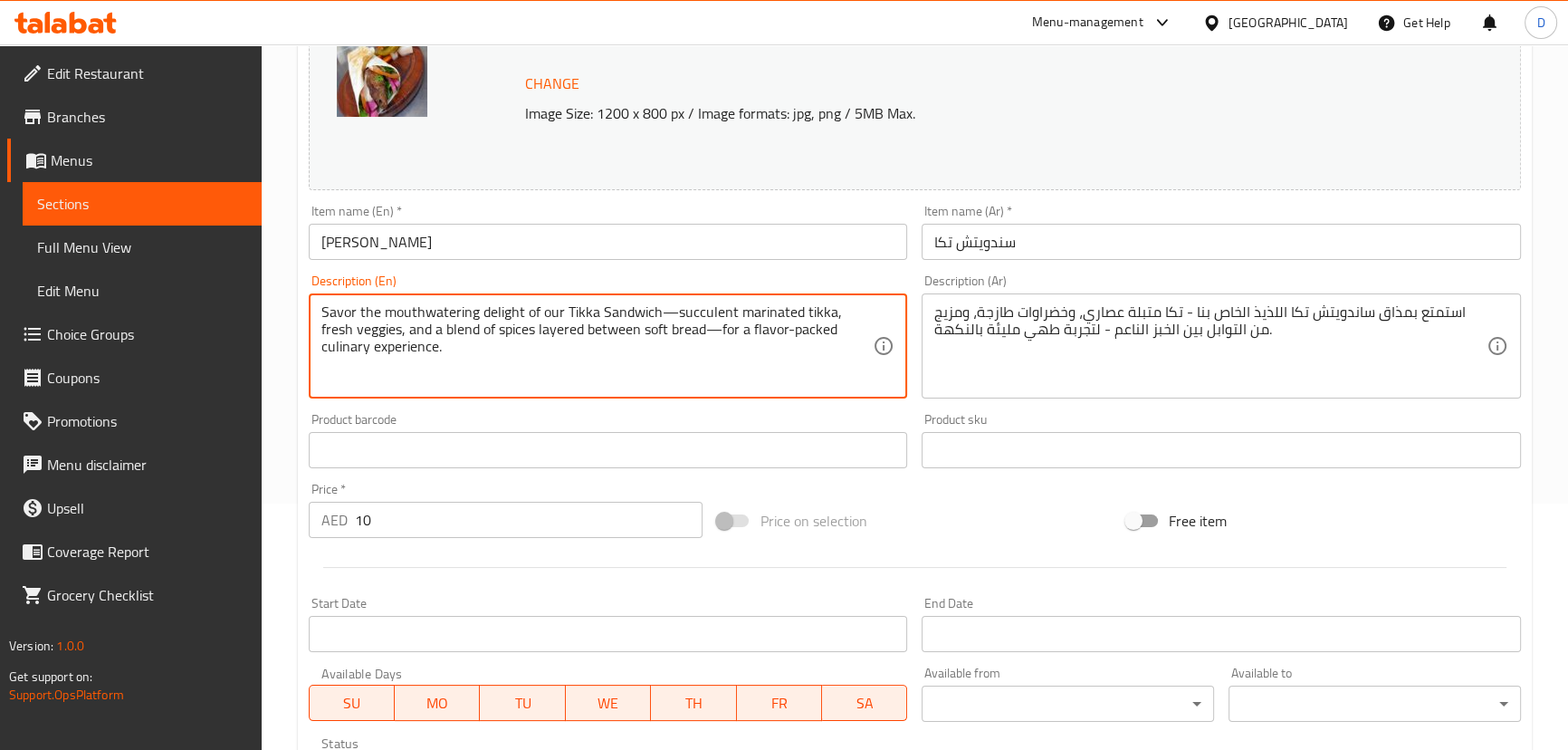
drag, startPoint x: 670, startPoint y: 310, endPoint x: 299, endPoint y: 290, distance: 371.5
click at [401, 327] on textarea "succulent marinated tikka, fresh veggies, and a blend of spices layered between…" at bounding box center [597, 347] width 552 height 87
drag, startPoint x: 872, startPoint y: 316, endPoint x: 869, endPoint y: 324, distance: 8.5
click at [869, 324] on textarea "succulent marinated tikka, fresh veggies, and a blend of spices layered between…" at bounding box center [597, 347] width 552 height 87
type textarea "succulent marinated tikka, fresh veggies, and a blend of spices layered between…"
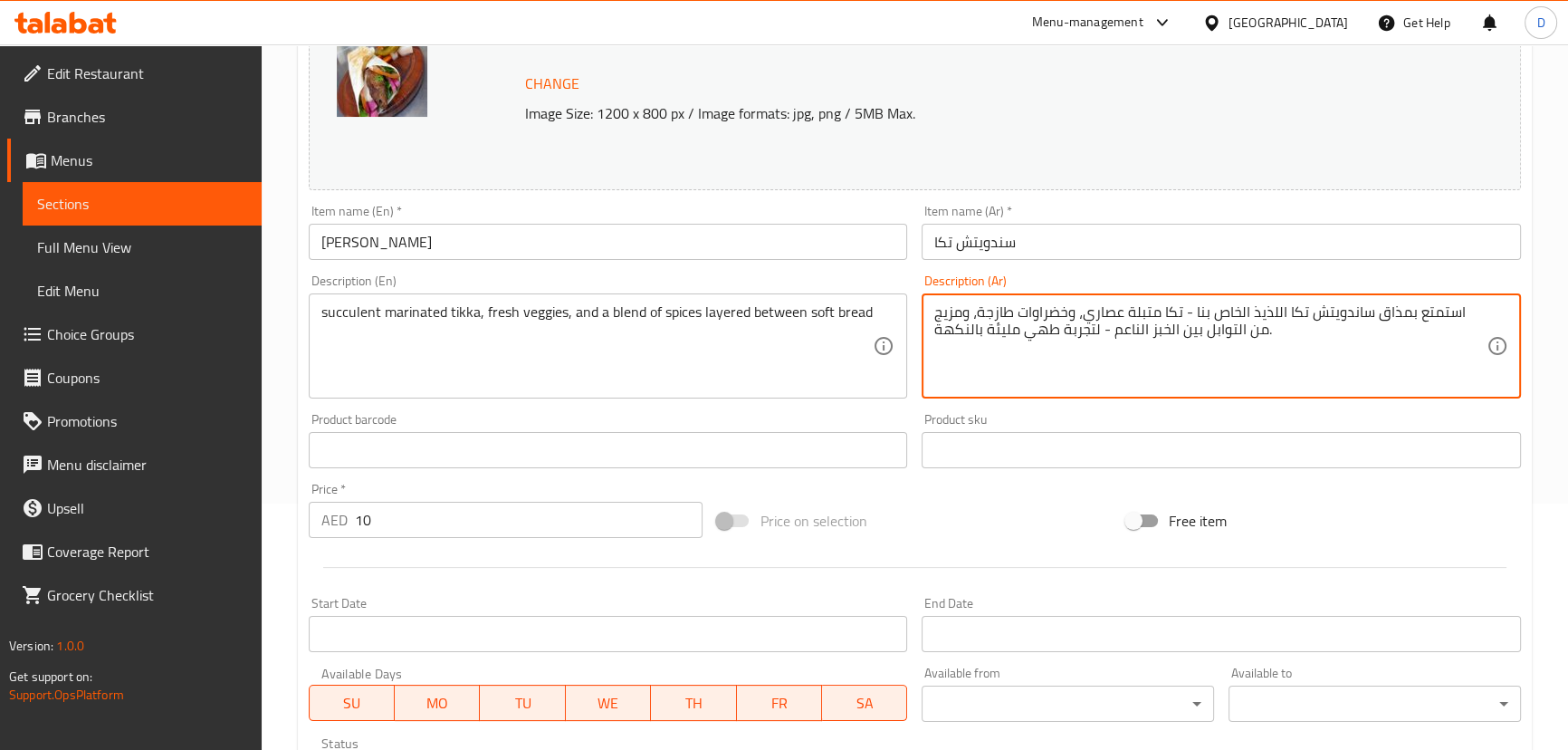
drag, startPoint x: 1109, startPoint y: 332, endPoint x: 936, endPoint y: 343, distance: 173.3
drag, startPoint x: 1204, startPoint y: 315, endPoint x: 1476, endPoint y: 318, distance: 272.0
click at [1476, 318] on textarea "استمتع بمذاق ساندويتش تكا اللذيذ الخاص بنا - تكا متبلة عصاري، وخضراوات طازجة، و…" at bounding box center [1210, 347] width 552 height 87
click at [1243, 317] on textarea "تكا متبلة عصاري، وخضراوات طازجة، ومزيج من التوابل بين الخبز الناعم ." at bounding box center [1210, 347] width 552 height 87
click at [1025, 317] on textarea "تكا متبلة عصارية، وخضراوات طازجة، ومزيج من التوابل بين الخبز الناعم ." at bounding box center [1210, 347] width 552 height 87
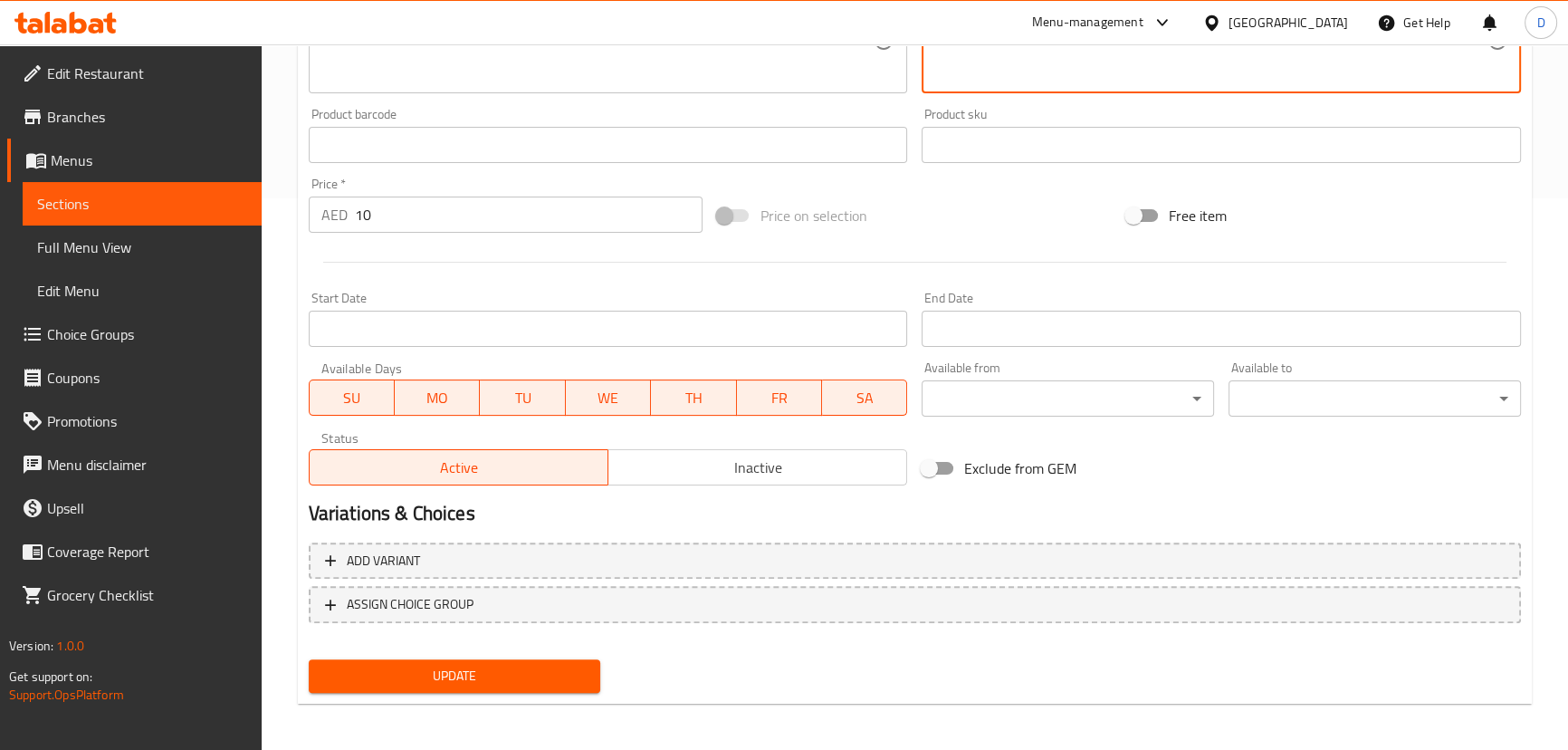
scroll to position [555, 0]
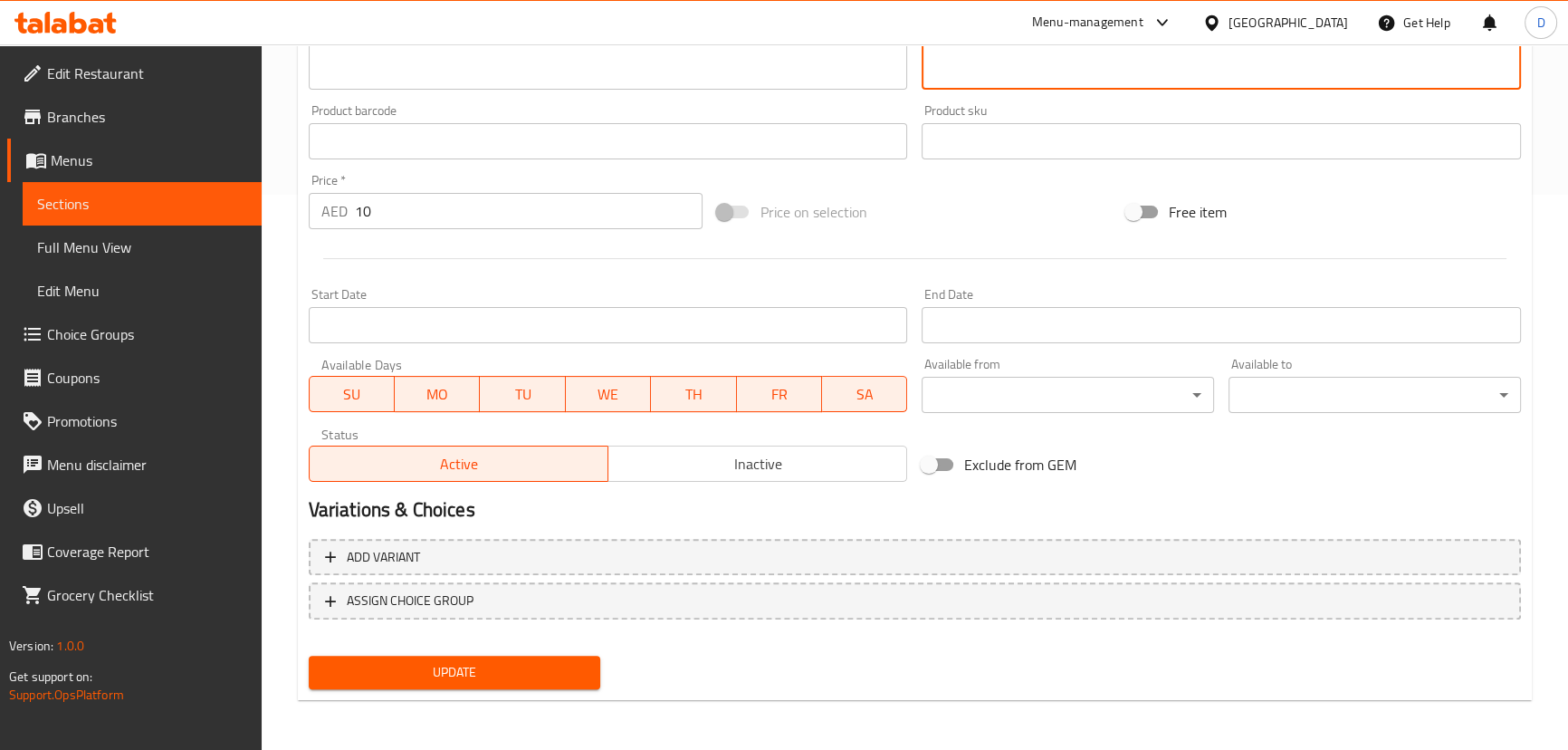
type textarea "تكا متبلة عصارية، وخضراوات طازجة، ومزيج من التوابل في طبقات بين الخبز الناعم ."
click at [536, 676] on span "Update" at bounding box center [454, 673] width 263 height 23
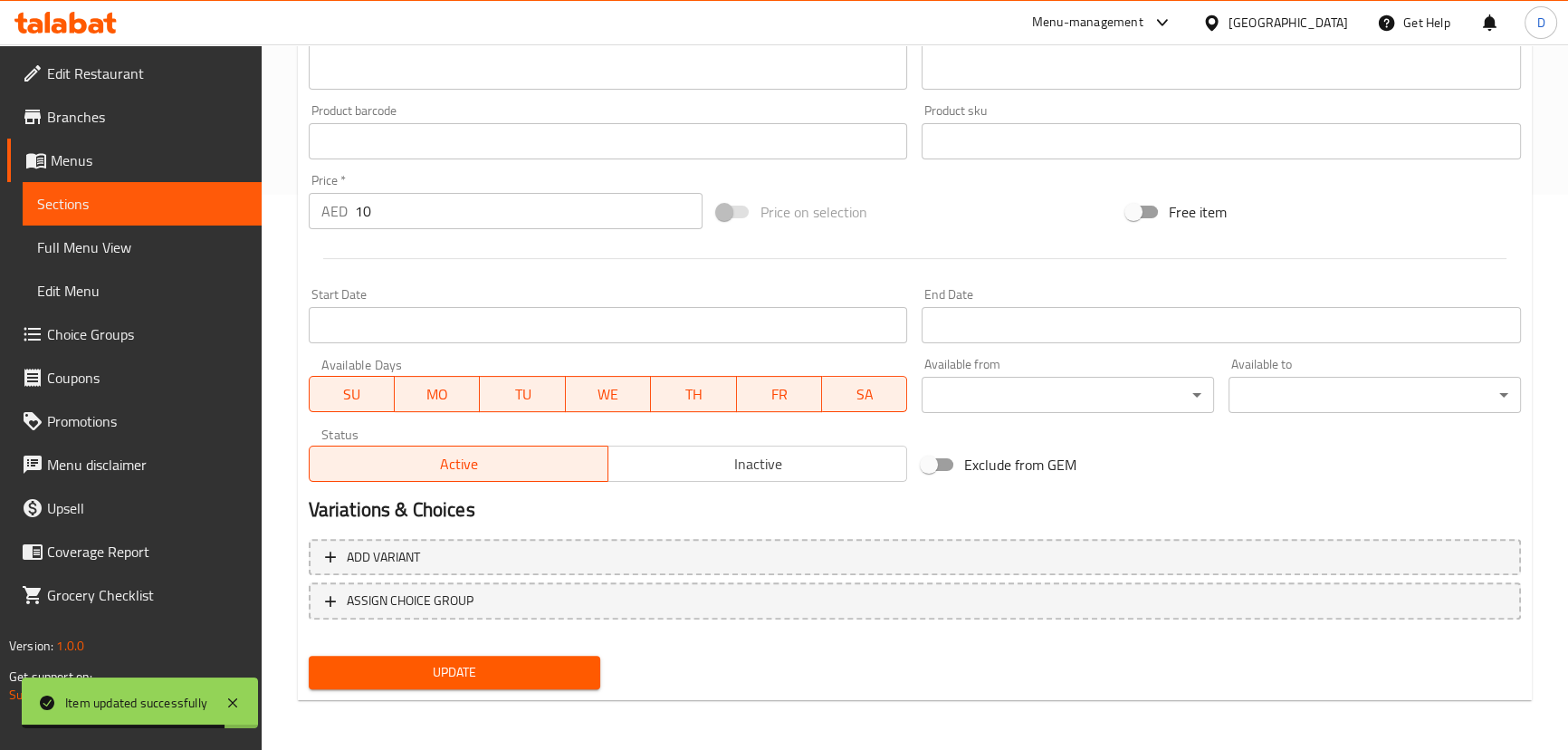
click at [593, 678] on button "Update" at bounding box center [455, 673] width 292 height 33
click at [259, 193] on link "Sections" at bounding box center [143, 203] width 239 height 43
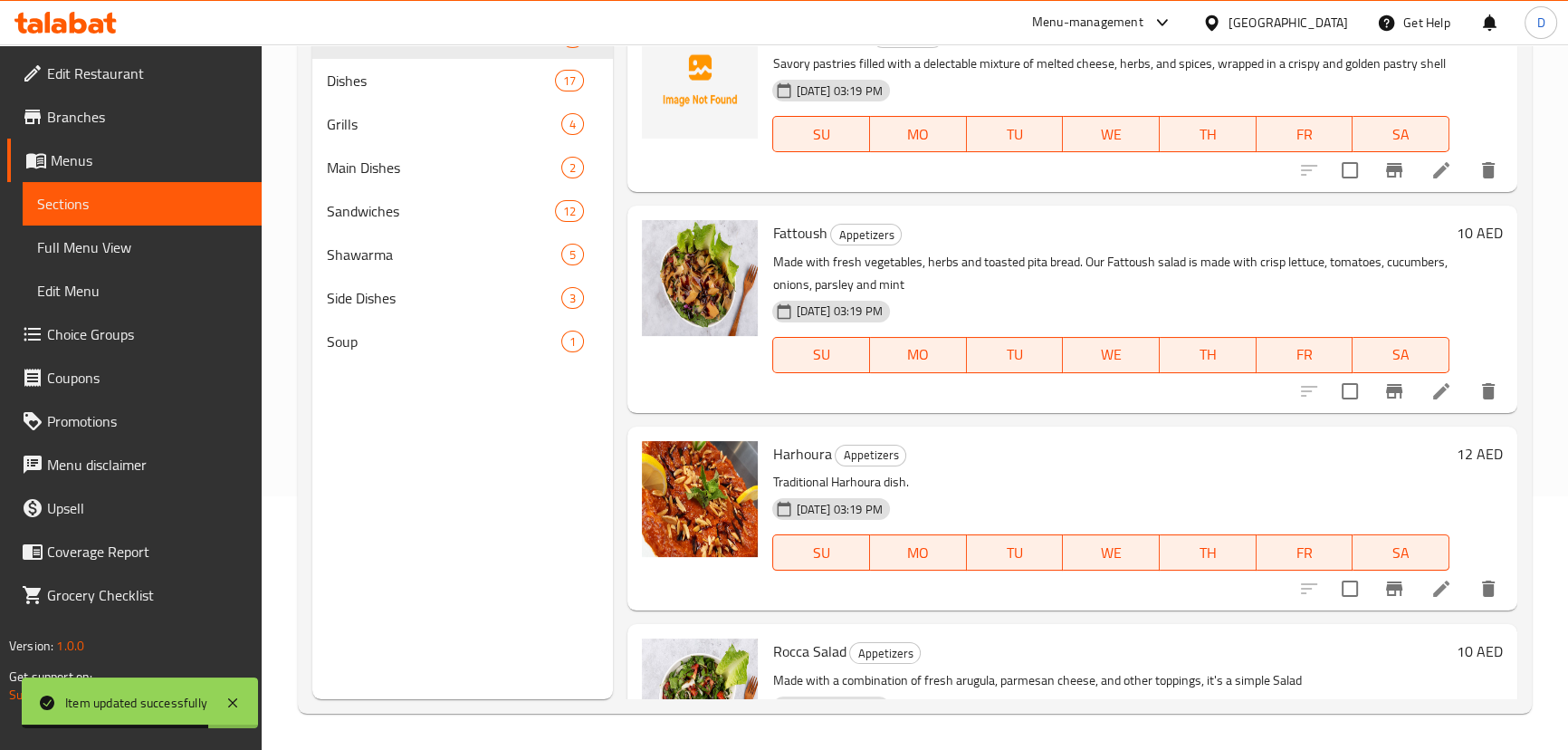
scroll to position [7, 0]
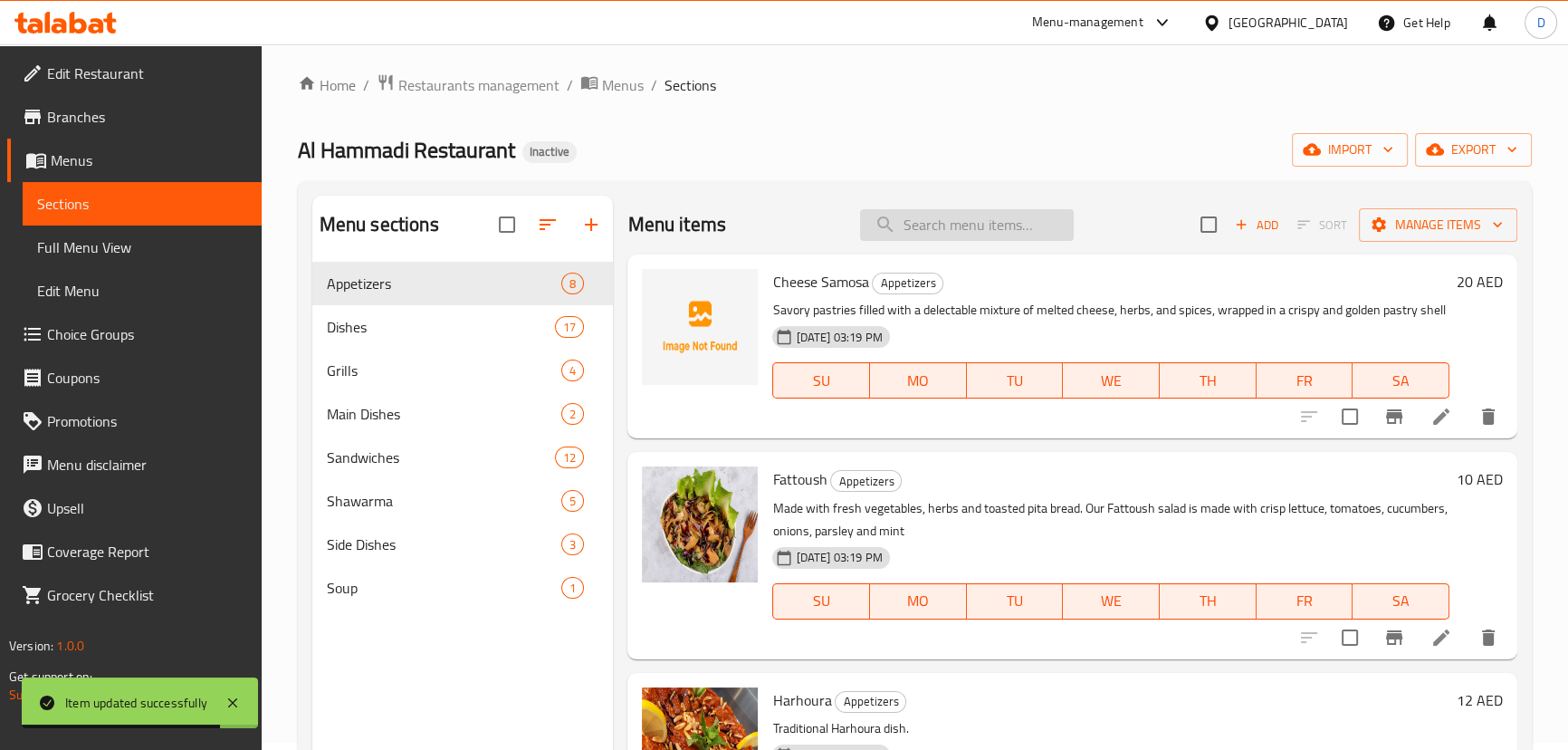
click at [1020, 233] on input "search" at bounding box center [967, 225] width 213 height 31
paste input "Middle Eastern dish made with thinly sliced meatthat is marinated in a blend of…"
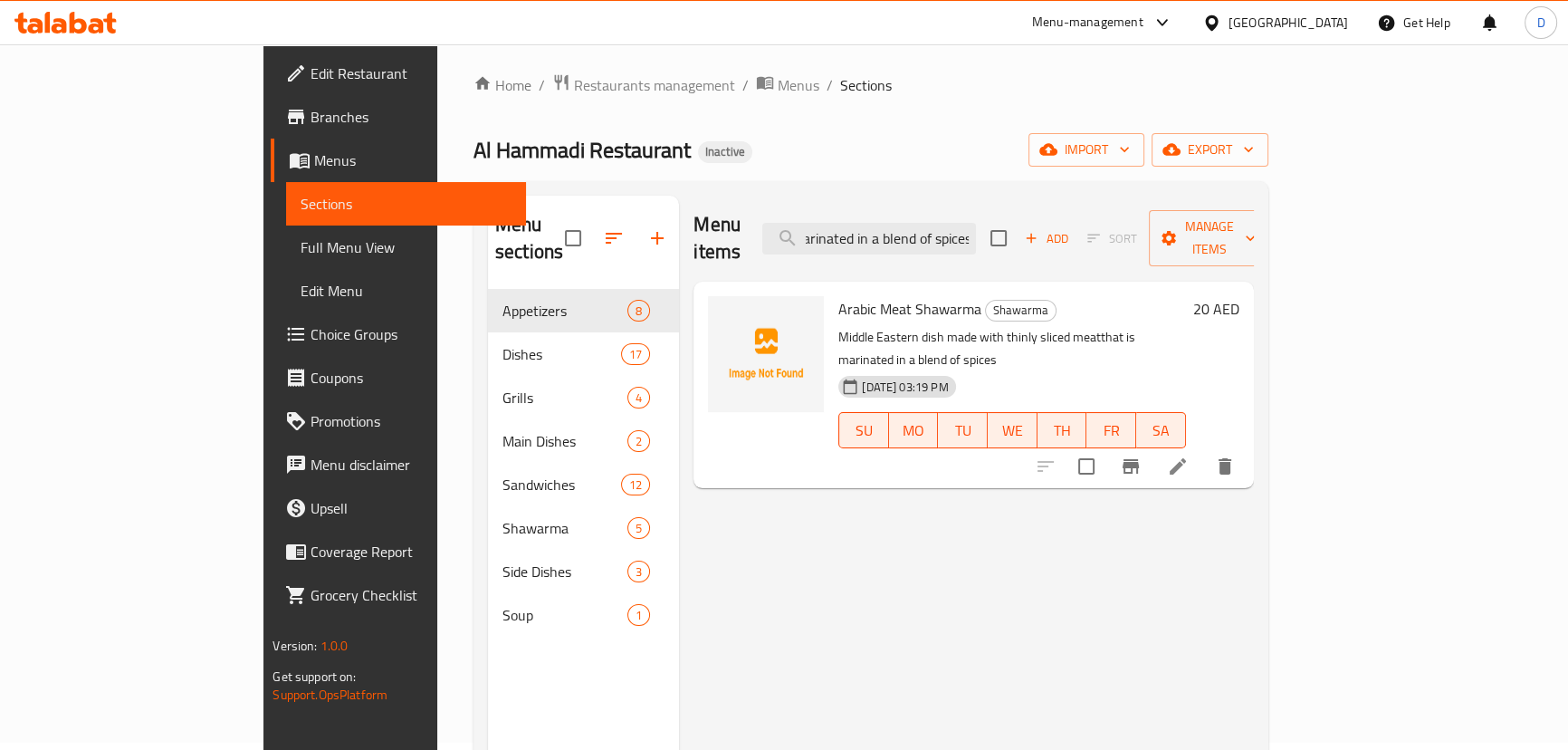
type input "Middle Eastern dish made with thinly sliced meatthat is marinated in a blend of…"
click at [1203, 450] on li at bounding box center [1177, 466] width 51 height 32
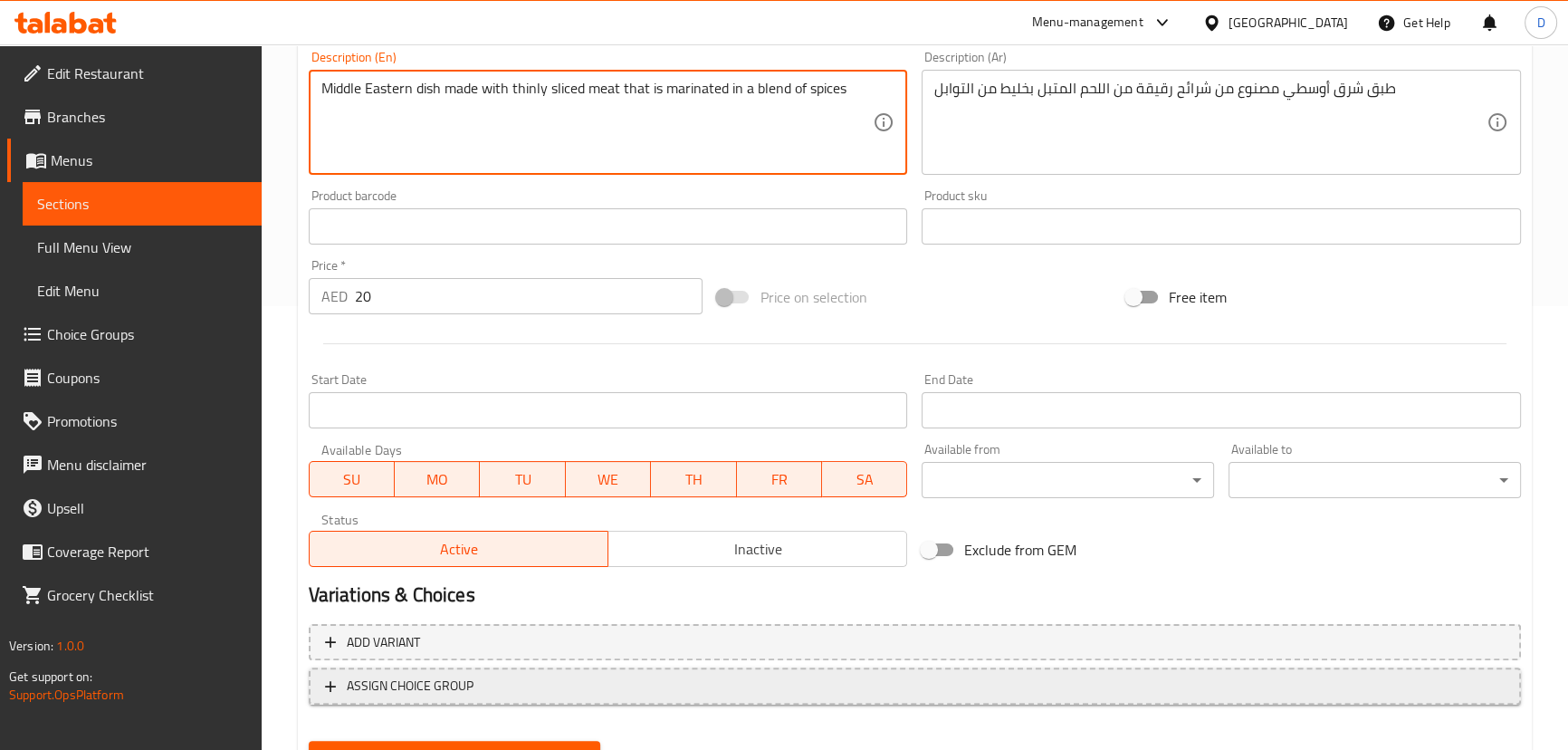
scroll to position [493, 0]
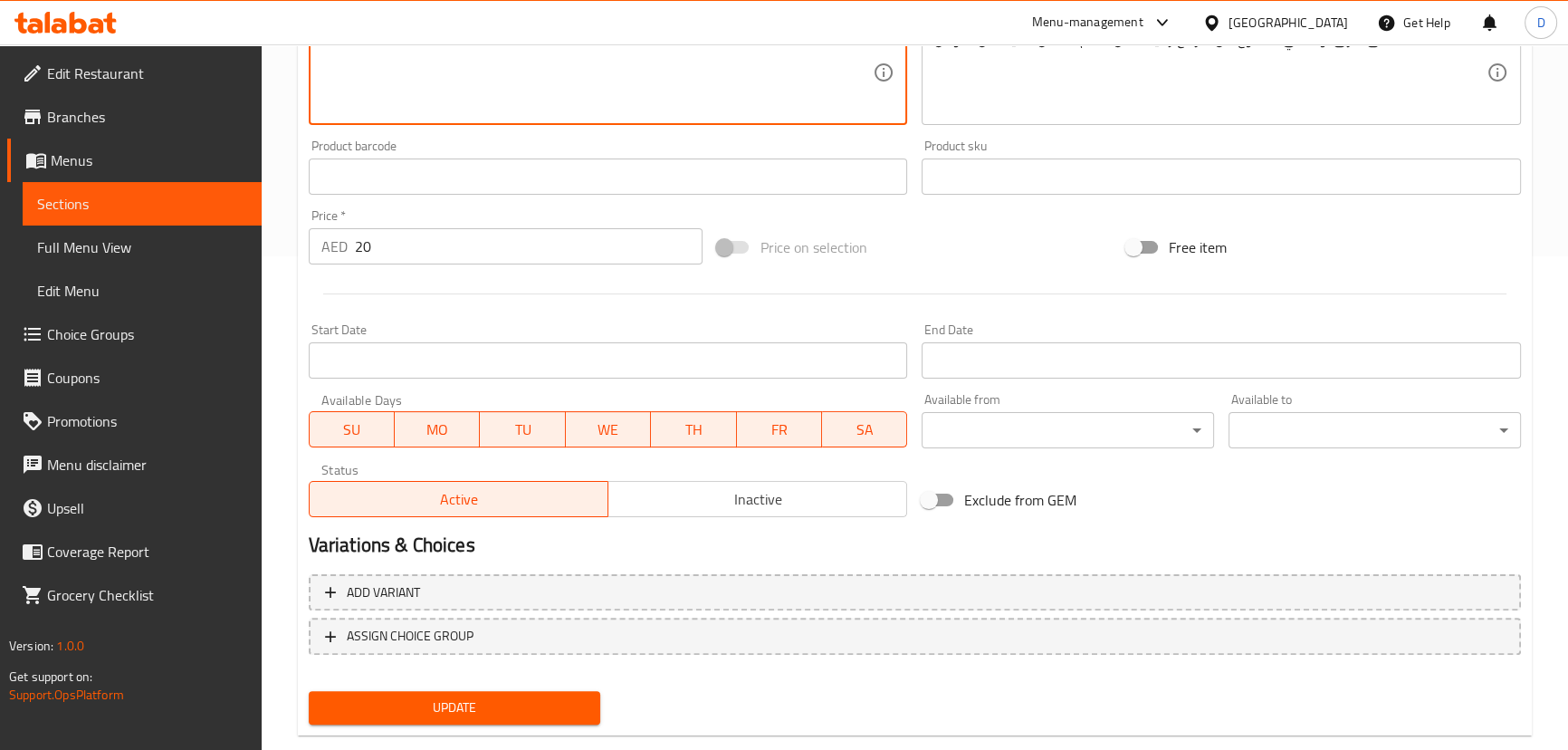
type textarea "Middle Eastern dish made with thinly sliced meat that is marinated in a blend o…"
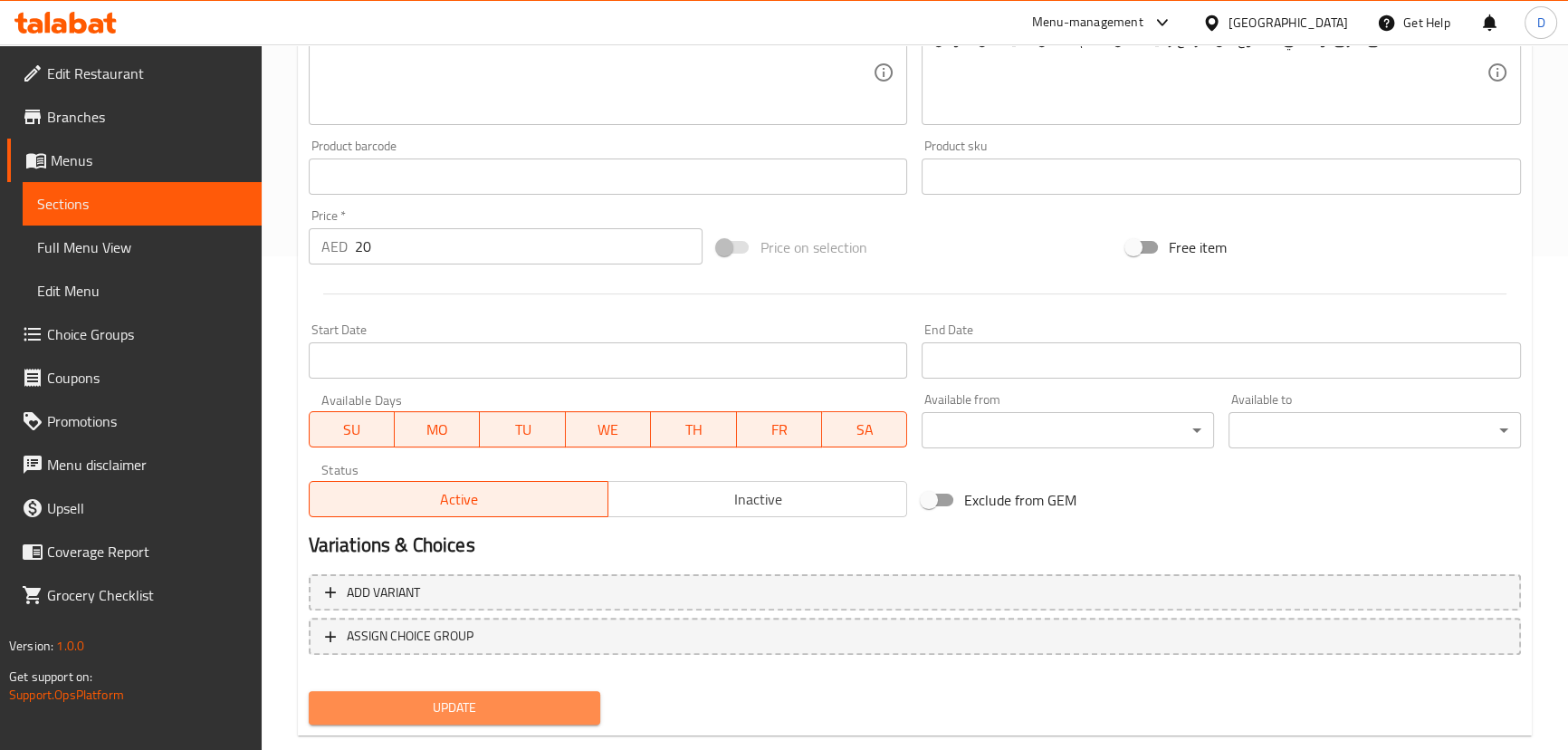
click at [589, 709] on button "Update" at bounding box center [455, 708] width 292 height 33
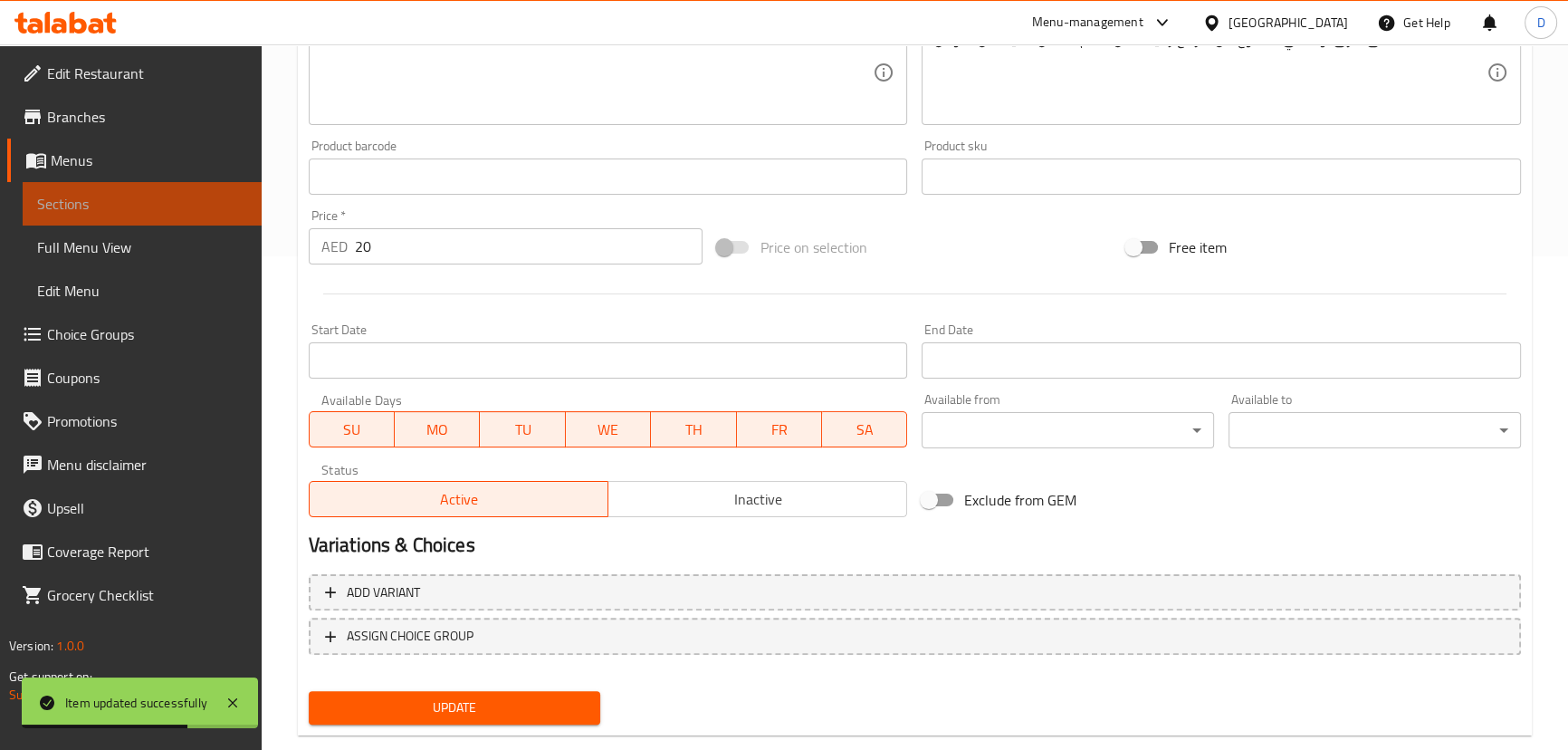
click at [96, 199] on span "Sections" at bounding box center [142, 204] width 210 height 22
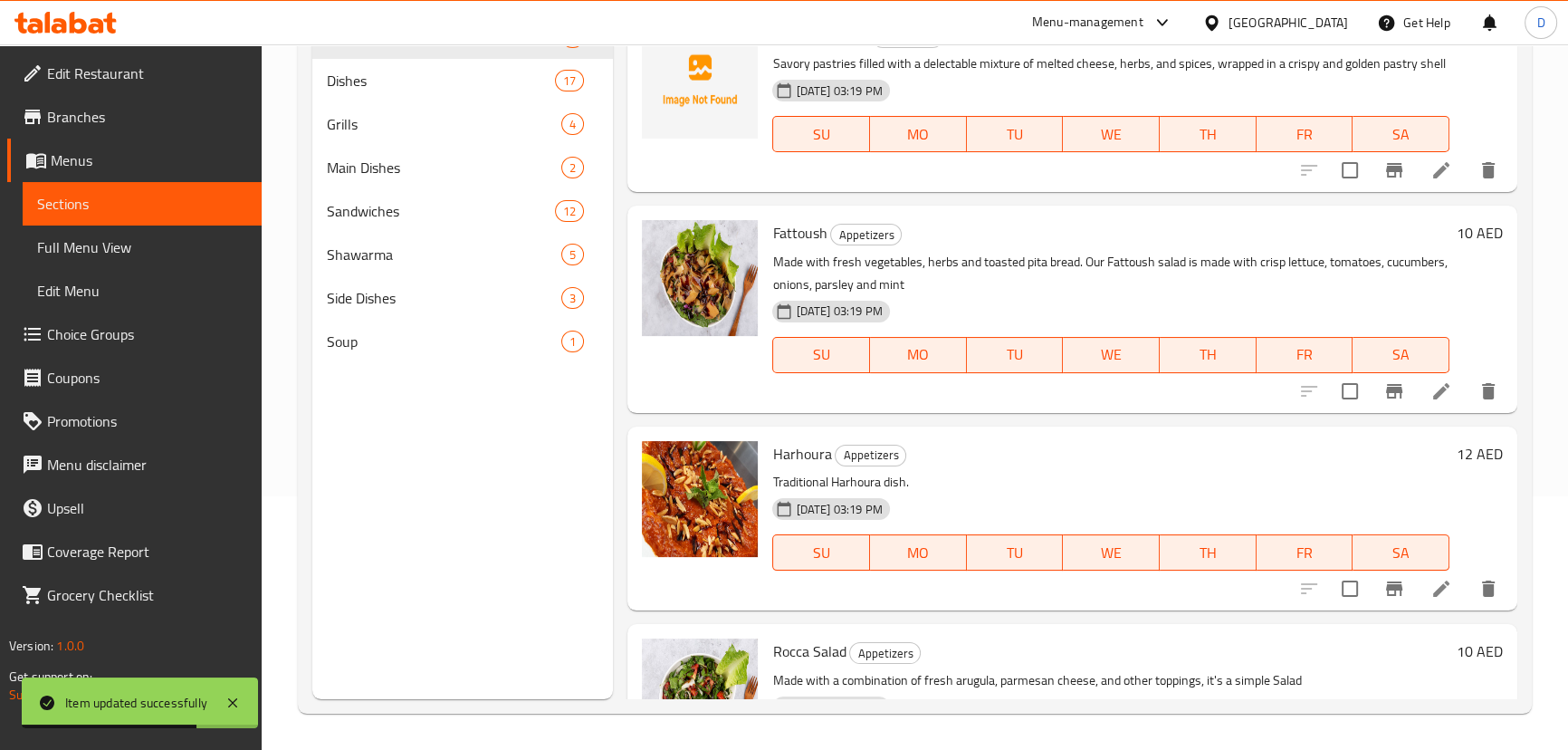
scroll to position [7, 0]
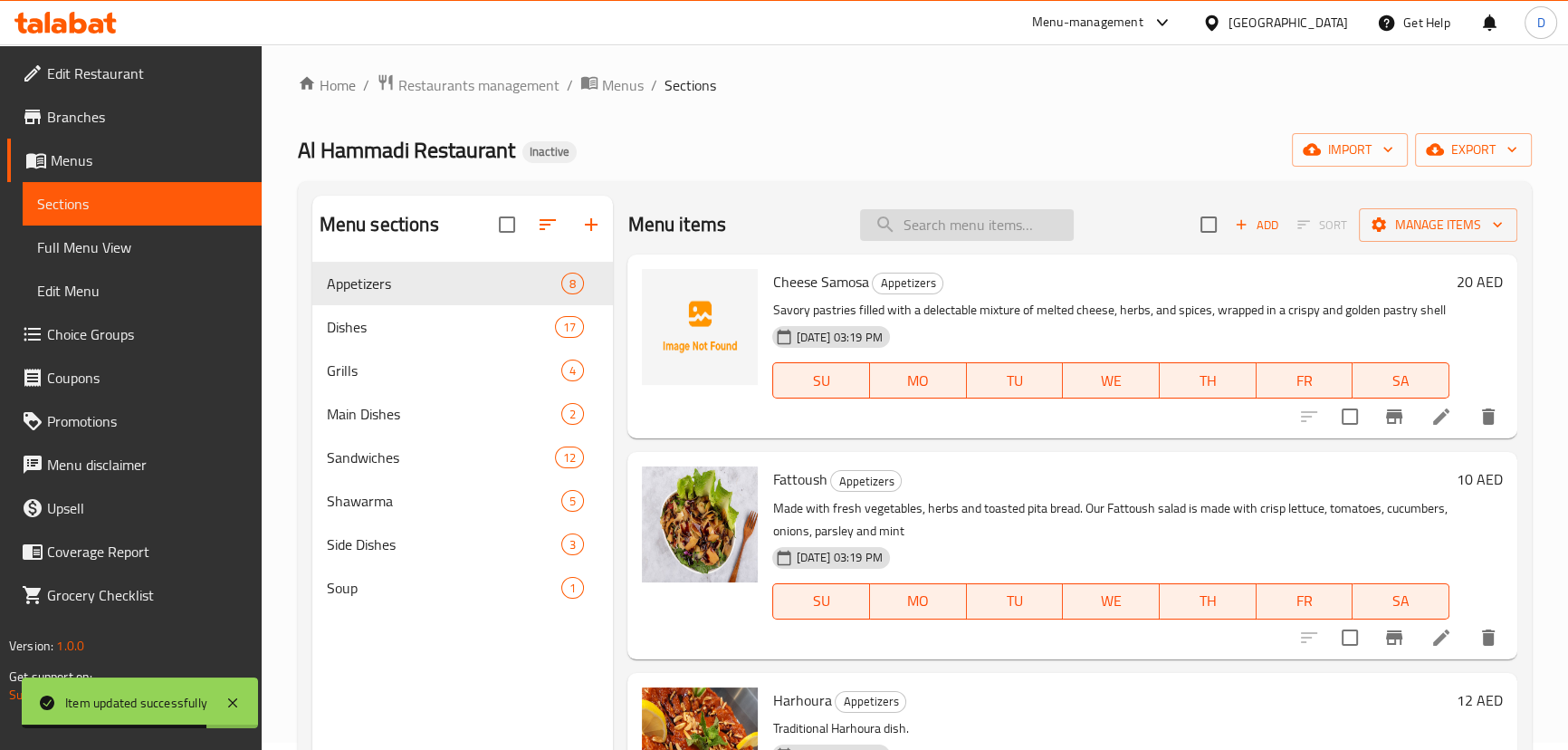
click at [1014, 216] on input "search" at bounding box center [967, 225] width 213 height 31
paste input "Italian Shawarma"
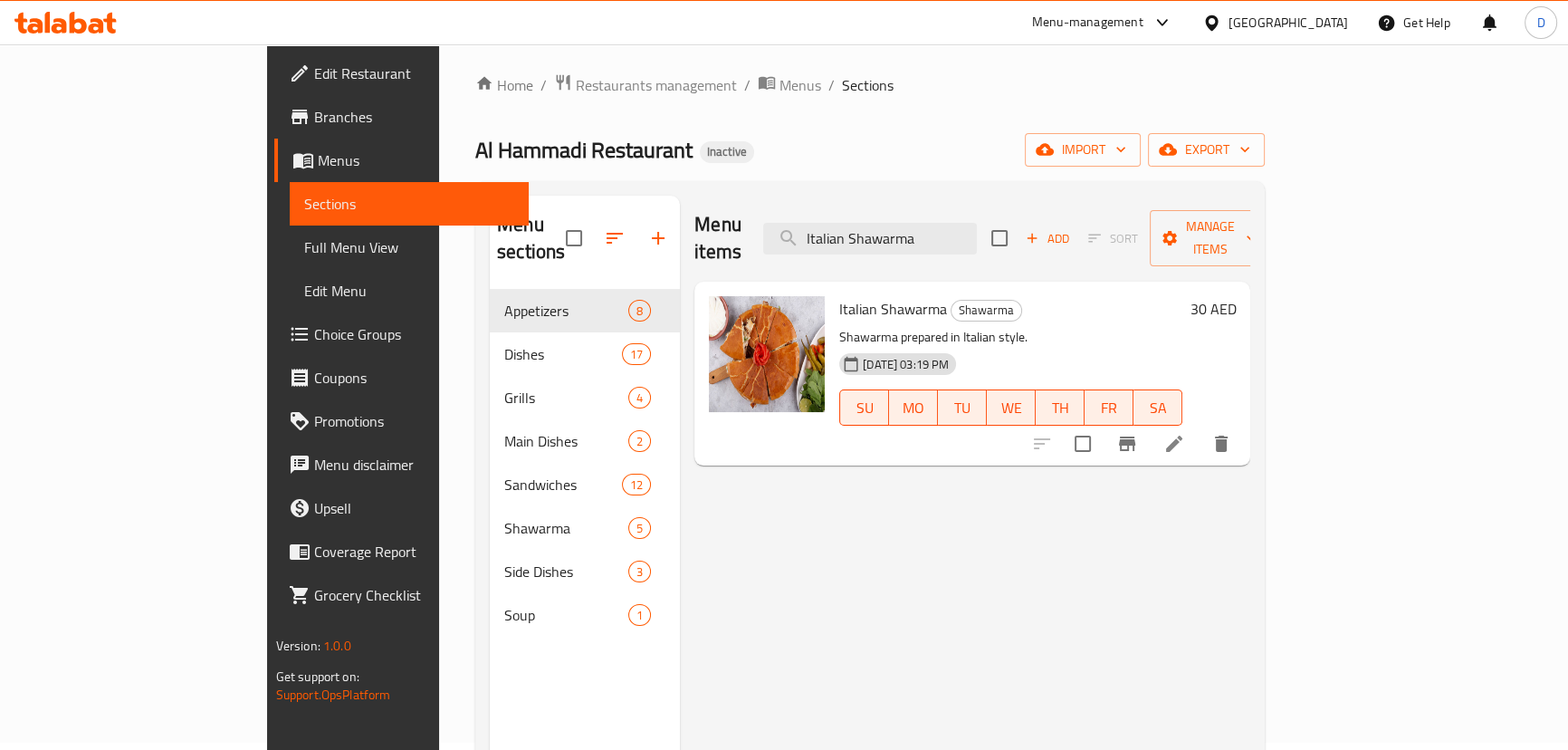
type input "Italian Shawarma"
click at [1199, 428] on li at bounding box center [1173, 444] width 51 height 32
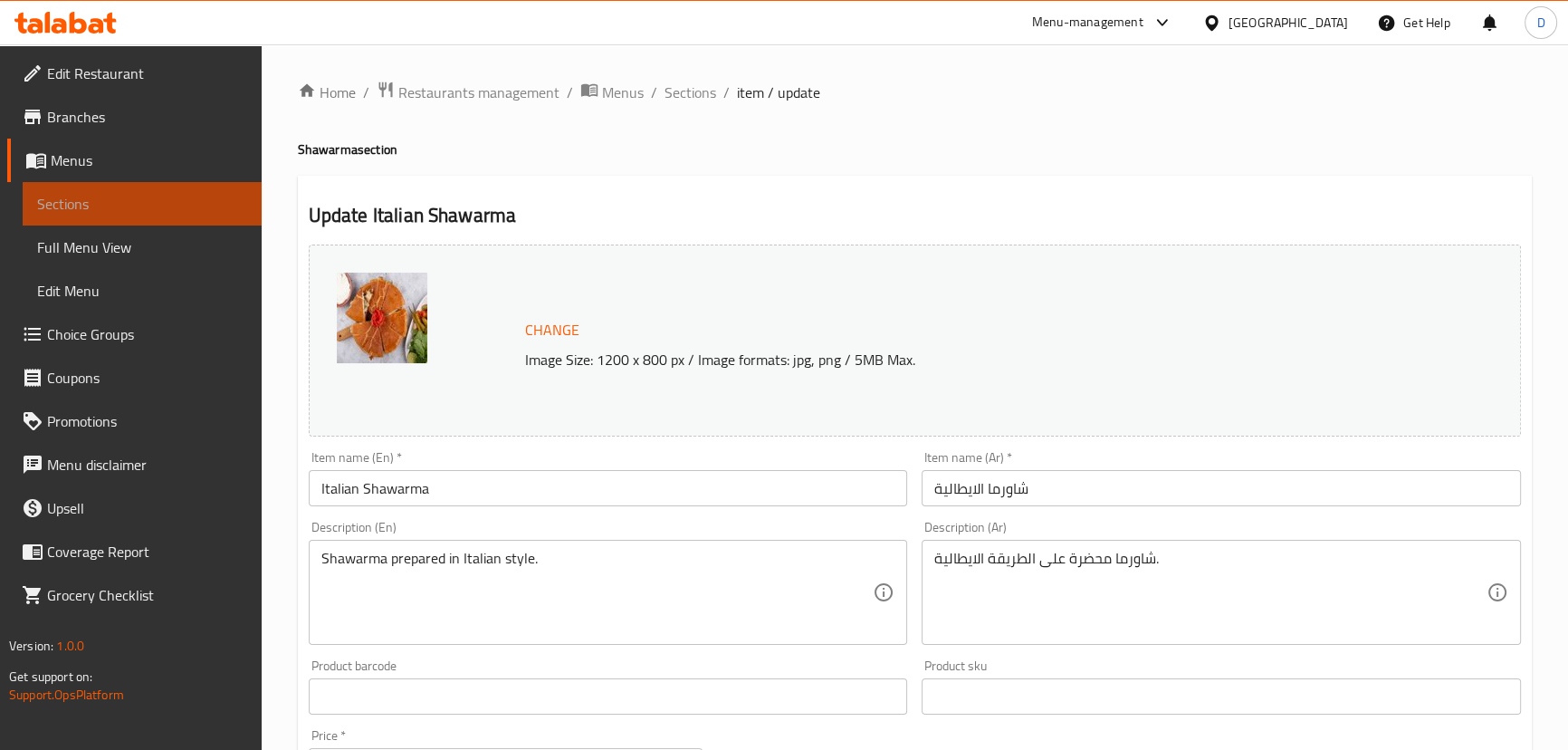
click at [212, 207] on span "Sections" at bounding box center [142, 204] width 210 height 22
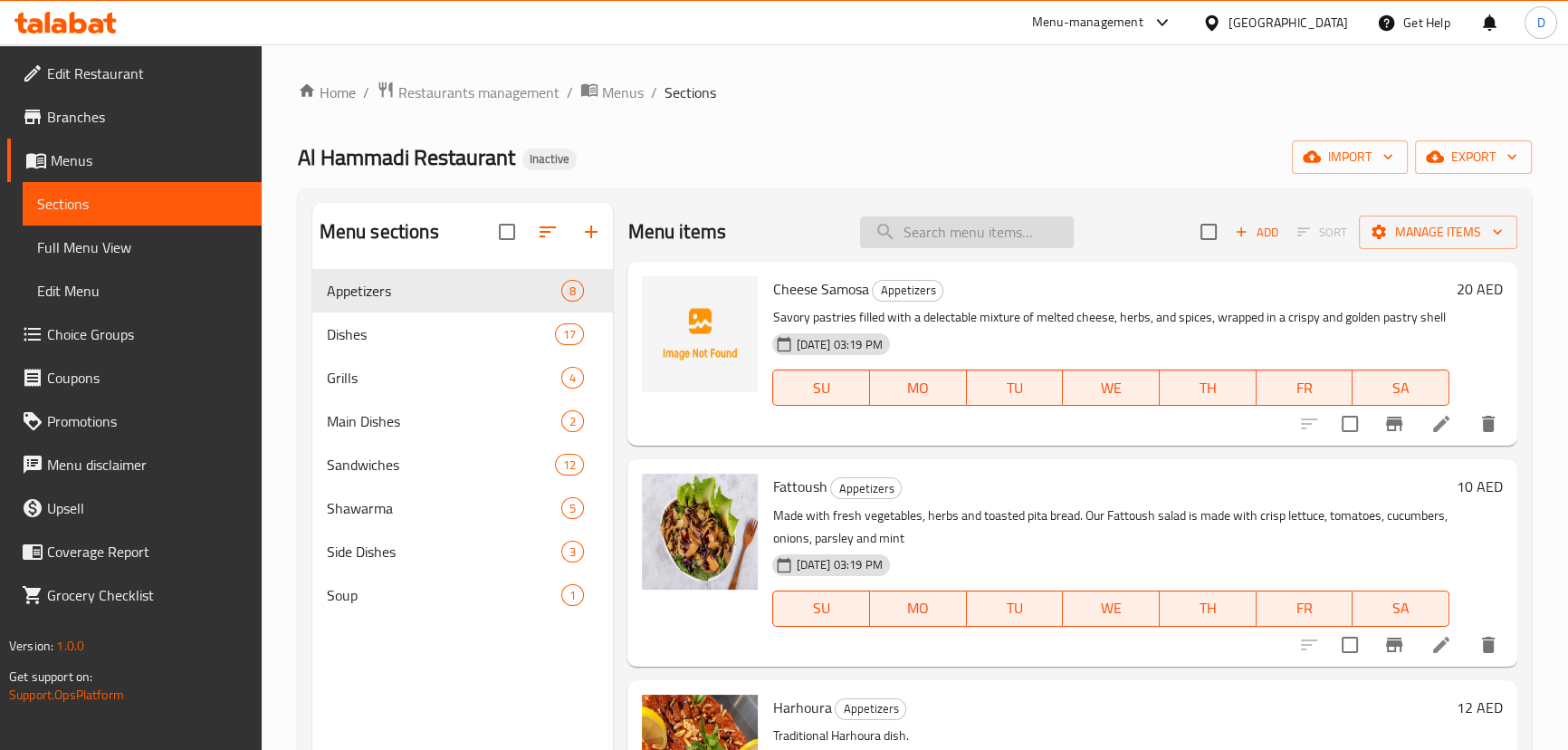
click at [922, 234] on input "search" at bounding box center [967, 232] width 213 height 31
paste input "Made with the freshest ingredients, including chickpeas, tahini and lemon juice…"
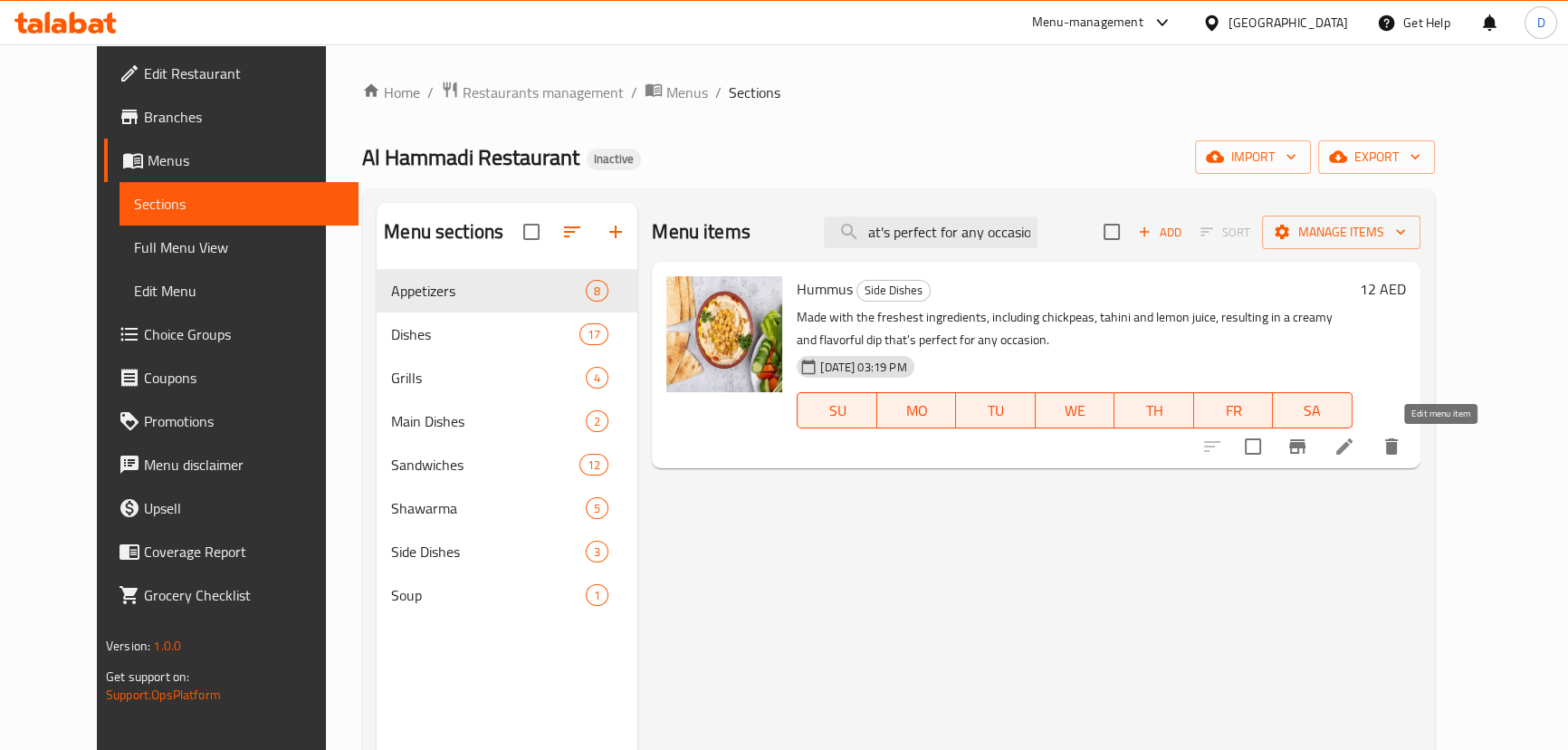
type input "Made with the freshest ingredients, including chickpeas, tahini and lemon juice…"
click at [1356, 447] on icon at bounding box center [1345, 446] width 22 height 22
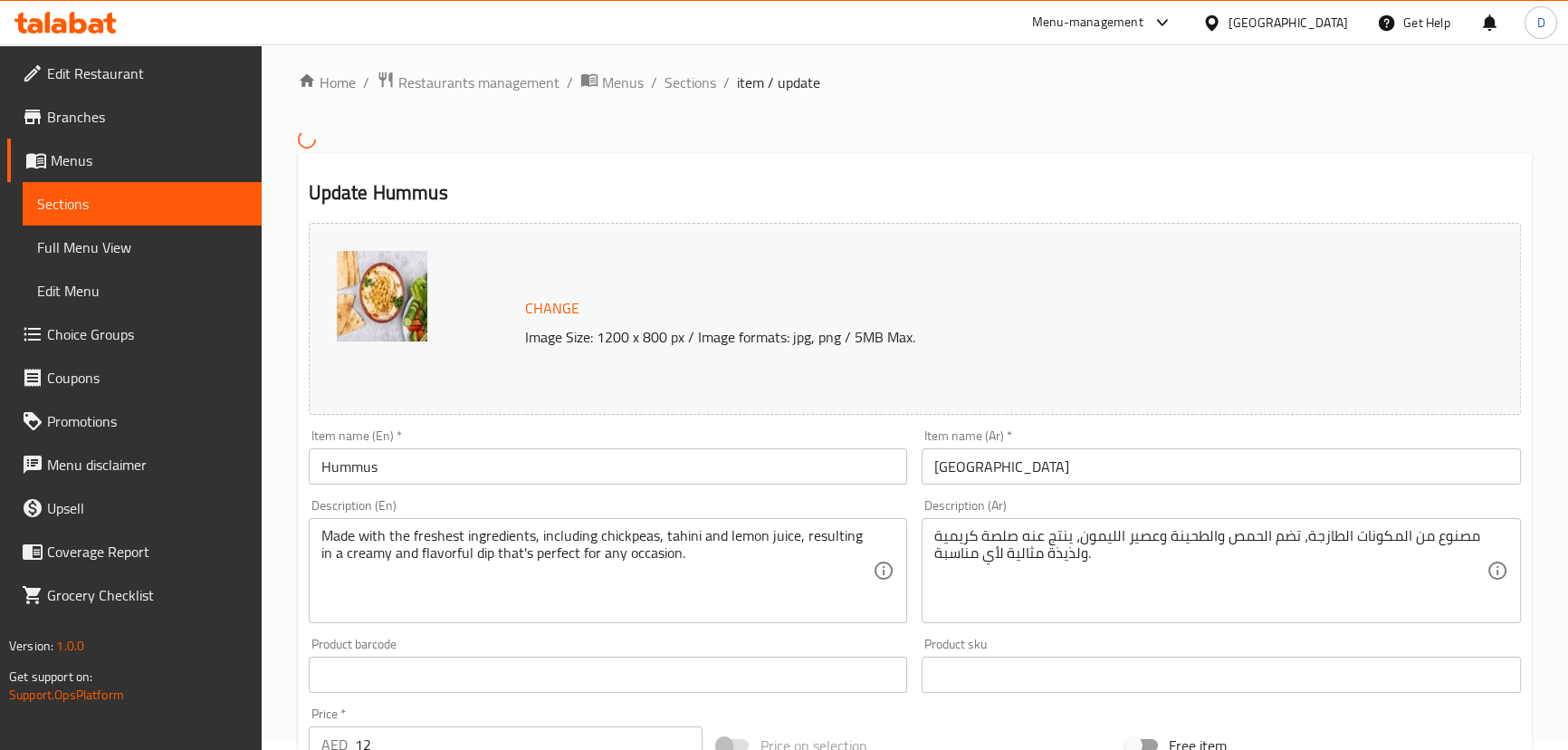
scroll to position [82, 0]
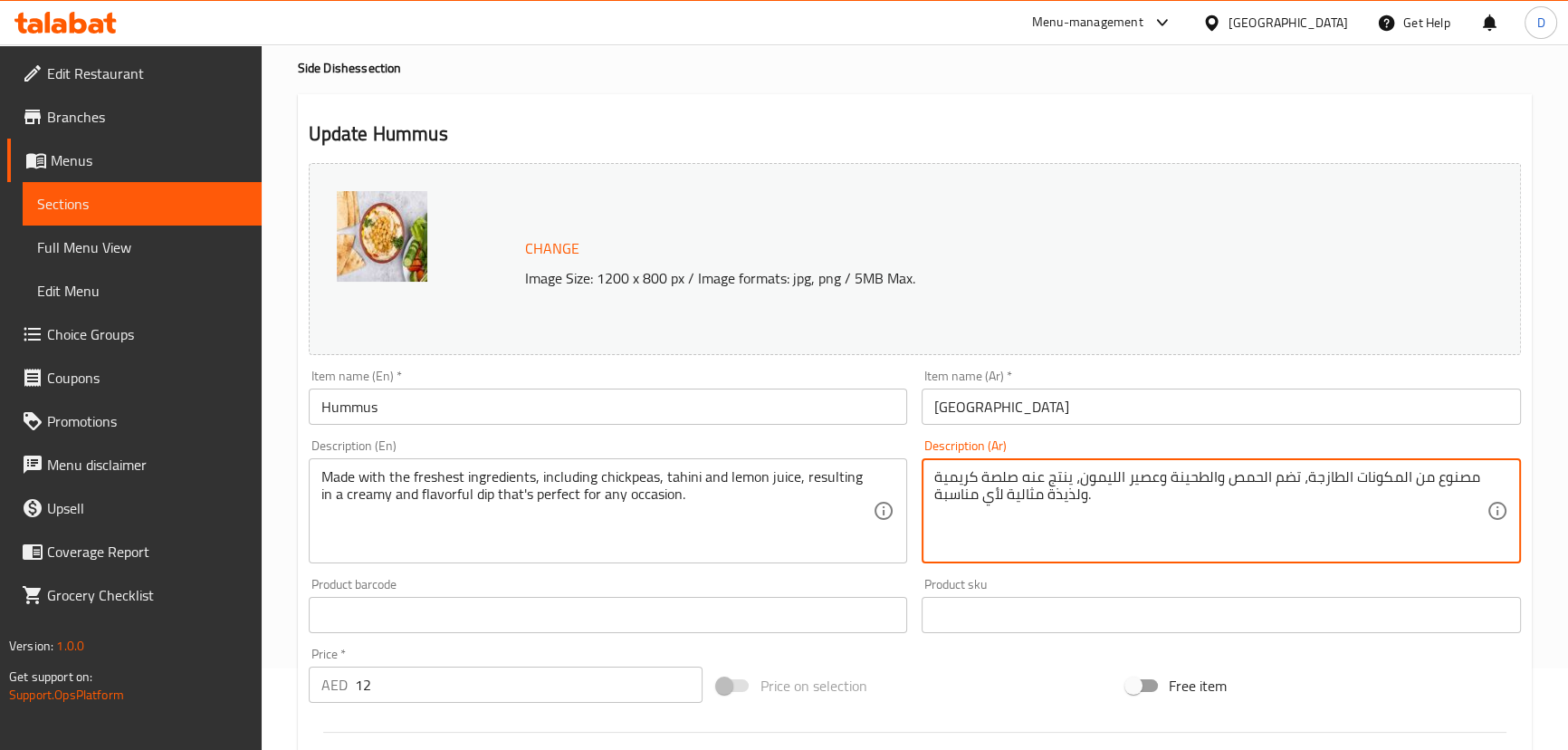
drag, startPoint x: 1086, startPoint y: 492, endPoint x: 919, endPoint y: 499, distance: 167.1
type textarea "مصنوع من المكونات الطازجة، تضم الحمص والطحينة وعصير الليمون، ينتج عنه صلصة كريم…"
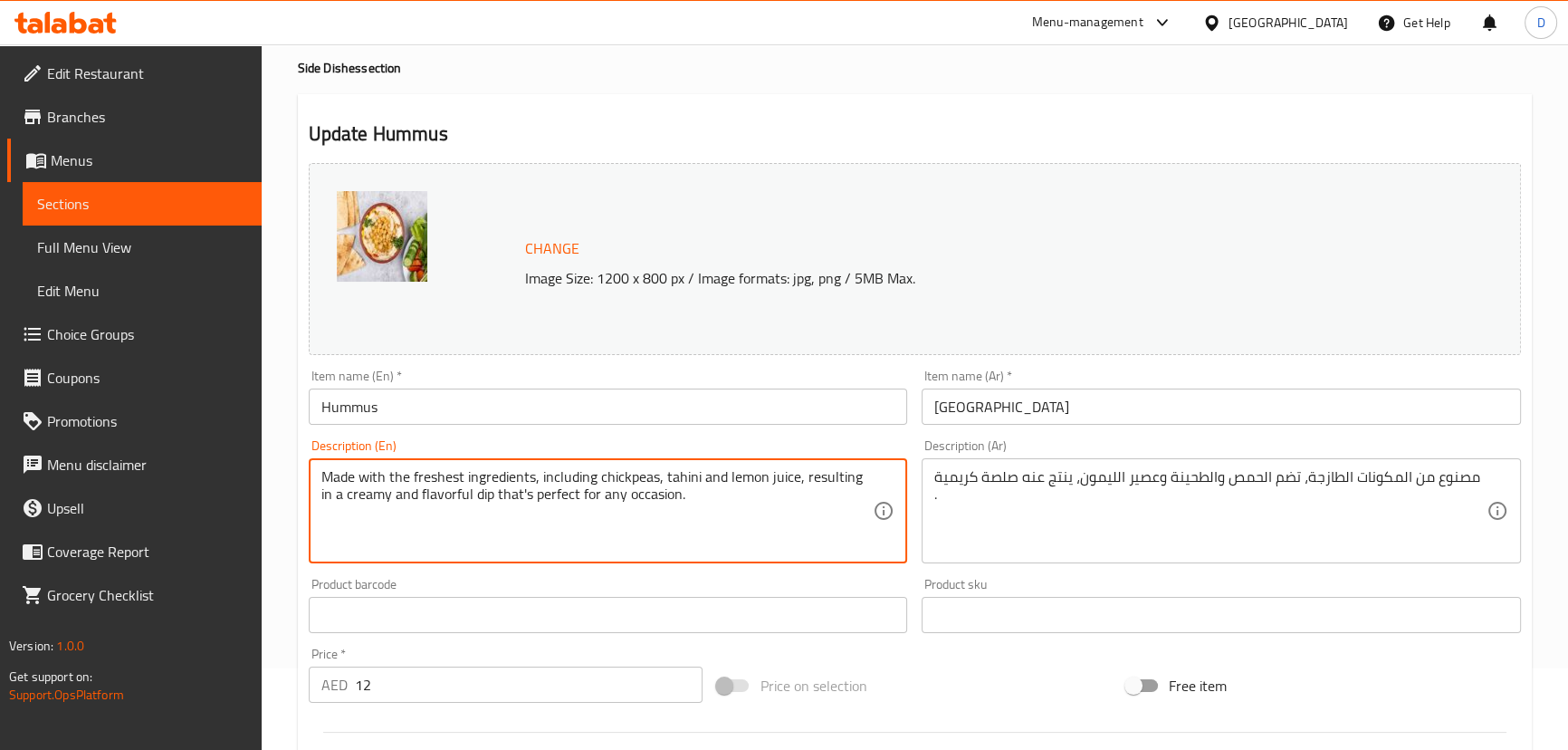
drag, startPoint x: 478, startPoint y: 490, endPoint x: 715, endPoint y: 516, distance: 238.4
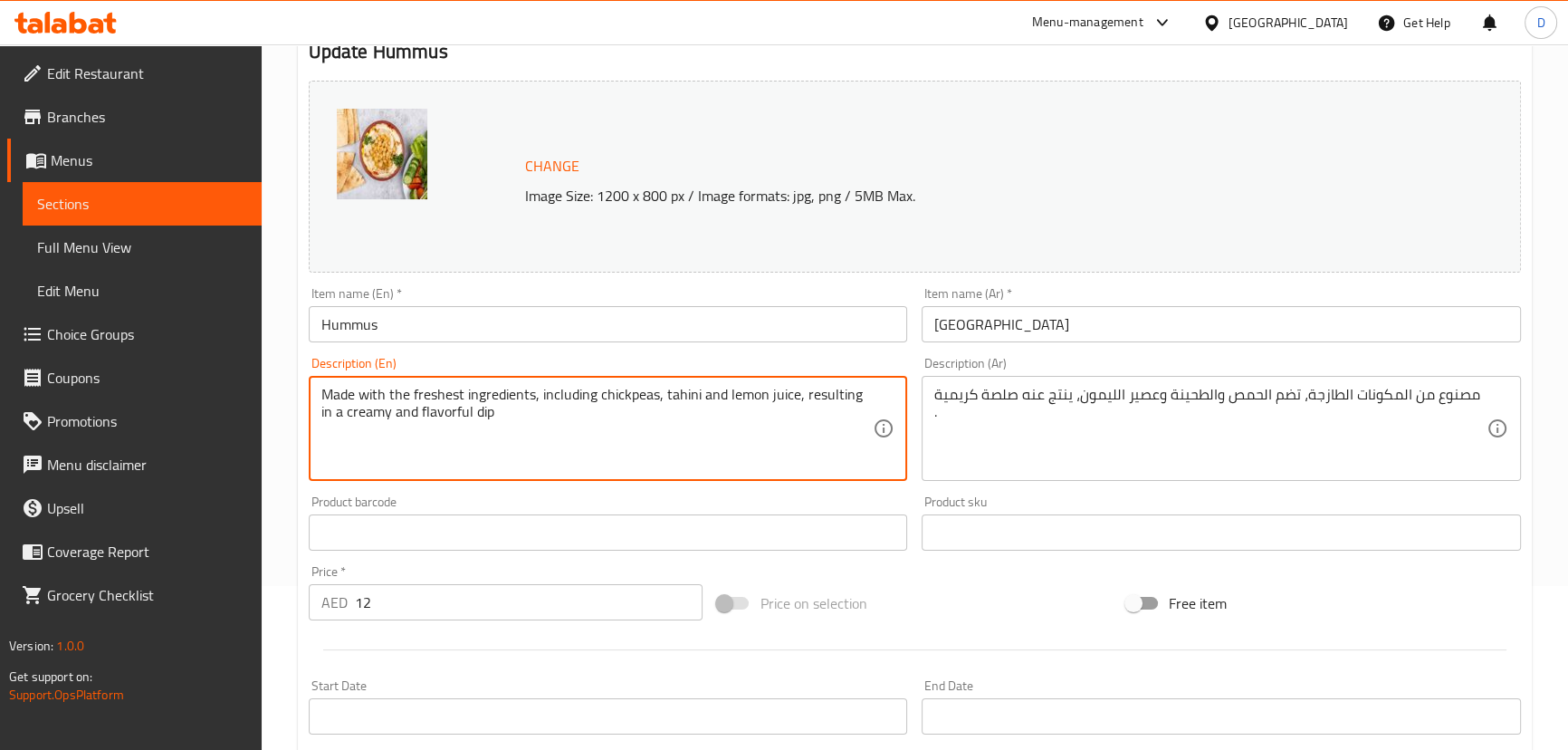
click at [442, 416] on textarea "Made with the freshest ingredients, including chickpeas, tahini and lemon juice…" at bounding box center [597, 429] width 552 height 87
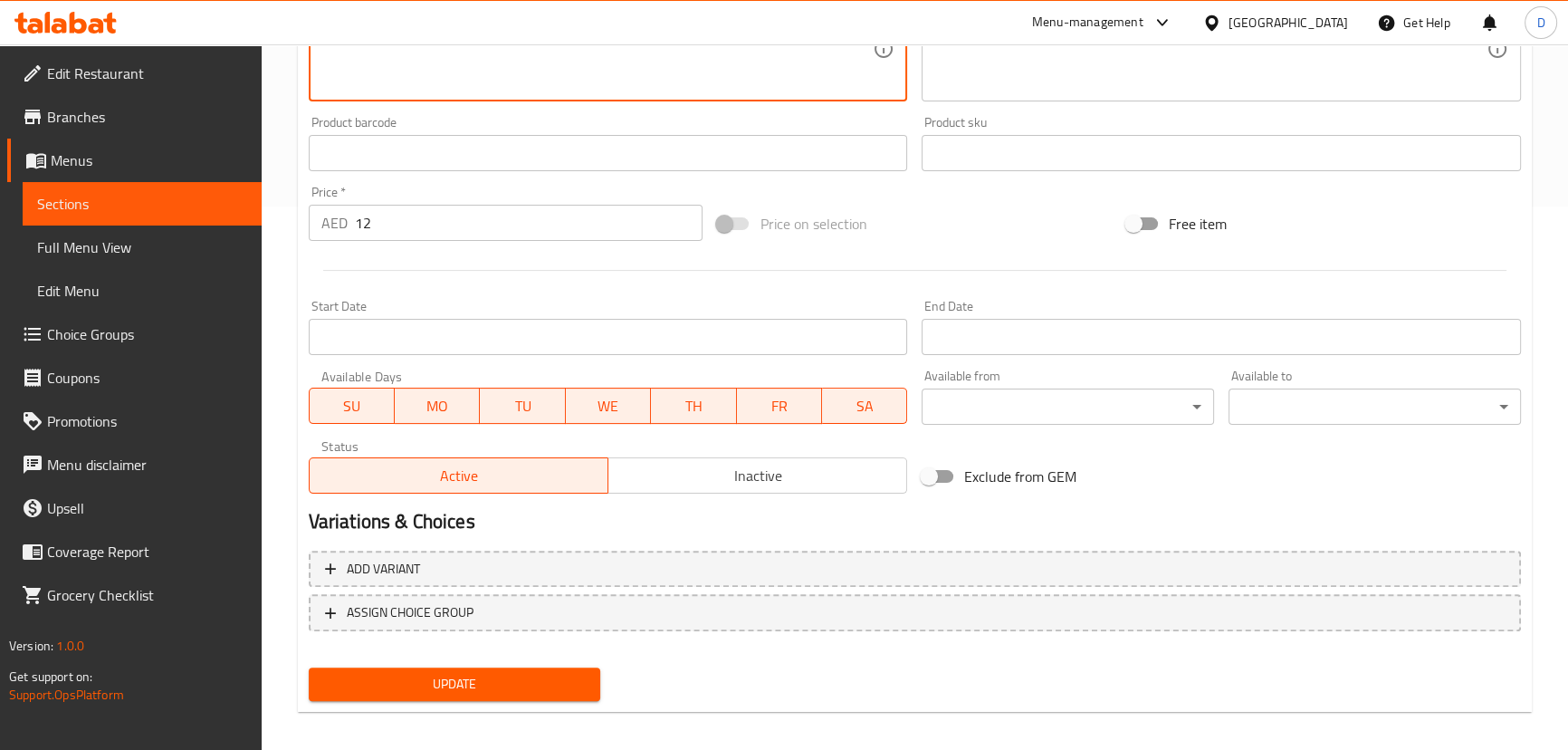
scroll to position [555, 0]
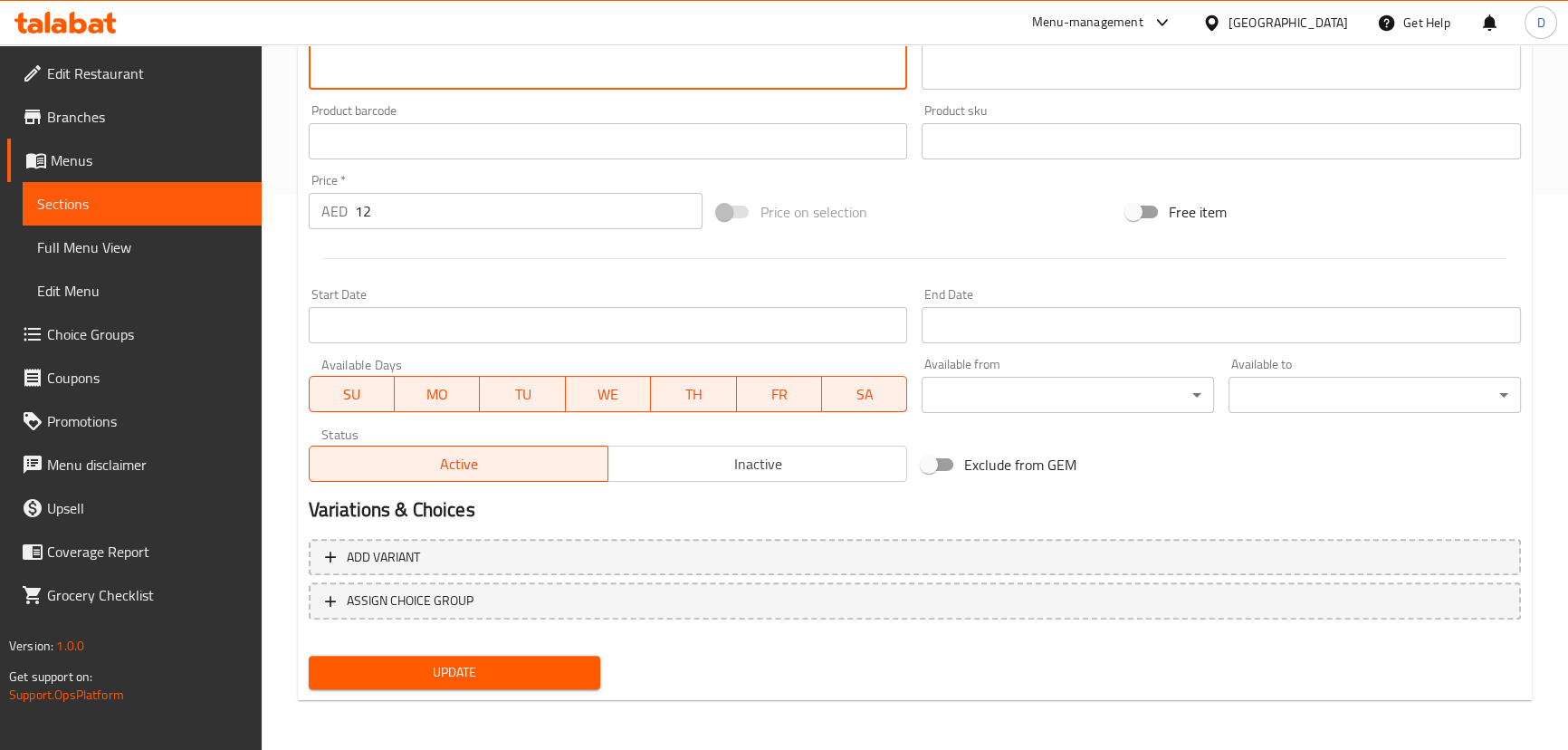
type textarea "Made with the freshest ingredients, including chickpeas, tahini and lemon juice…"
click at [464, 675] on span "Update" at bounding box center [454, 673] width 263 height 23
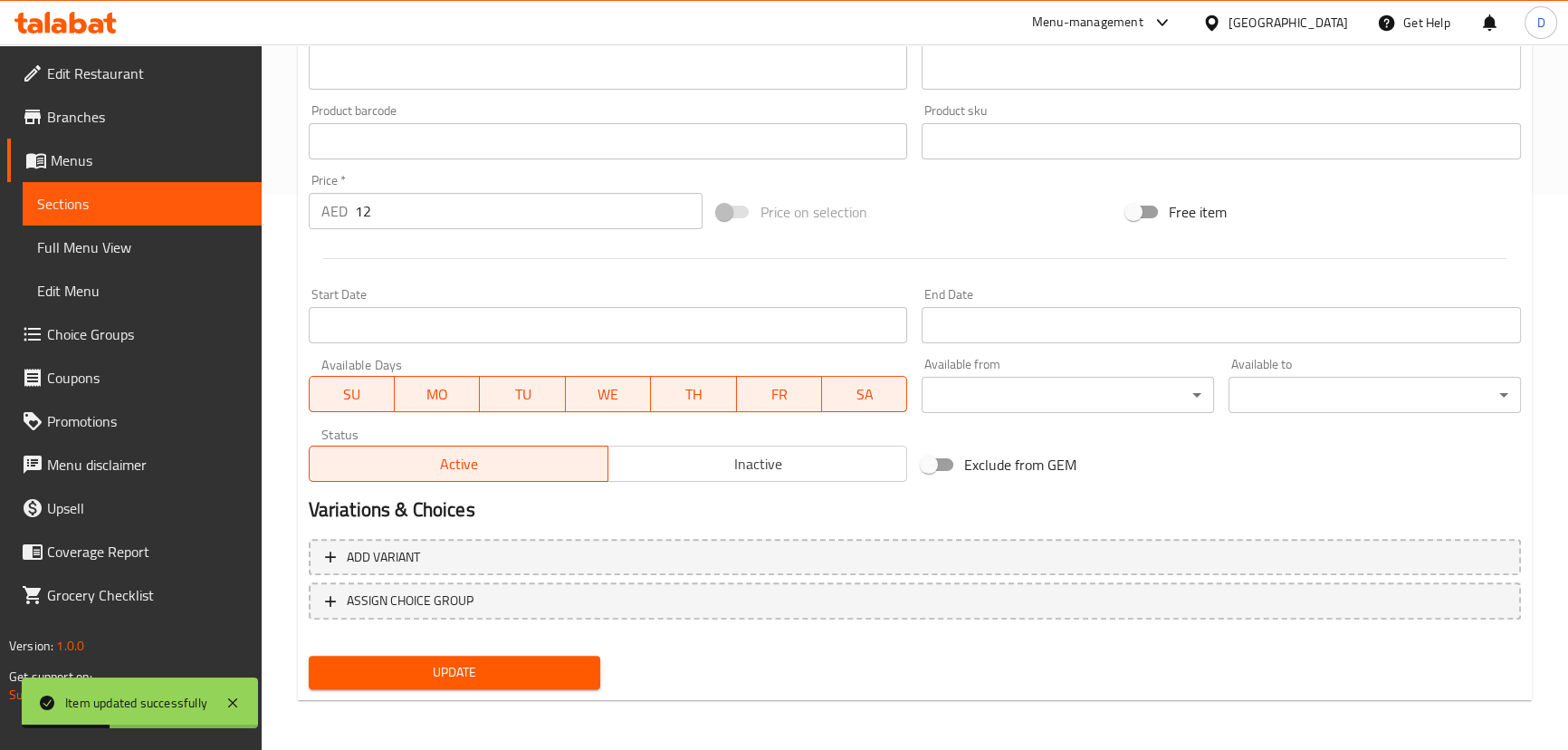
click at [212, 202] on span "Sections" at bounding box center [142, 204] width 210 height 22
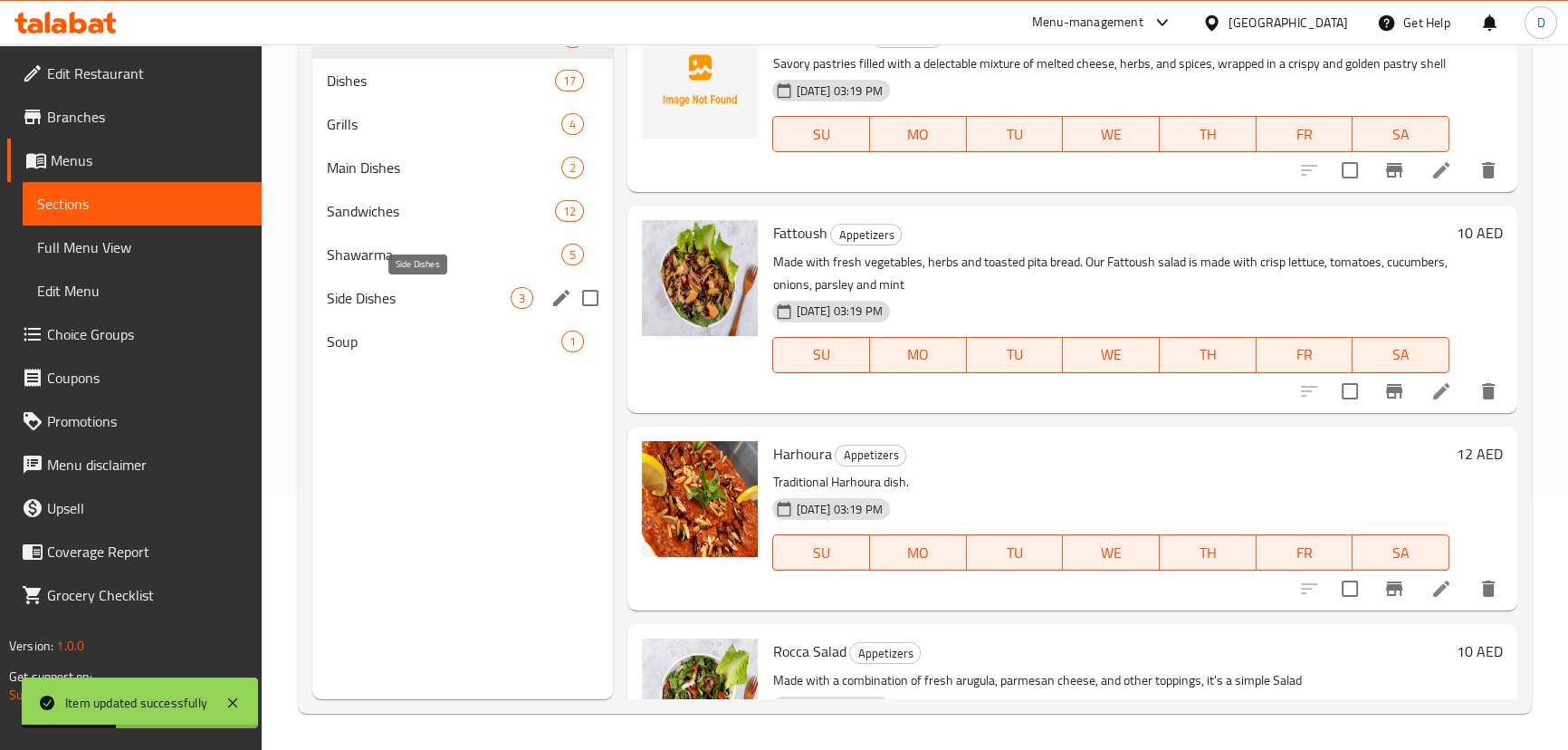
scroll to position [254, 0]
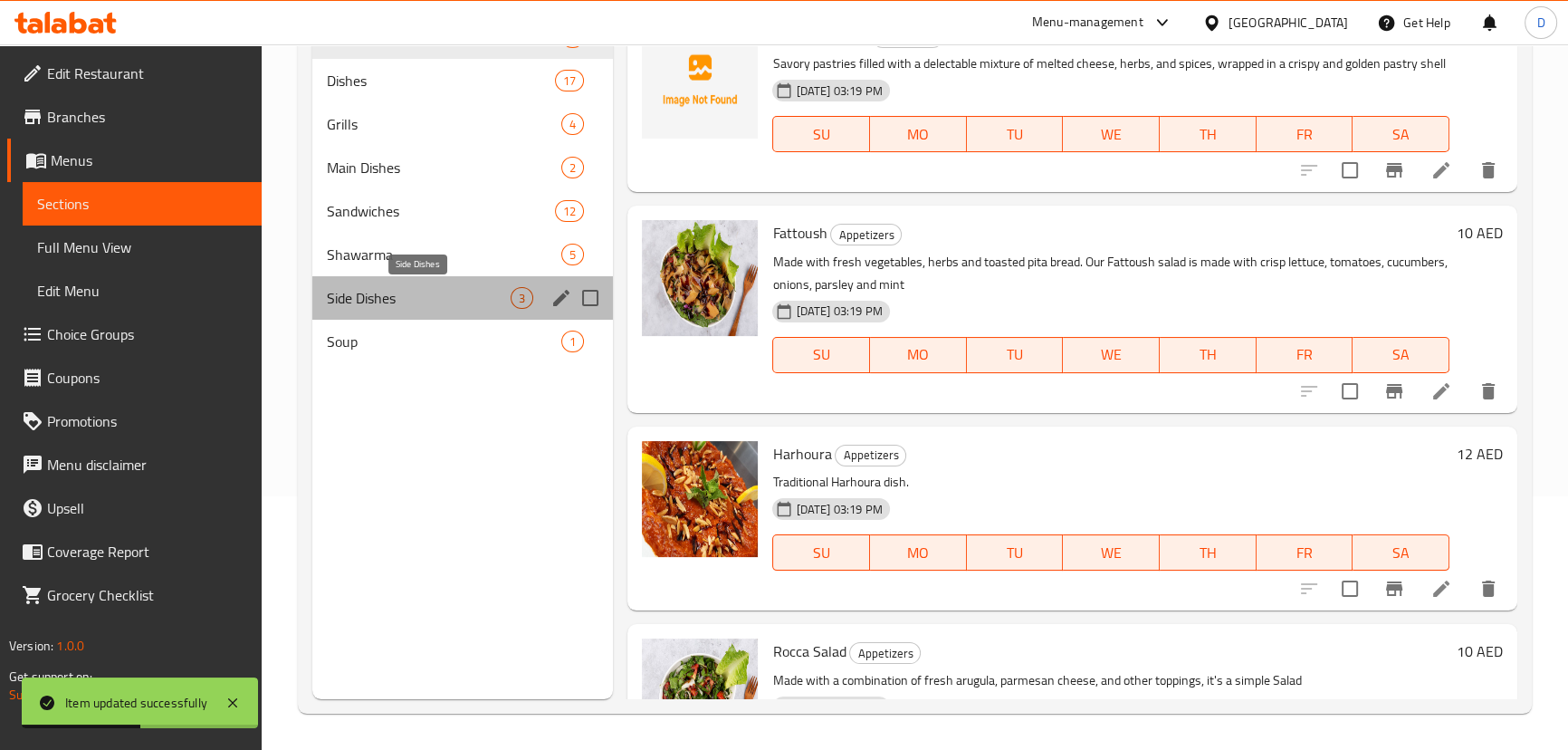
click at [416, 304] on span "Side Dishes" at bounding box center [418, 298] width 185 height 22
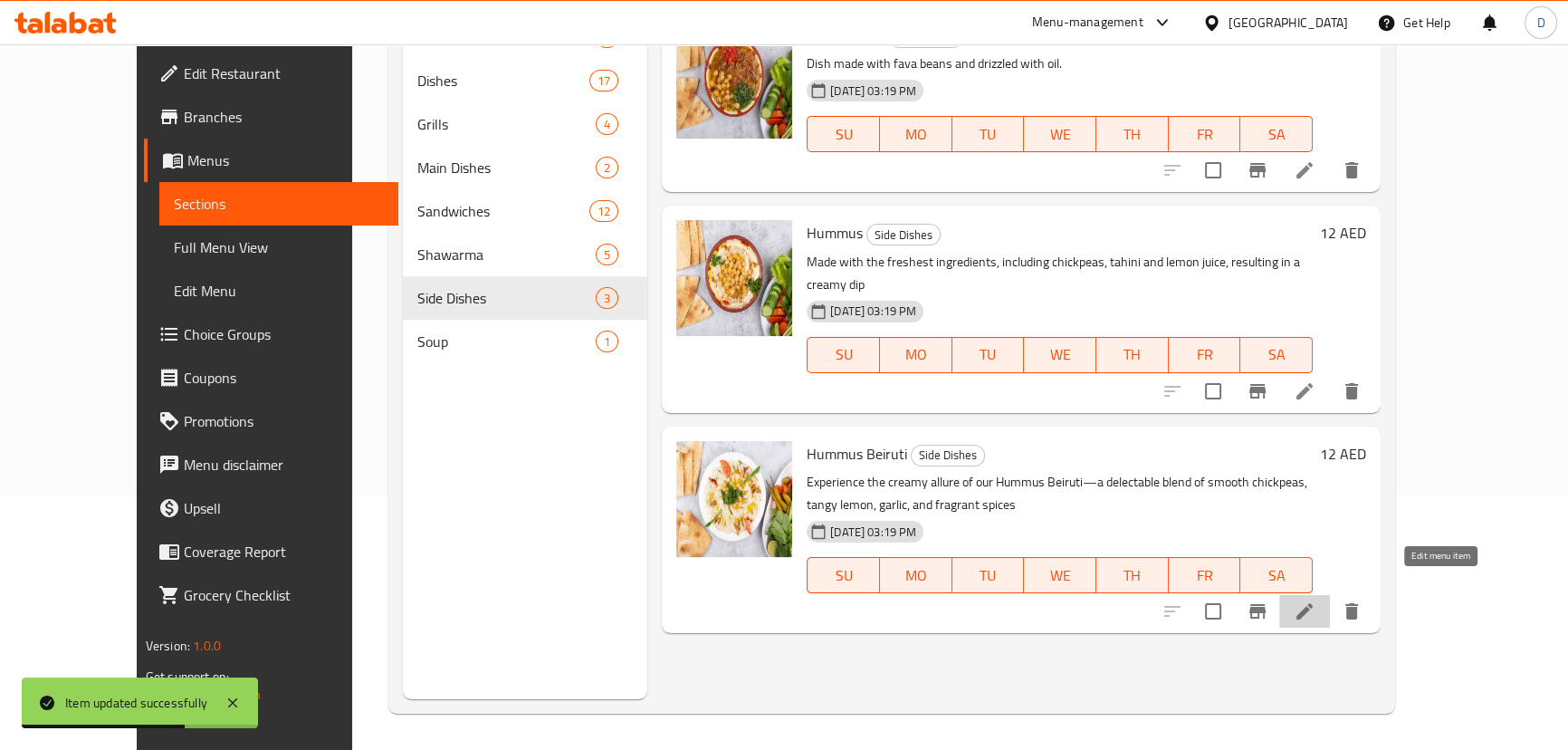
click at [1315, 601] on icon at bounding box center [1305, 612] width 22 height 22
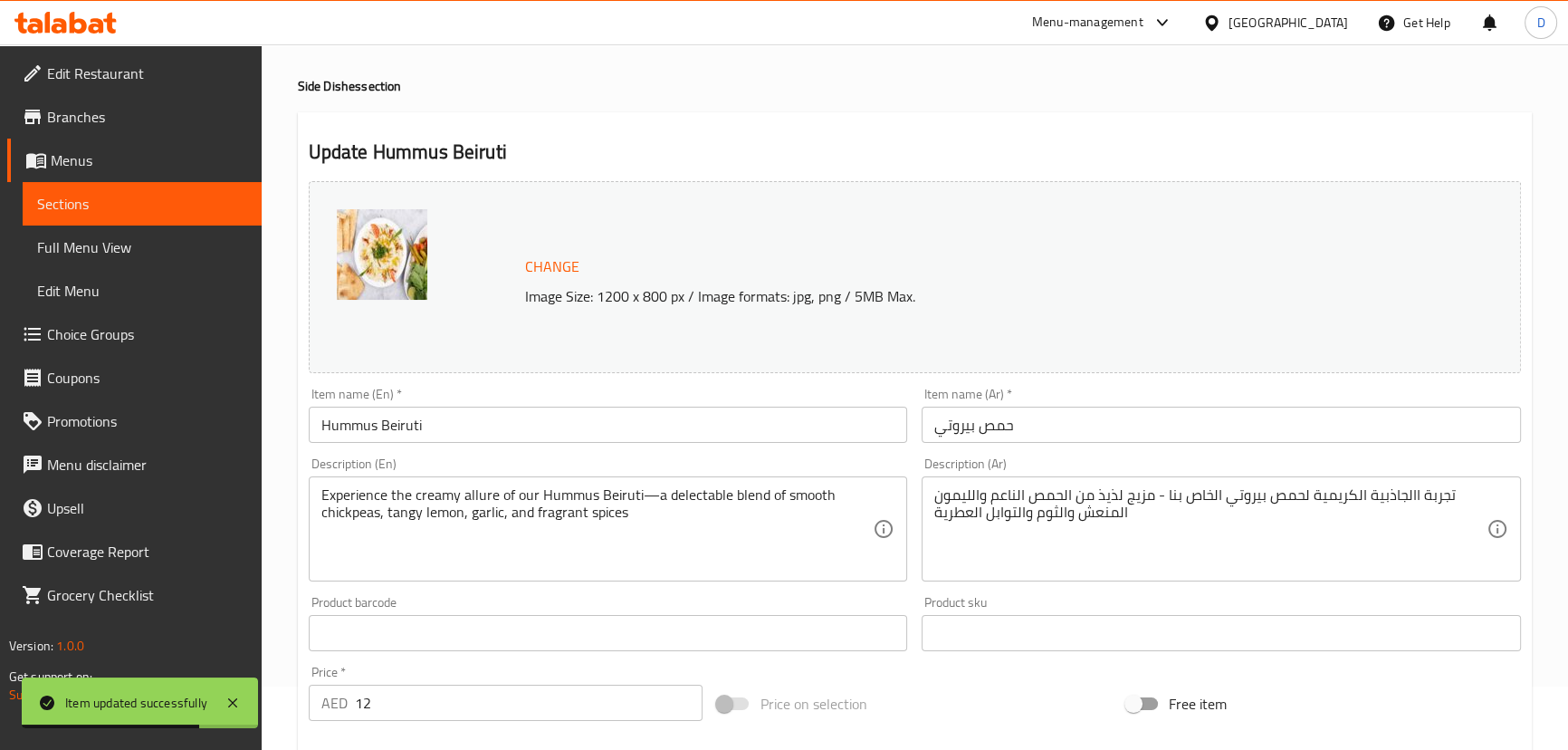
scroll to position [82, 0]
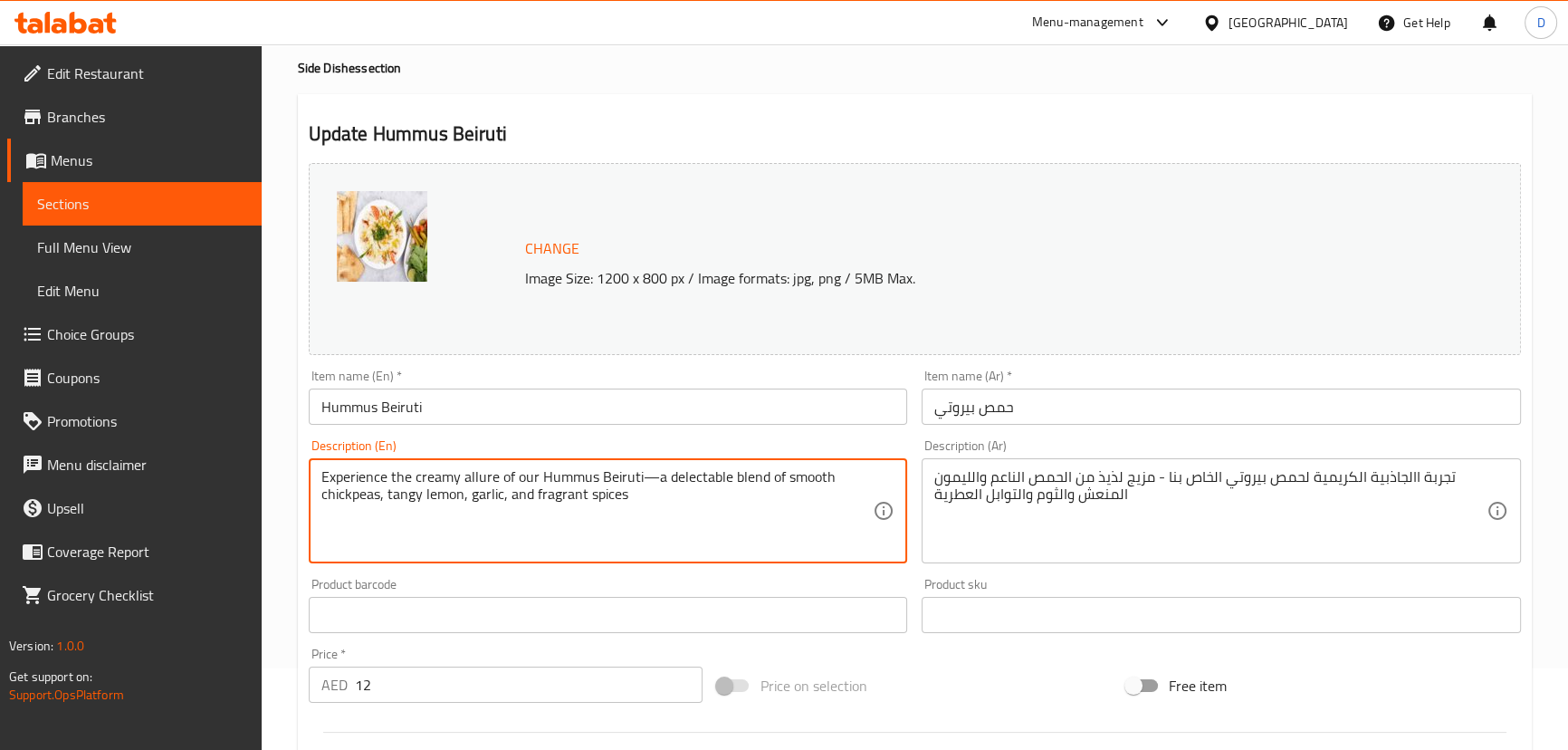
drag, startPoint x: 727, startPoint y: 480, endPoint x: 636, endPoint y: 473, distance: 91.3
click at [636, 473] on textarea "Experience the creamy allure of our Hummus Beiruti—a delectable blend of smooth…" at bounding box center [597, 512] width 552 height 87
drag, startPoint x: 412, startPoint y: 476, endPoint x: 311, endPoint y: 460, distance: 102.3
click at [311, 460] on div "Experience the creamy allure of our Hummus Beiruti - blend of smooth chickpeas,…" at bounding box center [609, 511] width 600 height 105
click at [372, 476] on textarea "creamy allure of our Hummus Beiruti - blend of smooth chickpeas, tangy lemon, g…" at bounding box center [597, 512] width 552 height 87
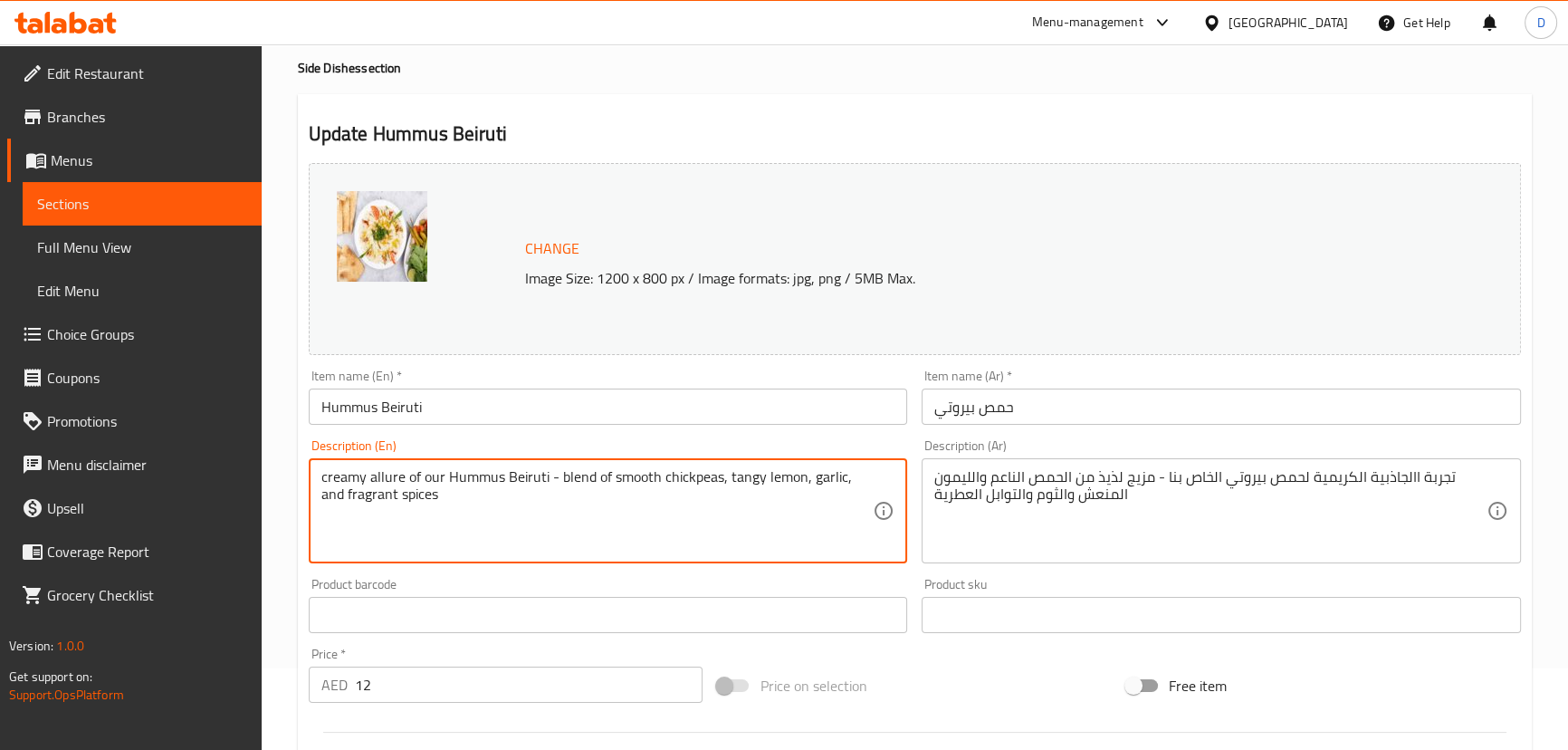
click at [372, 476] on textarea "creamy allure of our Hummus Beiruti - blend of smooth chickpeas, tangy lemon, g…" at bounding box center [597, 512] width 552 height 87
drag, startPoint x: 445, startPoint y: 485, endPoint x: 370, endPoint y: 470, distance: 76.5
click at [370, 470] on textarea "creamy allure of our Hummus Beiruti - blend of smooth chickpeas, tangy lemon, g…" at bounding box center [597, 512] width 552 height 87
type textarea "creamy Hummus Beiruti - blend of smooth chickpeas, tangy lemon, garlic, and fra…"
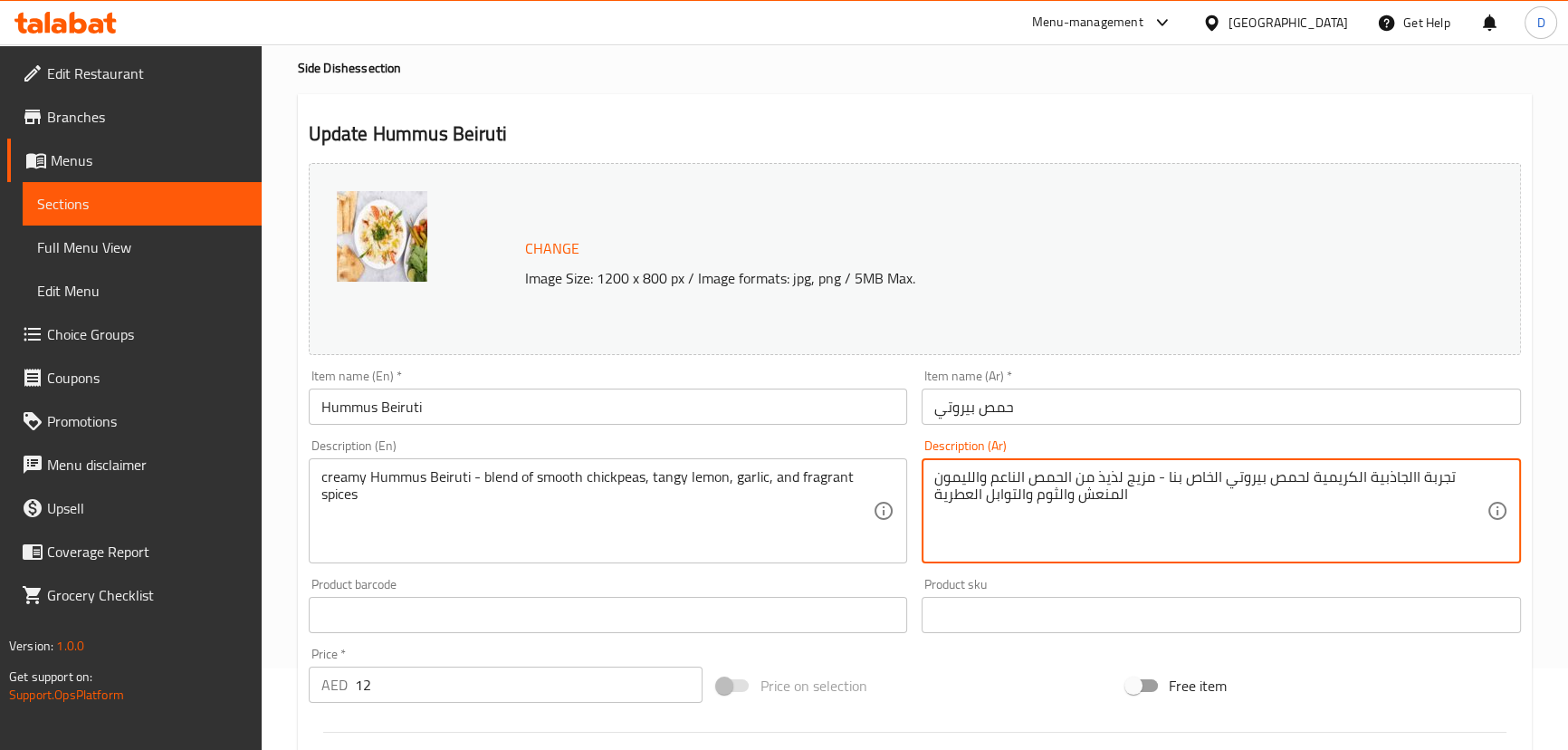
drag, startPoint x: 1300, startPoint y: 480, endPoint x: 1224, endPoint y: 468, distance: 76.9
drag, startPoint x: 1258, startPoint y: 476, endPoint x: 1331, endPoint y: 480, distance: 73.1
click at [1331, 480] on textarea "تجربة االجاذبية الكريمية ل الخاص بنا - مزيج لذيذ من الحمص الناعم والليمون المنع…" at bounding box center [1210, 512] width 552 height 87
drag, startPoint x: 1353, startPoint y: 469, endPoint x: 1448, endPoint y: 479, distance: 95.5
click at [1448, 479] on textarea "تجربة االجاذبية الكريمي - مزيج لذيذ من الحمص الناعم والليمون المنعش والثوم والت…" at bounding box center [1210, 512] width 552 height 87
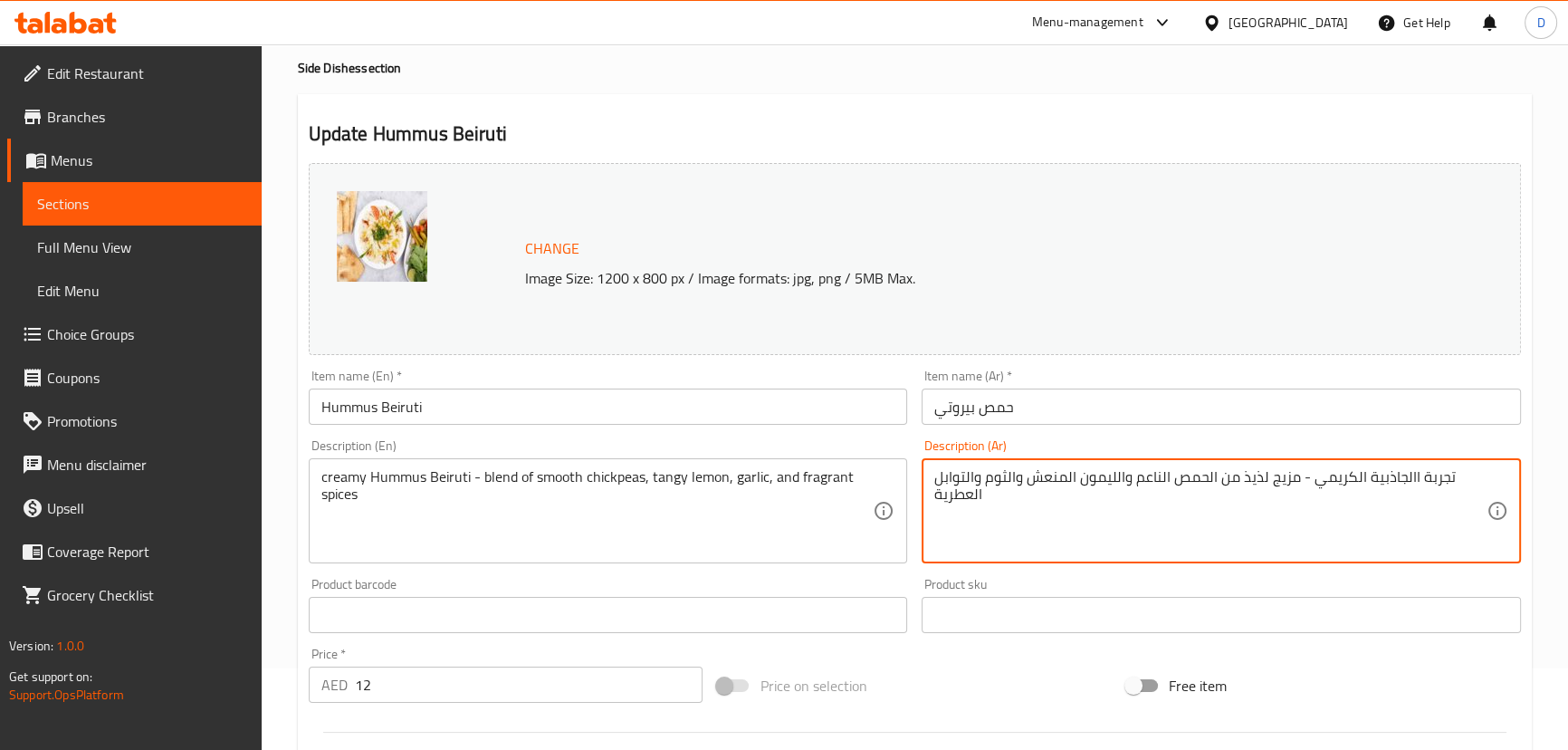
paste textarea "مص بيروتي"
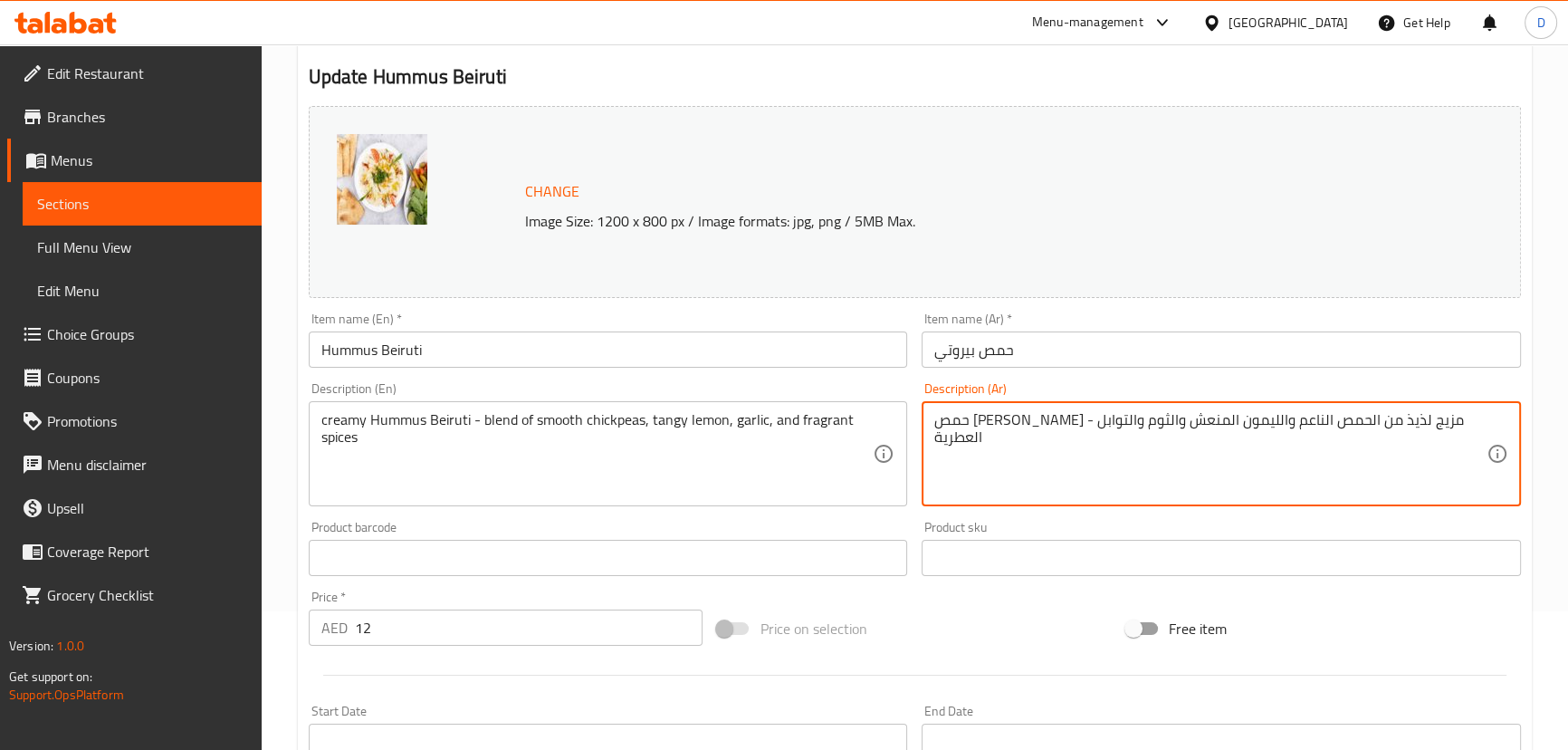
scroll to position [164, 0]
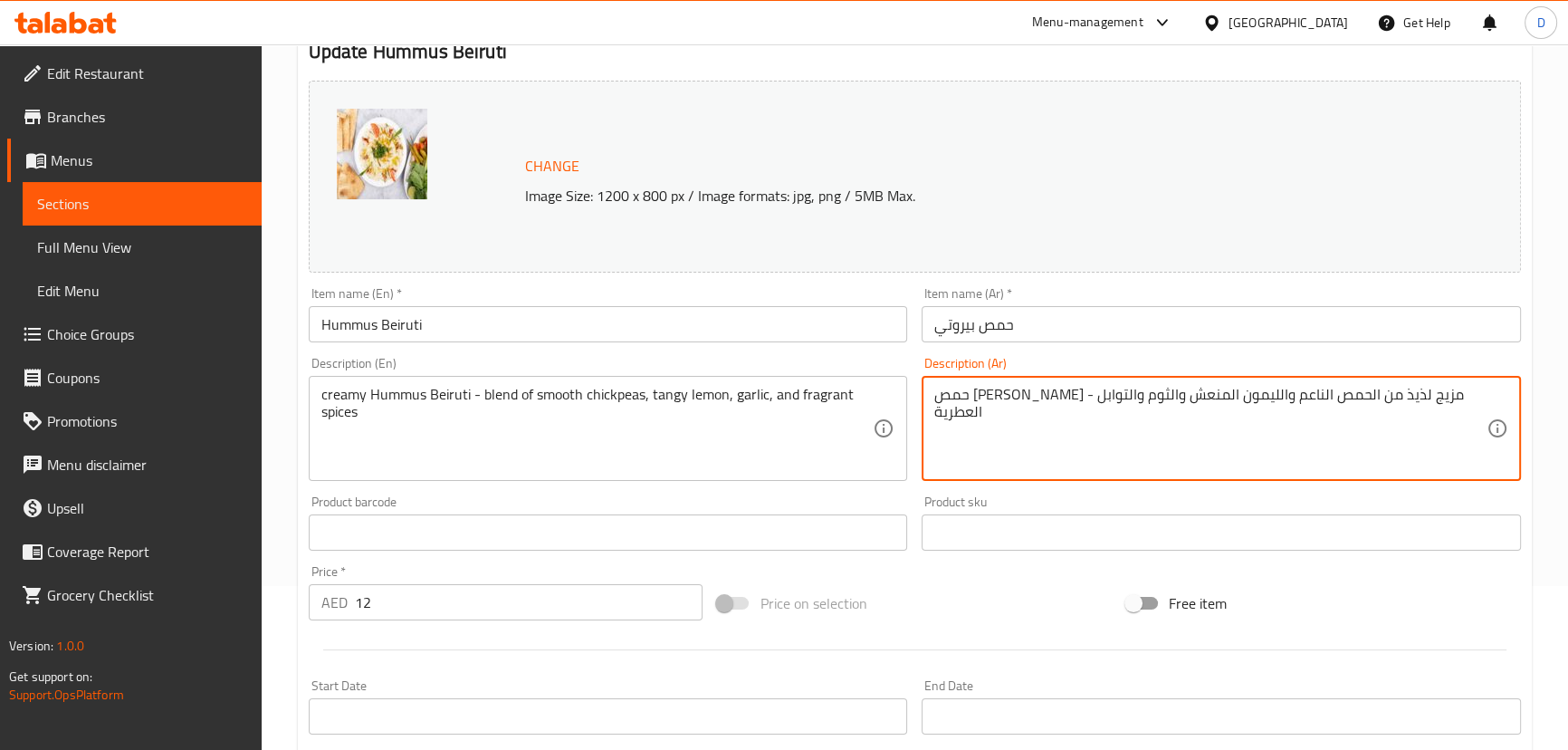
click at [1297, 392] on textarea "حمص [PERSON_NAME] - مزيج لذيذ من الحمص الناعم والليمون المنعش والثوم والتوابل ا…" at bounding box center [1210, 429] width 552 height 87
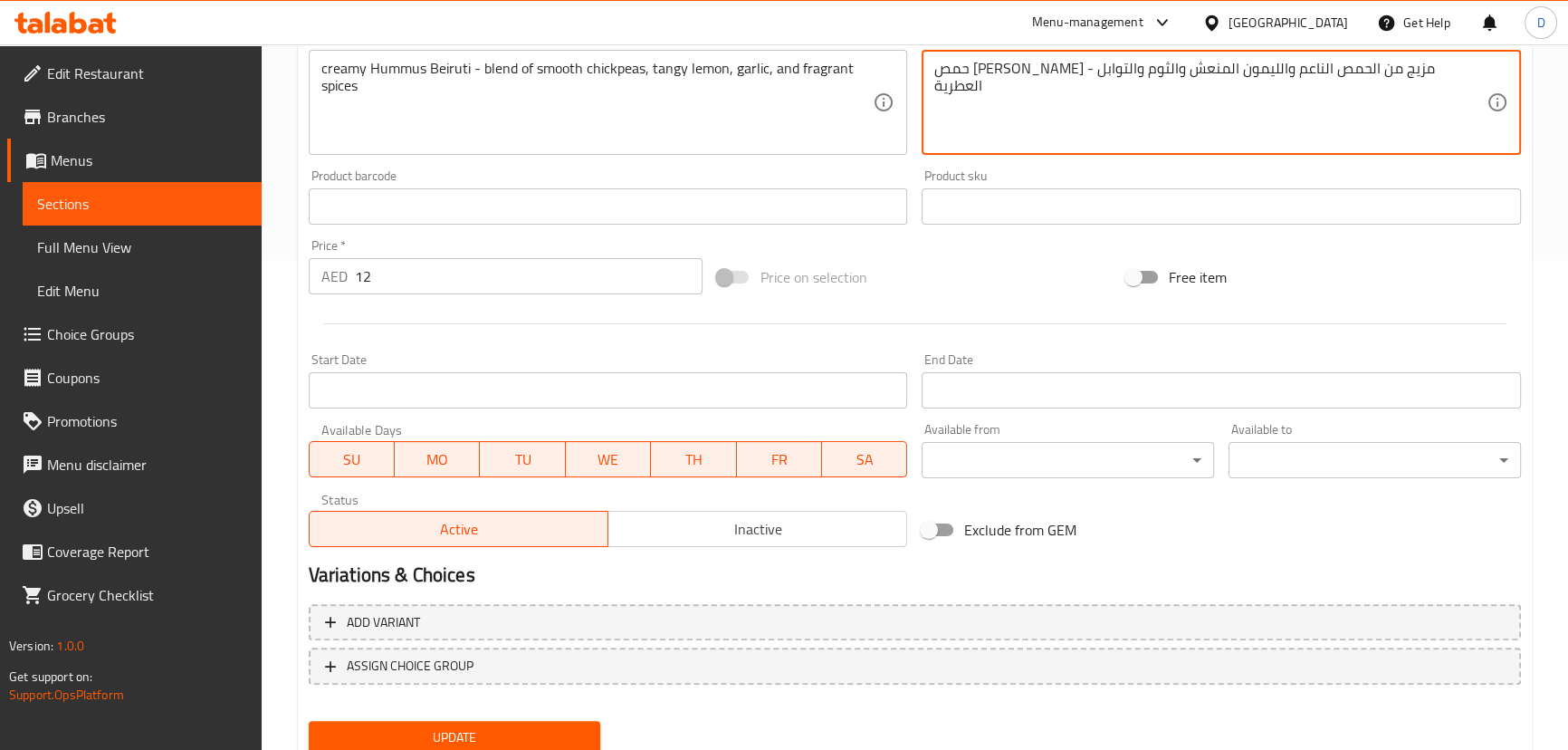
scroll to position [555, 0]
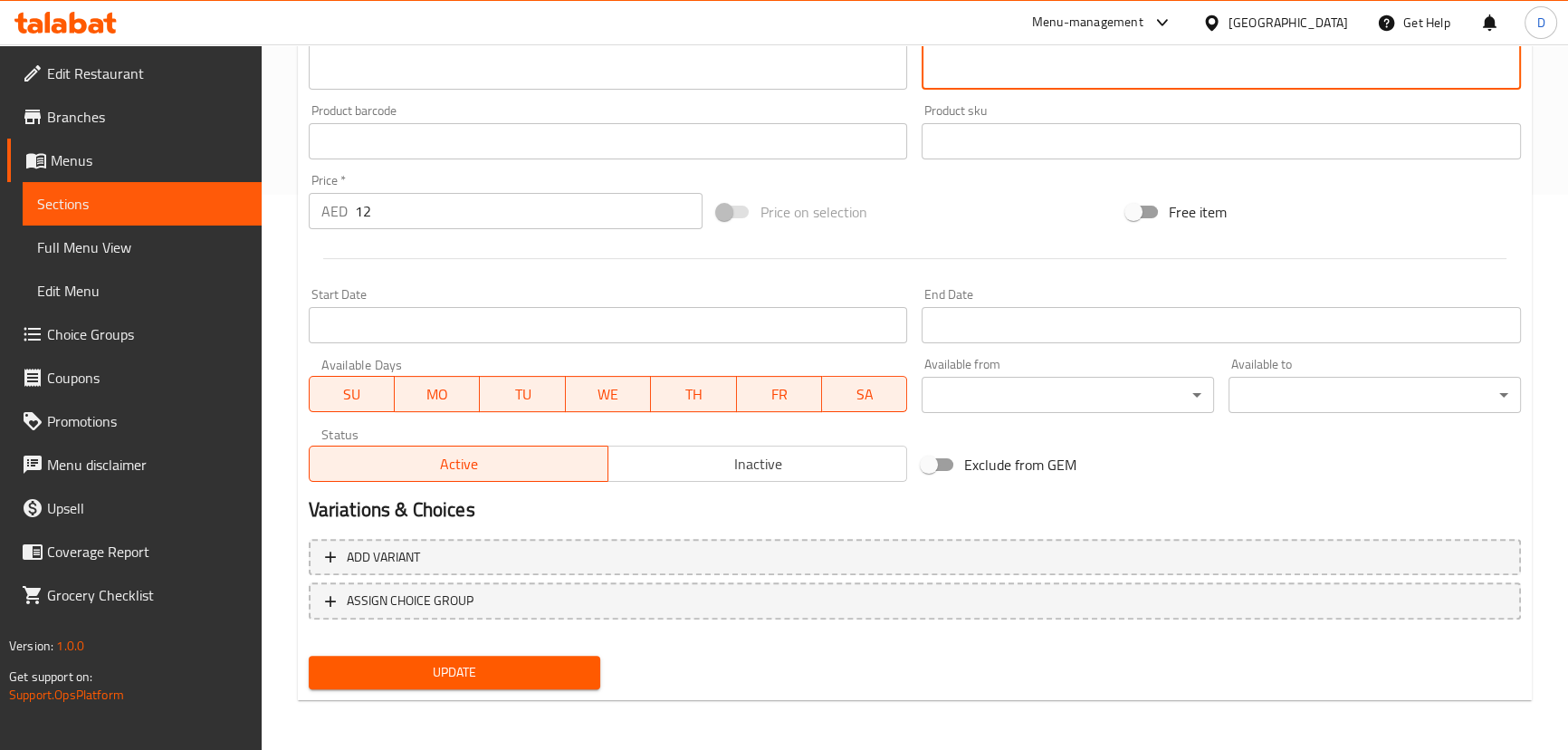
type textarea "حمص [PERSON_NAME] - مزيج من الحمص الناعم والليمون المنعش والثوم والتوابل العطرية"
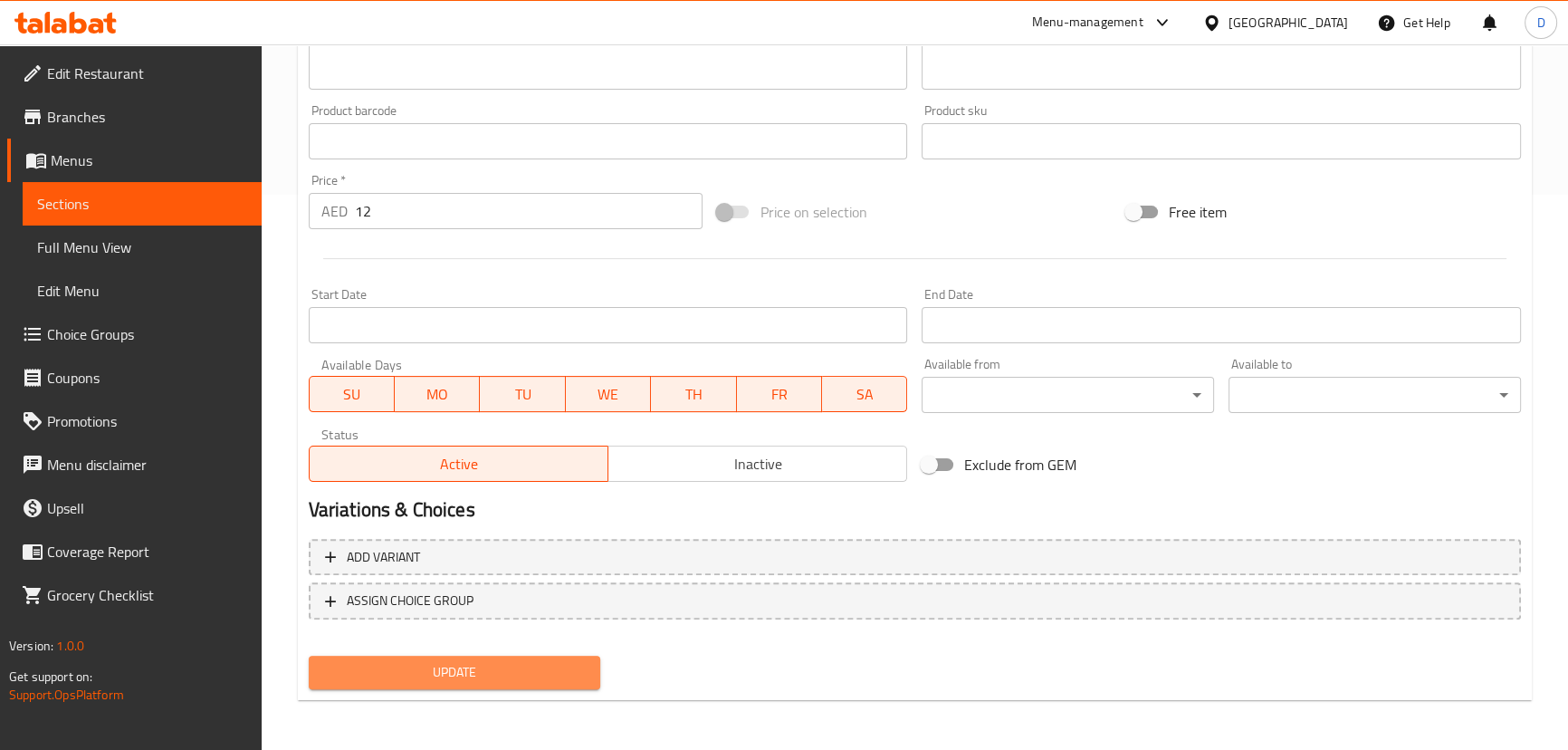
click at [550, 667] on span "Update" at bounding box center [454, 673] width 263 height 23
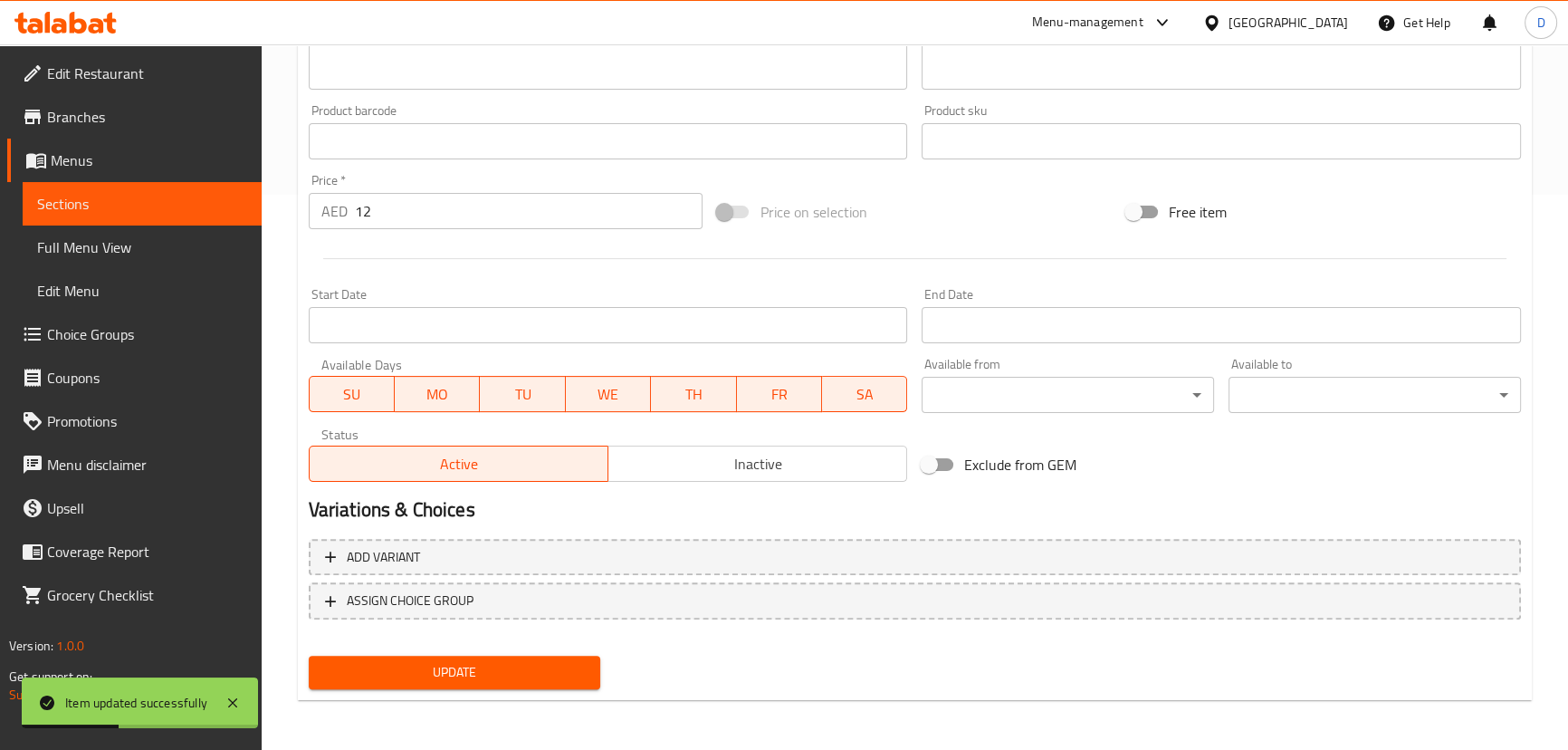
click at [238, 198] on span "Sections" at bounding box center [142, 204] width 210 height 22
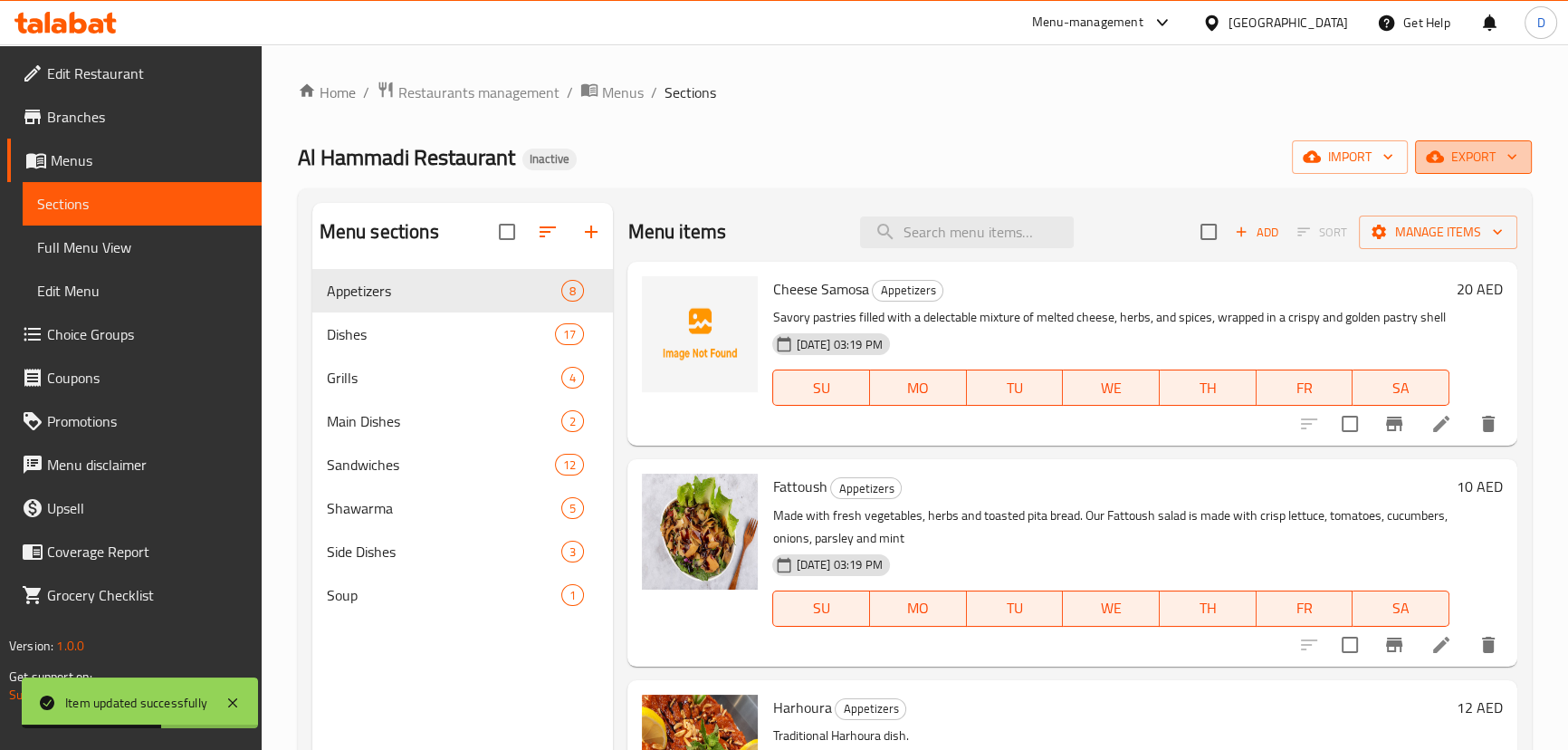
click at [1428, 151] on icon "button" at bounding box center [1435, 156] width 18 height 18
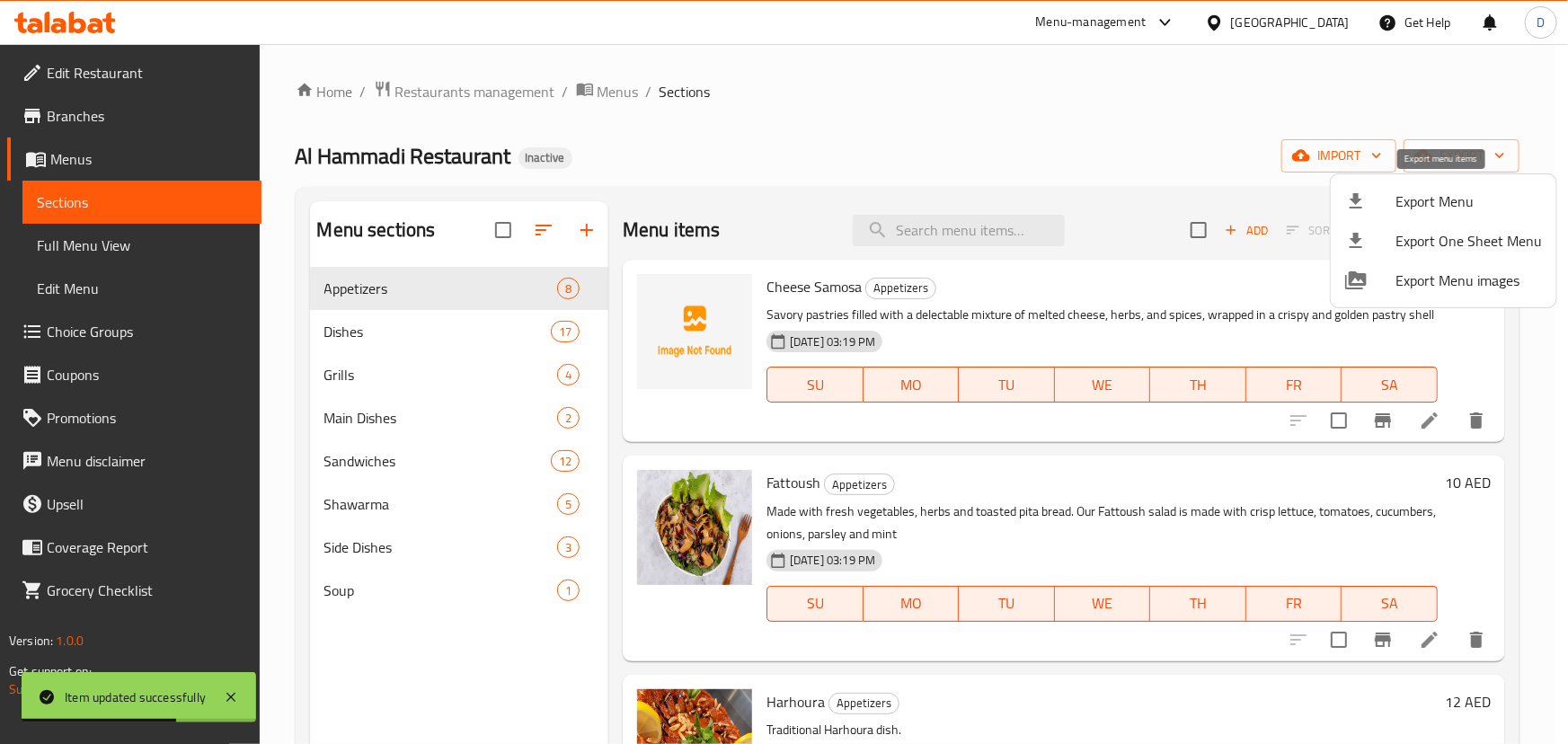
click at [1422, 201] on span "Export Menu" at bounding box center [1469, 202] width 146 height 22
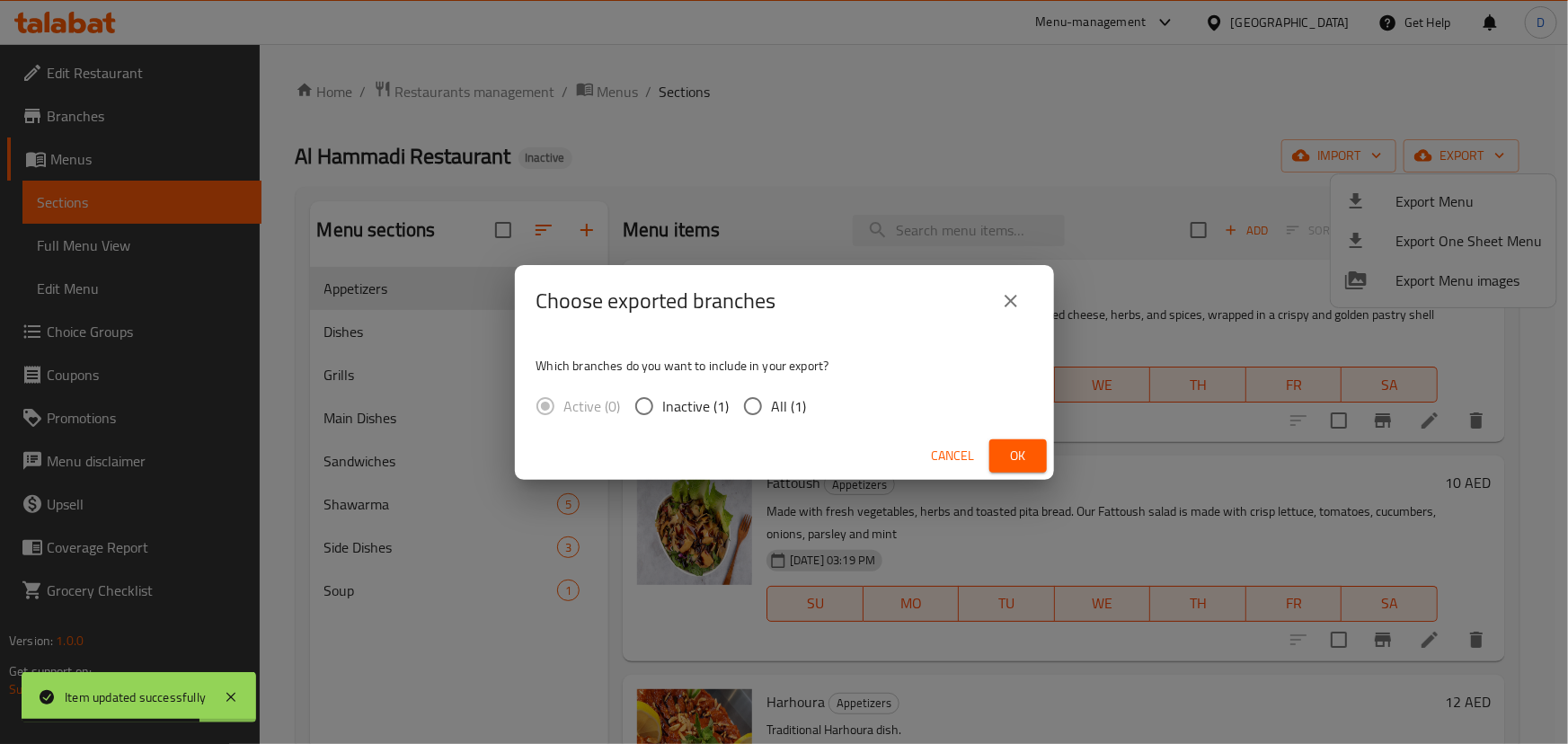
click at [787, 403] on span "All (1)" at bounding box center [789, 406] width 35 height 22
click at [772, 403] on input "All (1)" at bounding box center [752, 405] width 37 height 37
radio input "true"
click at [1009, 450] on span "Ok" at bounding box center [1018, 456] width 28 height 23
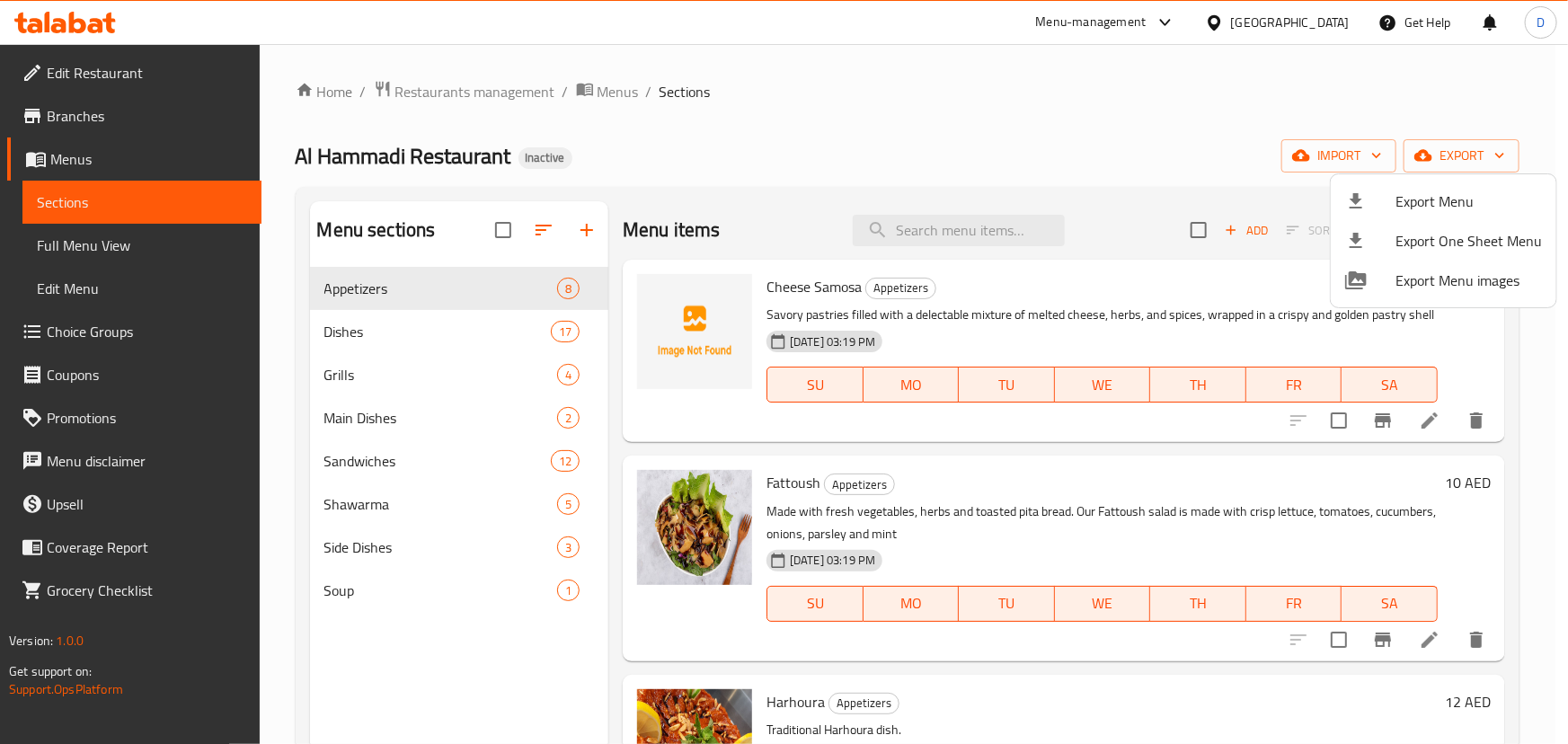
click at [716, 317] on div at bounding box center [784, 372] width 1568 height 744
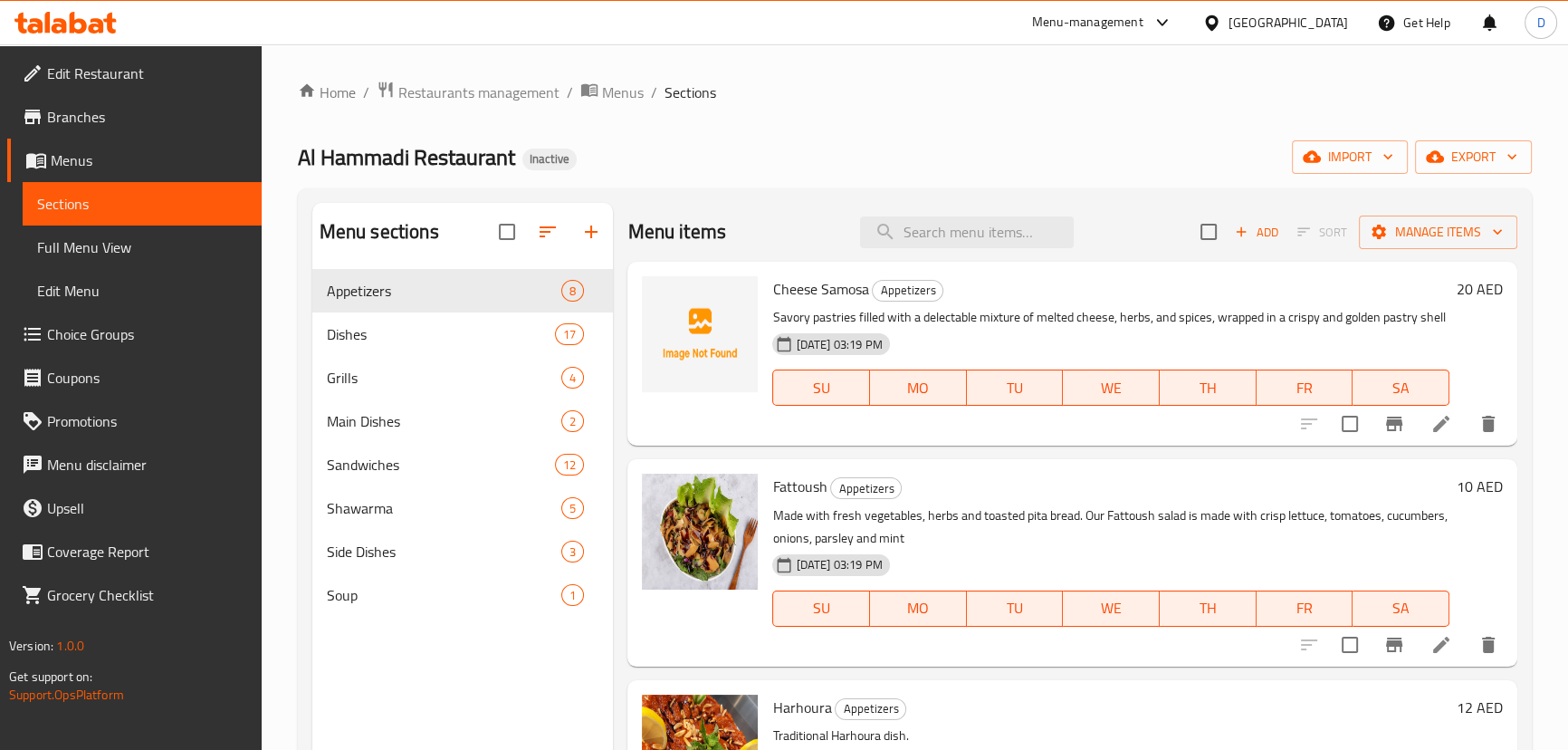
click at [742, 237] on div "Menu items Add Sort Manage items" at bounding box center [1071, 232] width 889 height 59
click at [664, 310] on icon "upload picture" at bounding box center [668, 302] width 22 height 22
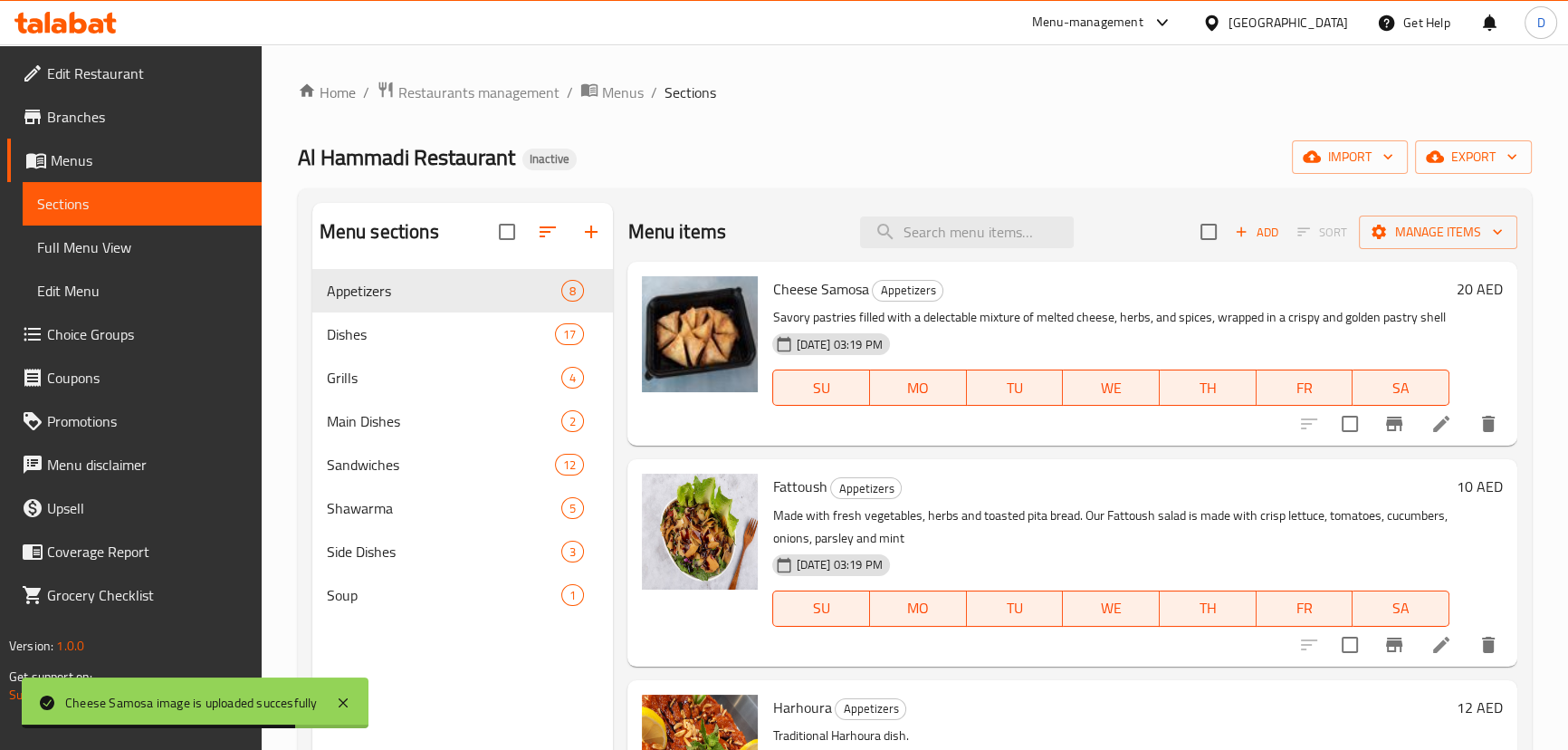
click at [841, 296] on span "Cheese Samosa" at bounding box center [820, 289] width 96 height 28
copy h6 "Cheese Samosa"
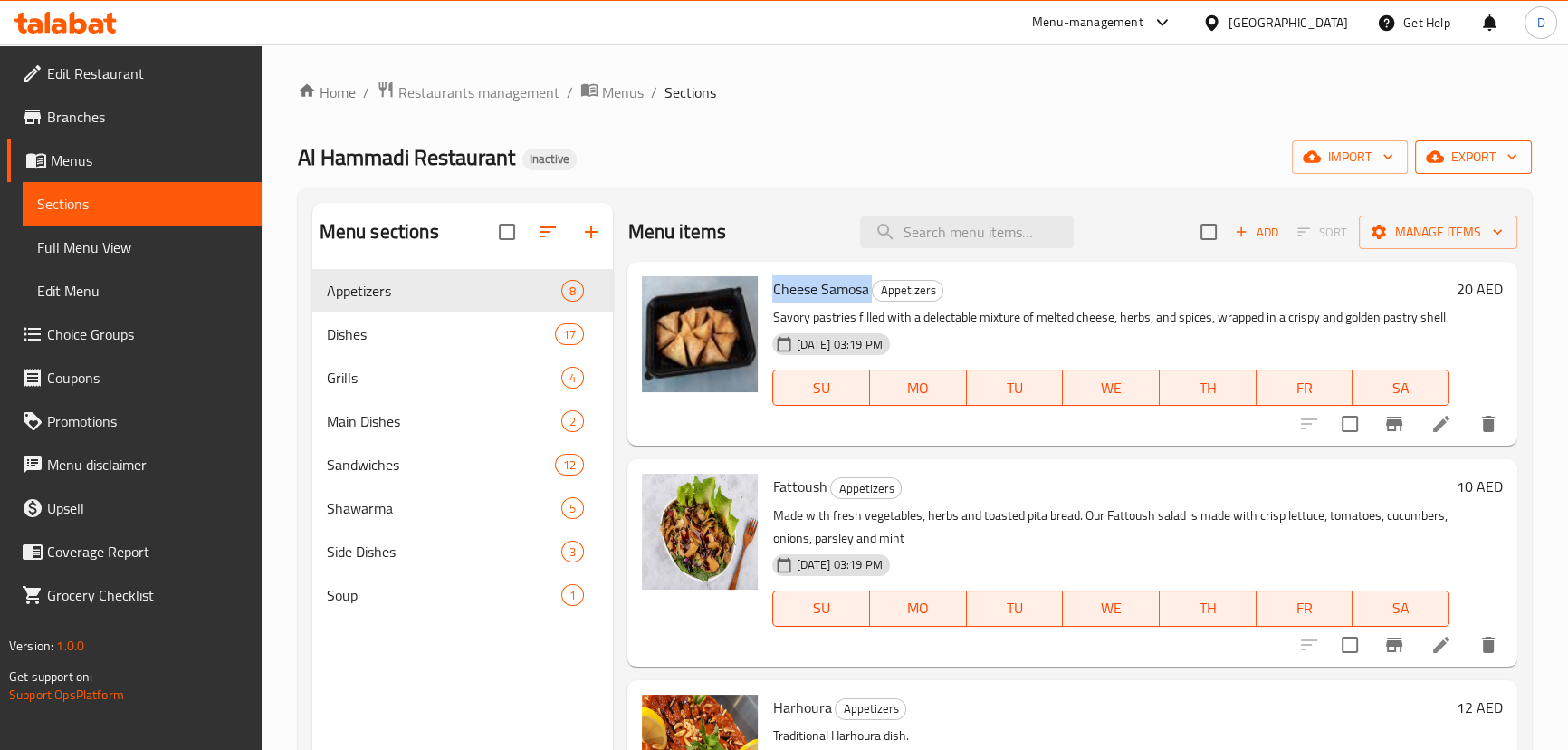
click at [1436, 160] on icon "button" at bounding box center [1435, 156] width 18 height 12
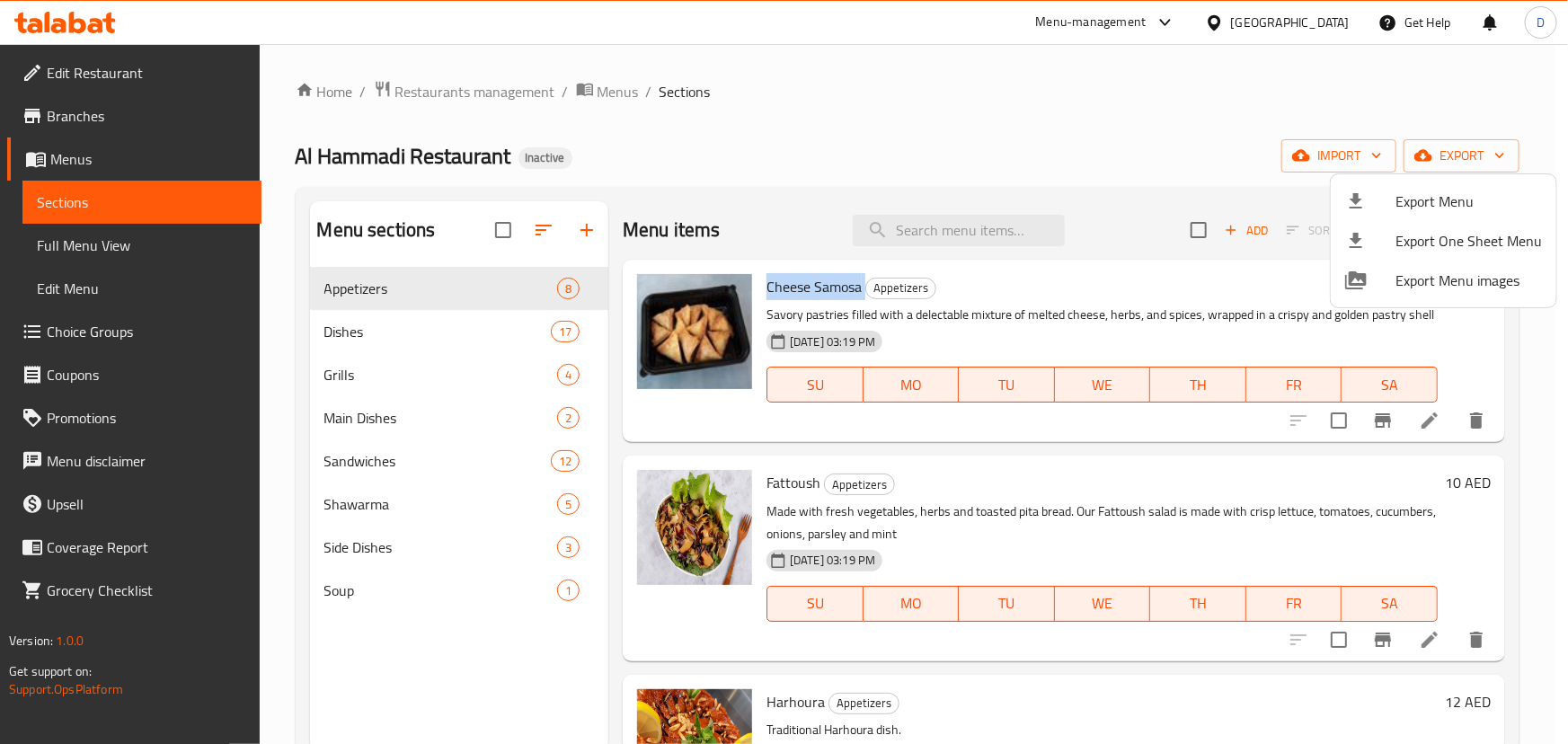
click at [1416, 204] on span "Export Menu" at bounding box center [1469, 202] width 146 height 22
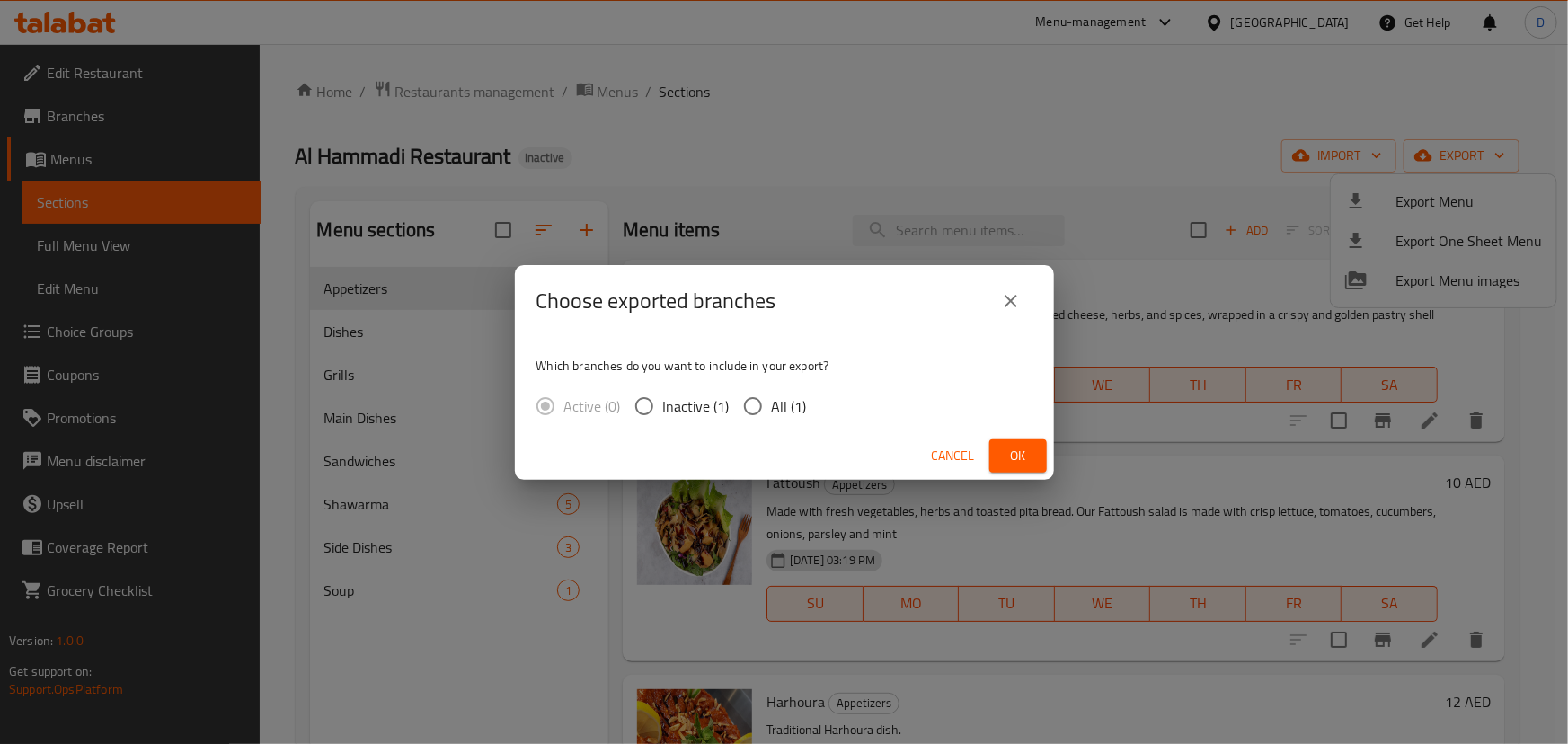
click at [789, 404] on span "All (1)" at bounding box center [789, 406] width 35 height 22
click at [772, 404] on input "All (1)" at bounding box center [752, 405] width 37 height 37
radio input "true"
click at [1014, 463] on span "Ok" at bounding box center [1018, 456] width 28 height 23
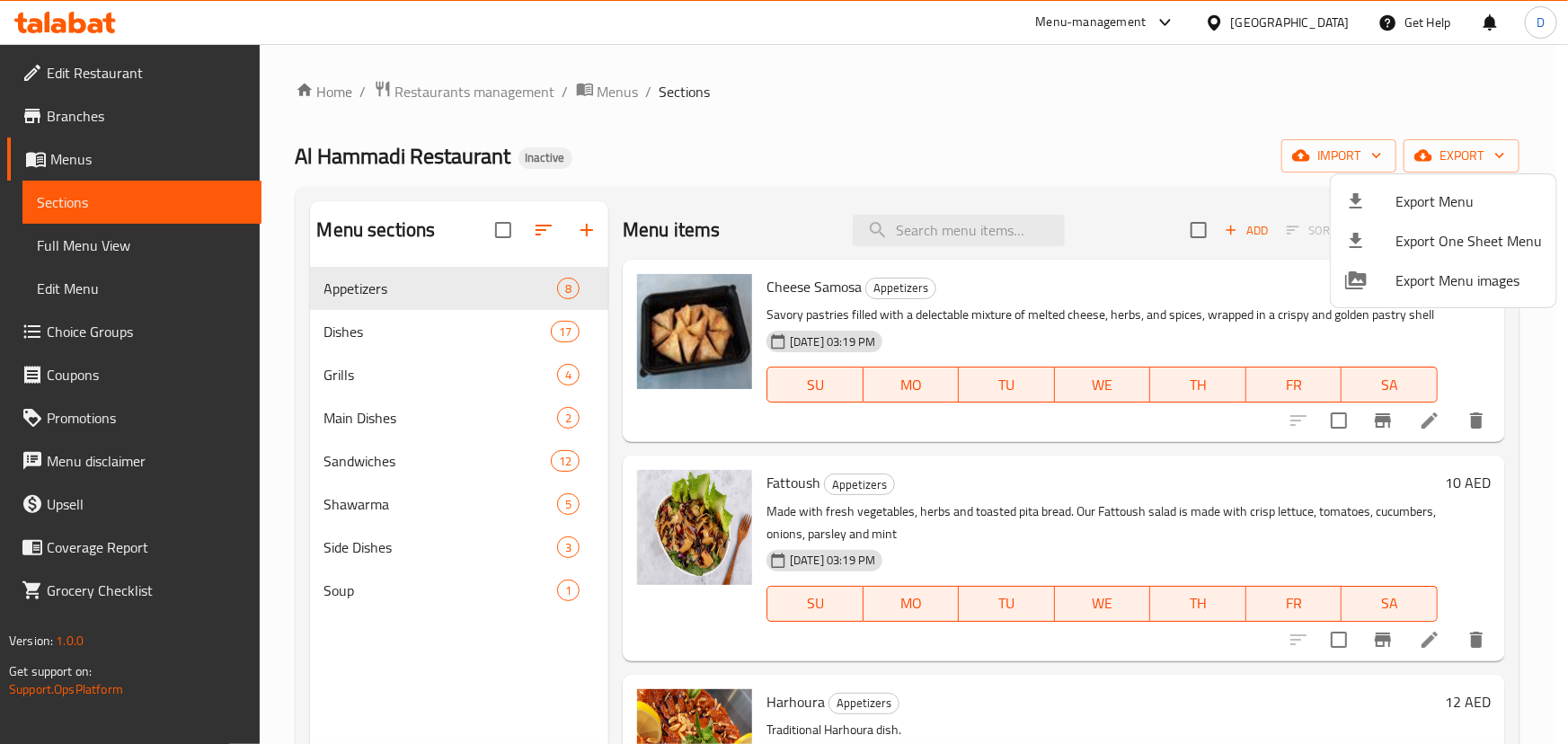
click at [469, 87] on div at bounding box center [784, 372] width 1568 height 744
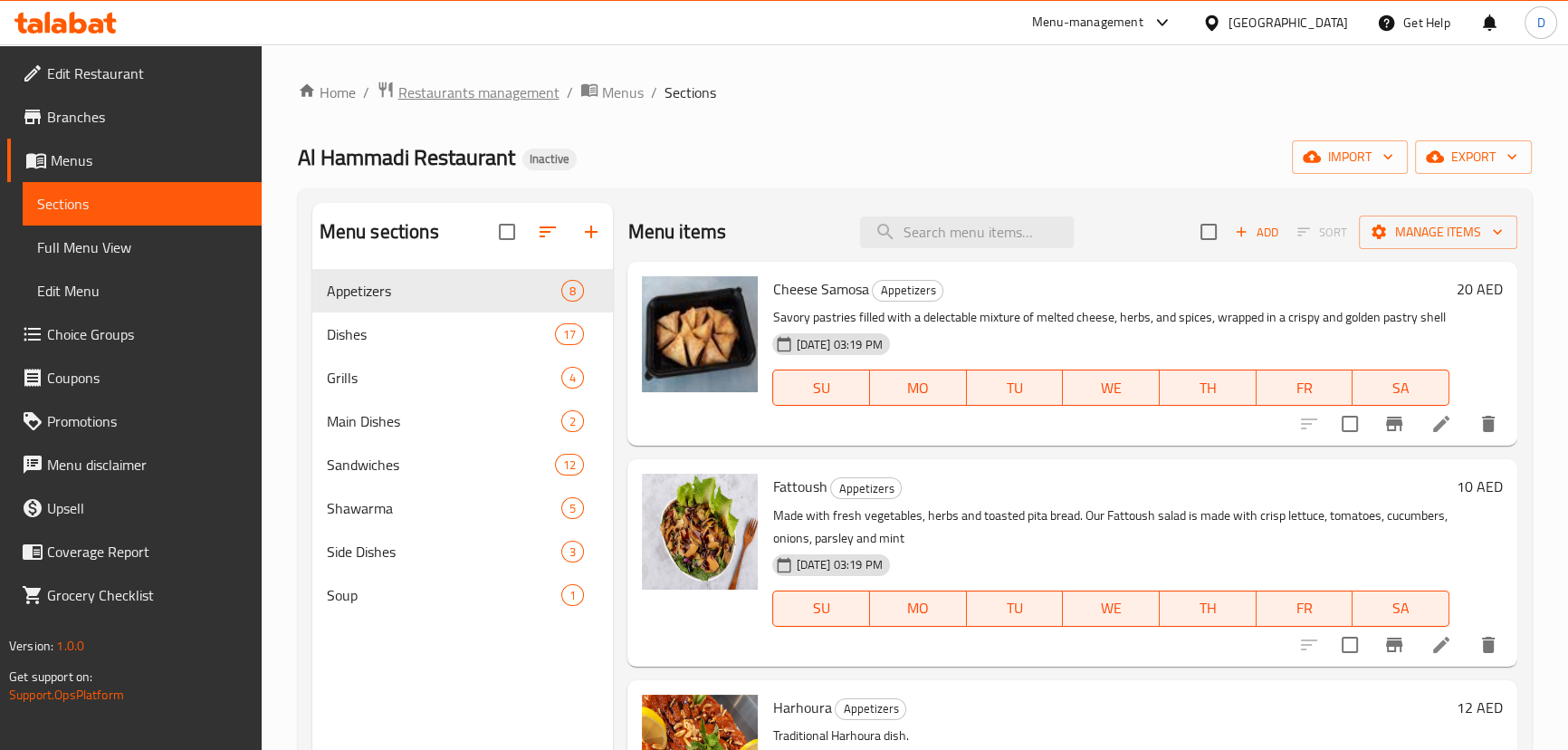
click at [473, 87] on span "Restaurants management" at bounding box center [478, 93] width 161 height 22
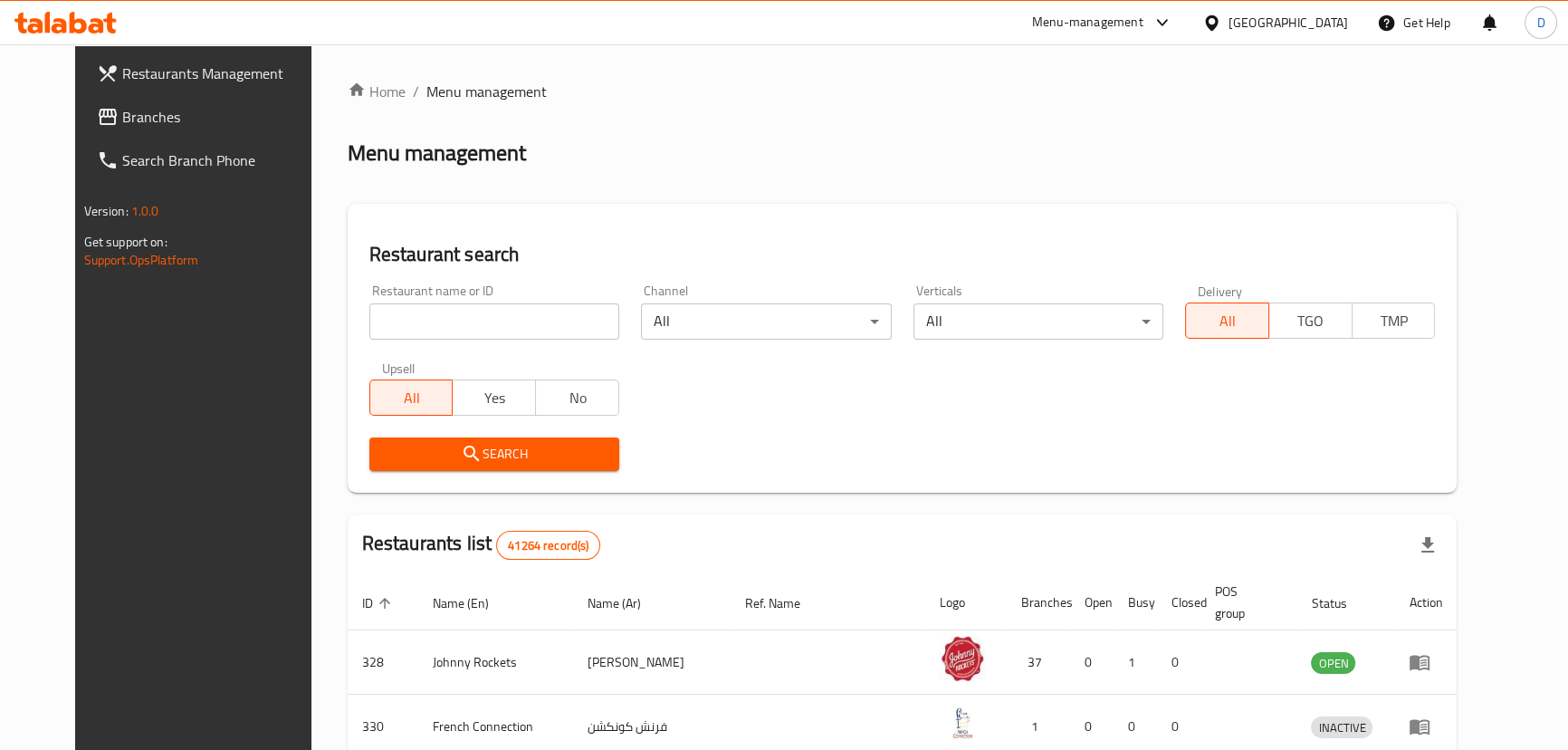
click at [122, 121] on span "Branches" at bounding box center [223, 117] width 200 height 22
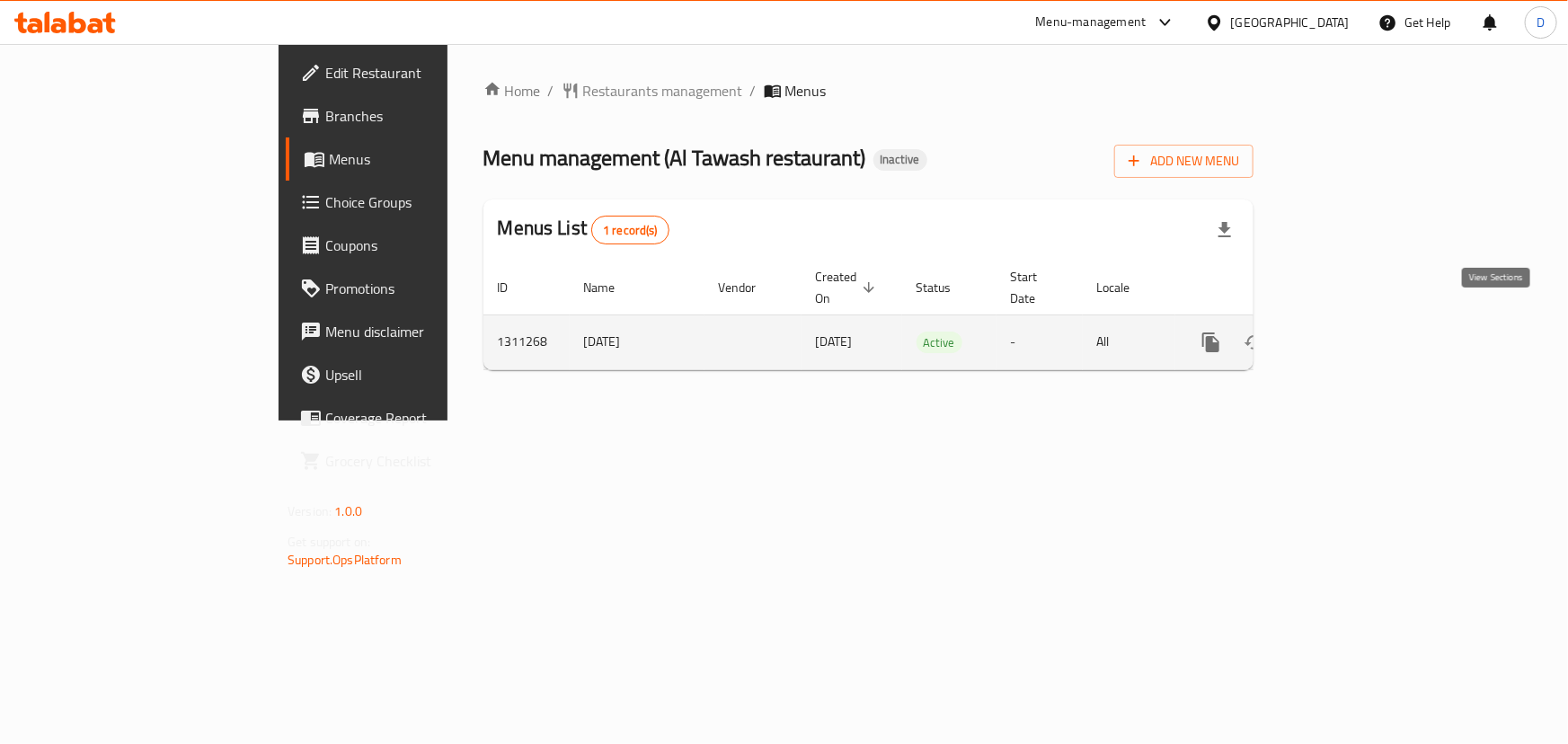
click at [1362, 320] on link "enhanced table" at bounding box center [1340, 341] width 43 height 43
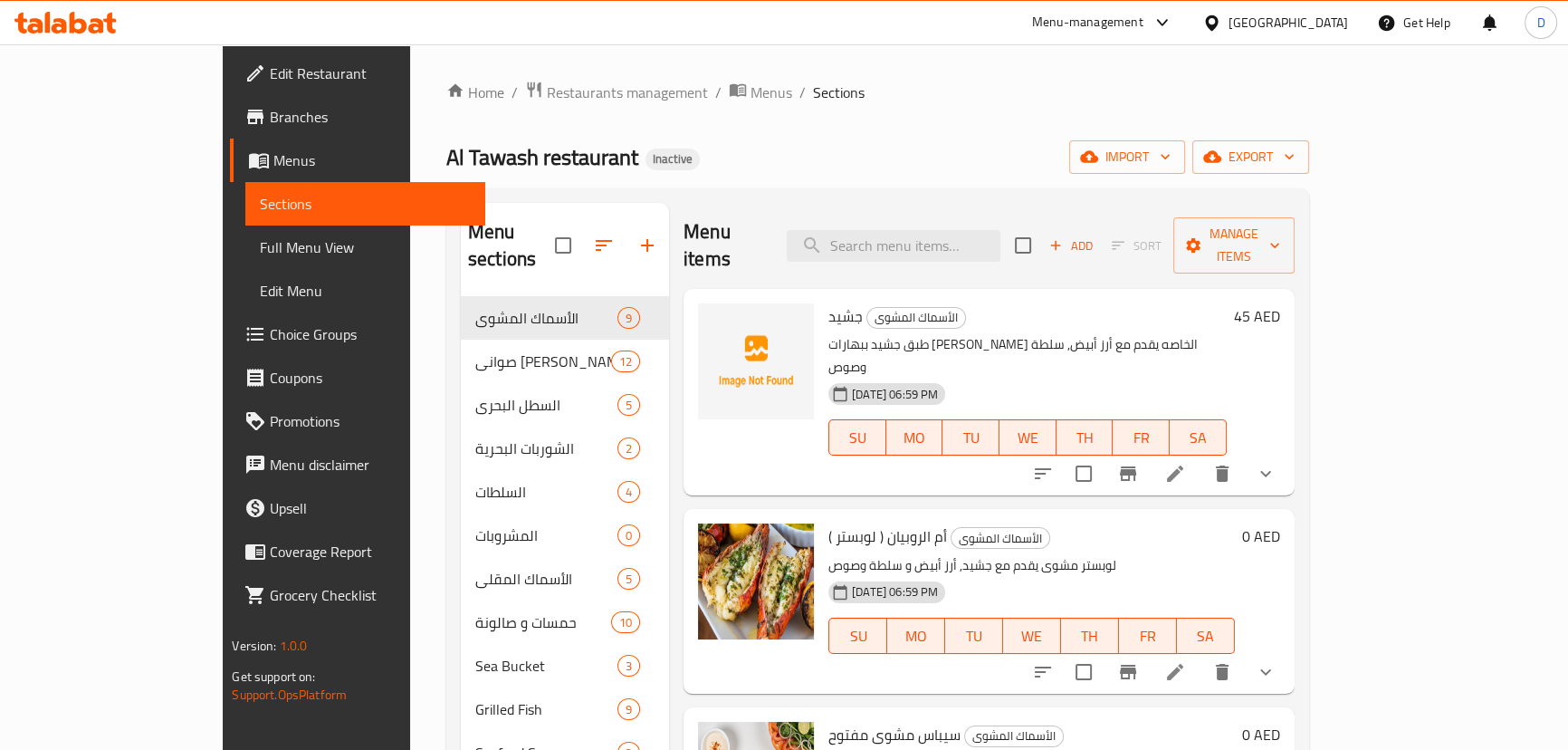
click at [260, 246] on span "Full Menu View" at bounding box center [365, 248] width 210 height 22
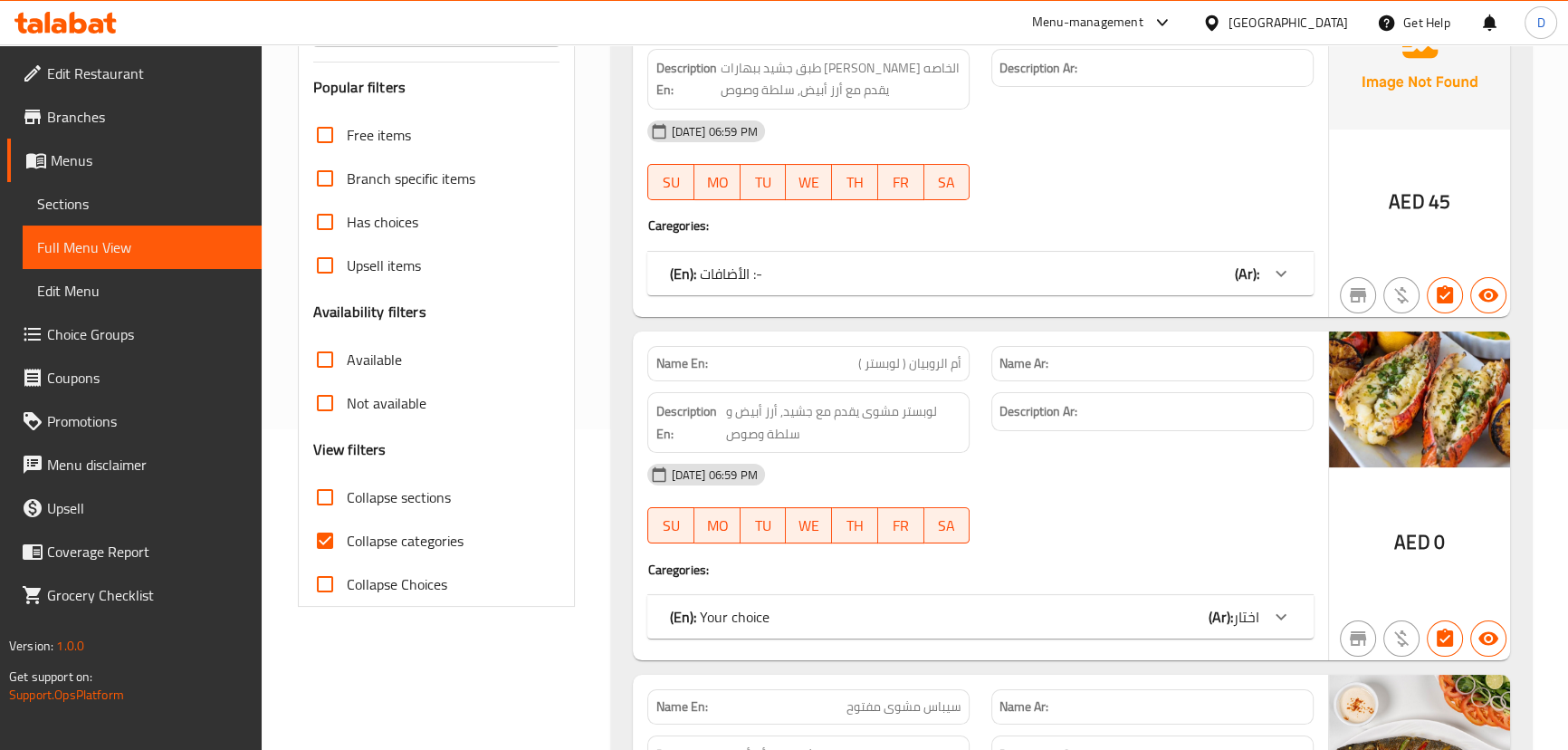
scroll to position [411, 0]
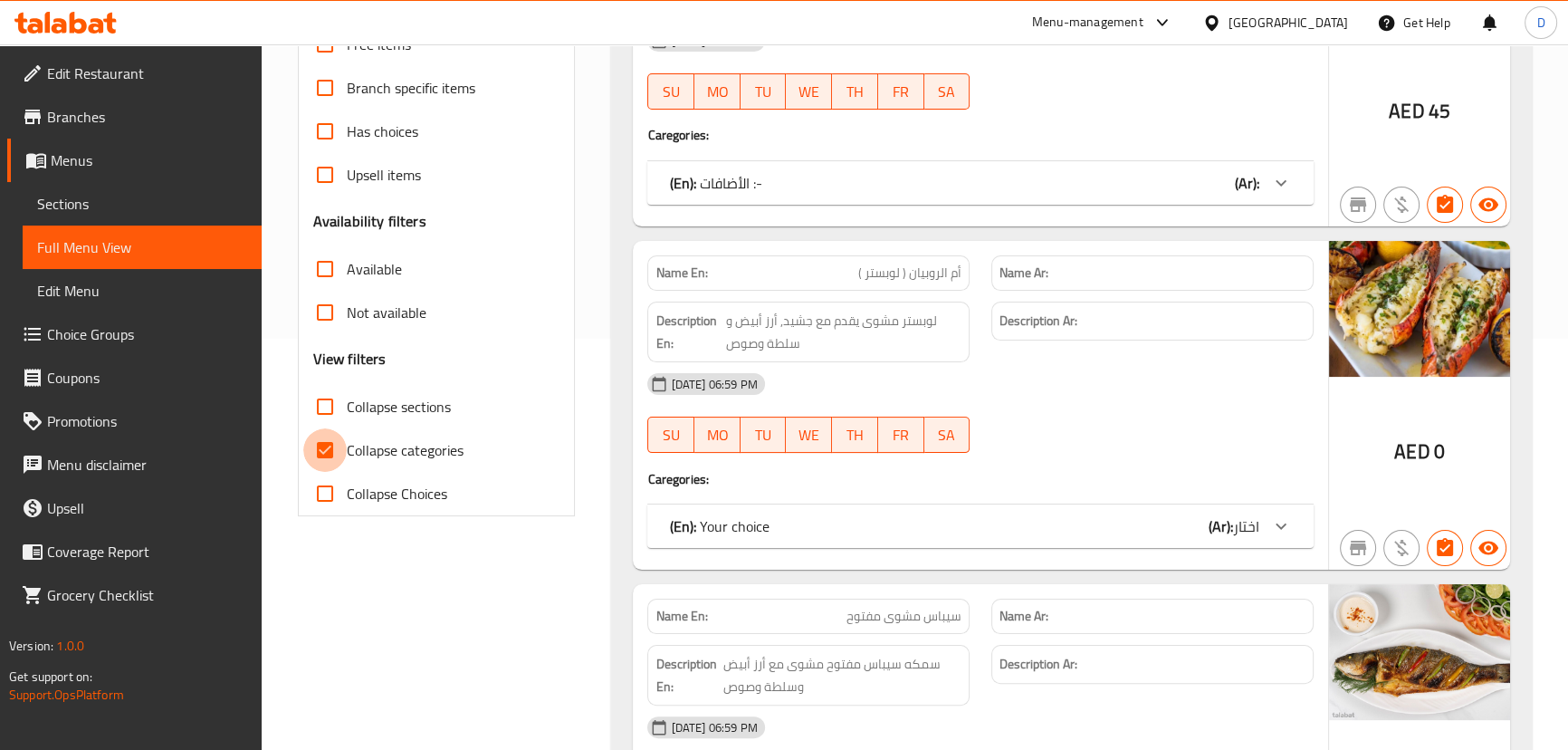
click at [328, 450] on input "Collapse categories" at bounding box center [325, 450] width 43 height 43
checkbox input "false"
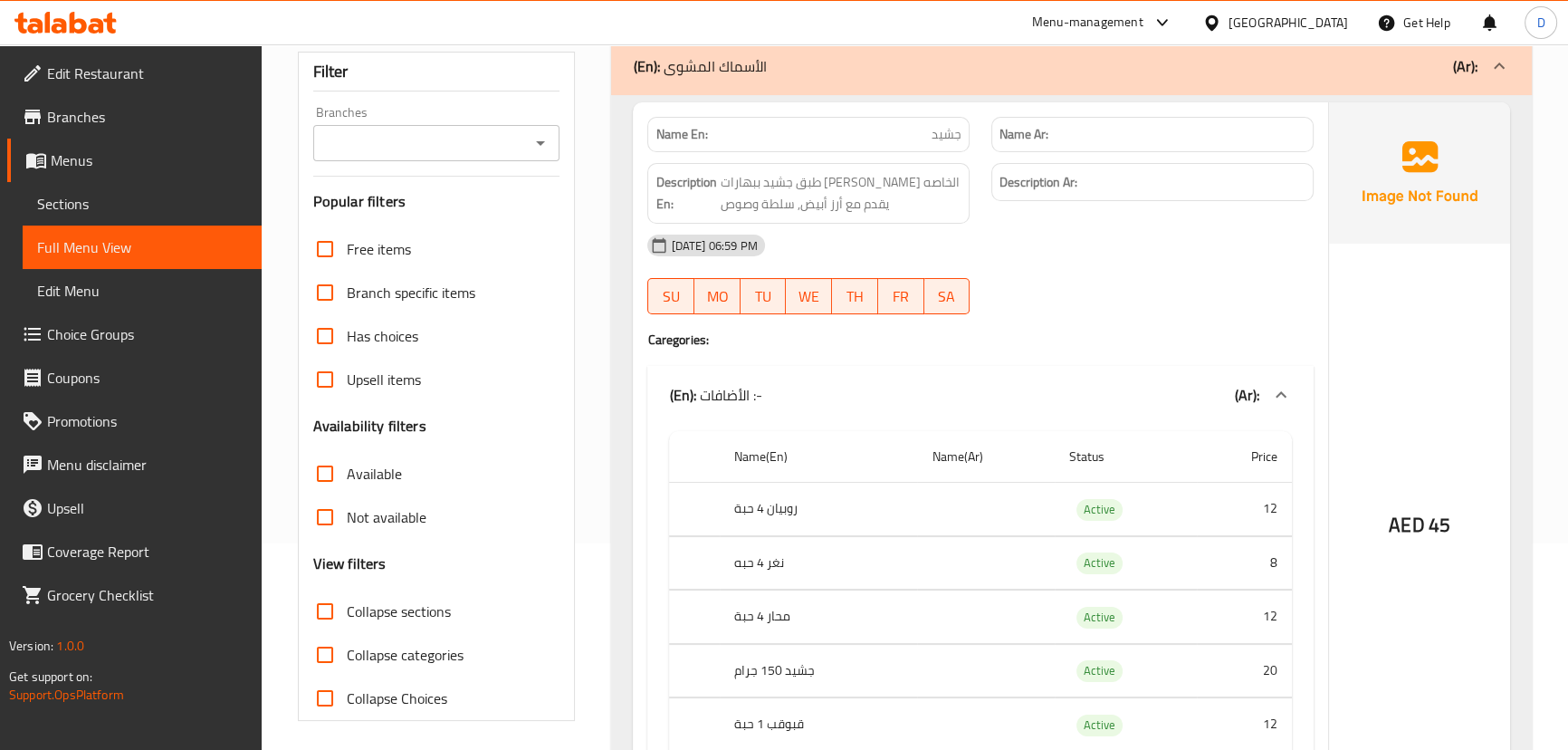
scroll to position [164, 0]
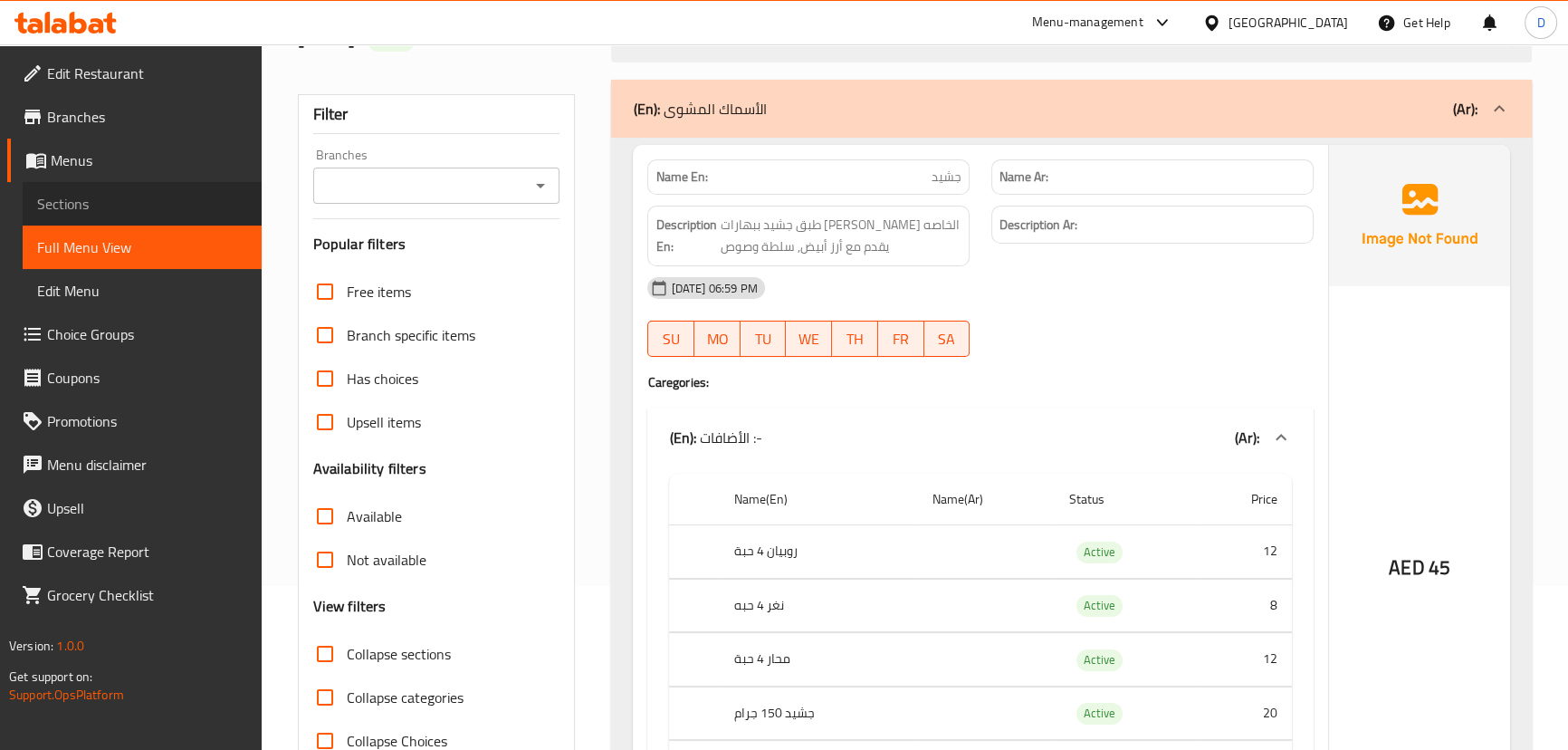
click at [137, 207] on span "Sections" at bounding box center [142, 204] width 210 height 22
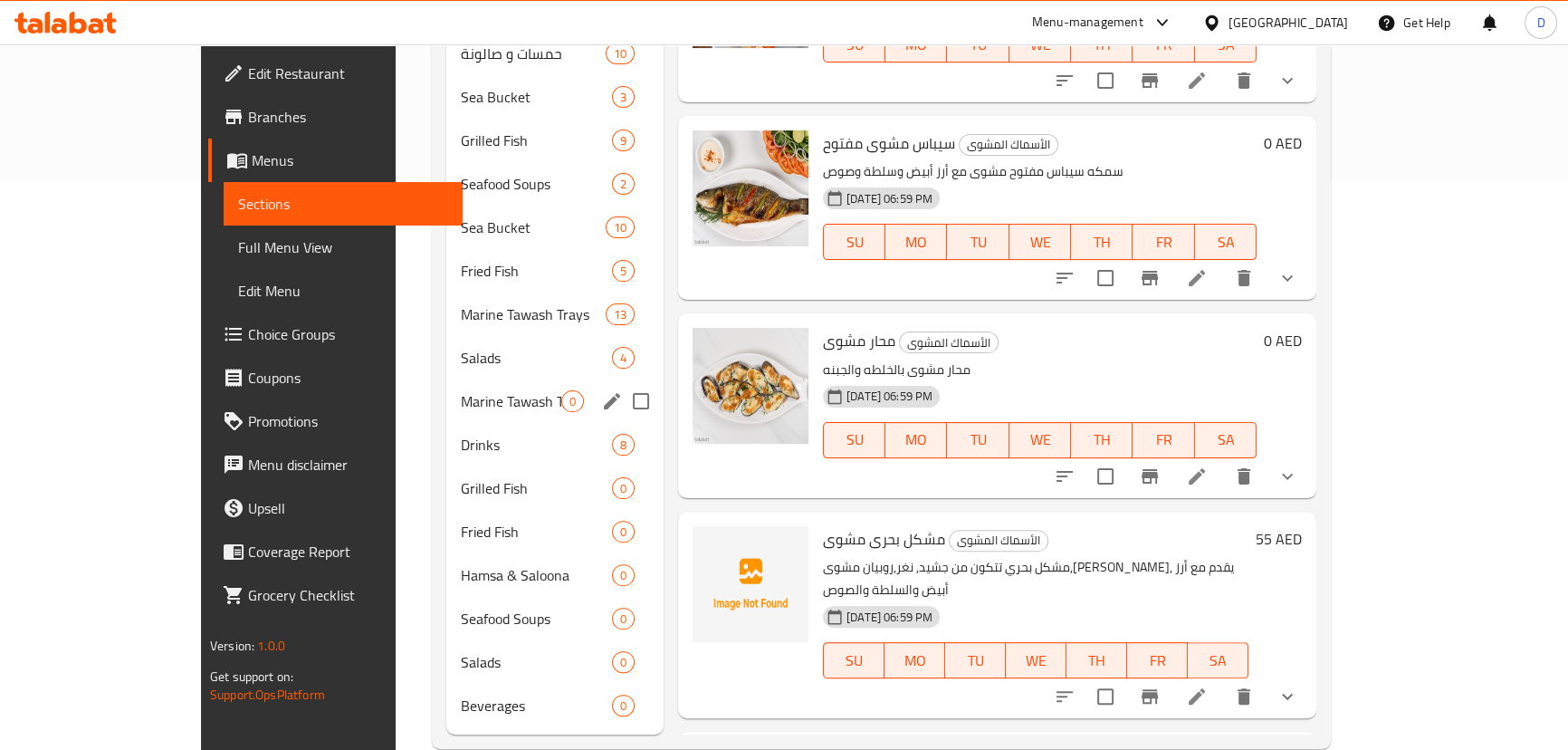
scroll to position [576, 0]
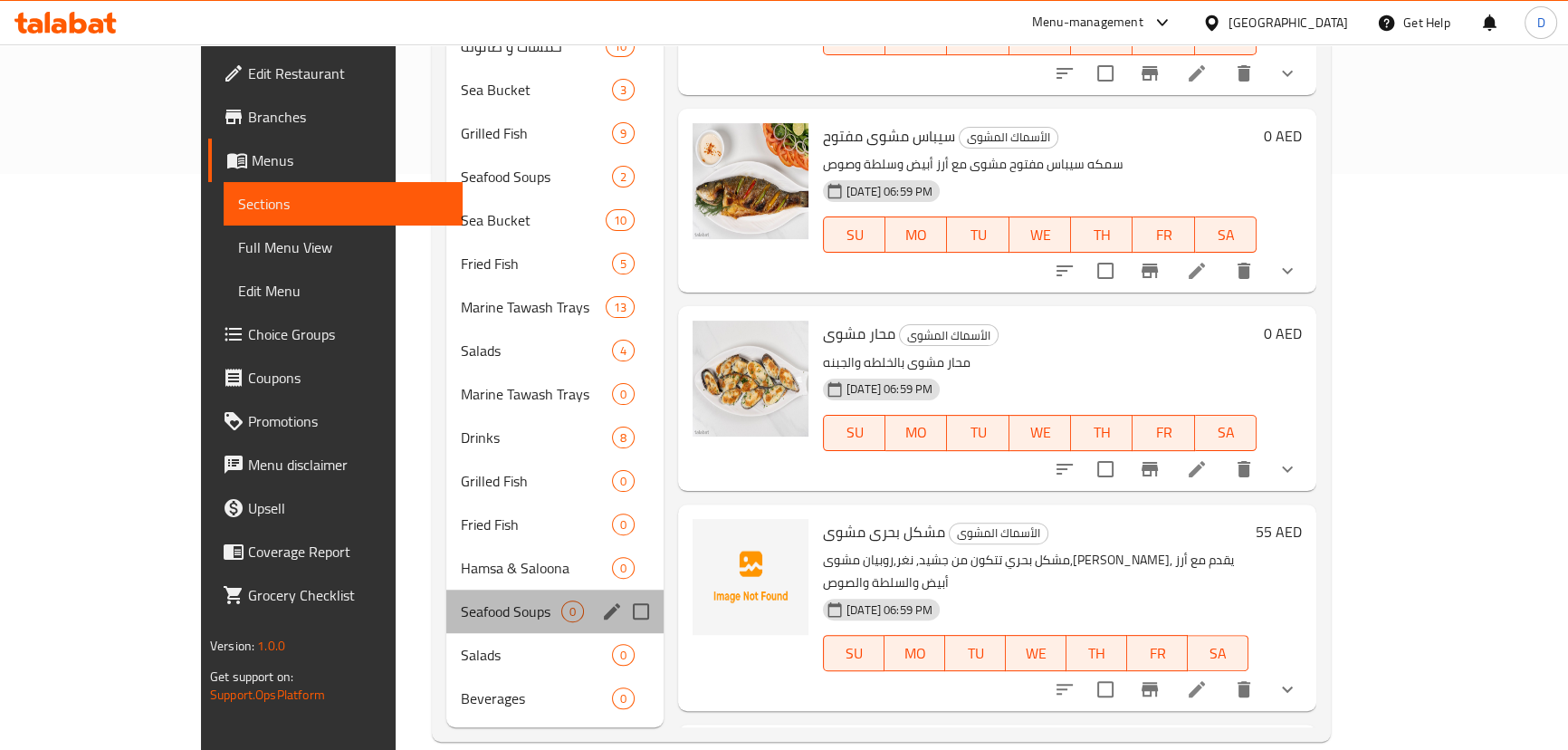
click at [446, 590] on div "Seafood Soups 0" at bounding box center [555, 611] width 217 height 43
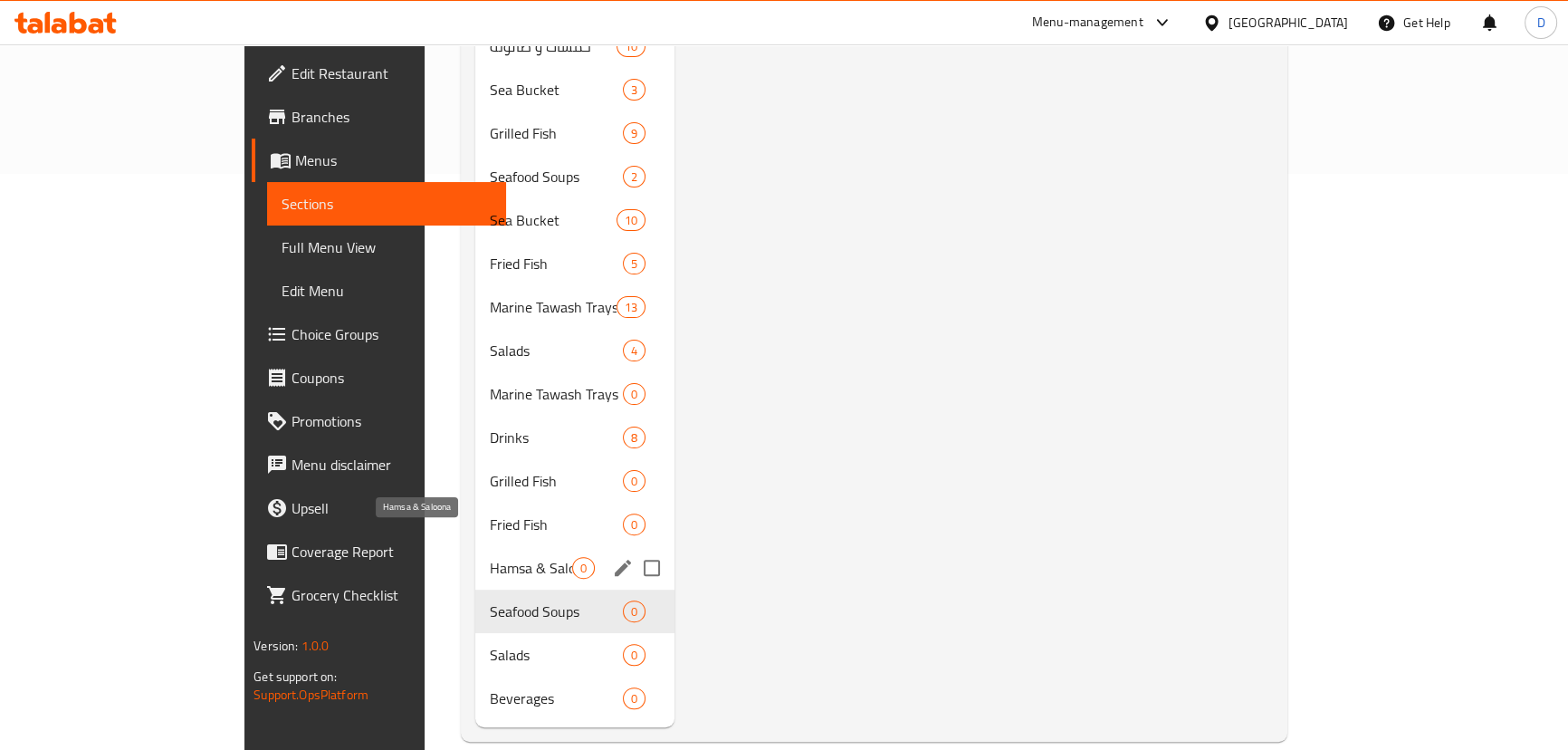
click at [490, 557] on span "Hamsa & Saloona" at bounding box center [532, 568] width 83 height 22
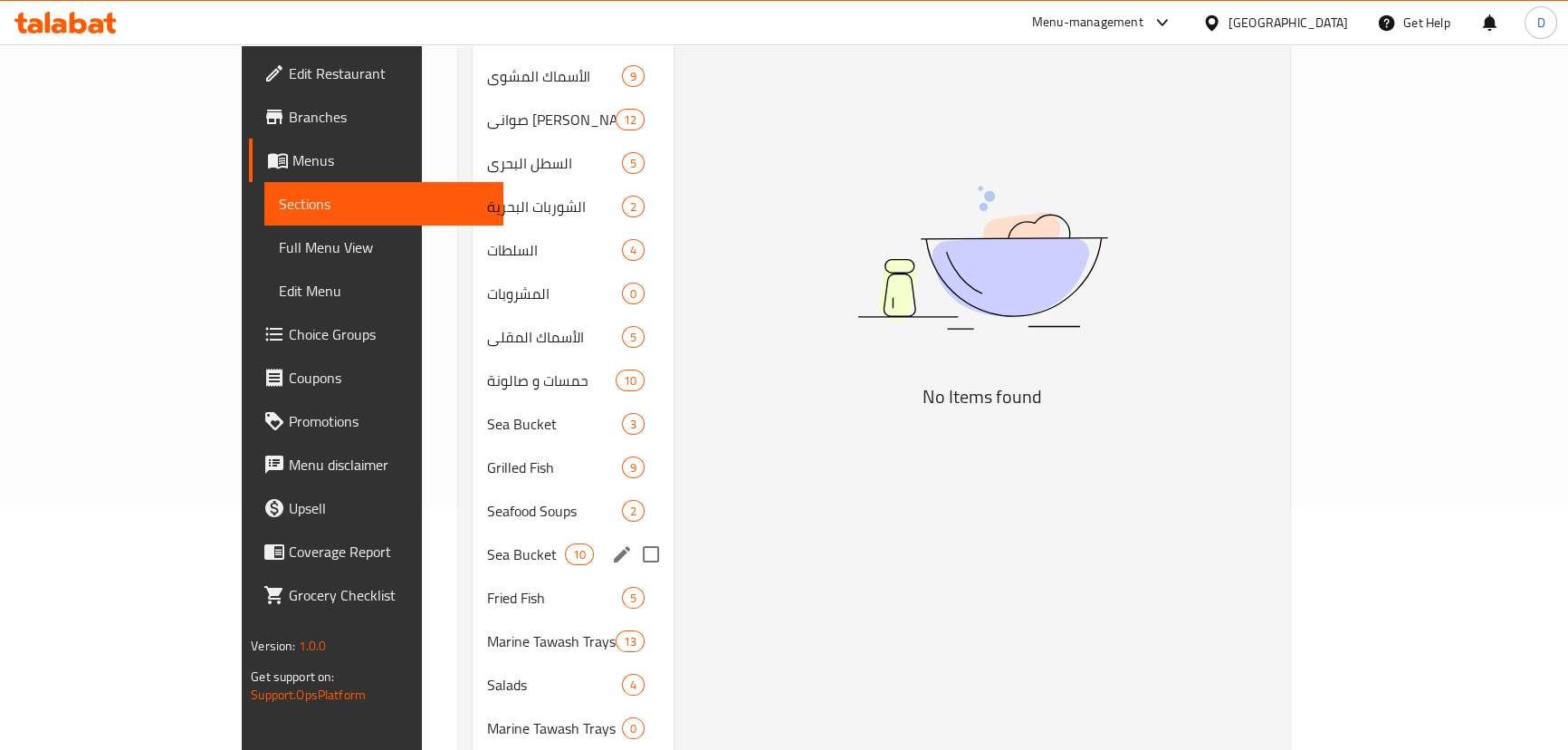
scroll to position [164, 0]
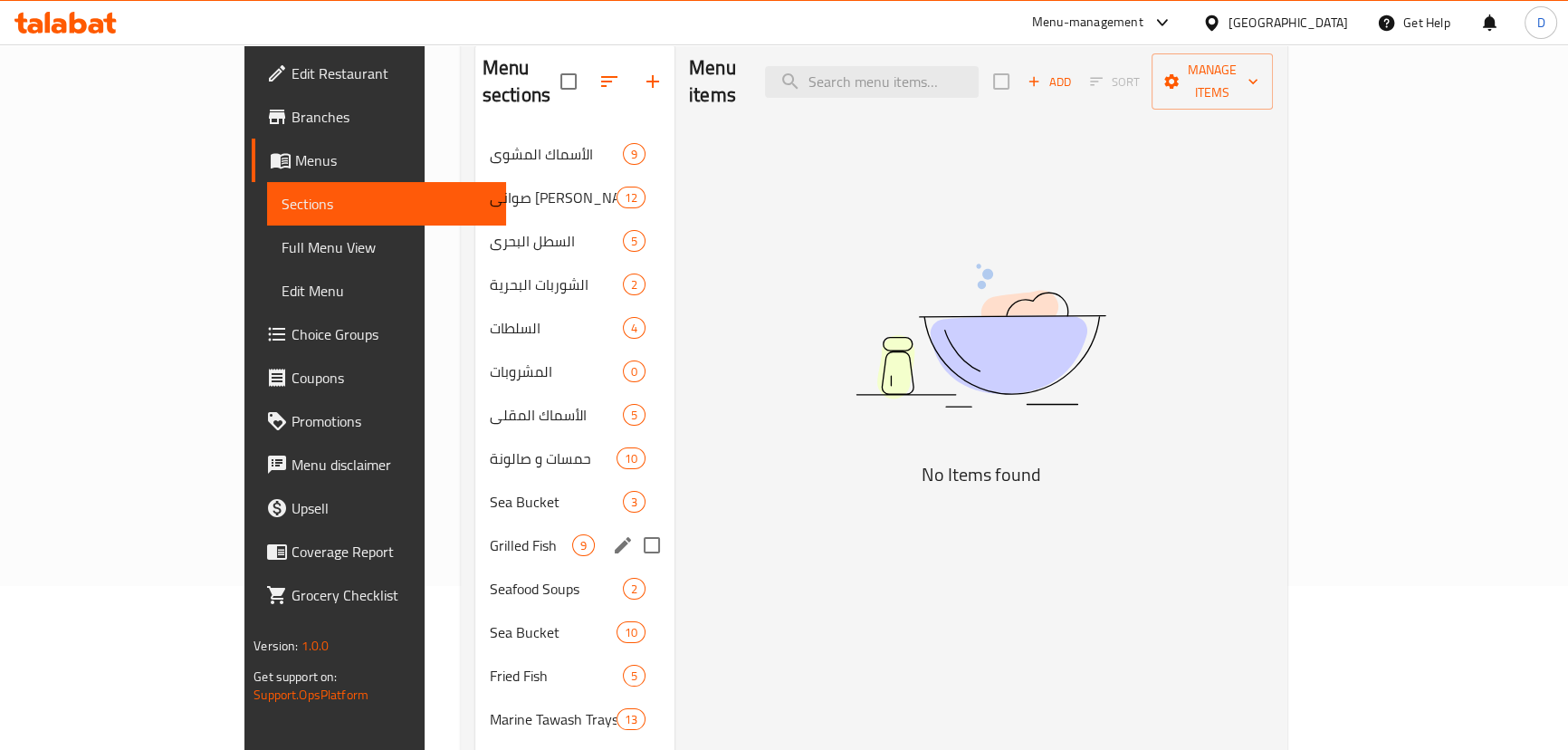
click at [475, 536] on div "Grilled Fish 9" at bounding box center [575, 545] width 200 height 43
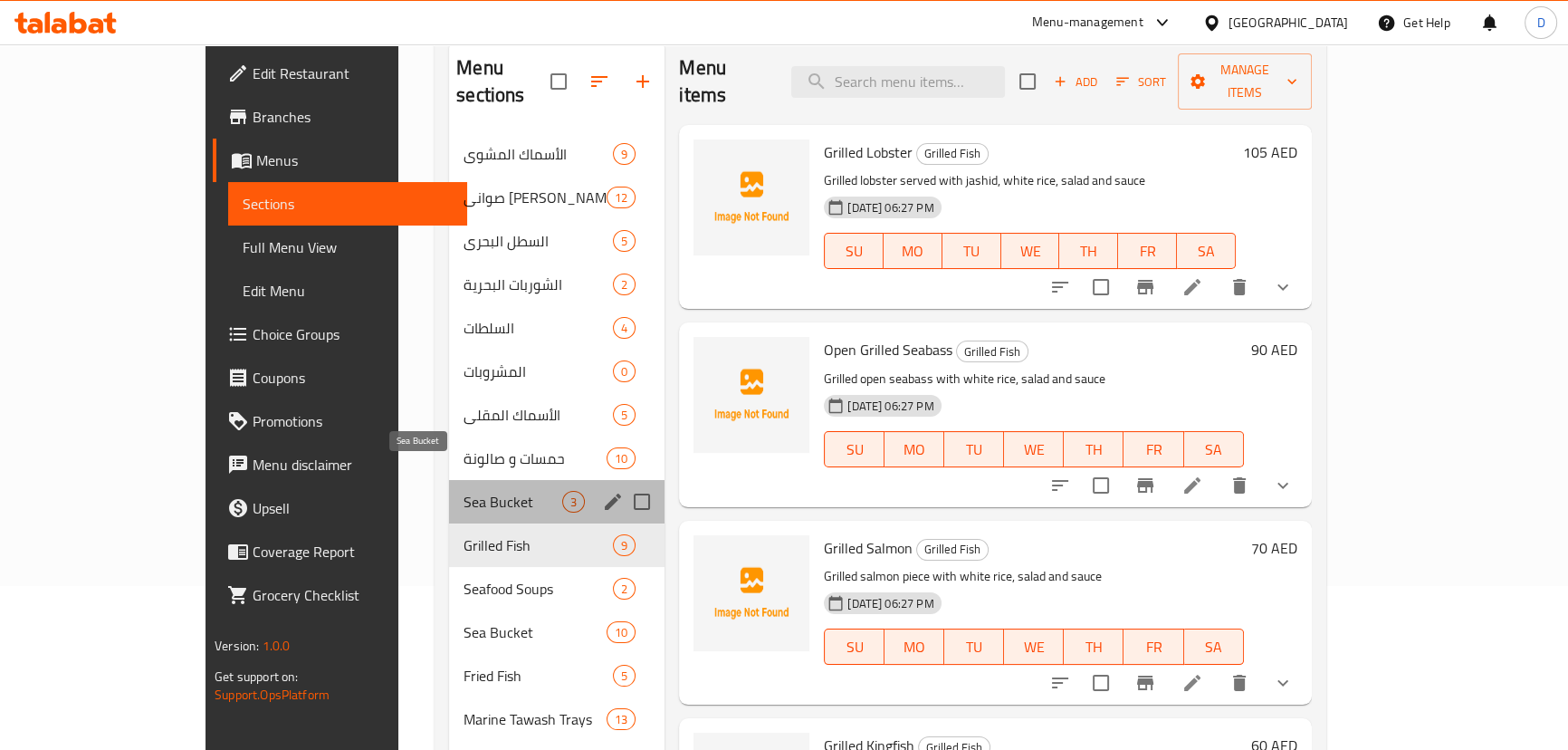
click at [464, 491] on span "Sea Bucket" at bounding box center [512, 502] width 98 height 22
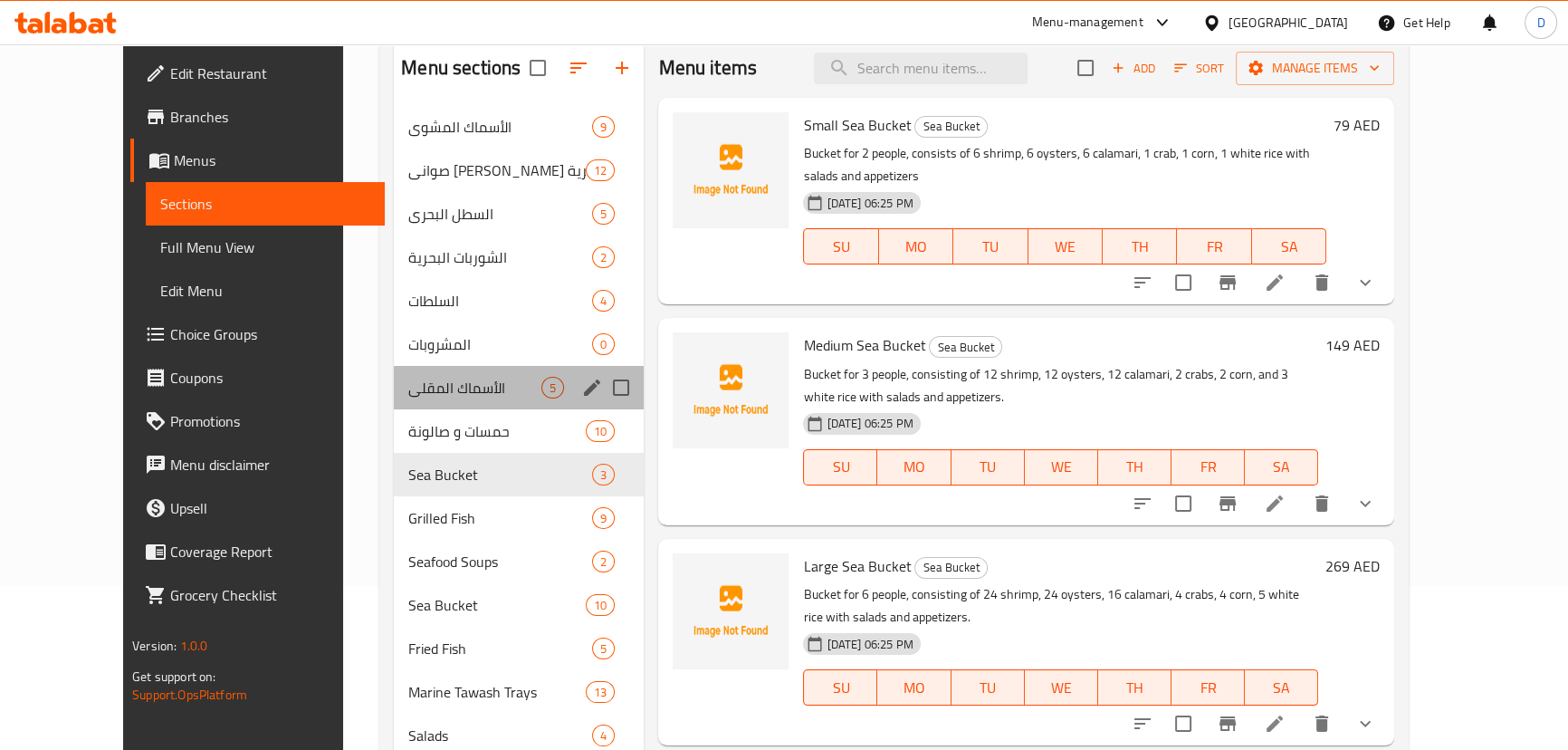
click at [394, 403] on div "الأسماك المقلى 5" at bounding box center [519, 387] width 250 height 43
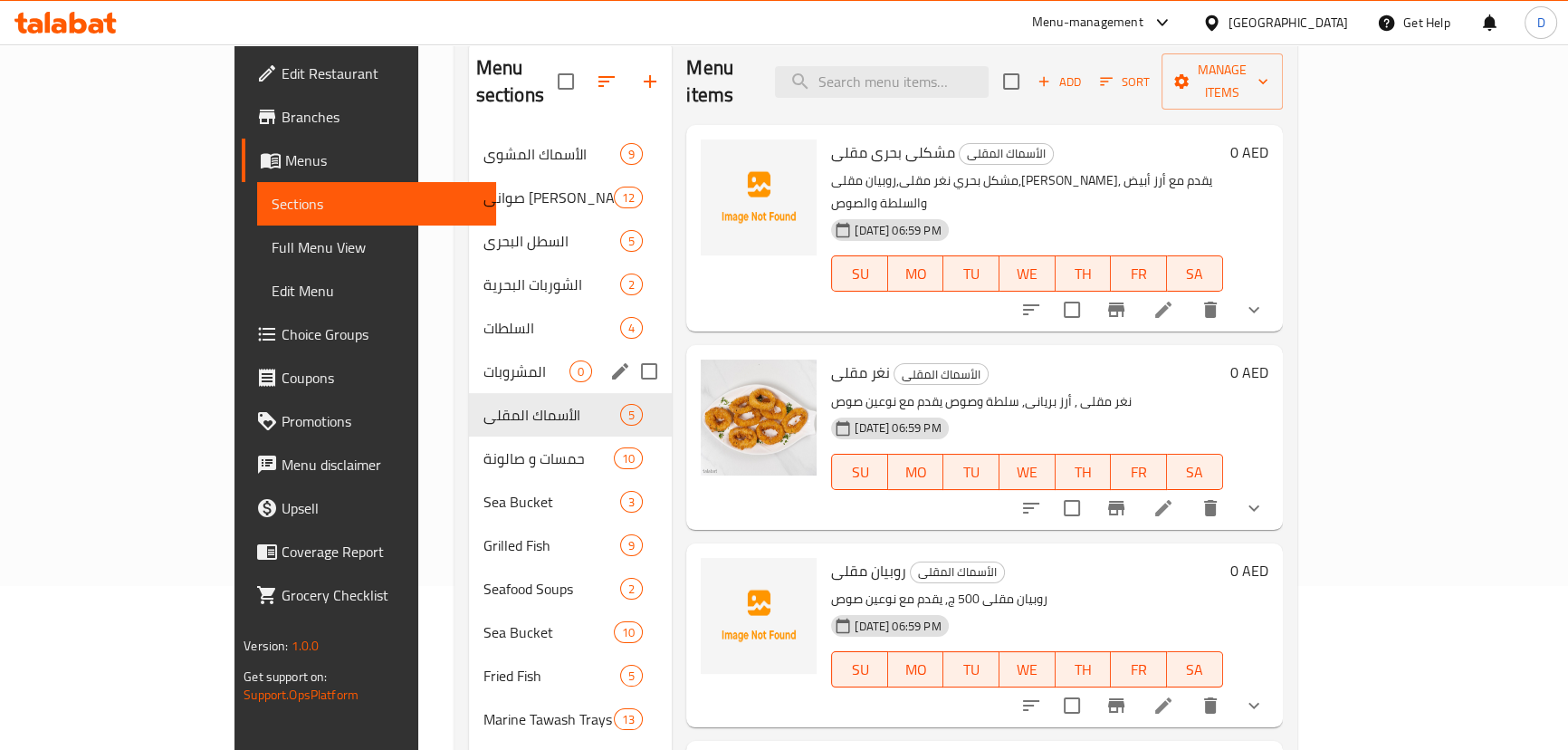
click at [469, 350] on div "المشروبات 0" at bounding box center [570, 371] width 203 height 43
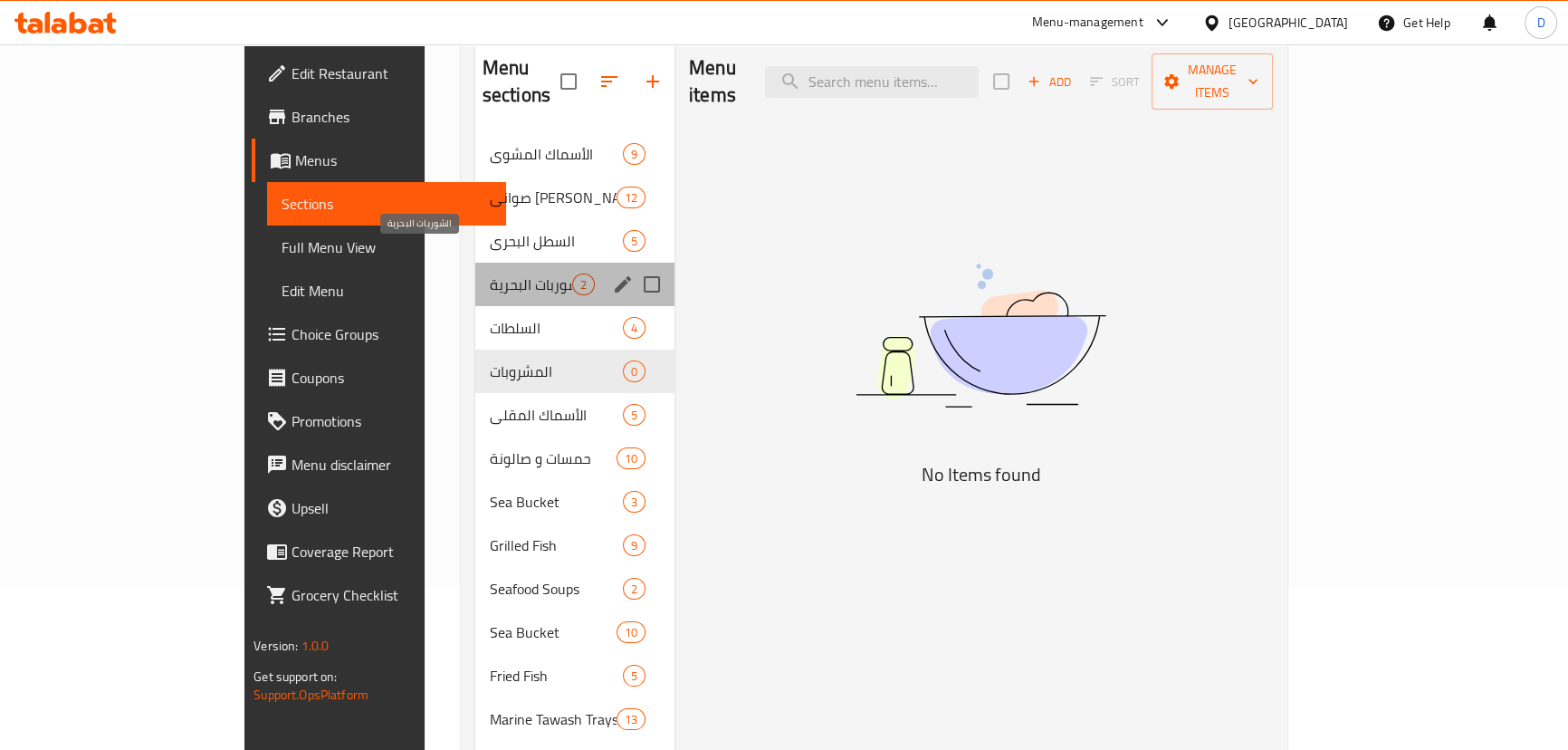
click at [490, 273] on span "الشوربات البحرية" at bounding box center [532, 284] width 83 height 22
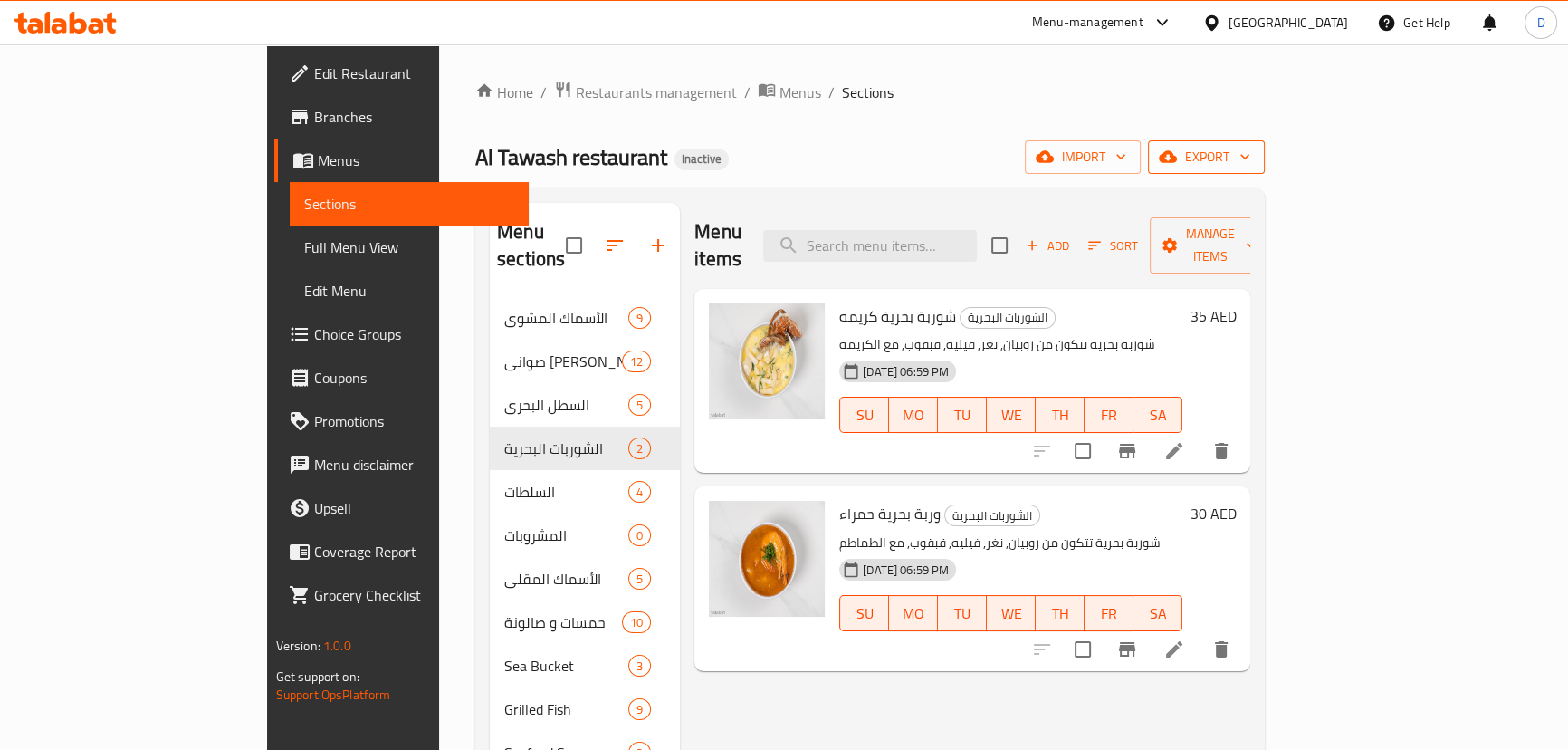
click at [1253, 158] on icon "button" at bounding box center [1245, 156] width 18 height 18
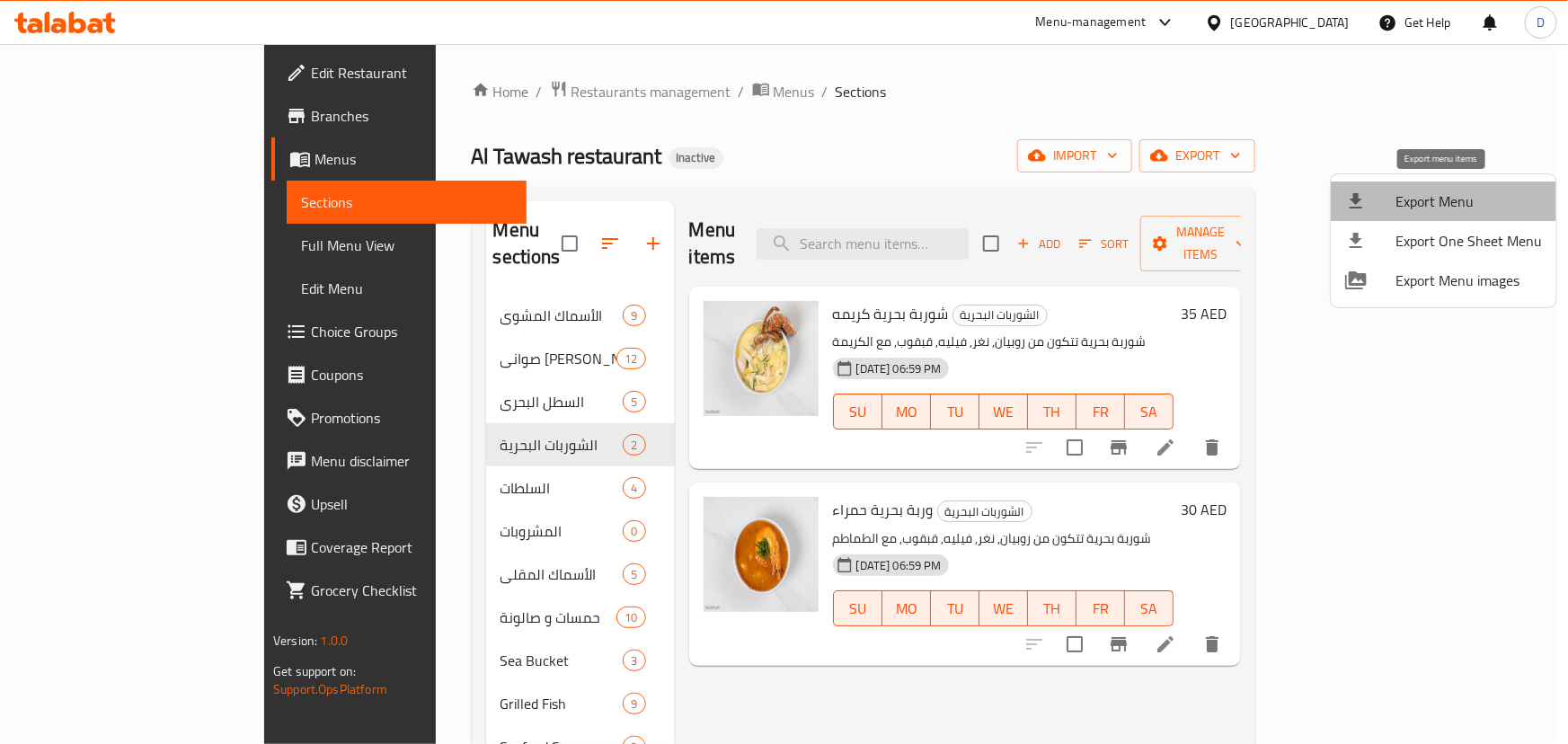
click at [1462, 185] on li "Export Menu" at bounding box center [1443, 201] width 225 height 39
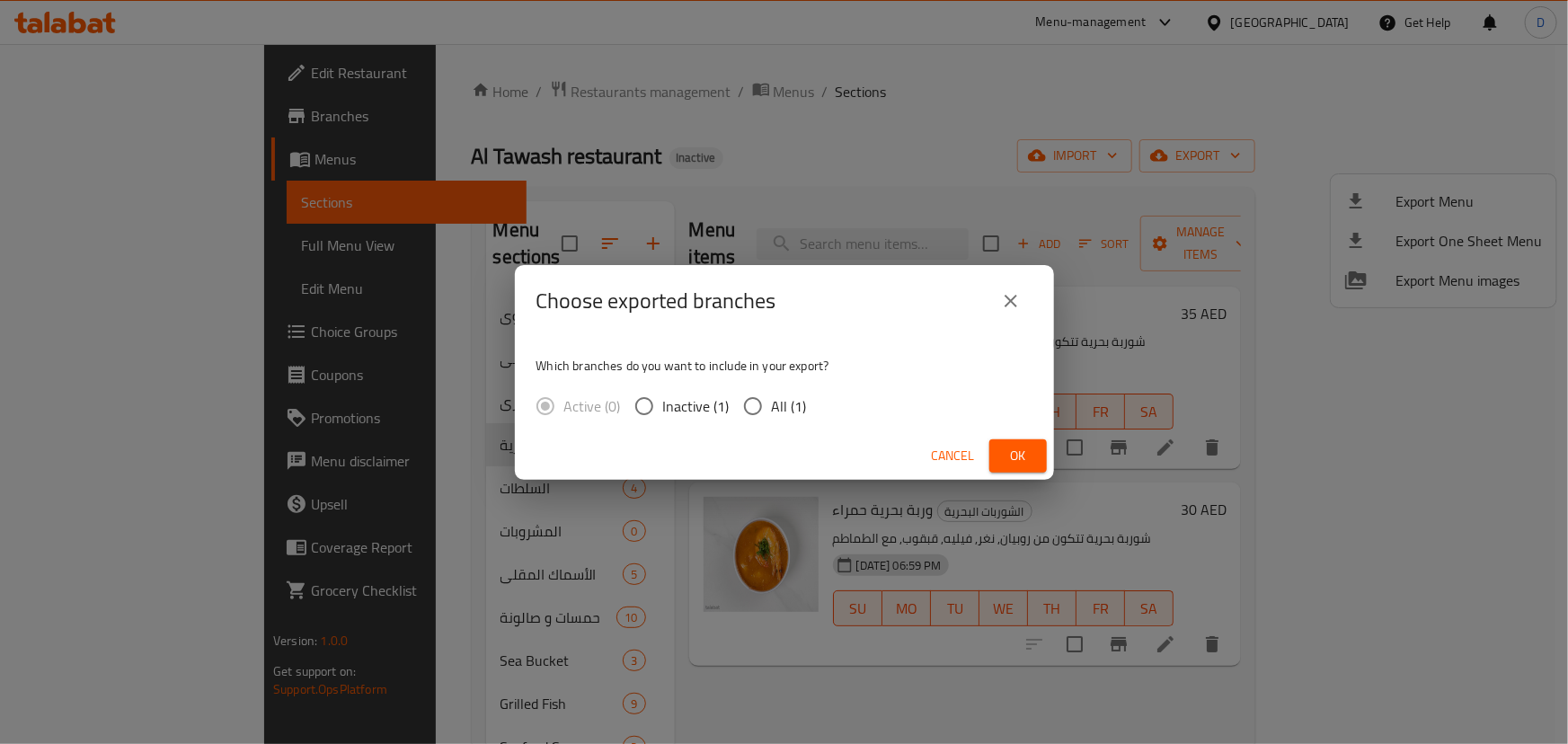
click at [779, 400] on span "All (1)" at bounding box center [789, 406] width 35 height 22
click at [772, 400] on input "All (1)" at bounding box center [752, 405] width 37 height 37
radio input "true"
click at [1007, 452] on span "Ok" at bounding box center [1018, 456] width 28 height 23
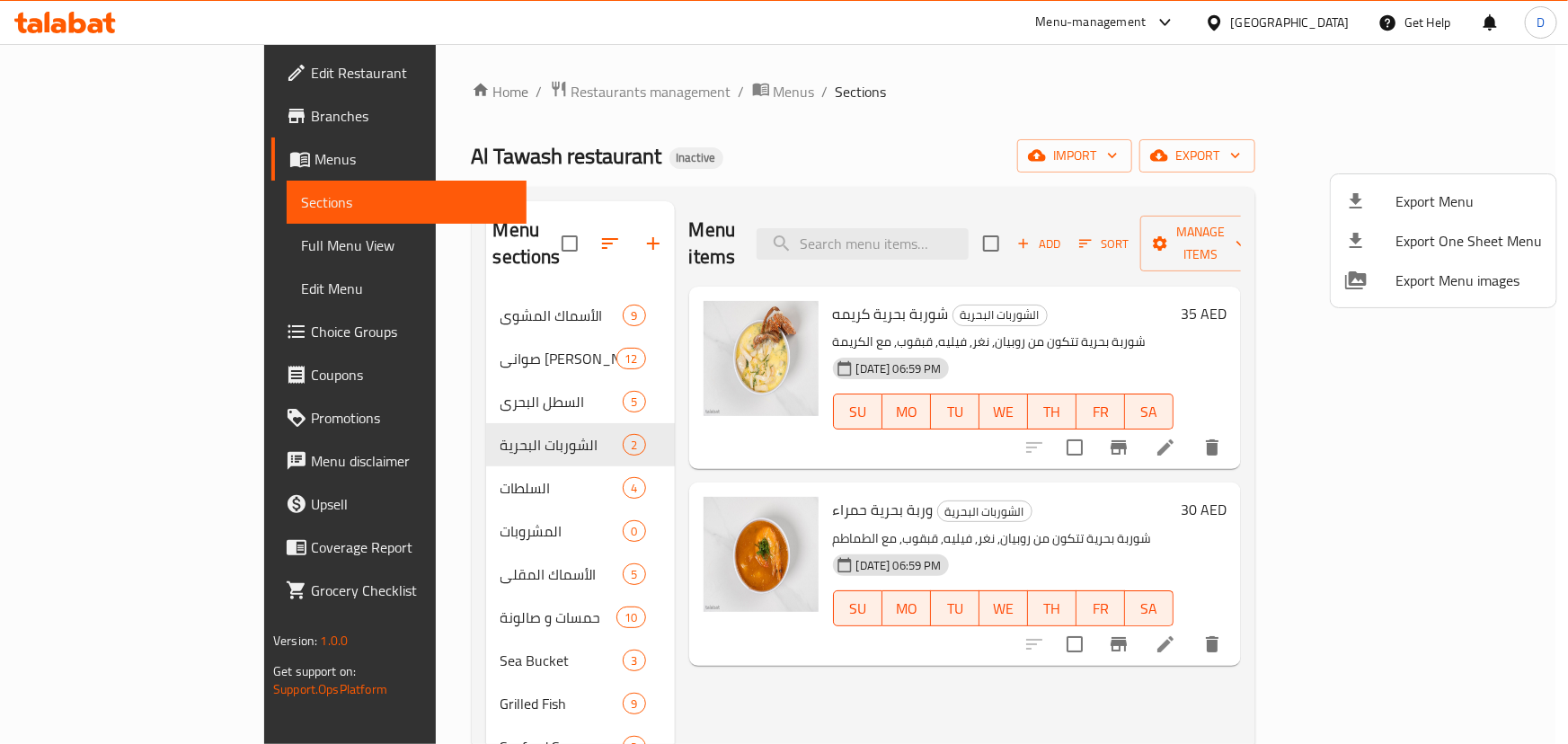
click at [685, 180] on div at bounding box center [784, 372] width 1568 height 744
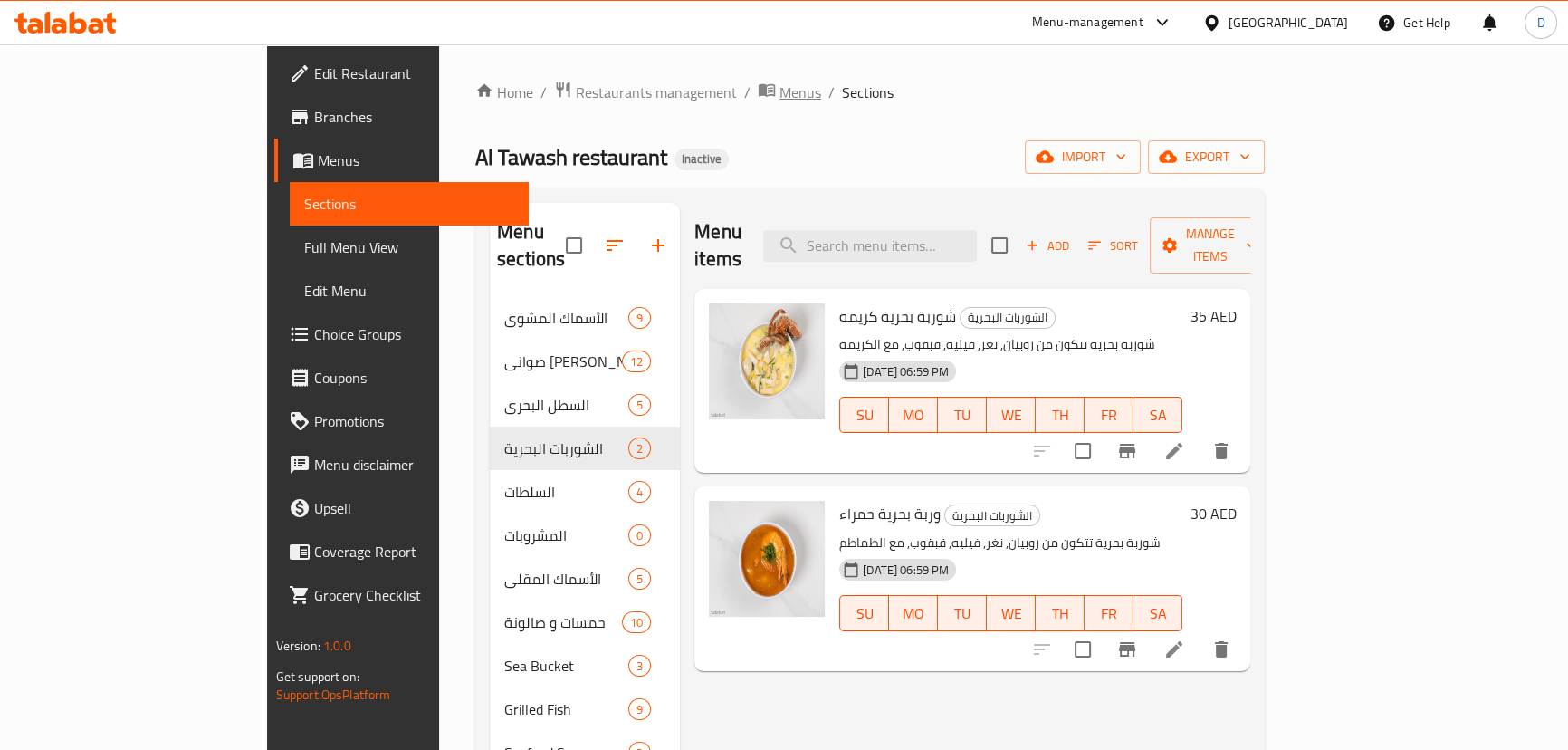
click at [780, 98] on span "Menus" at bounding box center [800, 93] width 41 height 22
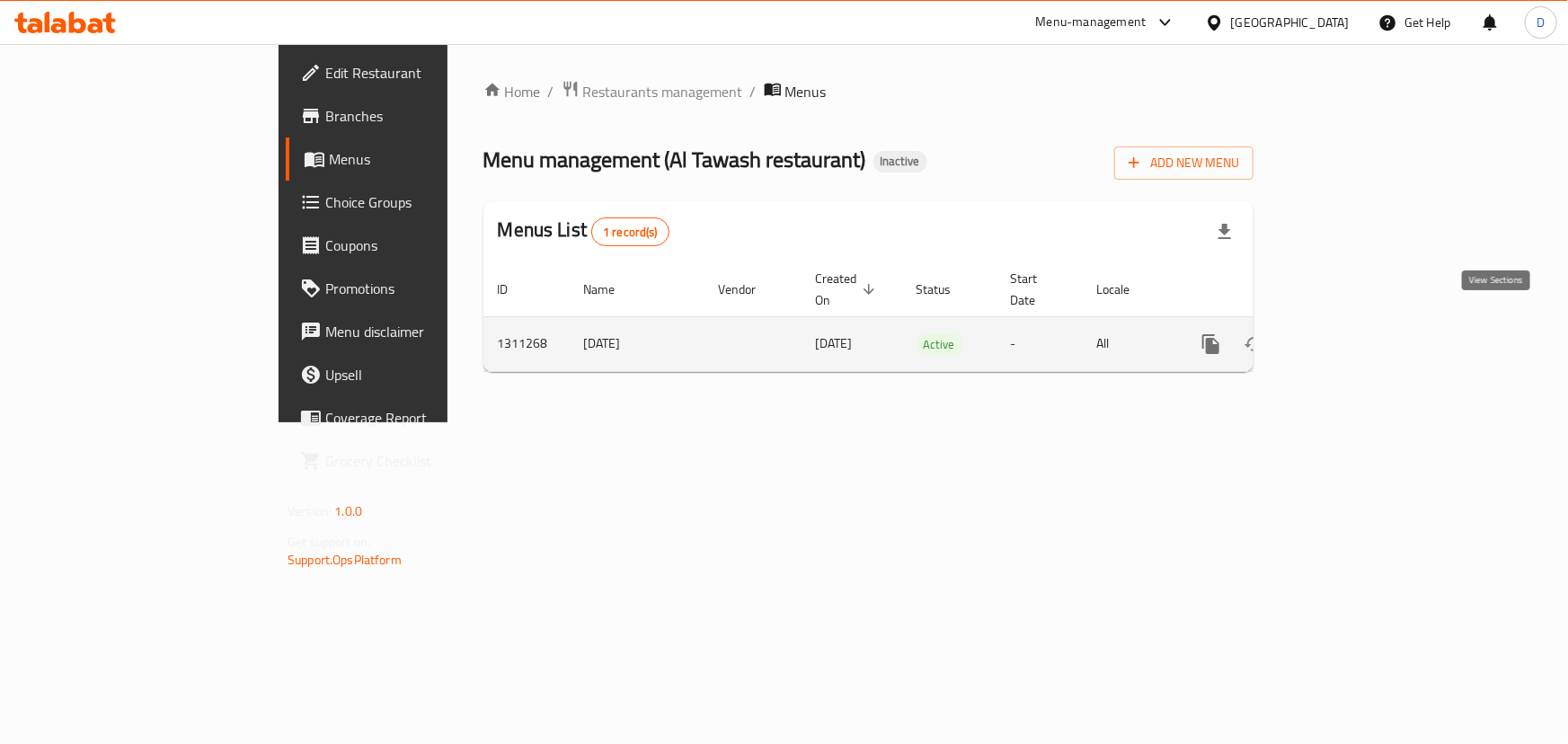
click at [1351, 333] on icon "enhanced table" at bounding box center [1341, 344] width 22 height 22
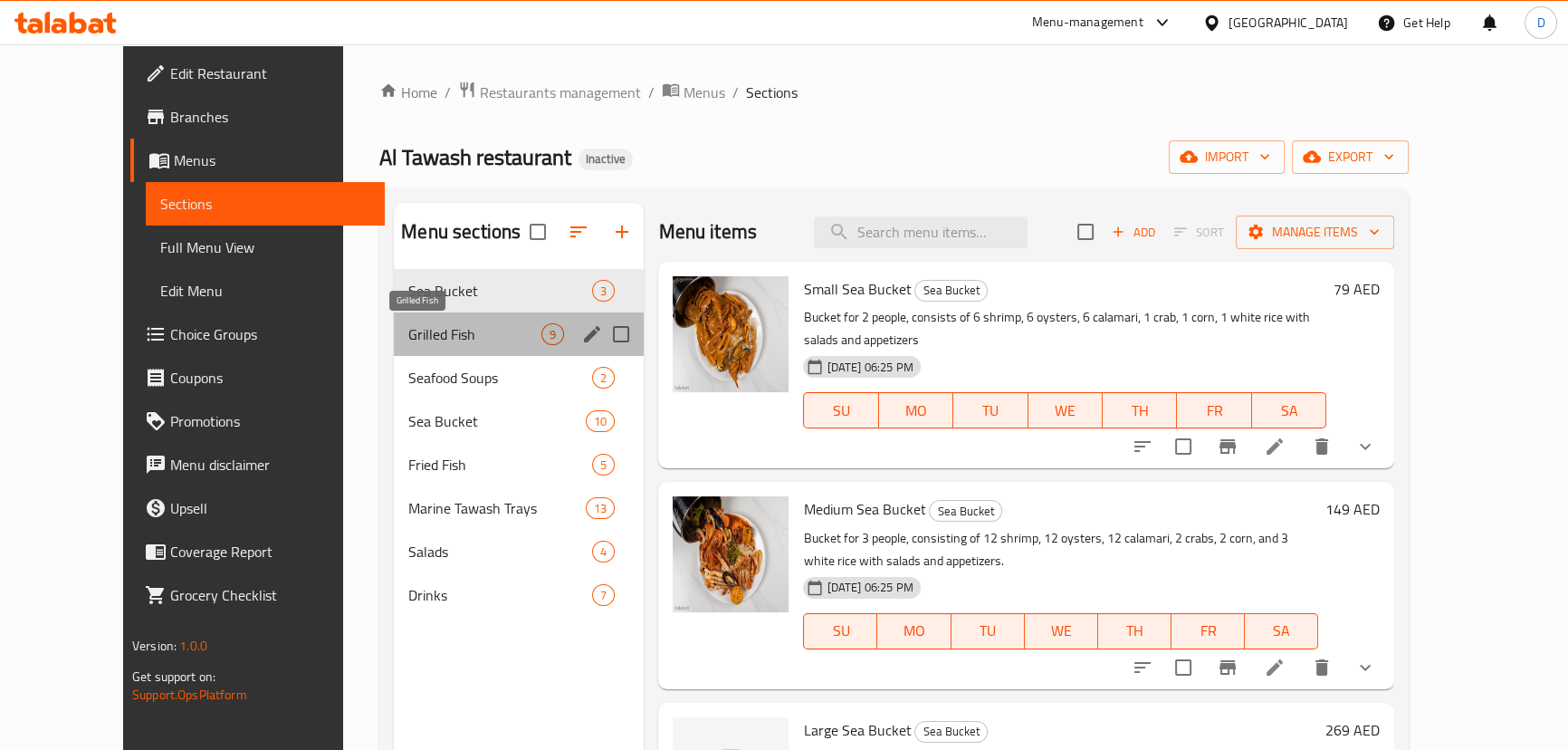
click at [463, 327] on span "Grilled Fish" at bounding box center [475, 334] width 133 height 22
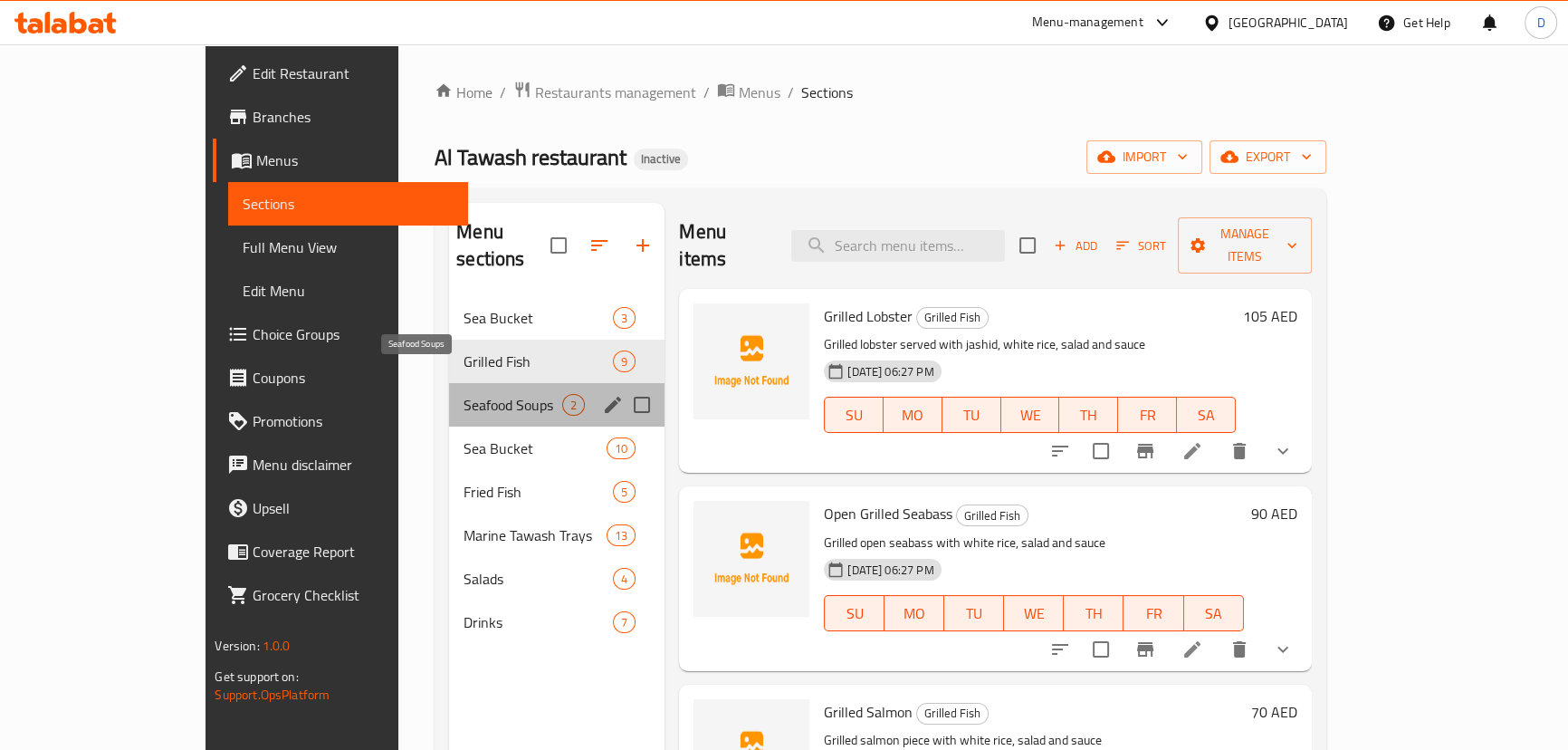
click at [464, 394] on span "Seafood Soups" at bounding box center [512, 405] width 98 height 22
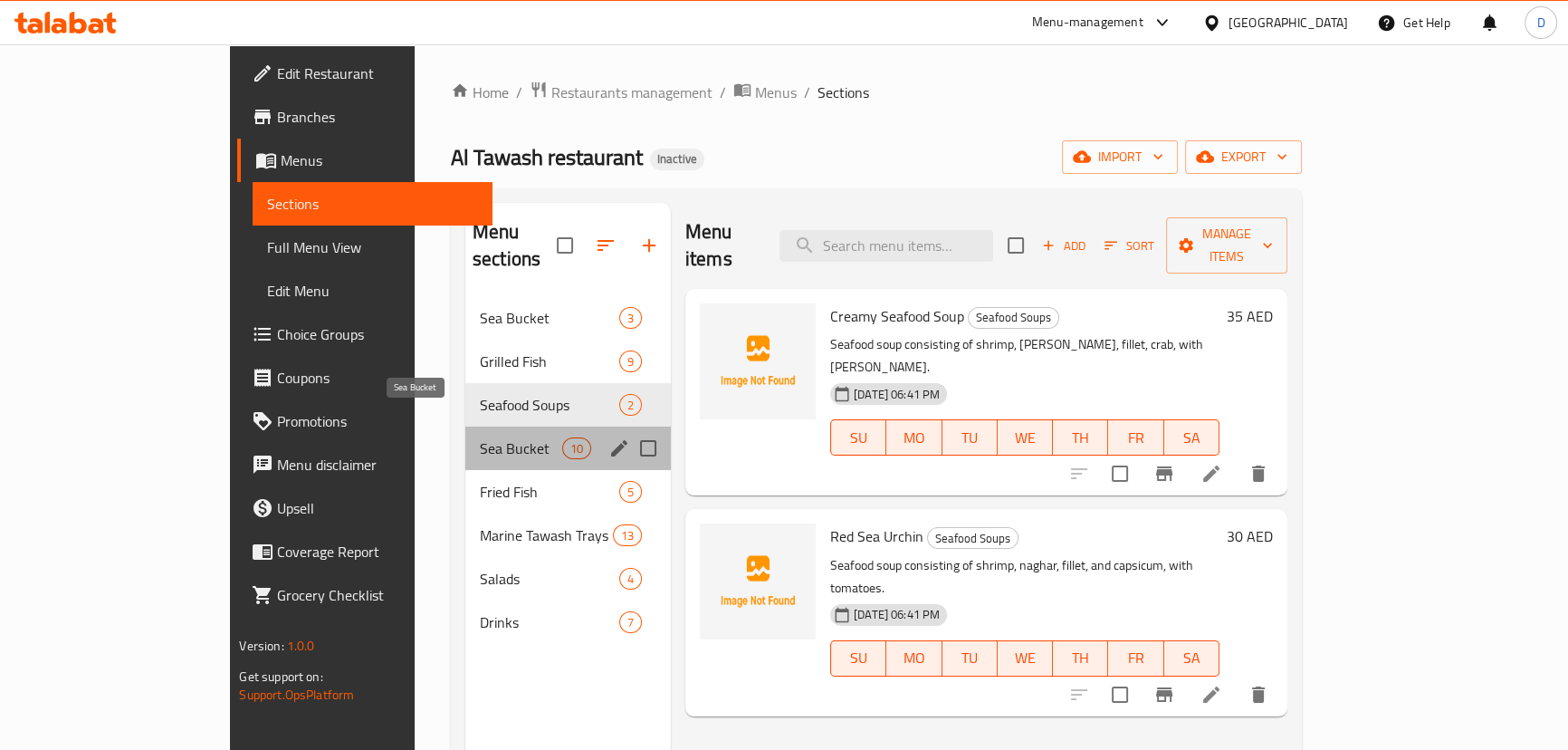
click at [480, 437] on span "Sea Bucket" at bounding box center [521, 448] width 83 height 22
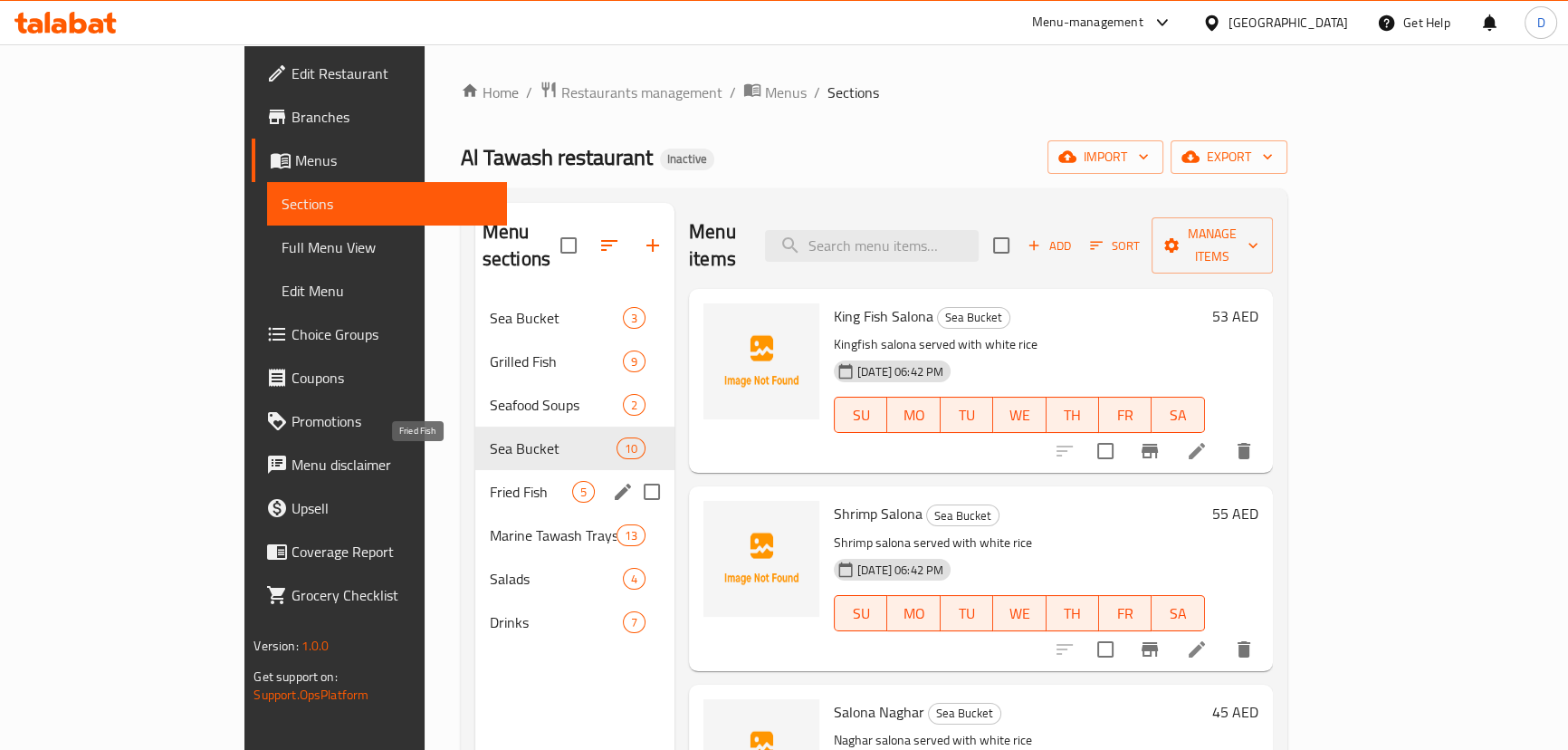
click at [490, 481] on span "Fried Fish" at bounding box center [532, 492] width 83 height 22
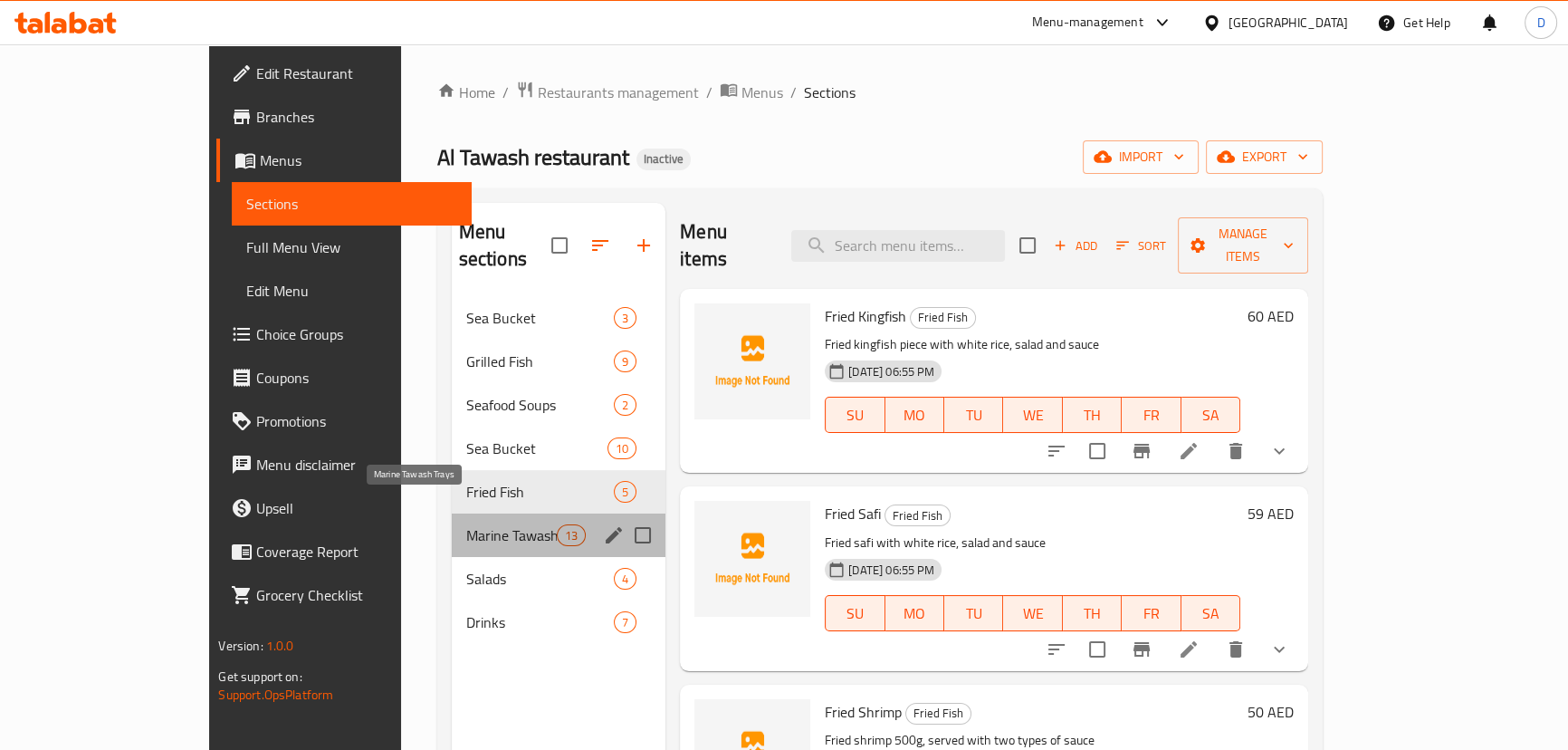
click at [466, 525] on span "Marine Tawash Trays" at bounding box center [511, 536] width 90 height 22
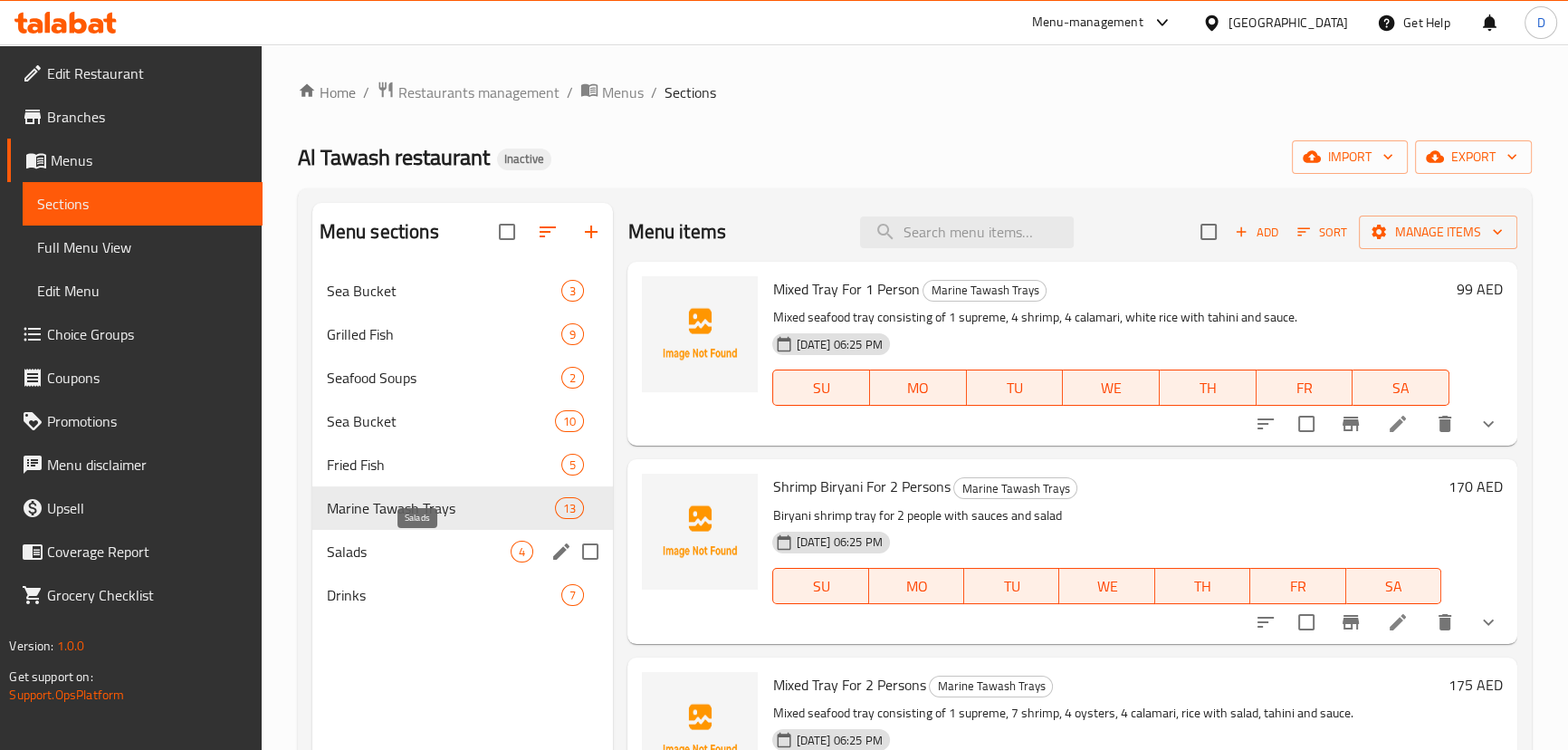
click at [435, 546] on span "Salads" at bounding box center [418, 552] width 185 height 22
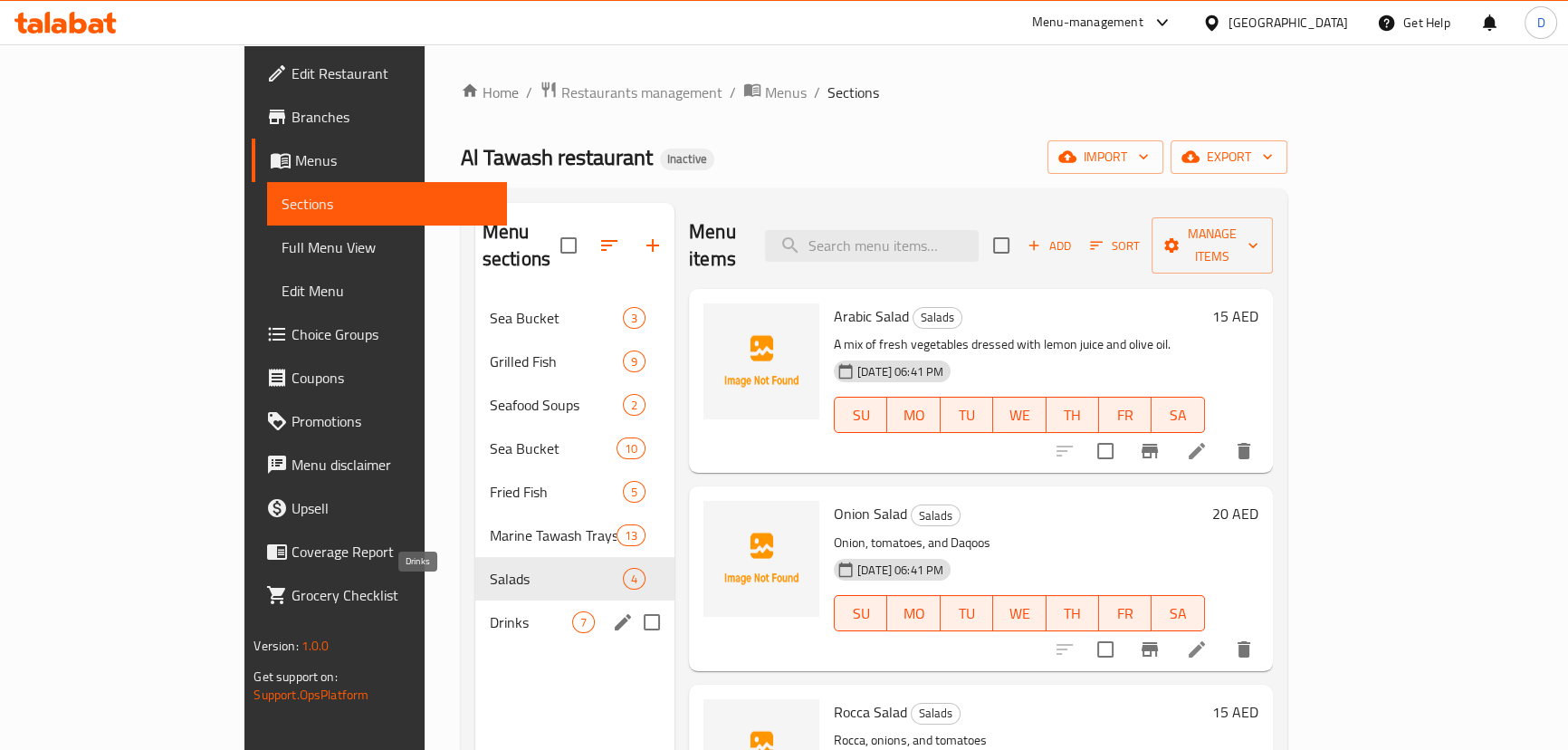
click at [490, 611] on span "Drinks" at bounding box center [532, 622] width 83 height 22
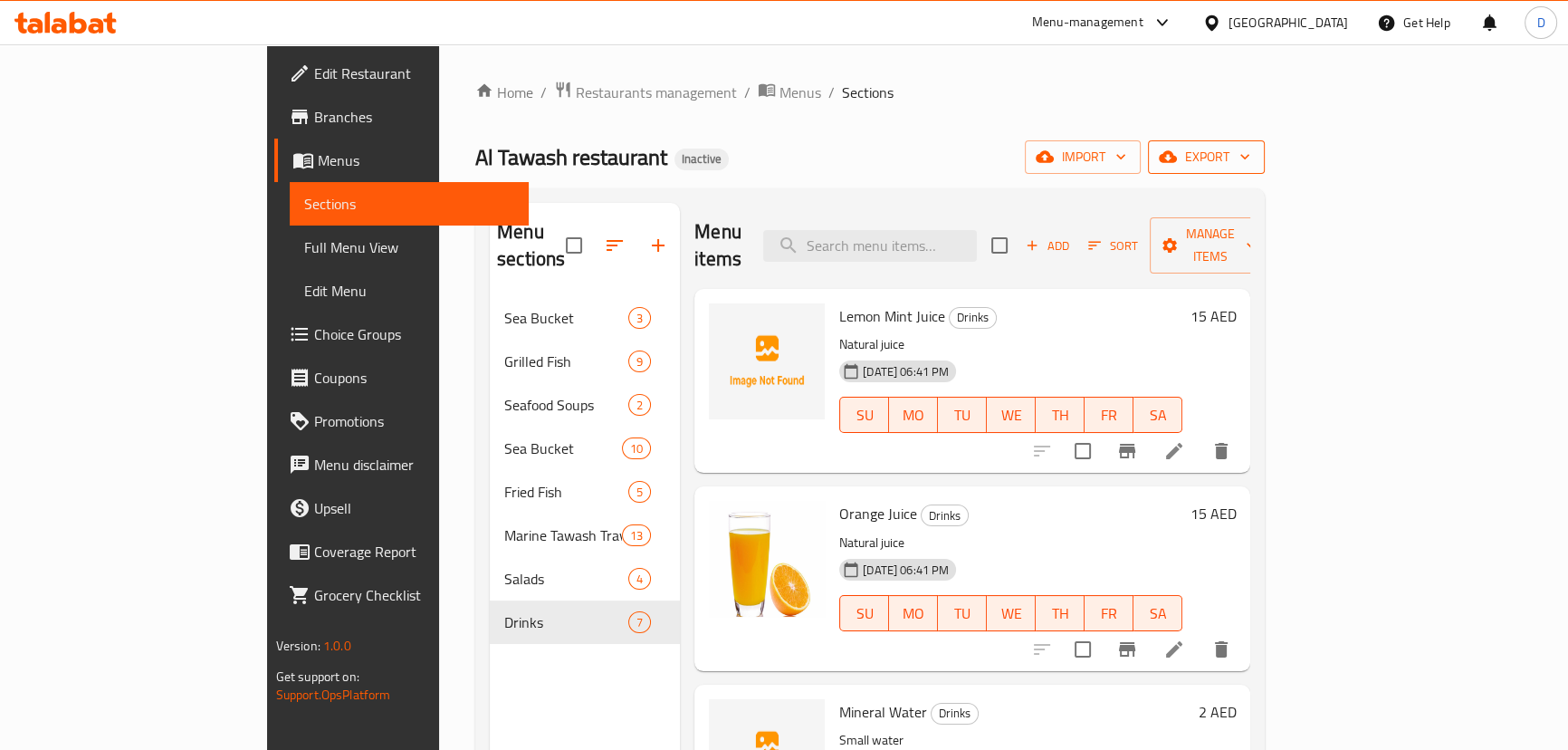
click at [1250, 147] on span "export" at bounding box center [1206, 156] width 87 height 23
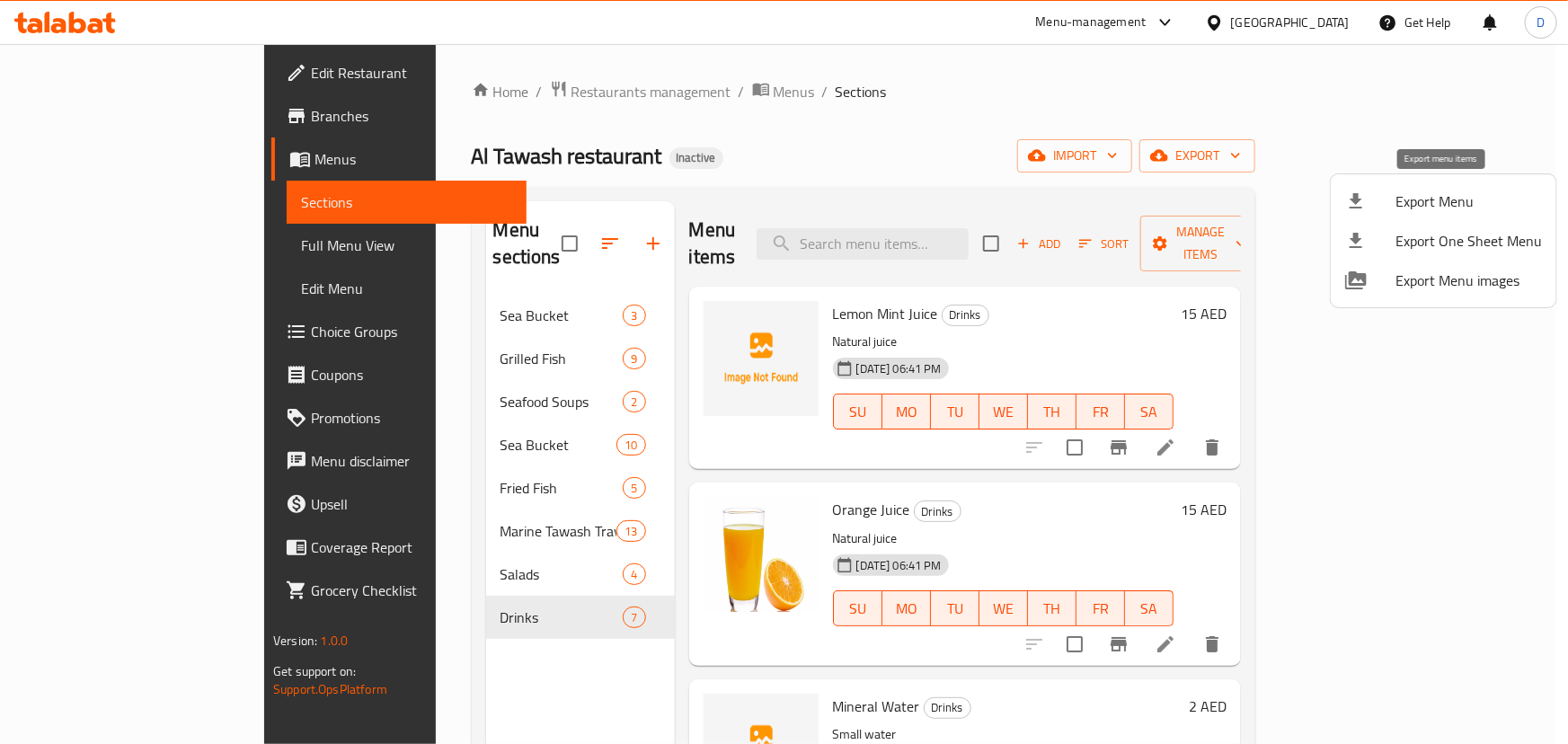
click at [1397, 191] on span "Export Menu" at bounding box center [1469, 202] width 146 height 22
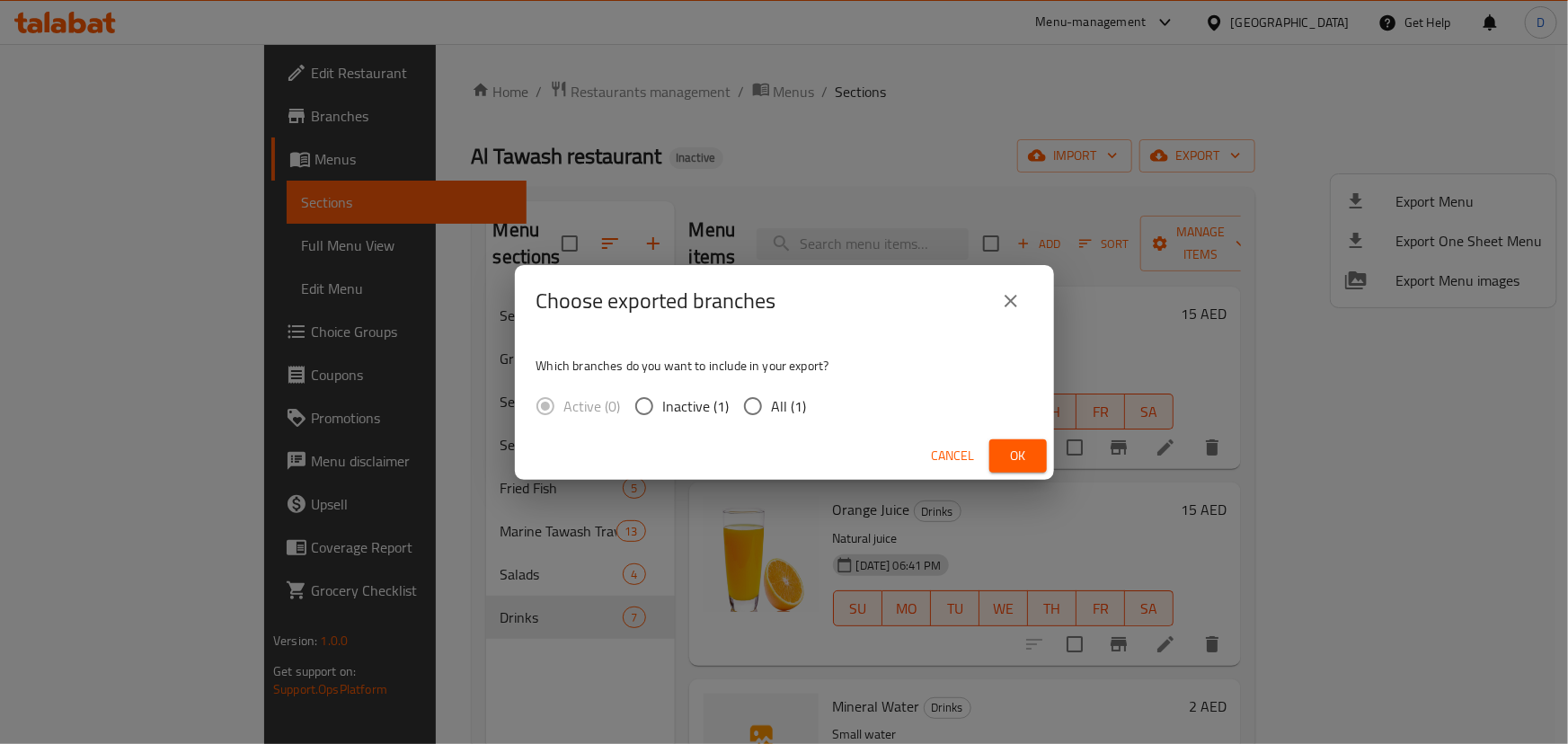
drag, startPoint x: 739, startPoint y: 406, endPoint x: 810, endPoint y: 431, distance: 75.3
click at [744, 410] on input "All (1)" at bounding box center [752, 405] width 37 height 37
radio input "true"
click at [1009, 461] on span "Ok" at bounding box center [1018, 456] width 28 height 23
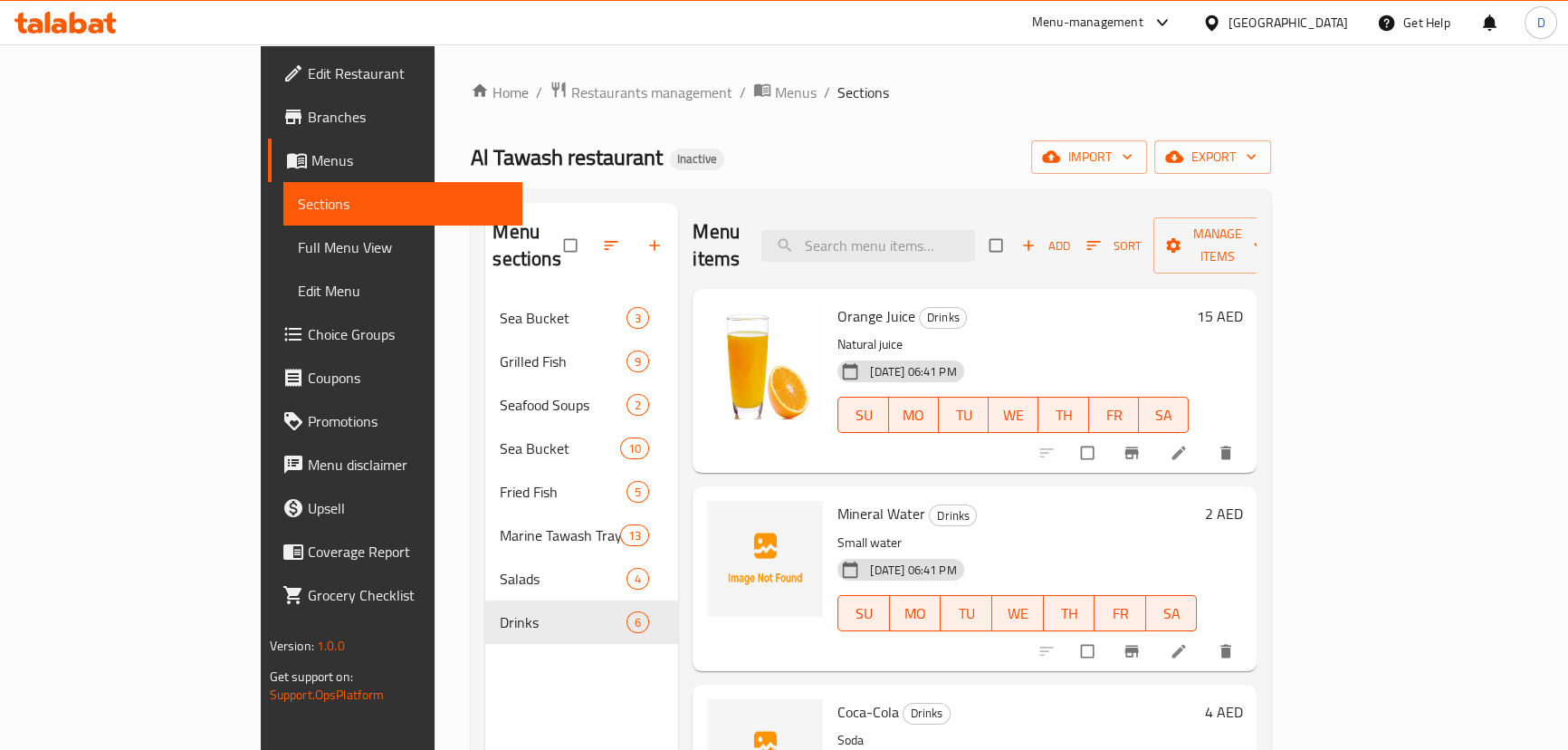
drag, startPoint x: 305, startPoint y: 3, endPoint x: 95, endPoint y: 130, distance: 245.4
click at [268, 130] on link "Branches" at bounding box center [395, 116] width 255 height 43
